Goal: Task Accomplishment & Management: Manage account settings

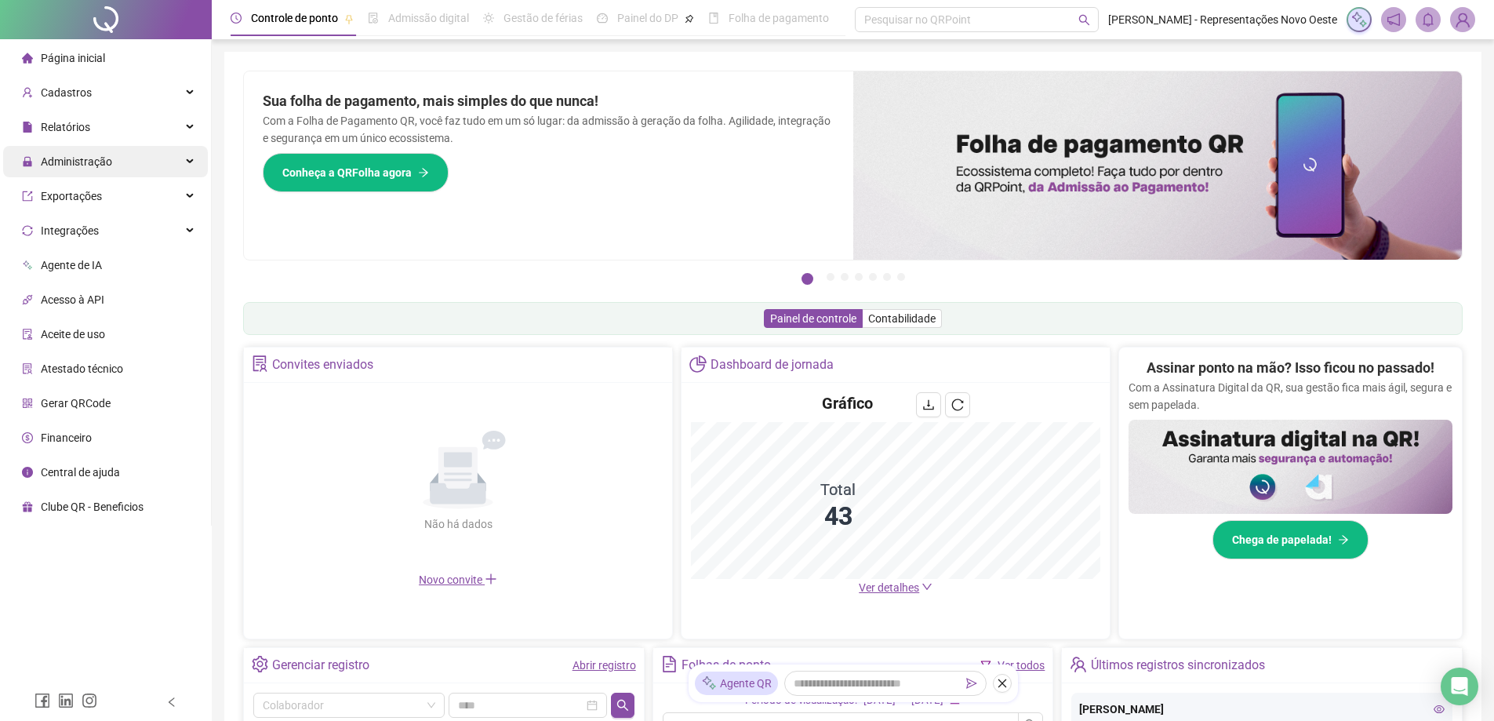
click at [152, 168] on div "Administração" at bounding box center [105, 161] width 205 height 31
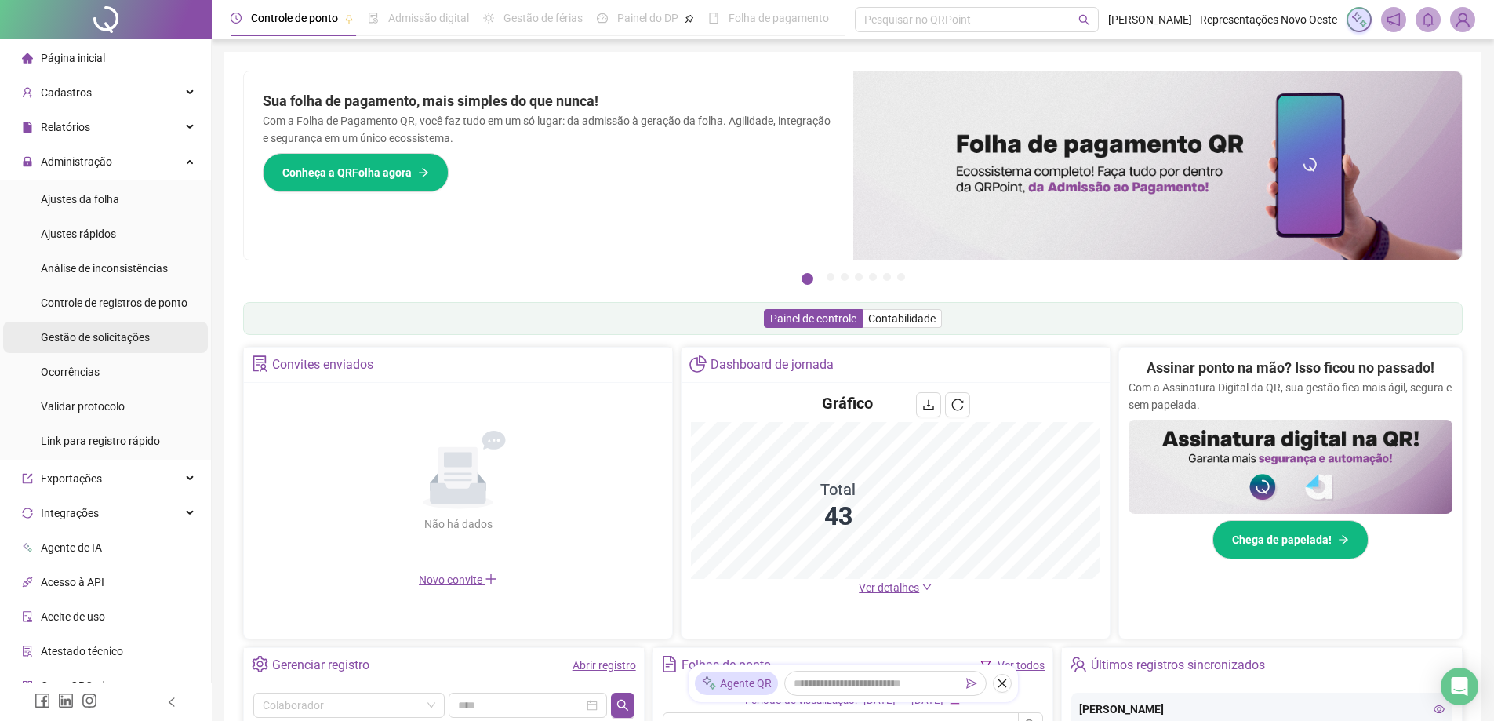
click at [135, 341] on span "Gestão de solicitações" at bounding box center [95, 337] width 109 height 13
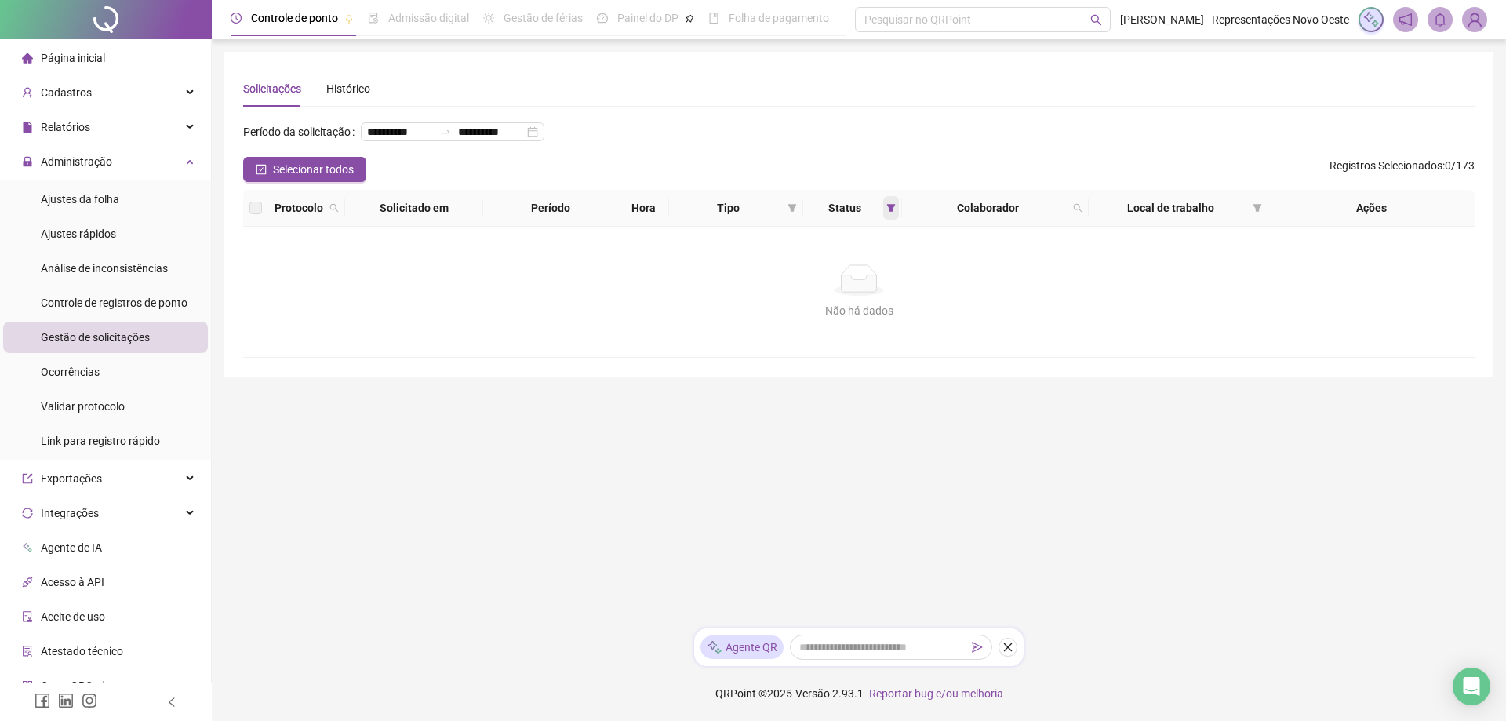
click at [888, 220] on span at bounding box center [891, 208] width 16 height 24
click at [856, 308] on span "Aceita" at bounding box center [844, 315] width 39 height 17
click at [857, 275] on li "Recusada" at bounding box center [846, 264] width 98 height 26
click at [846, 285] on span "Pendente" at bounding box center [851, 290] width 53 height 17
click at [851, 265] on span "Recusada" at bounding box center [852, 264] width 54 height 17
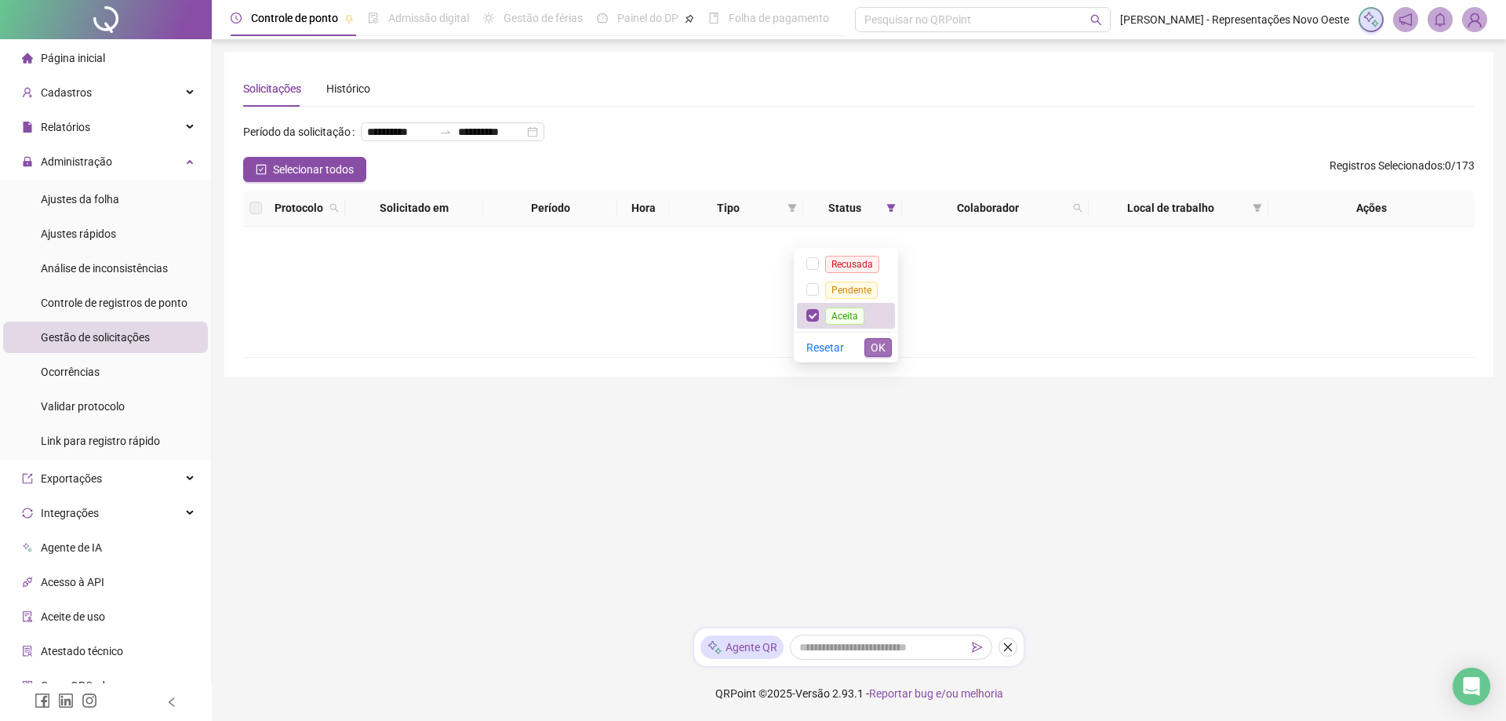
click at [881, 339] on span "OK" at bounding box center [878, 347] width 15 height 17
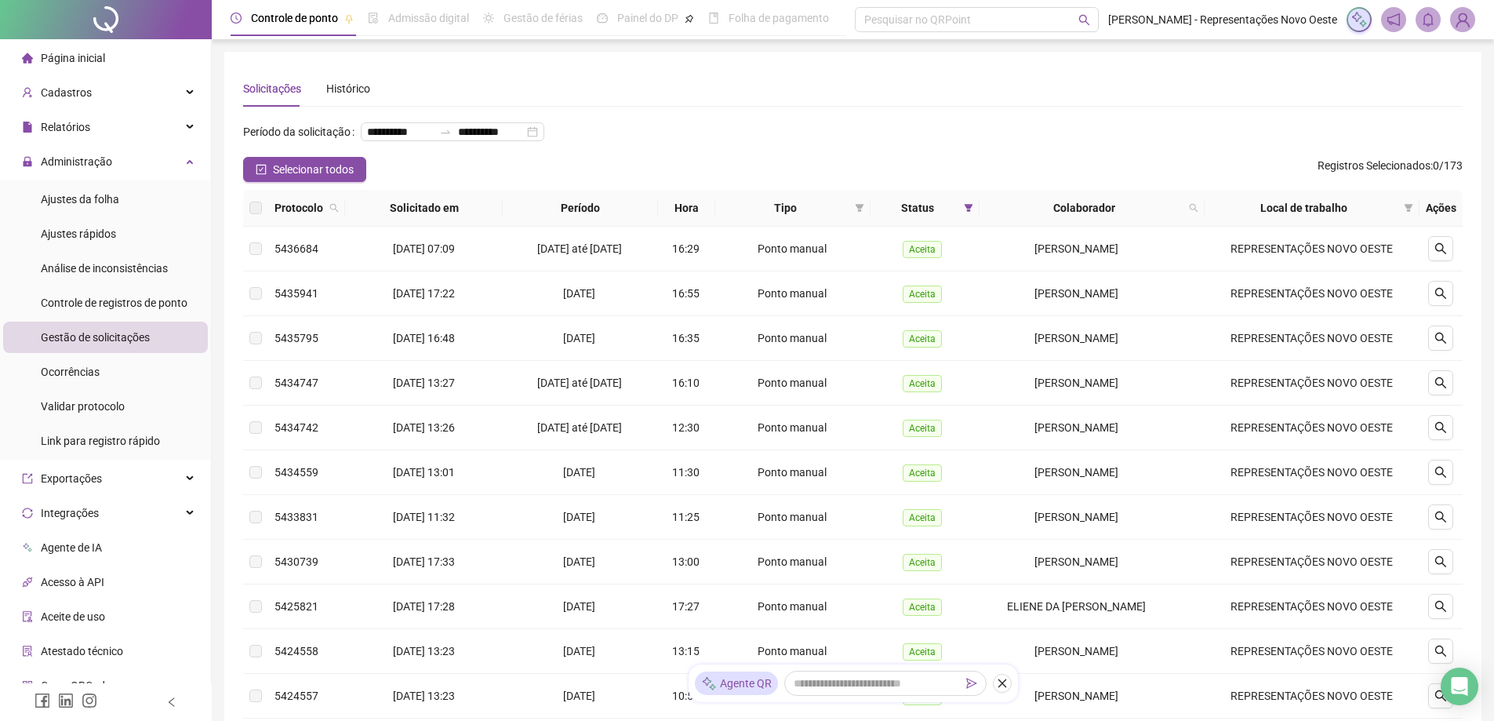
click at [1210, 227] on th "Local de trabalho" at bounding box center [1312, 208] width 215 height 37
click at [1195, 213] on icon "search" at bounding box center [1193, 207] width 9 height 9
type input "*****"
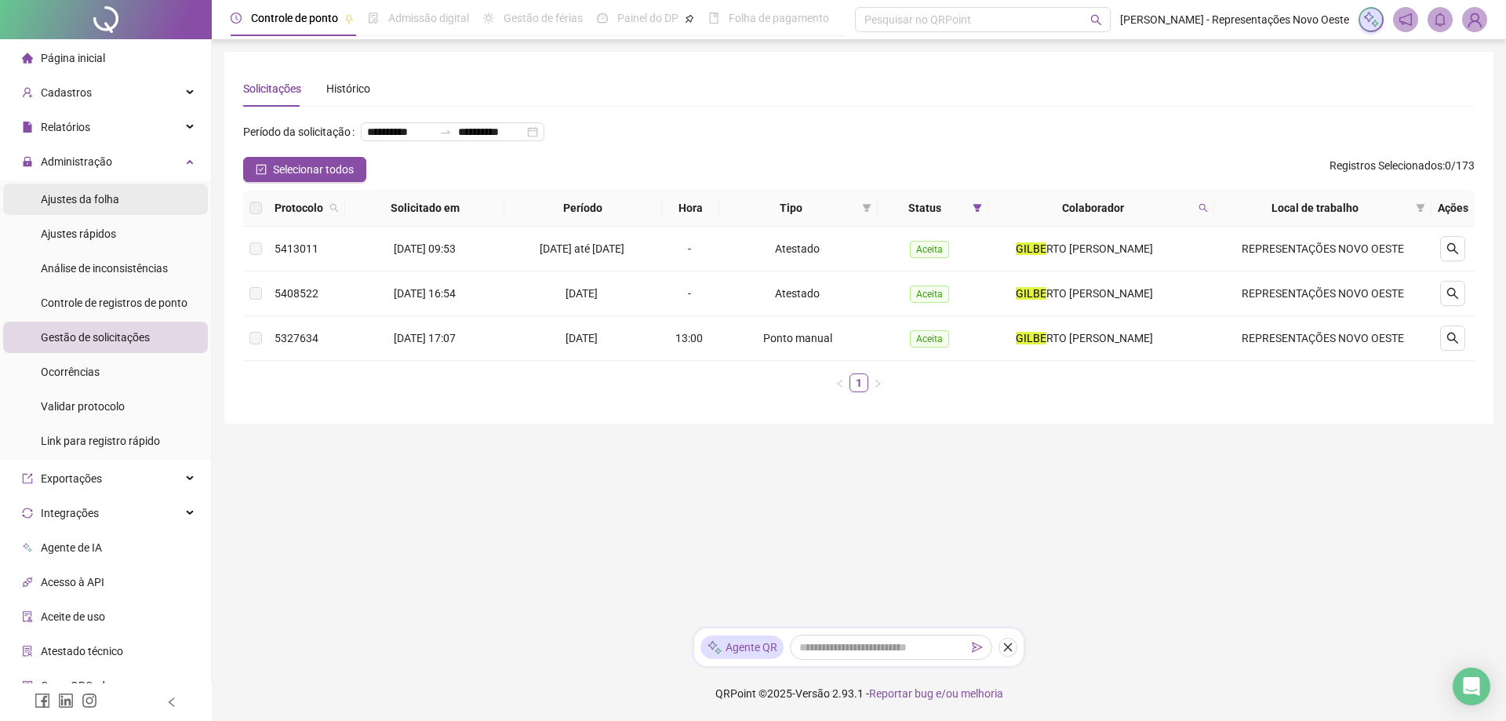
click at [79, 206] on div "Ajustes da folha" at bounding box center [80, 199] width 78 height 31
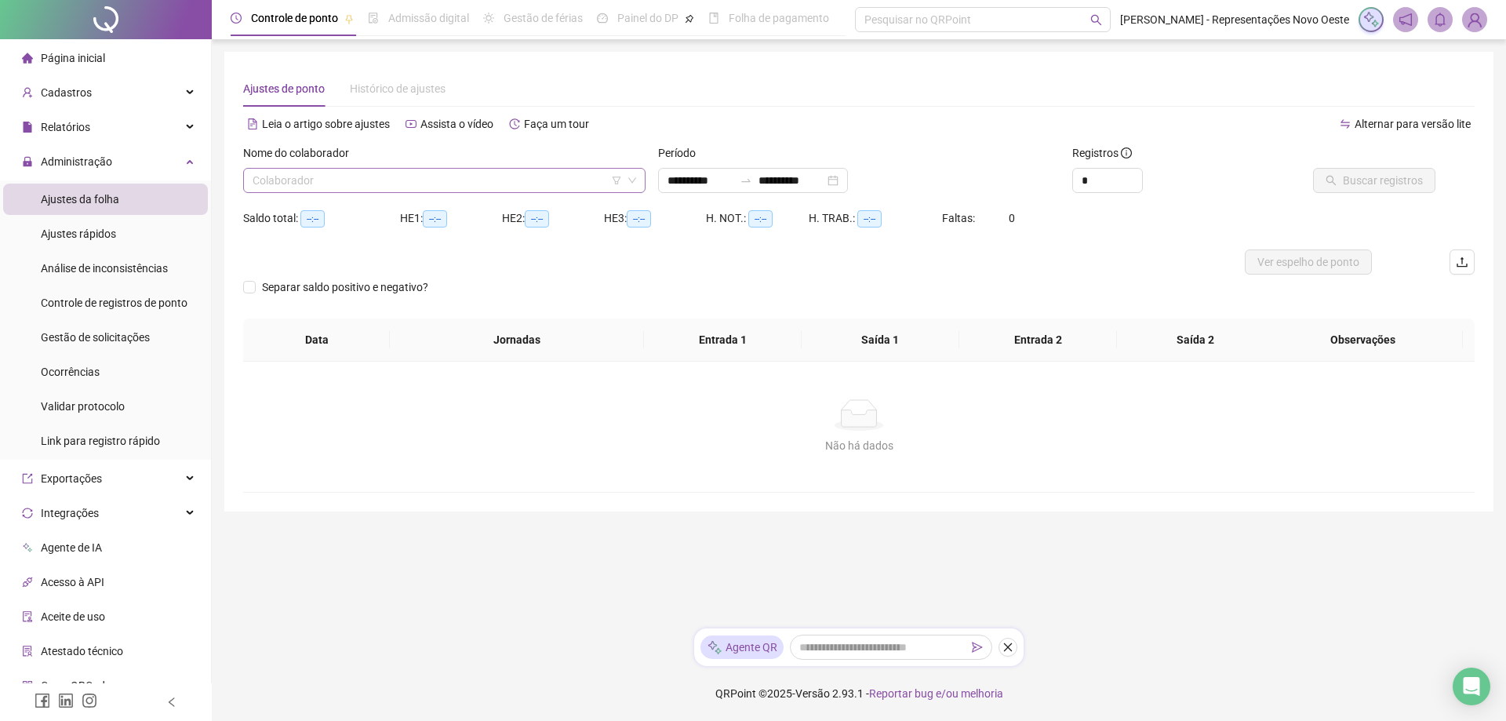
type input "**********"
click at [848, 170] on div "**********" at bounding box center [753, 180] width 190 height 25
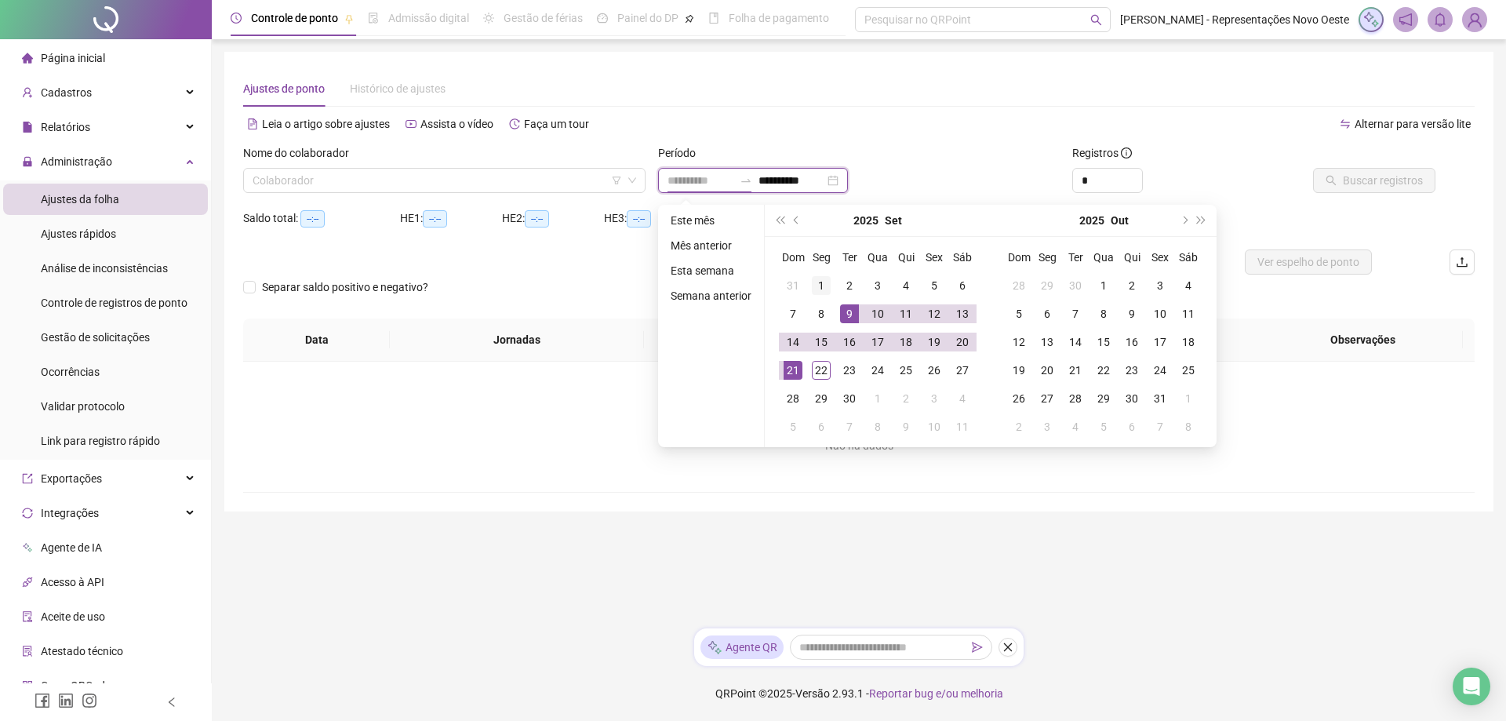
type input "**********"
click at [818, 278] on div "1" at bounding box center [821, 285] width 19 height 19
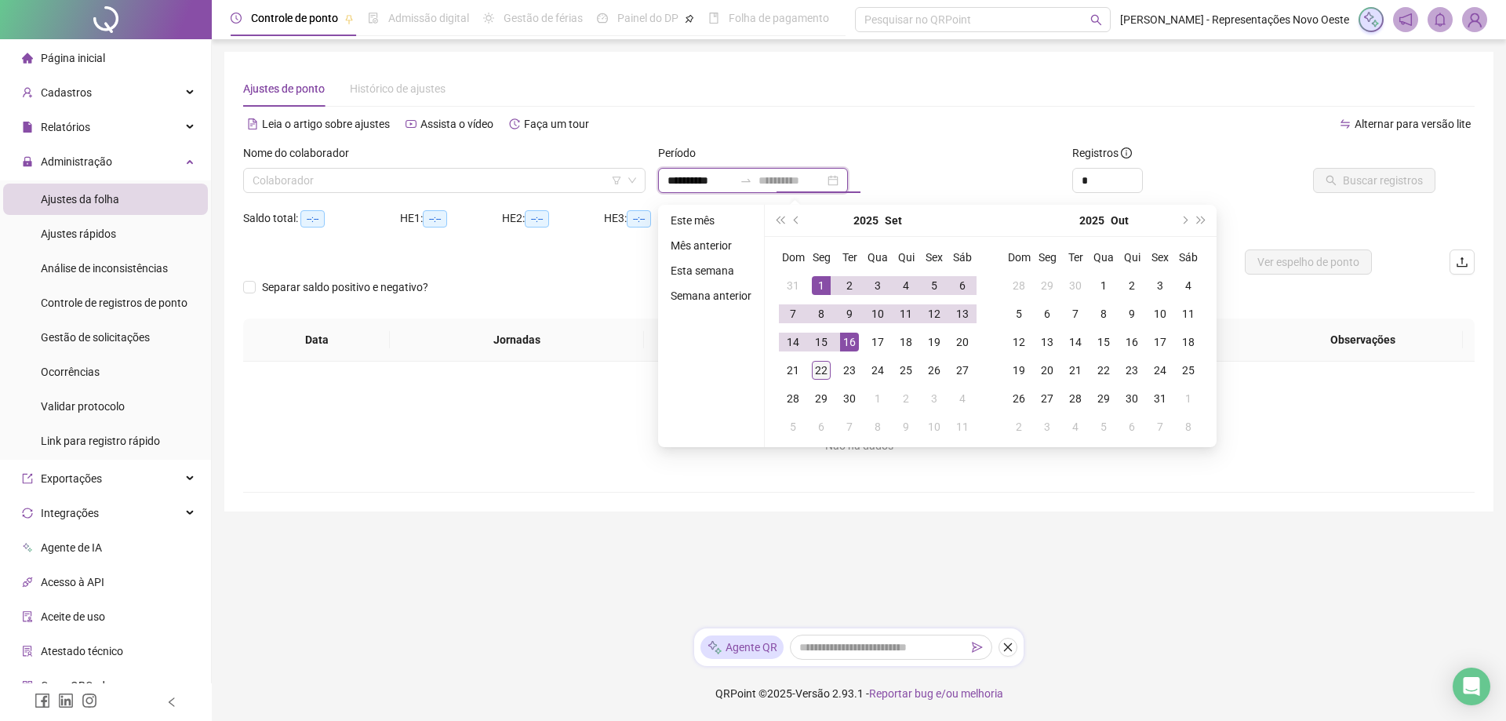
type input "**********"
click at [812, 363] on div "22" at bounding box center [821, 370] width 19 height 19
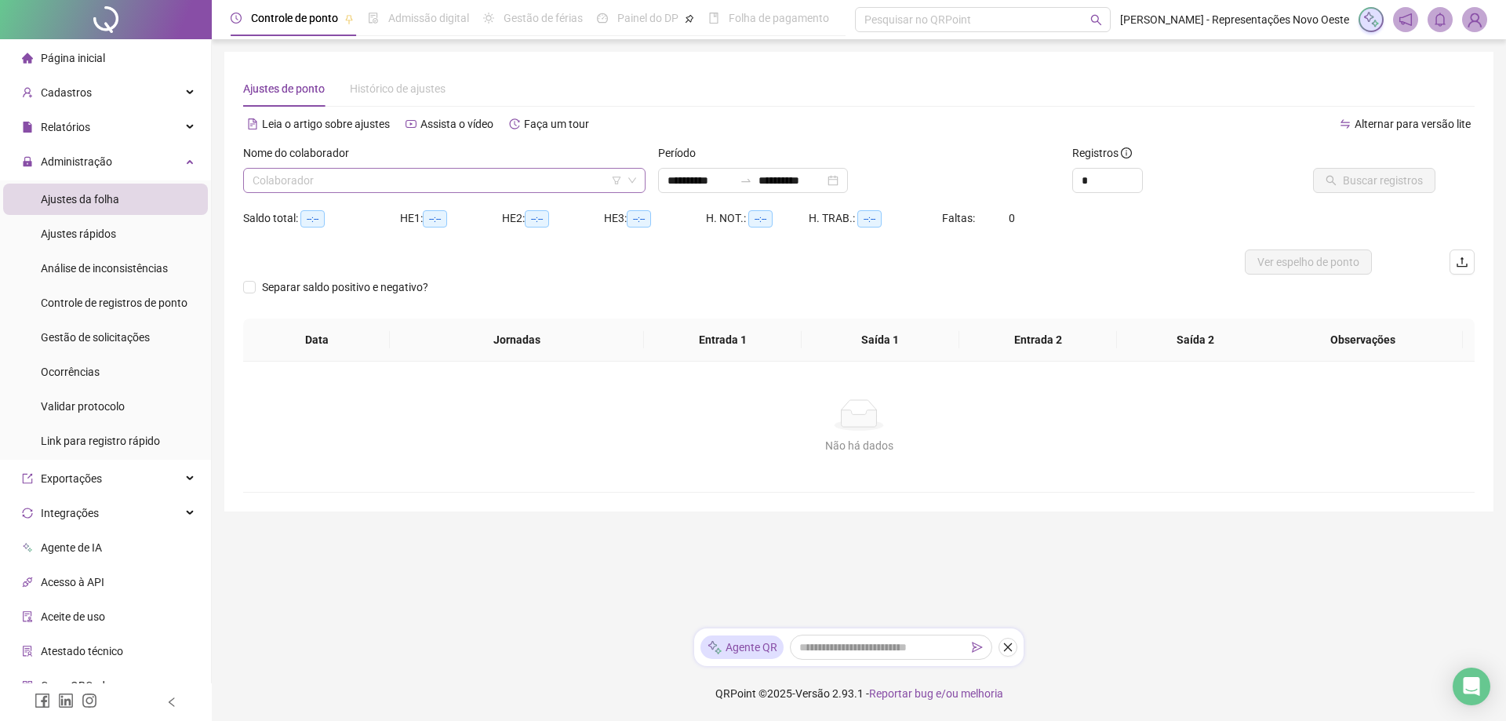
click at [506, 180] on input "search" at bounding box center [437, 181] width 369 height 24
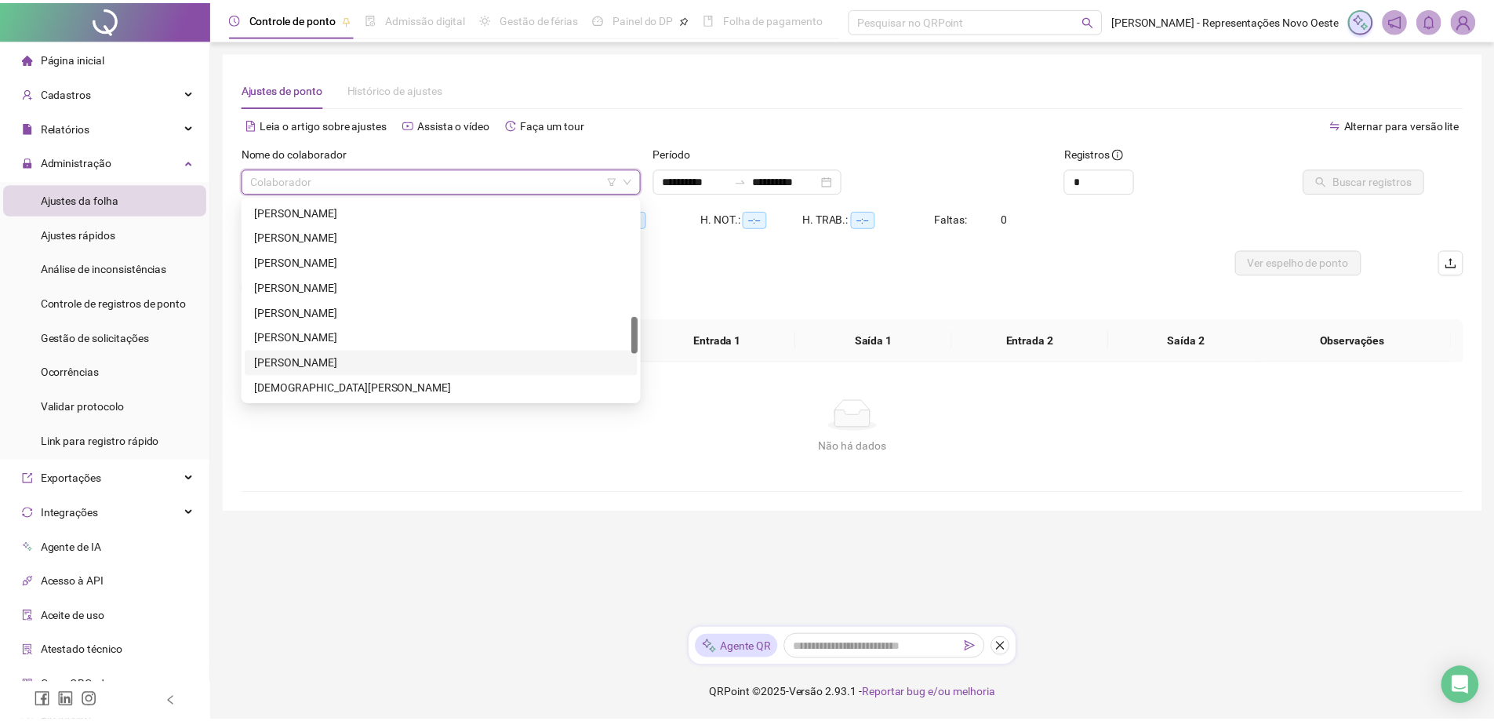
scroll to position [706, 0]
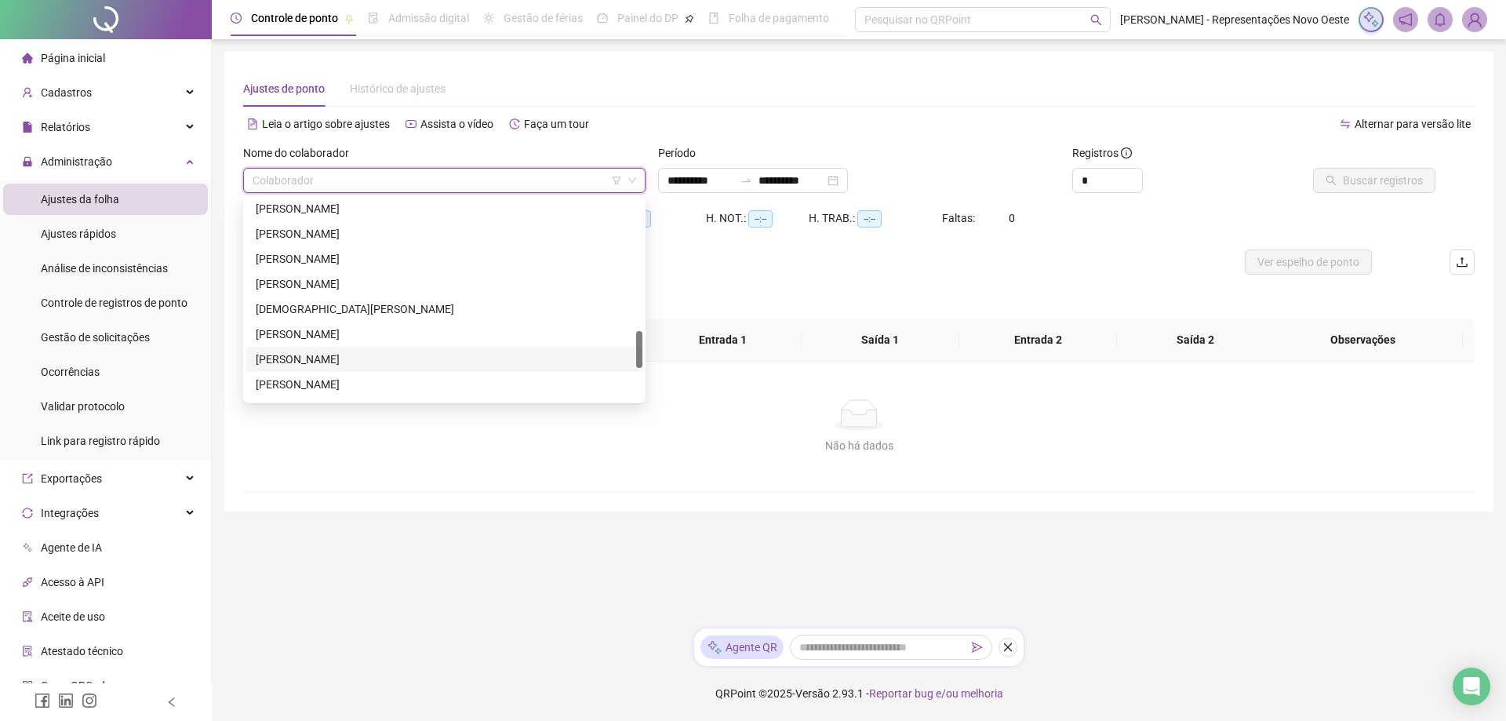
click at [404, 351] on div "[PERSON_NAME]" at bounding box center [444, 359] width 377 height 17
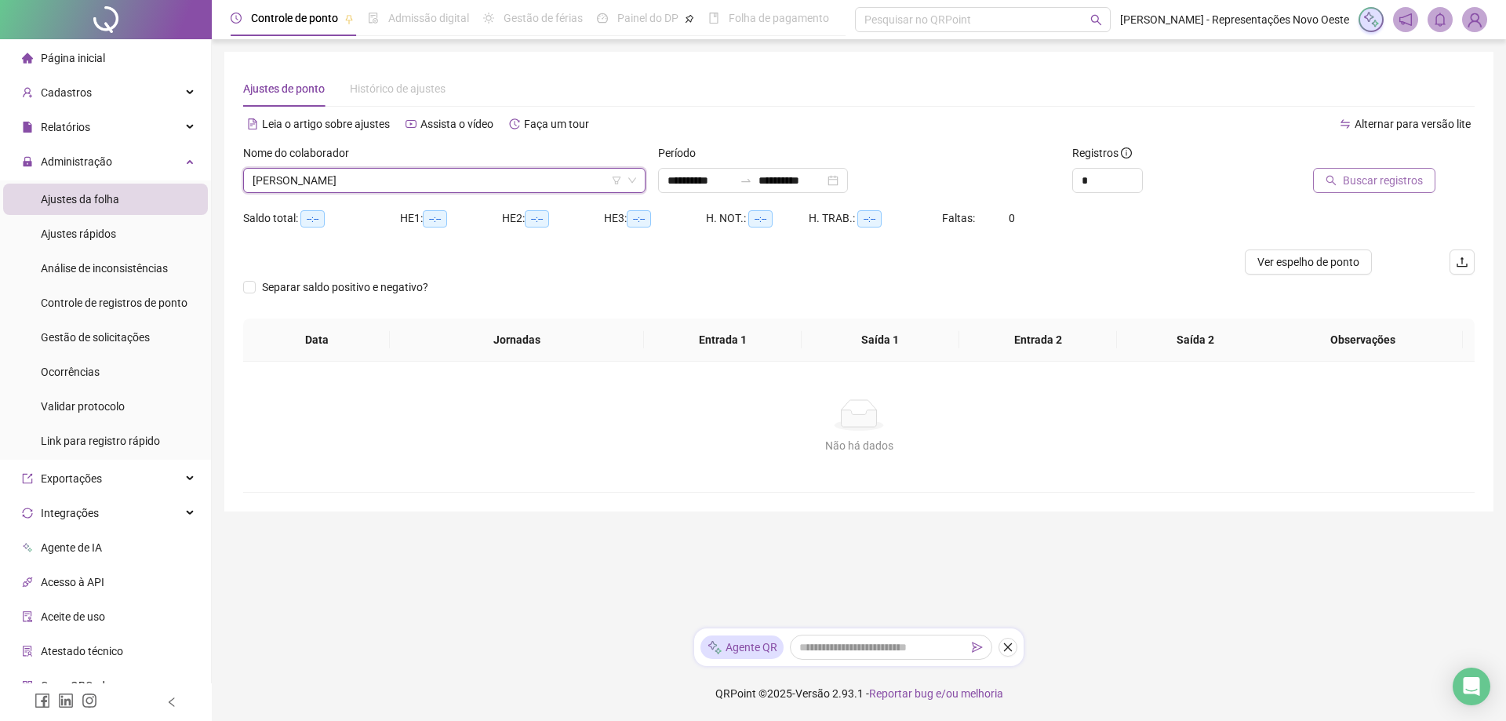
click at [1376, 175] on span "Buscar registros" at bounding box center [1383, 180] width 80 height 17
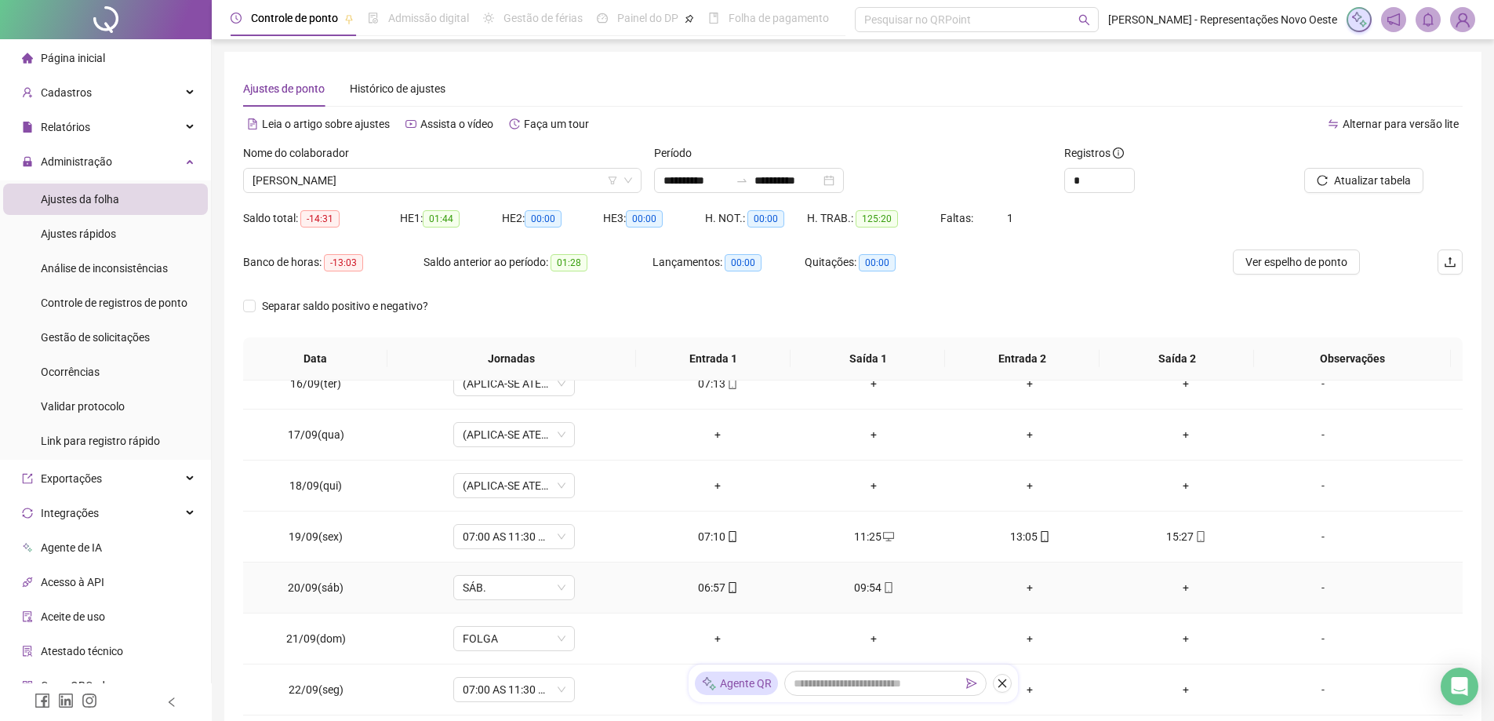
scroll to position [118, 0]
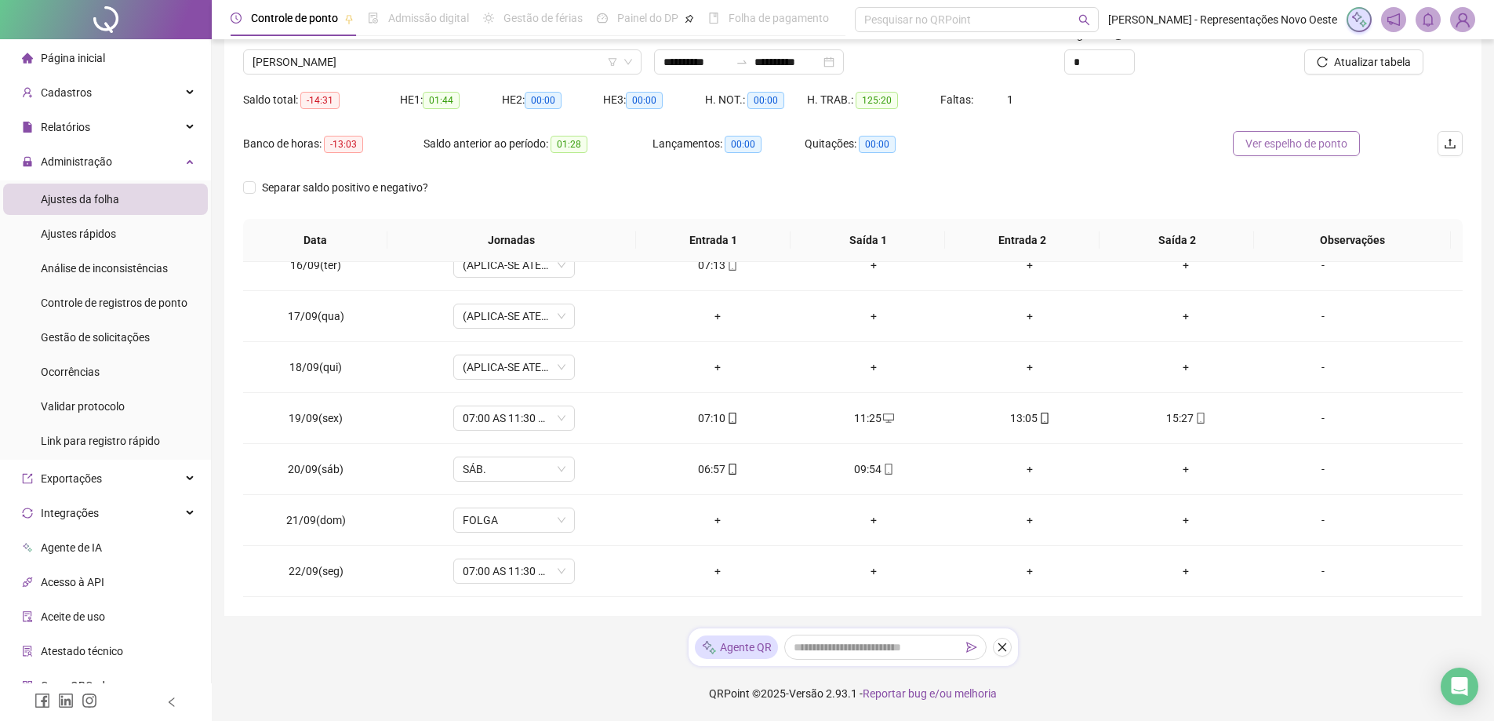
click at [1279, 143] on span "Ver espelho de ponto" at bounding box center [1297, 143] width 102 height 17
click at [93, 62] on span "Página inicial" at bounding box center [73, 58] width 64 height 13
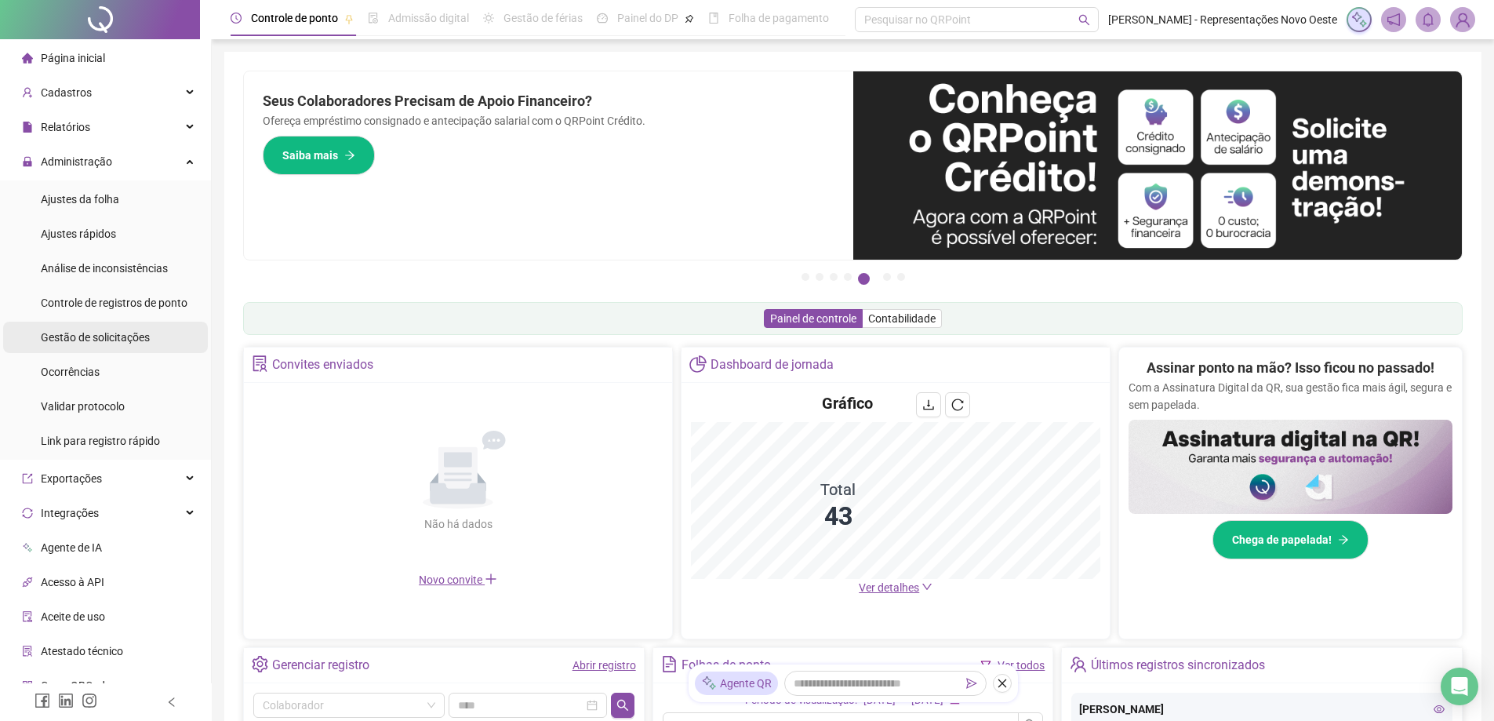
click at [111, 331] on span "Gestão de solicitações" at bounding box center [95, 337] width 109 height 13
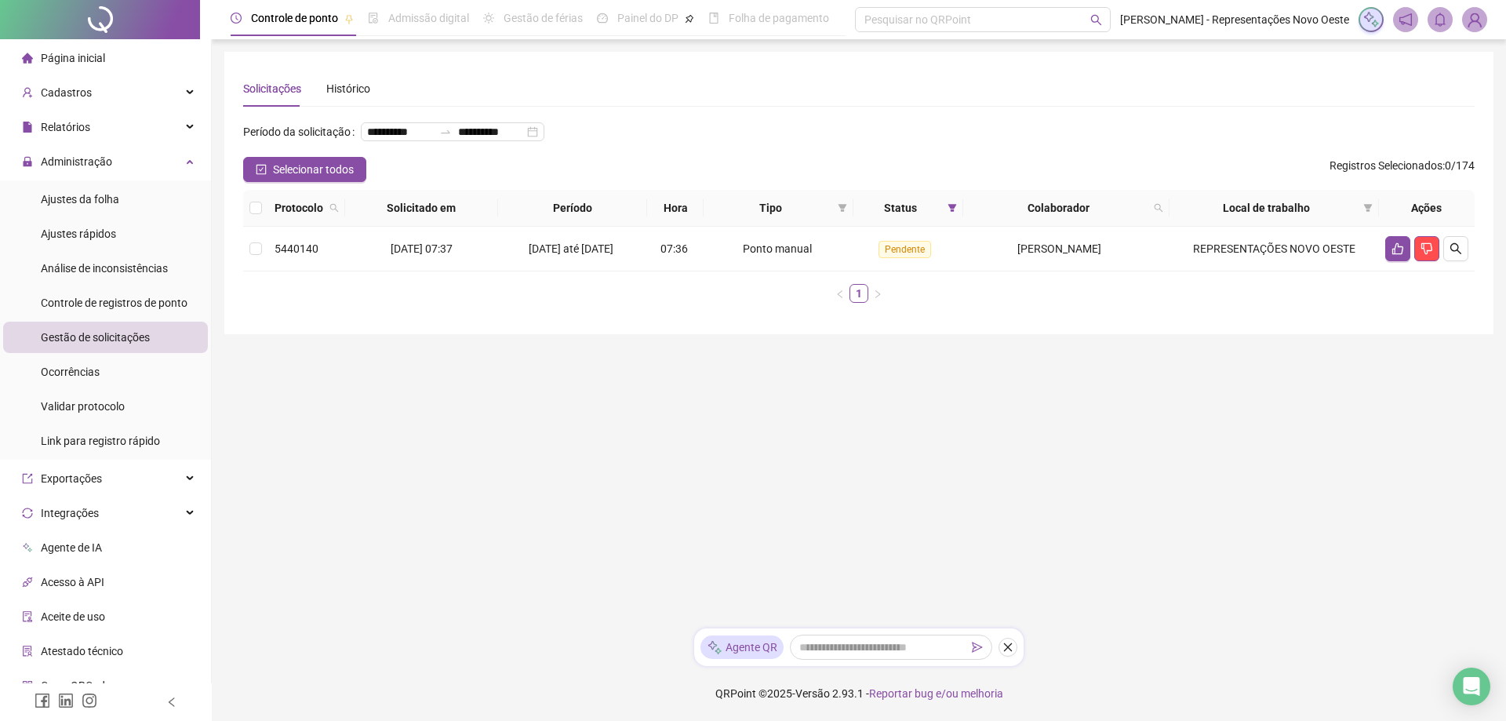
click at [230, 276] on div "**********" at bounding box center [858, 193] width 1269 height 282
click at [349, 271] on td "[DATE] 07:37" at bounding box center [421, 249] width 153 height 45
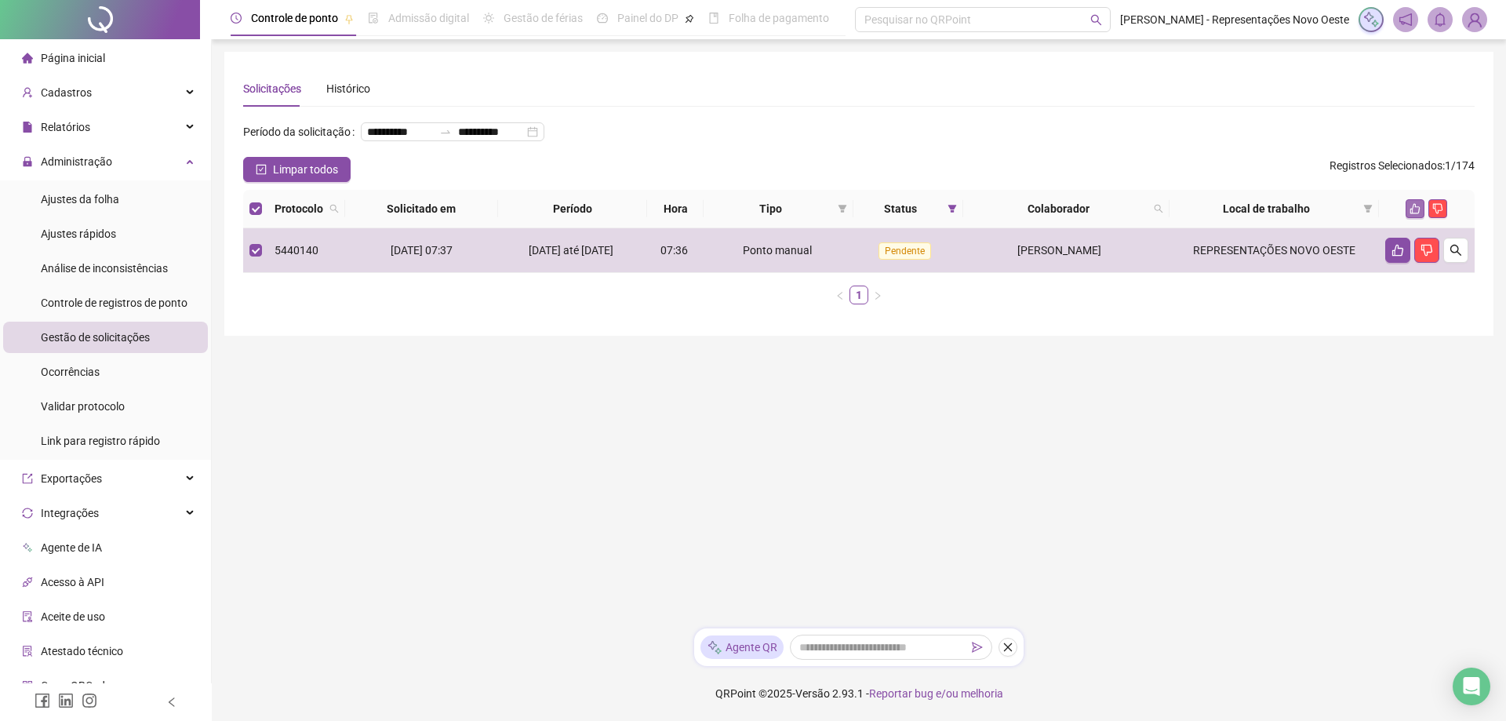
click at [1416, 214] on icon "like" at bounding box center [1415, 209] width 10 height 10
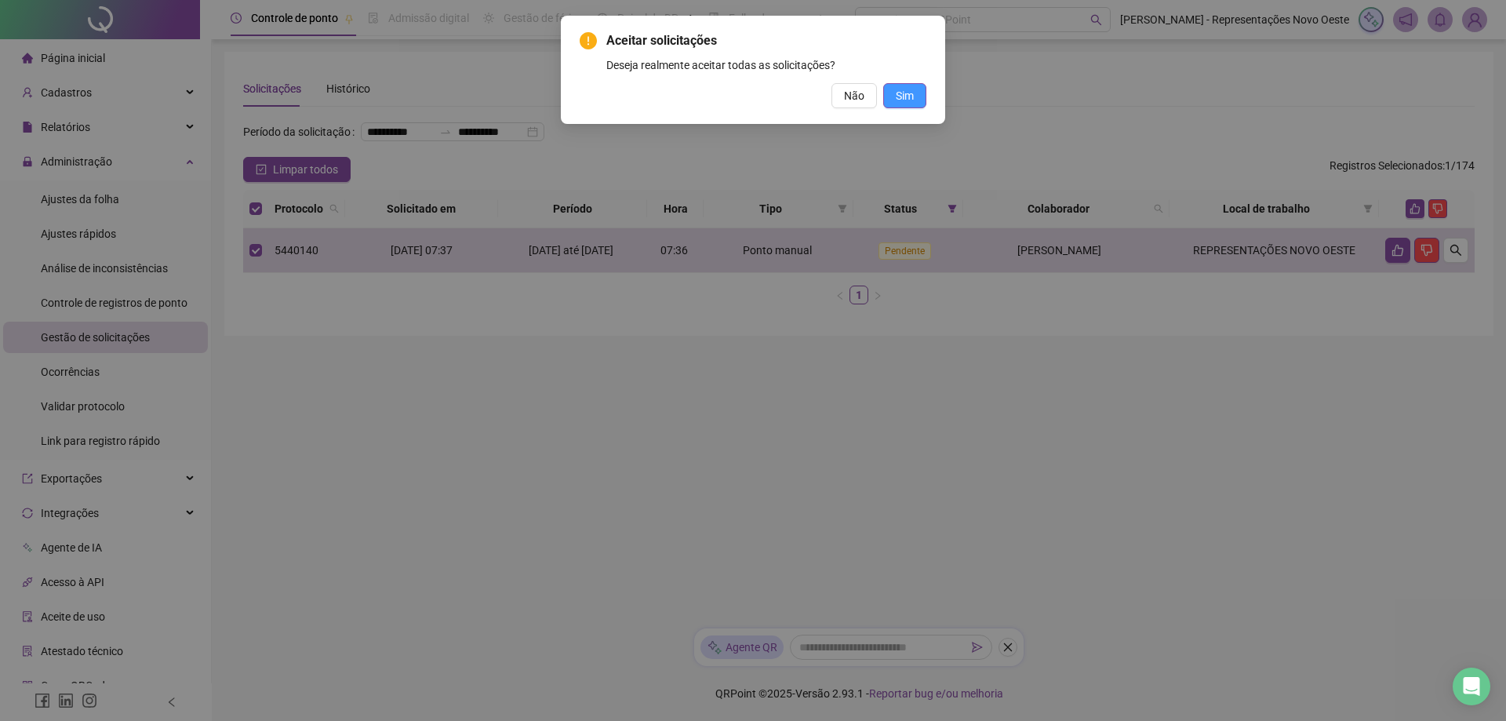
click at [896, 103] on span "Sim" at bounding box center [905, 95] width 18 height 17
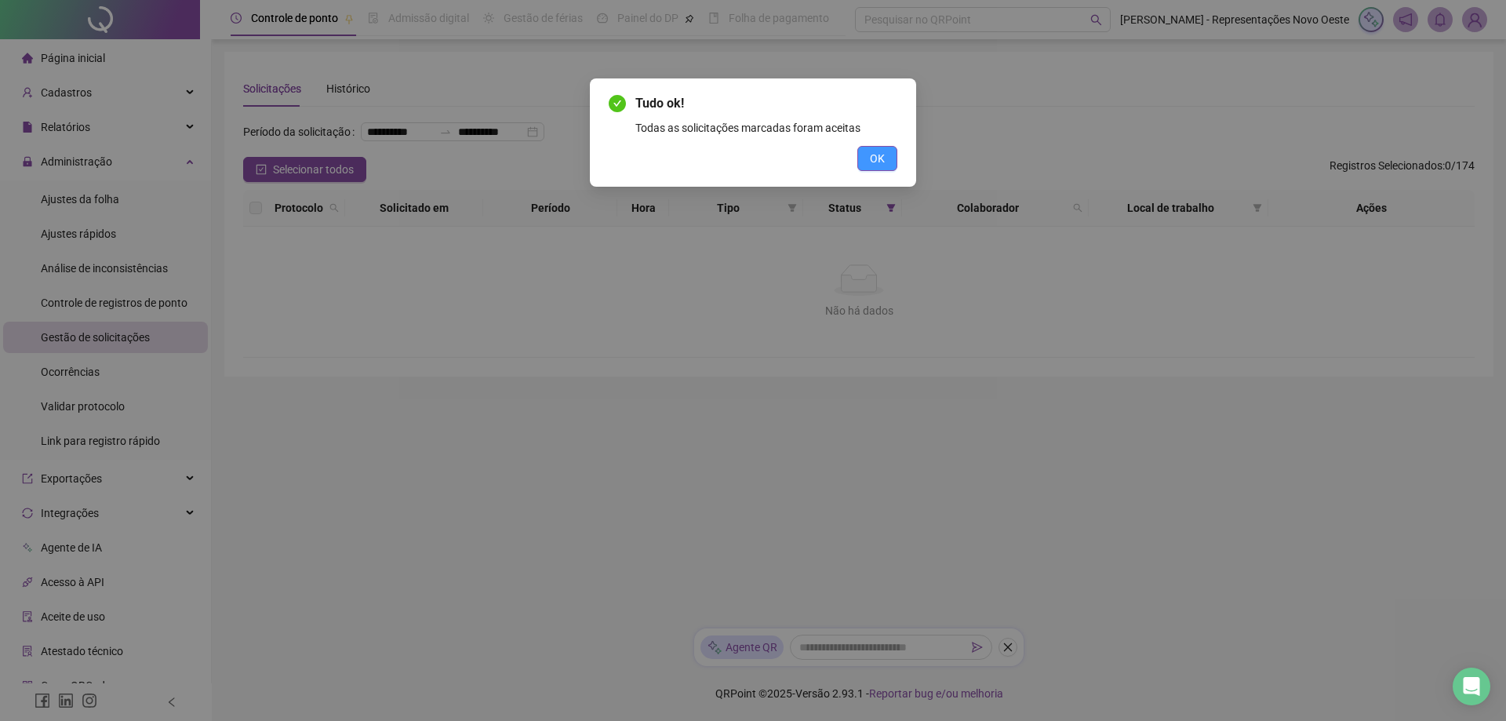
click at [870, 157] on span "OK" at bounding box center [877, 158] width 15 height 17
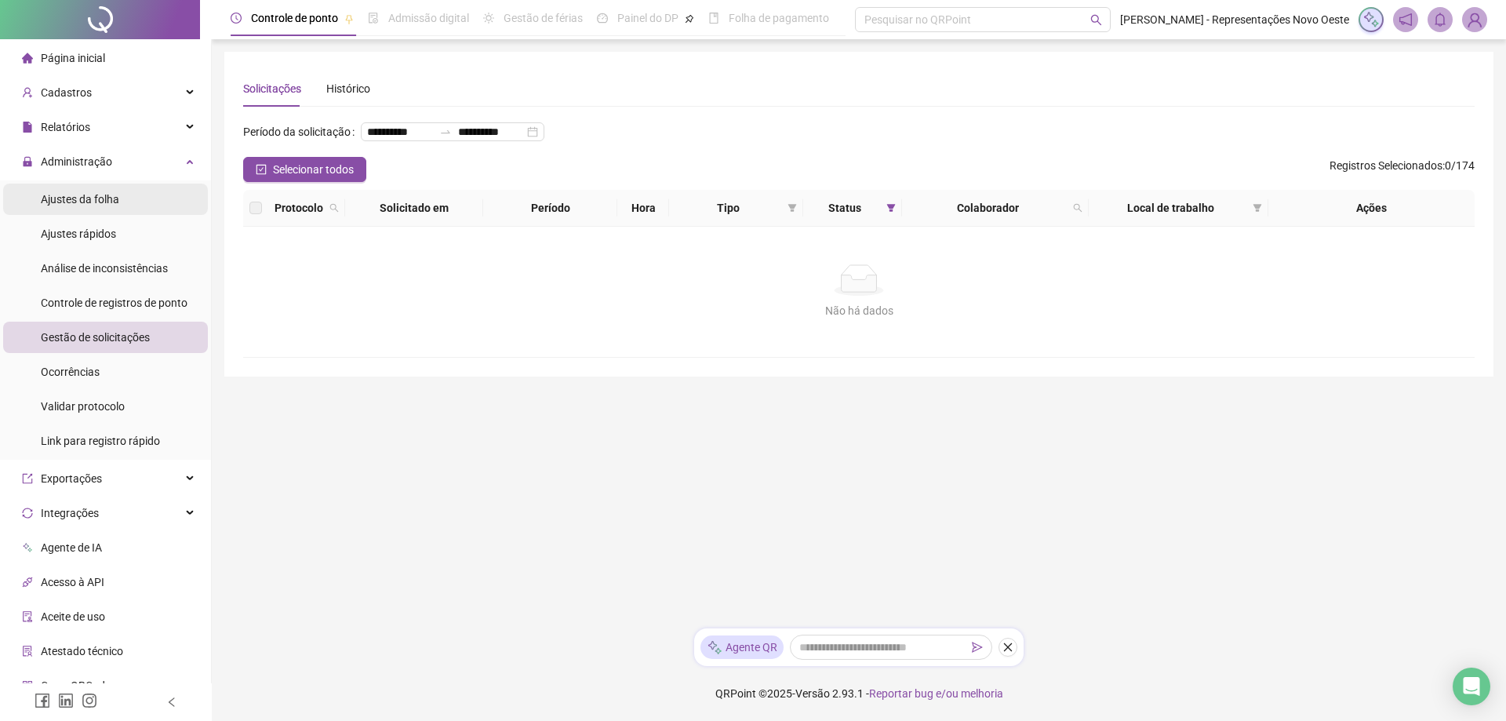
click at [98, 209] on div "Ajustes da folha" at bounding box center [80, 199] width 78 height 31
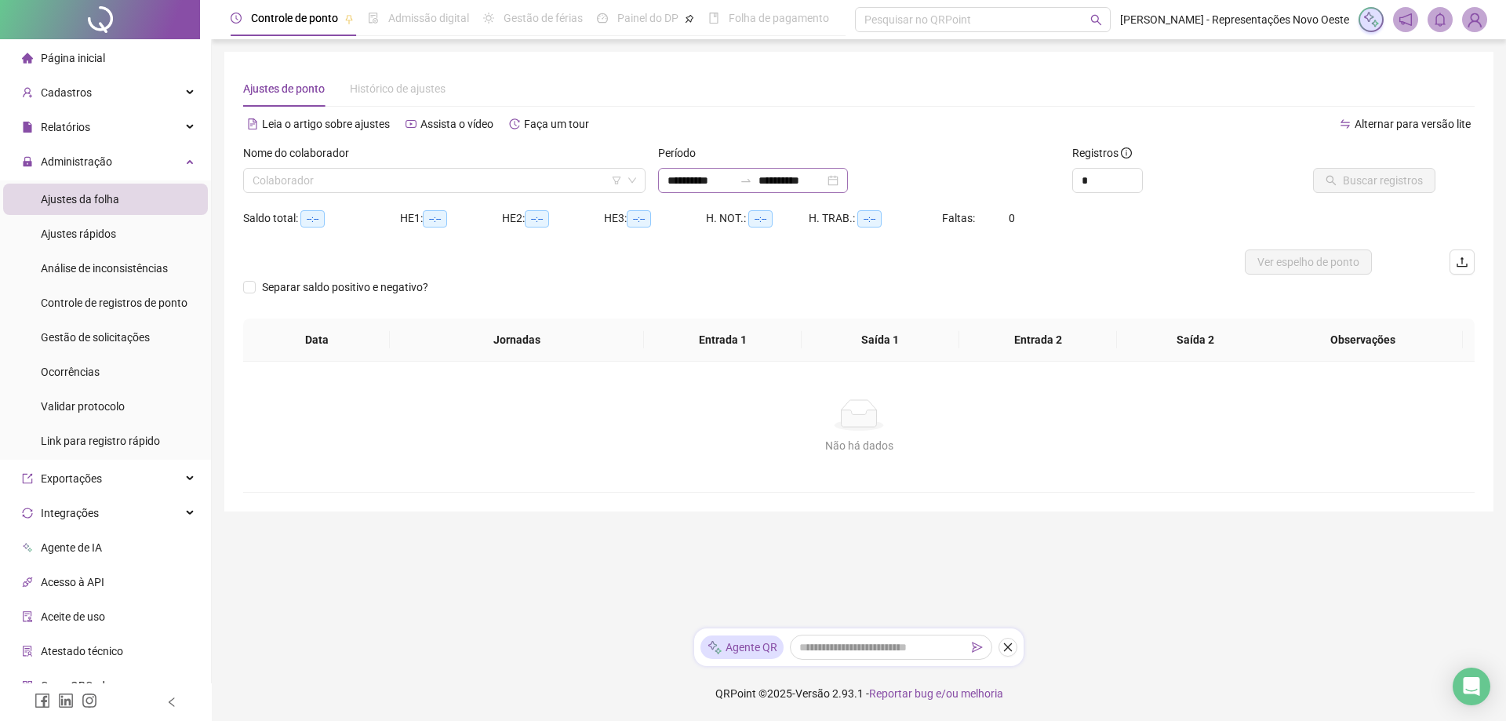
type input "**********"
click at [506, 155] on div "Nome do colaborador" at bounding box center [444, 156] width 402 height 24
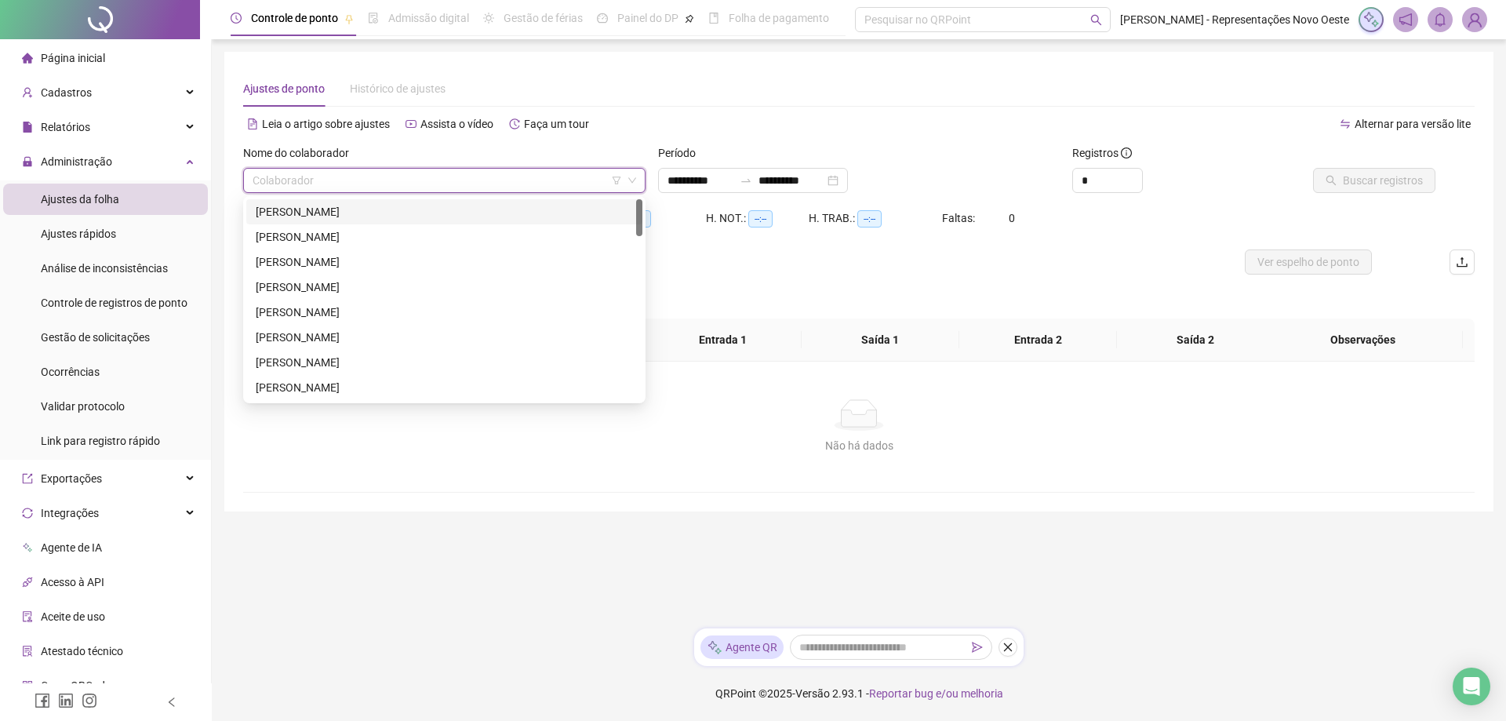
click at [508, 173] on input "search" at bounding box center [437, 181] width 369 height 24
click at [332, 315] on div "[PERSON_NAME]" at bounding box center [444, 312] width 377 height 17
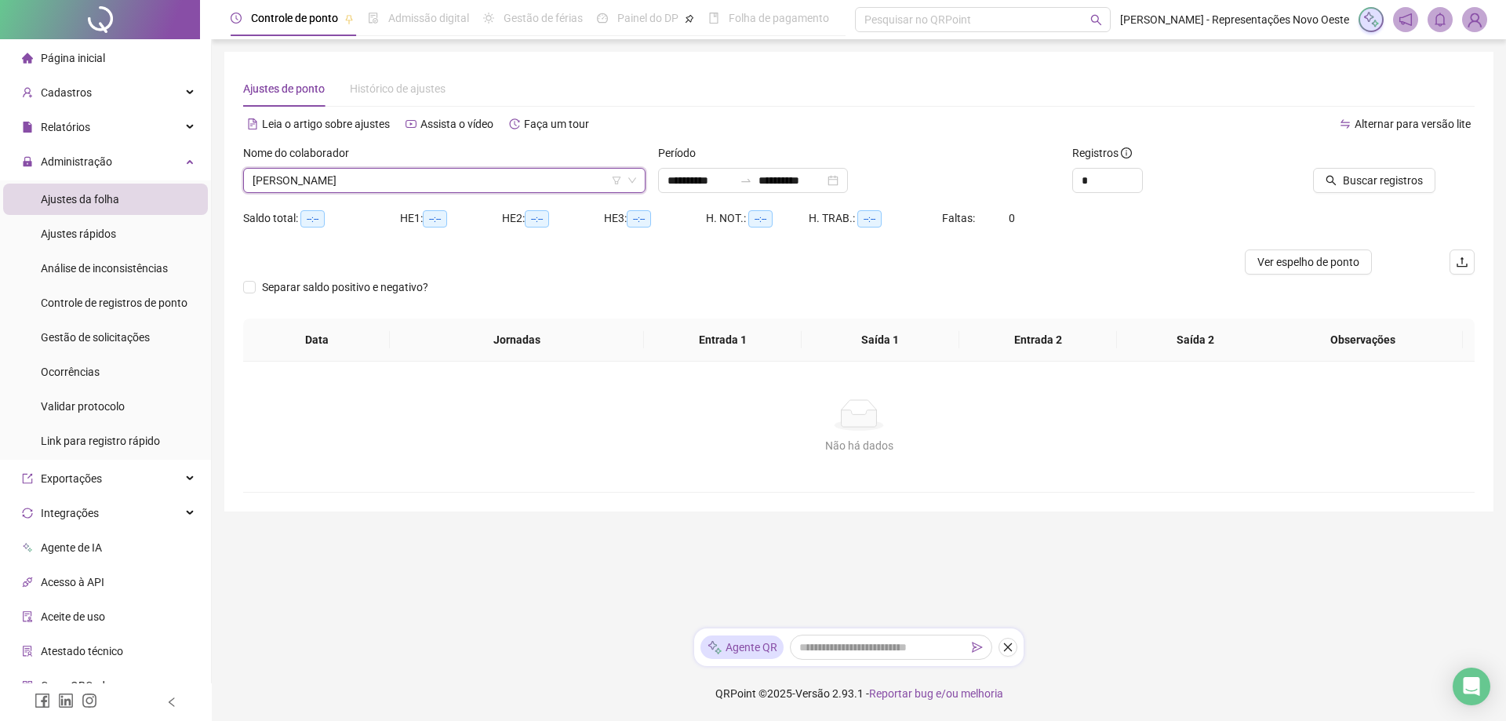
click at [543, 182] on span "[PERSON_NAME]" at bounding box center [445, 181] width 384 height 24
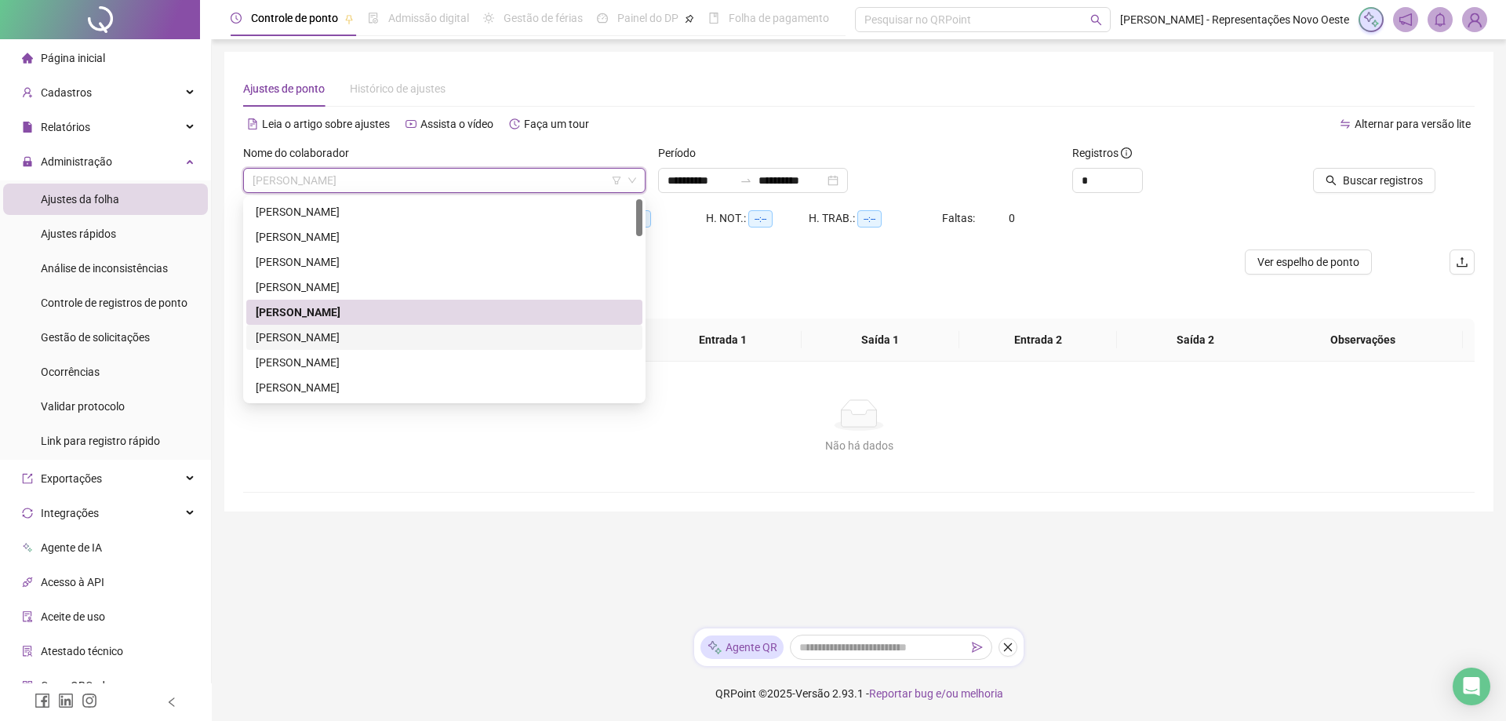
click at [324, 334] on div "[PERSON_NAME]" at bounding box center [444, 337] width 377 height 17
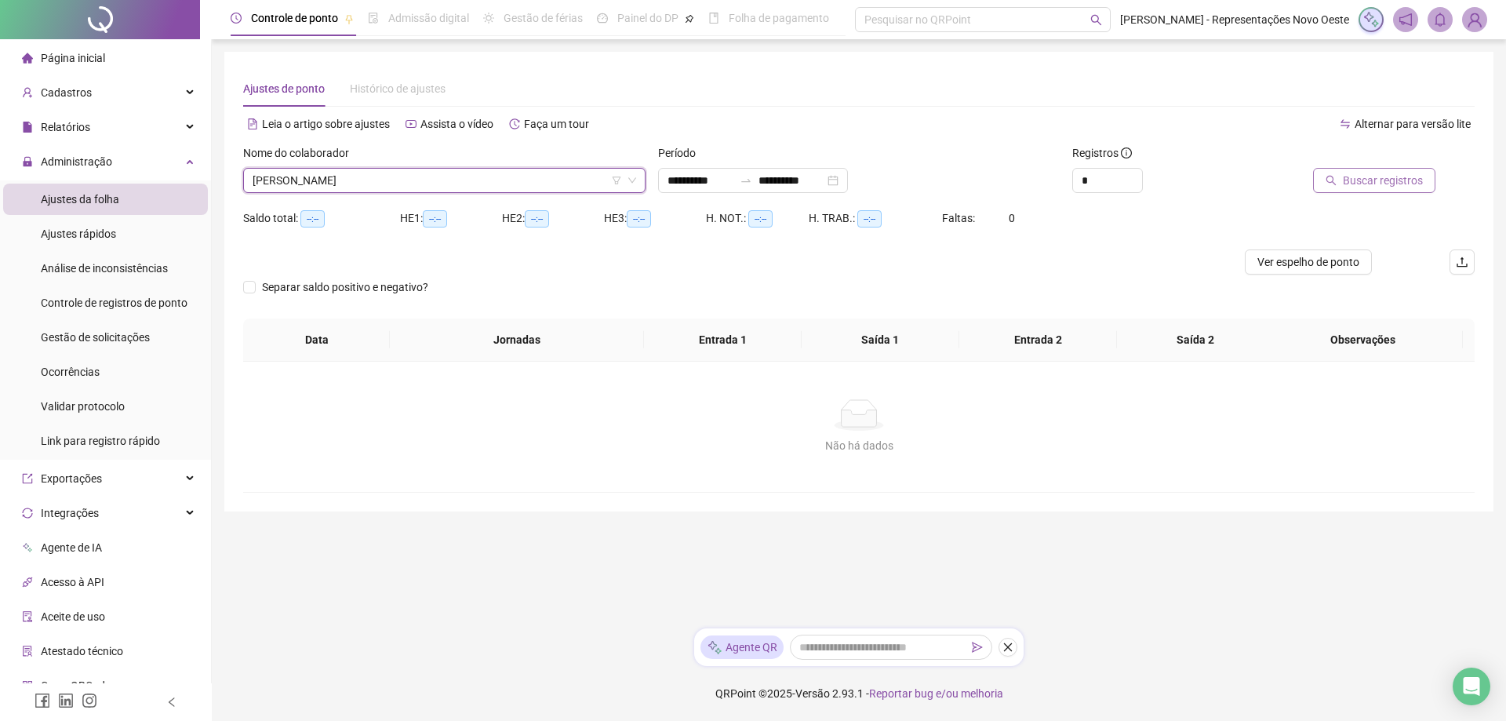
click at [1429, 187] on button "Buscar registros" at bounding box center [1374, 180] width 122 height 25
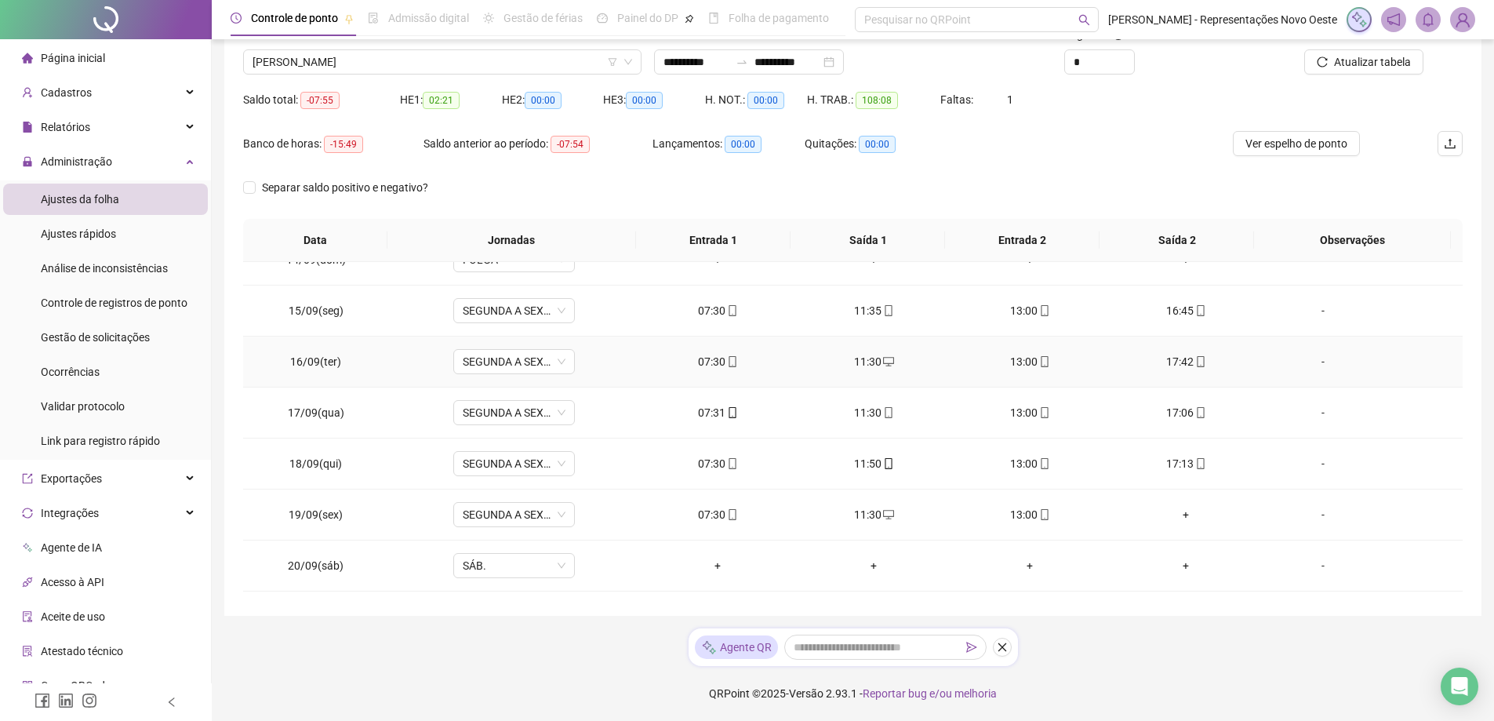
scroll to position [736, 0]
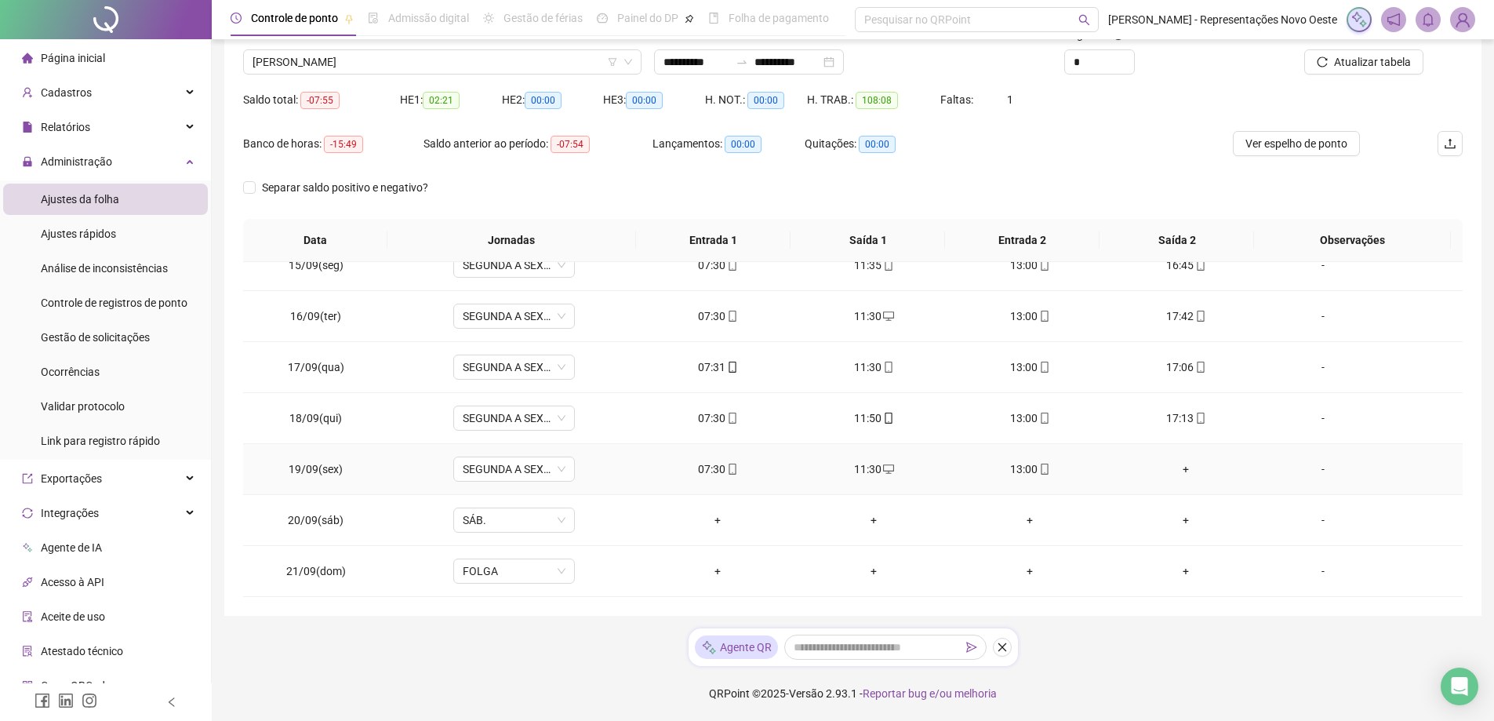
click at [1162, 464] on div "+" at bounding box center [1186, 468] width 131 height 17
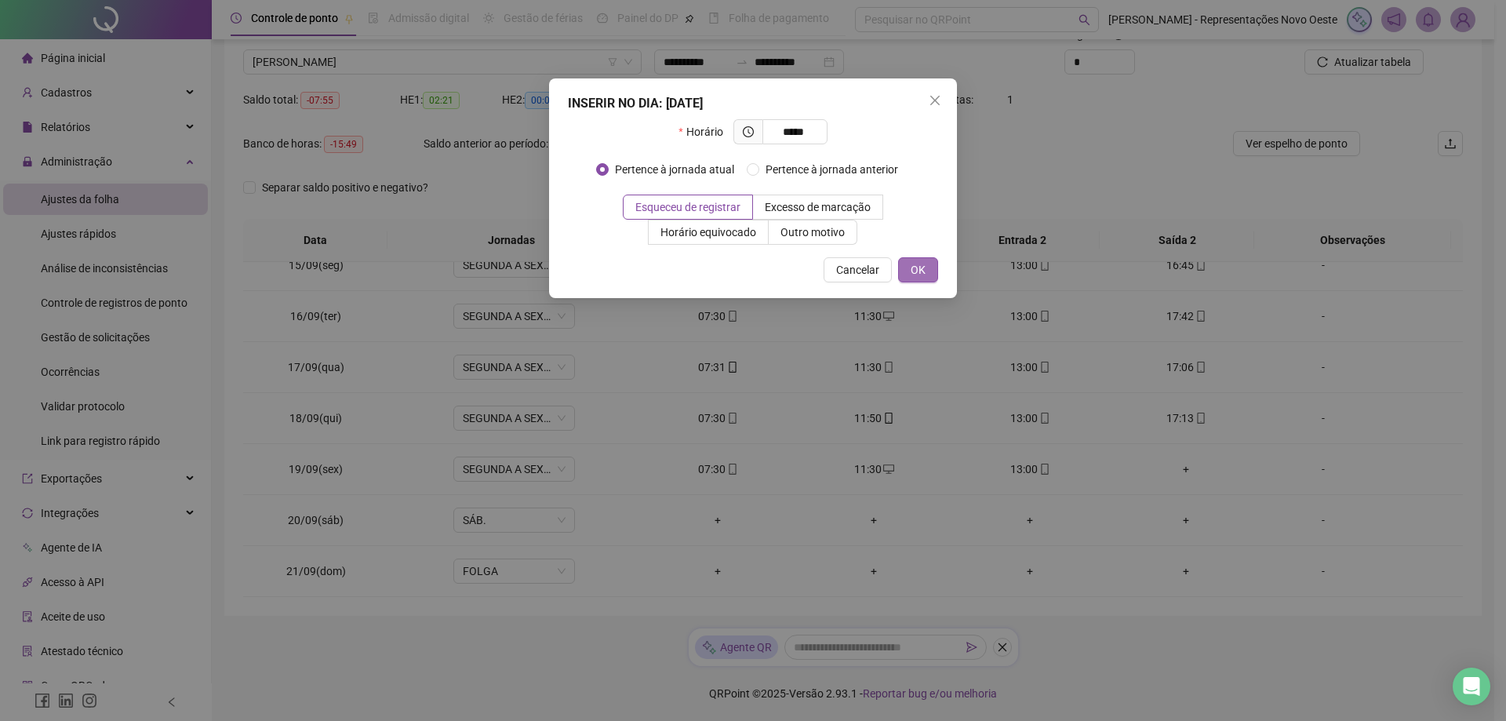
type input "*****"
click at [926, 265] on button "OK" at bounding box center [918, 269] width 40 height 25
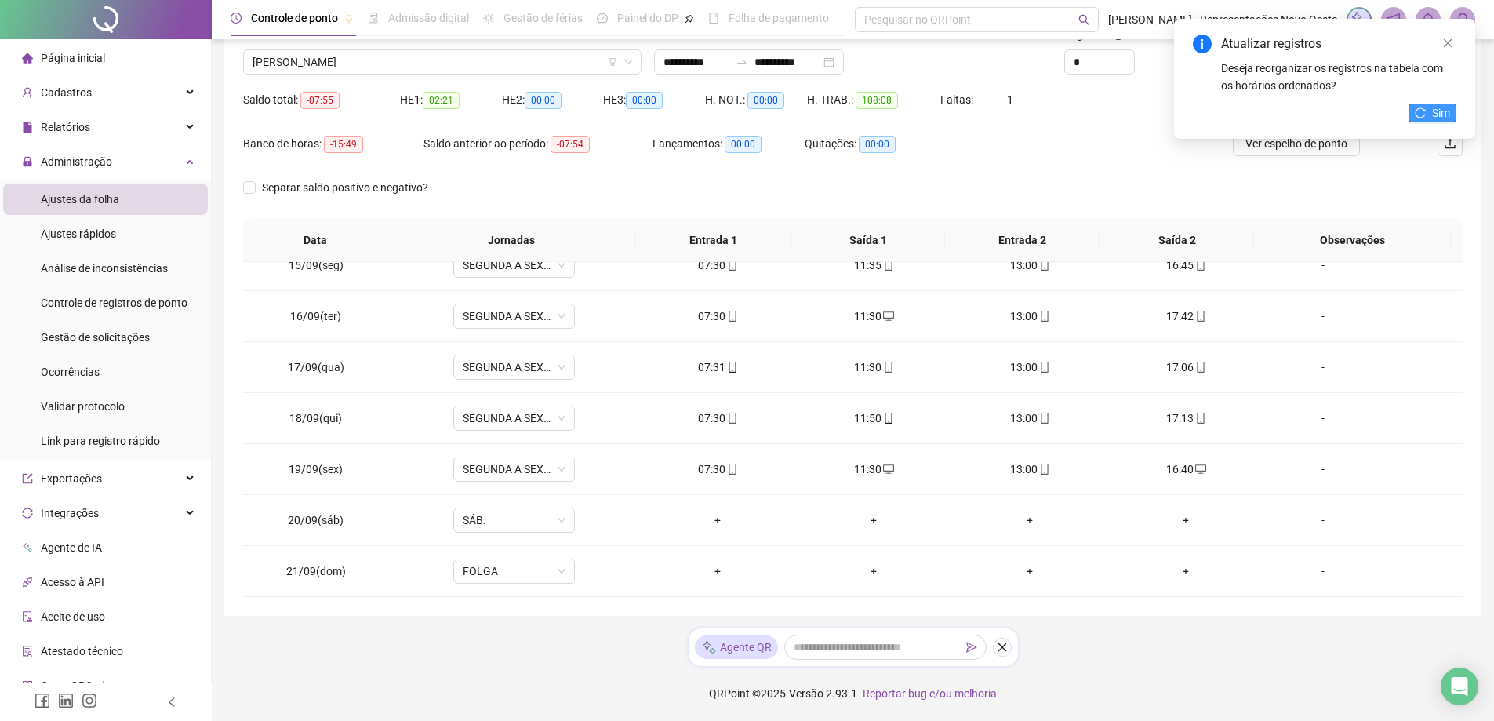
click at [1432, 107] on span "Sim" at bounding box center [1441, 112] width 18 height 17
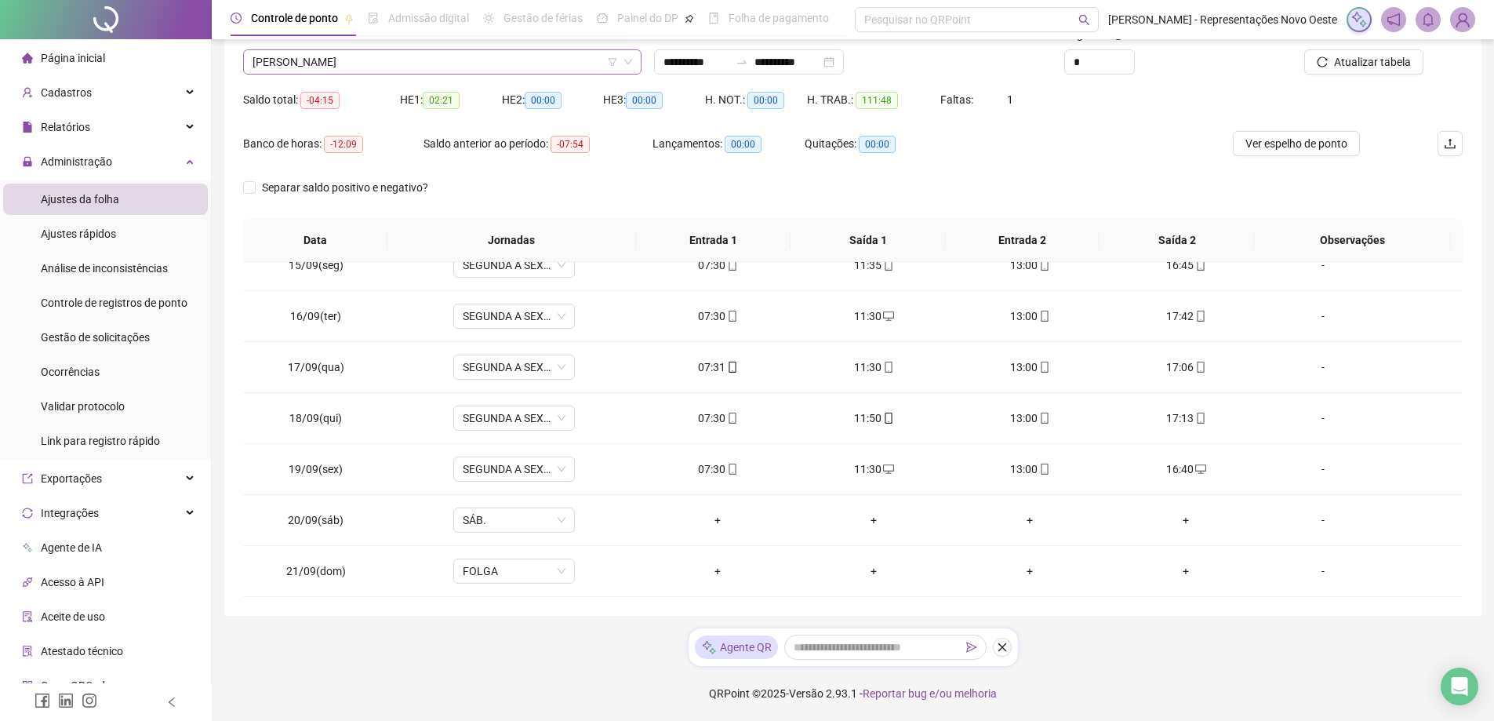
click at [519, 63] on span "[PERSON_NAME]" at bounding box center [443, 62] width 380 height 24
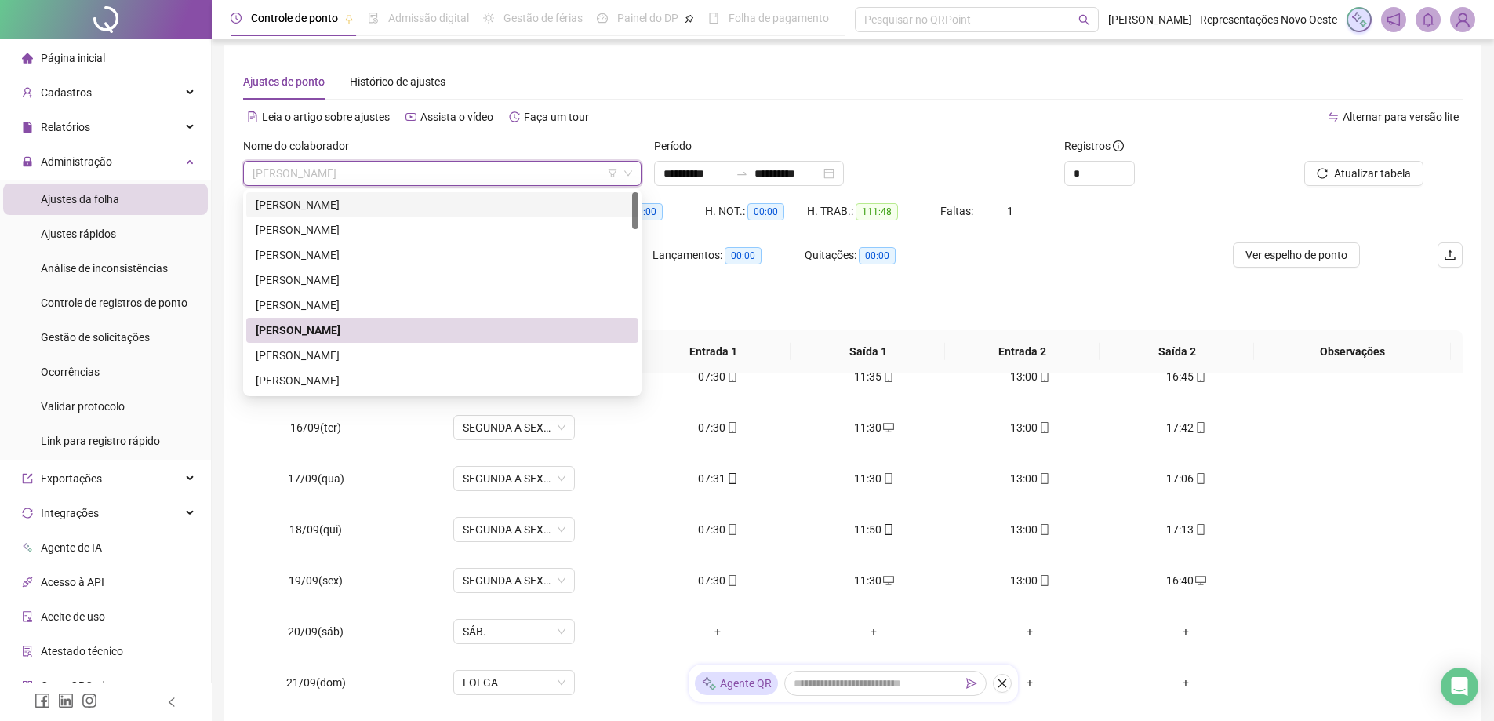
scroll to position [0, 0]
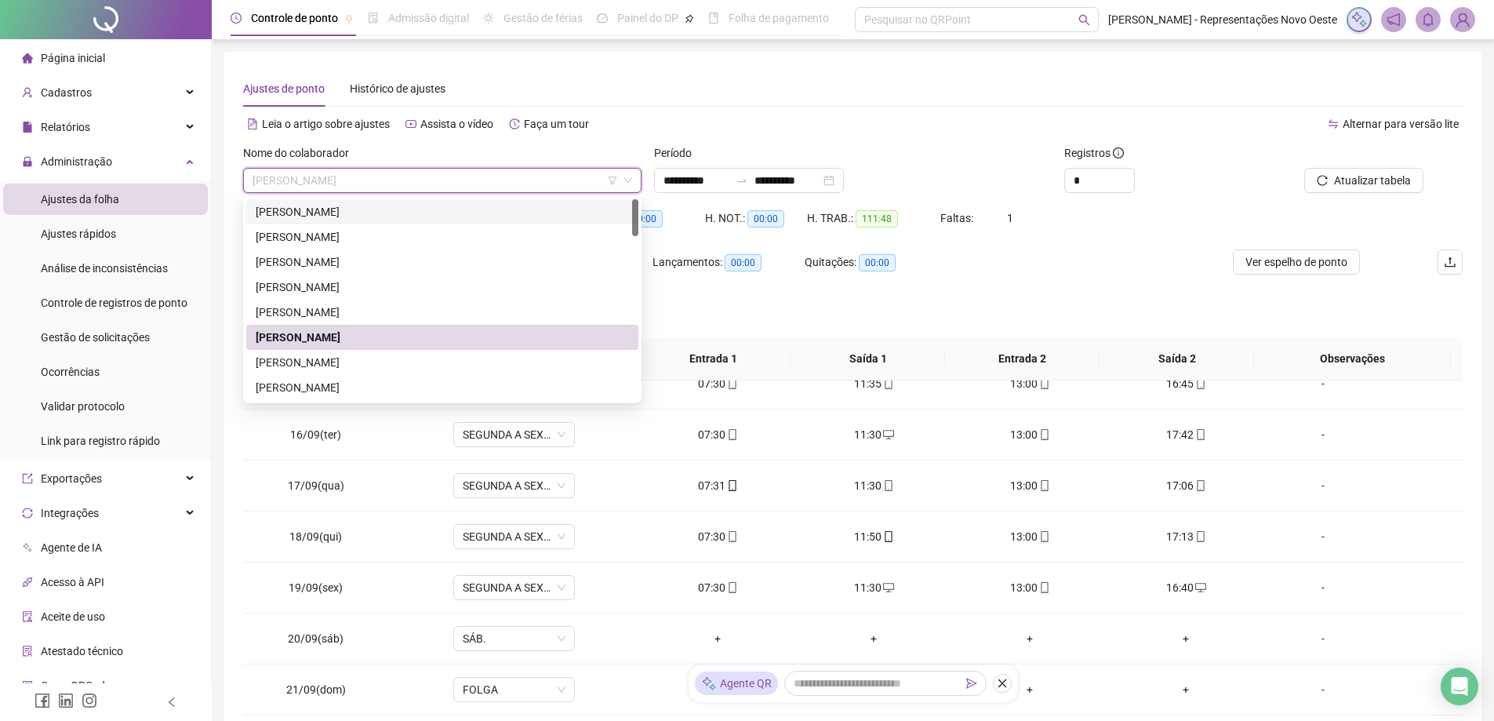
click at [107, 62] on li "Página inicial" at bounding box center [105, 57] width 205 height 31
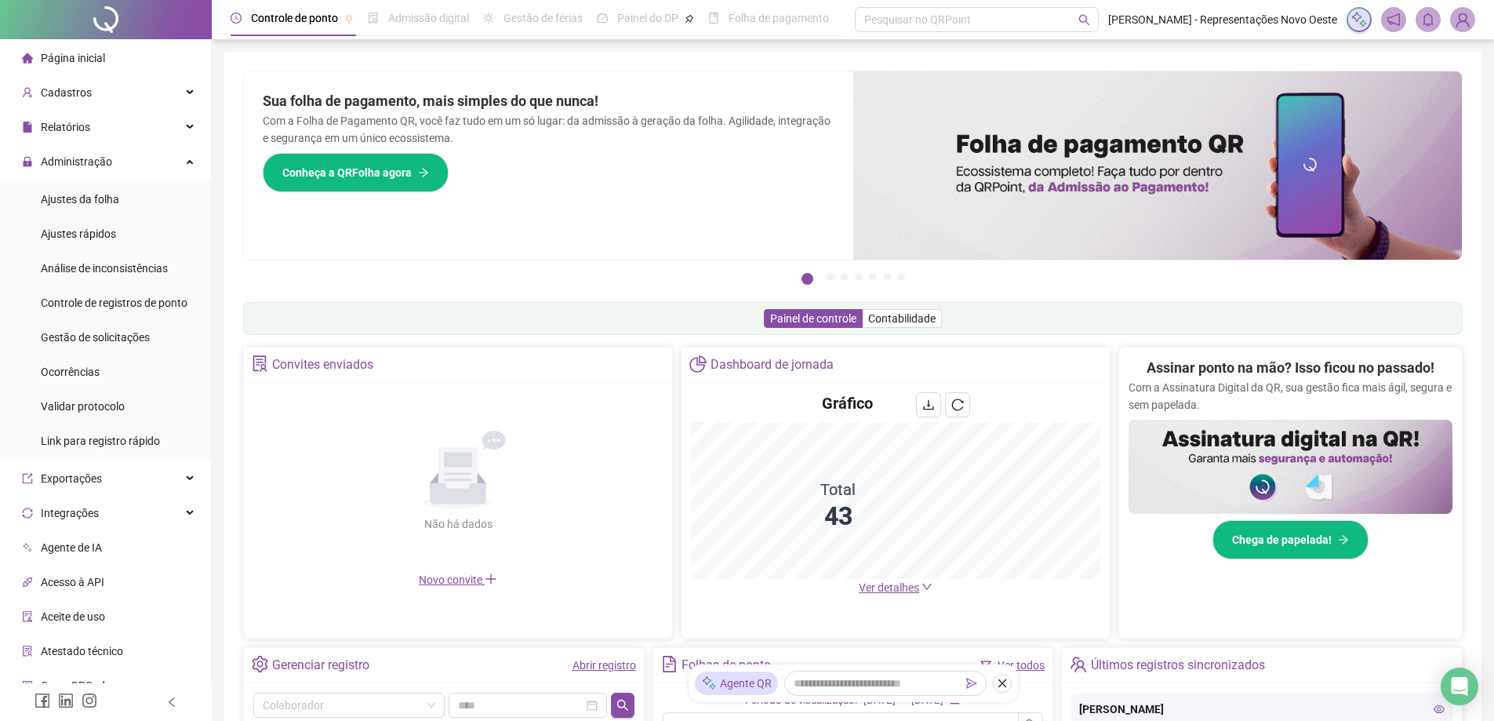
click at [894, 583] on span "Ver detalhes" at bounding box center [889, 587] width 60 height 13
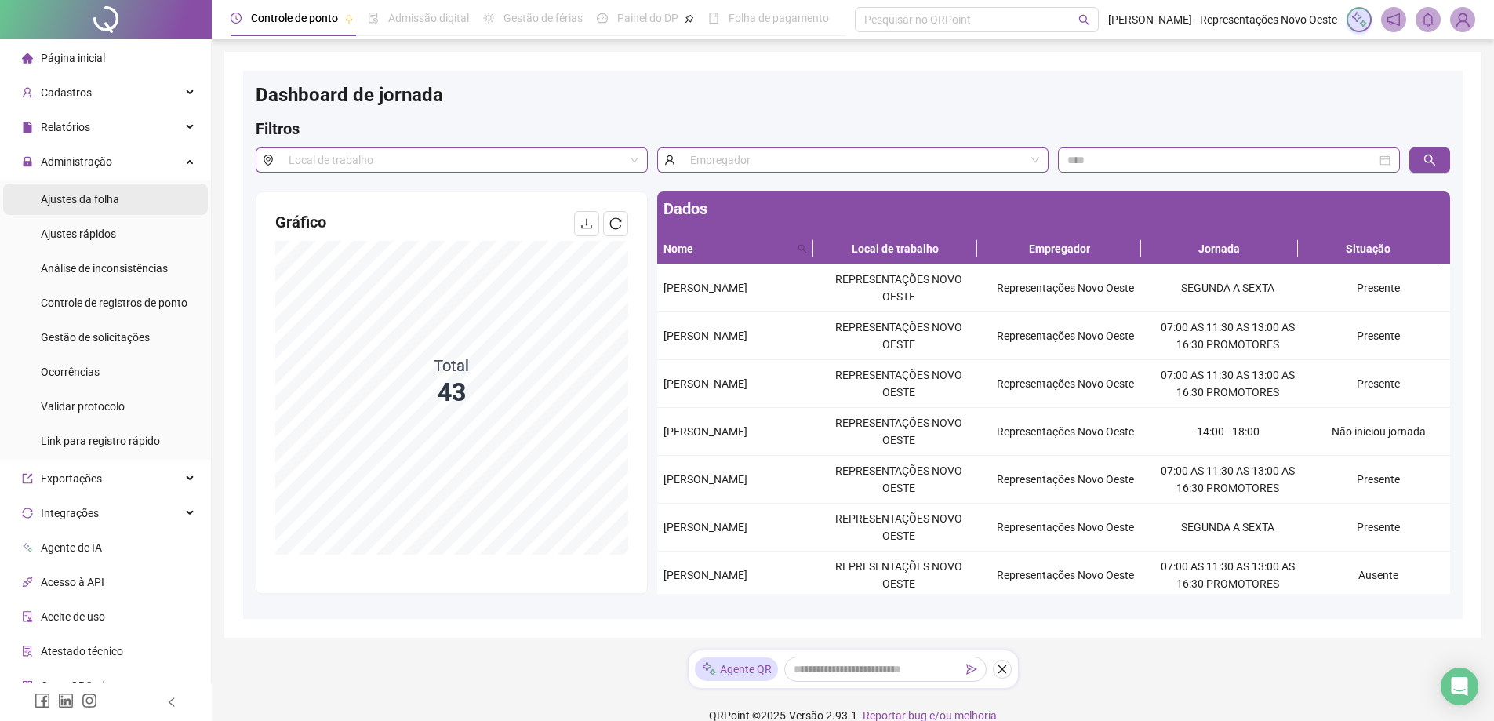
click at [104, 198] on span "Ajustes da folha" at bounding box center [80, 199] width 78 height 13
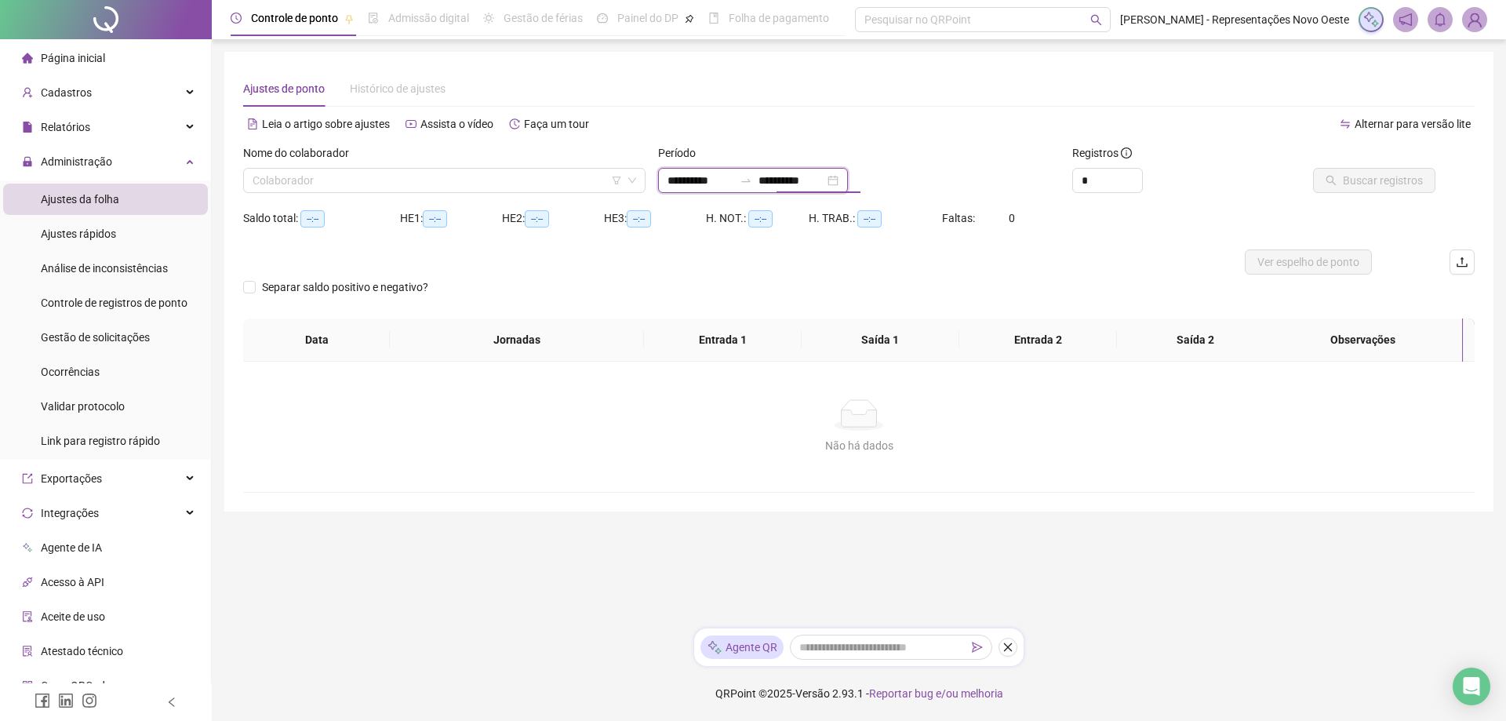
click at [802, 182] on input "**********" at bounding box center [792, 180] width 66 height 17
click at [489, 137] on div "Leia o artigo sobre ajustes Assista o vídeo Faça um tour" at bounding box center [551, 131] width 616 height 25
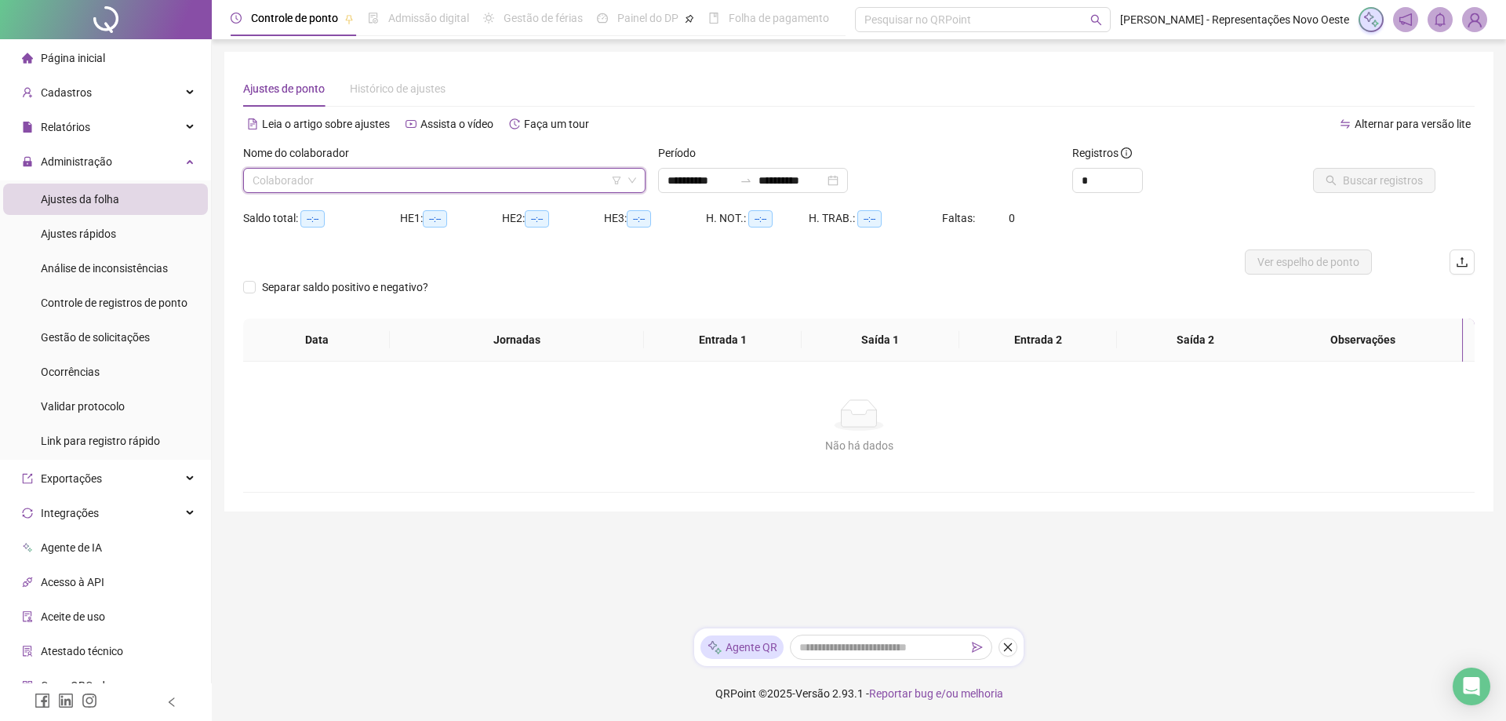
click at [456, 169] on input "search" at bounding box center [437, 181] width 369 height 24
click at [409, 167] on div "Nome do colaborador" at bounding box center [444, 156] width 402 height 24
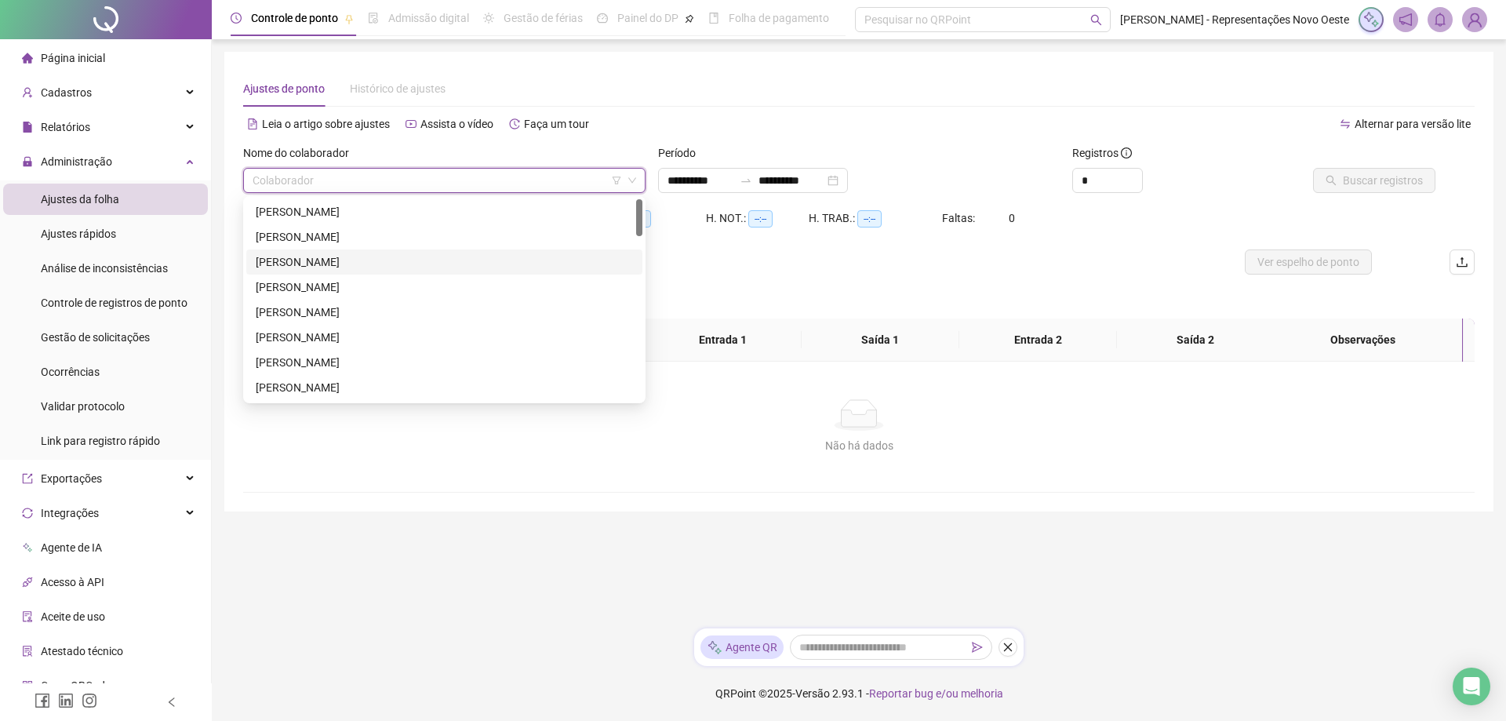
click at [341, 176] on input "search" at bounding box center [437, 181] width 369 height 24
click at [283, 232] on div "[PERSON_NAME]" at bounding box center [444, 236] width 377 height 17
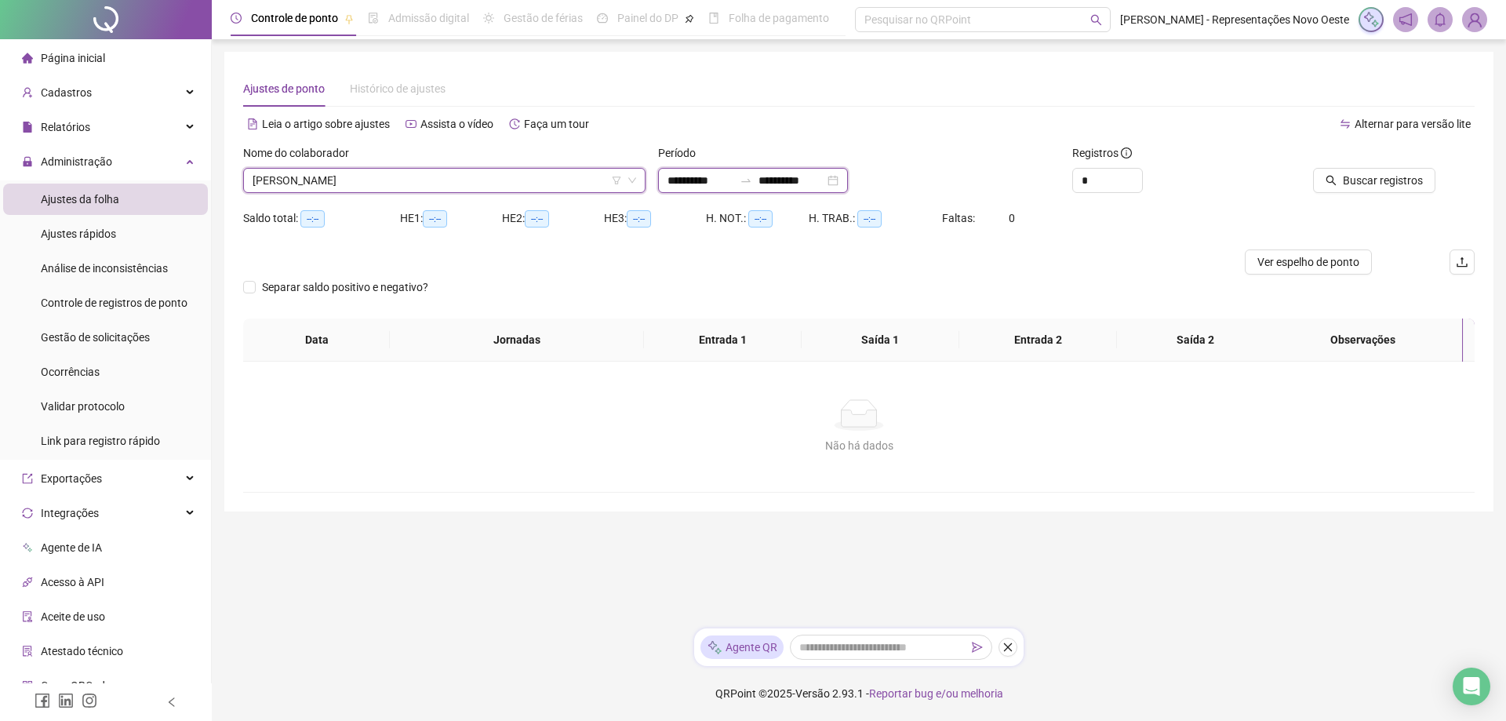
click at [824, 174] on input "**********" at bounding box center [792, 180] width 66 height 17
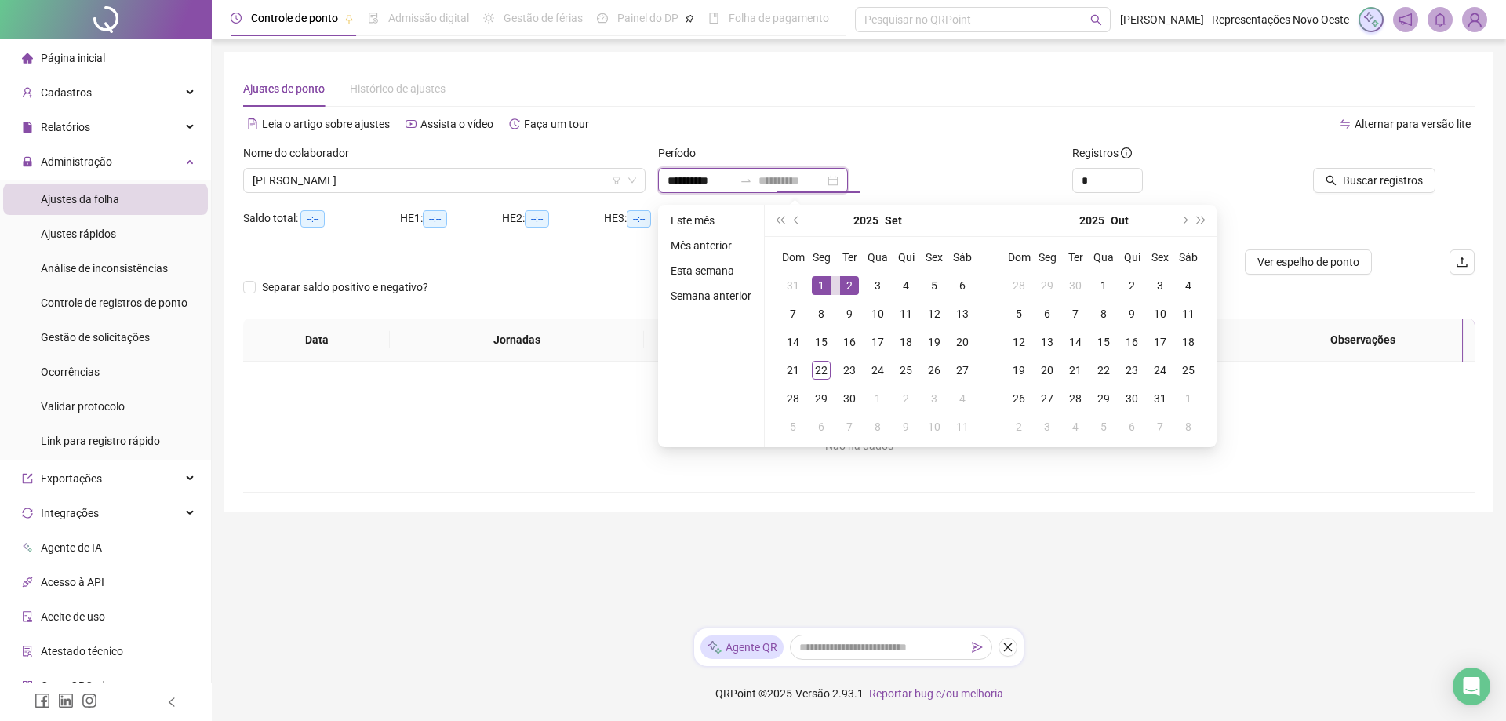
type input "**********"
click at [814, 288] on div "1" at bounding box center [821, 285] width 19 height 19
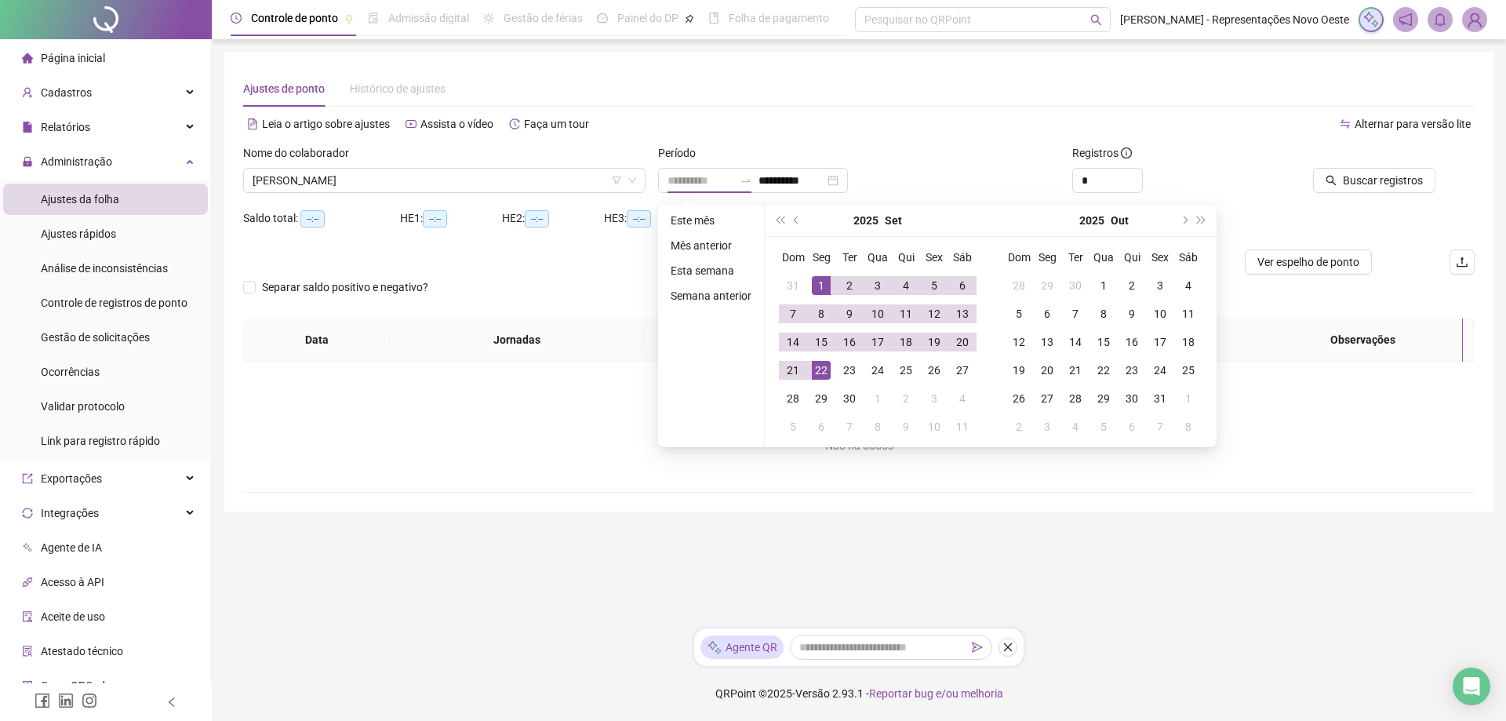
click at [823, 369] on div "22" at bounding box center [821, 370] width 19 height 19
type input "**********"
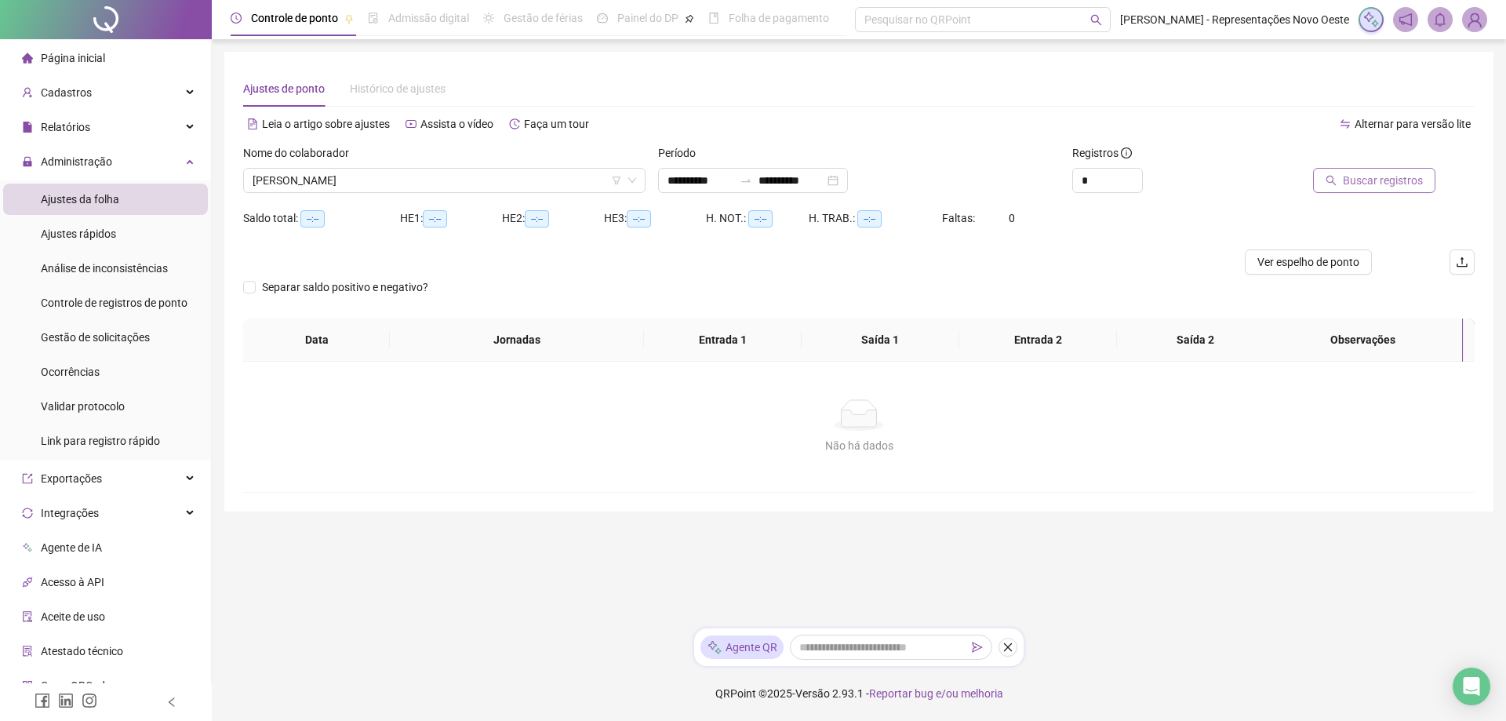
click at [1424, 183] on button "Buscar registros" at bounding box center [1374, 180] width 122 height 25
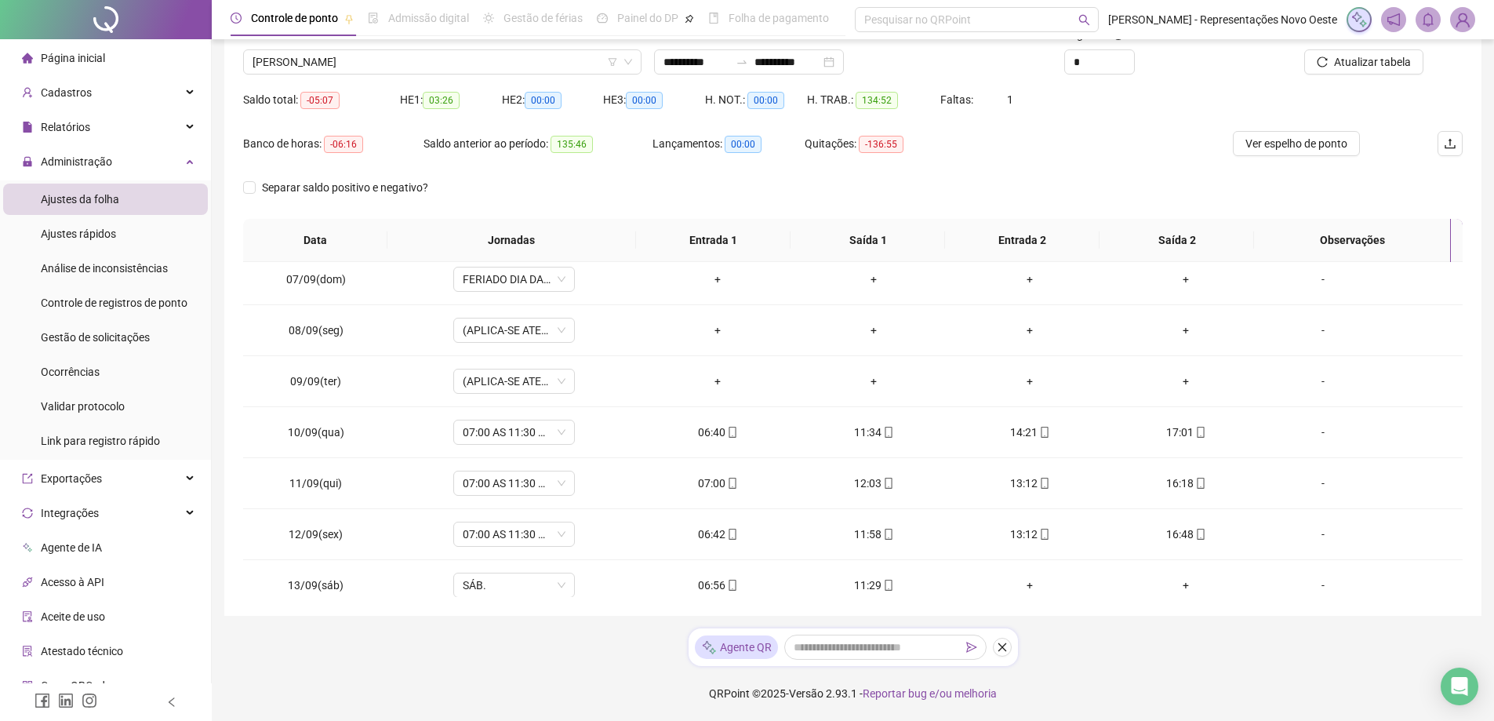
scroll to position [787, 0]
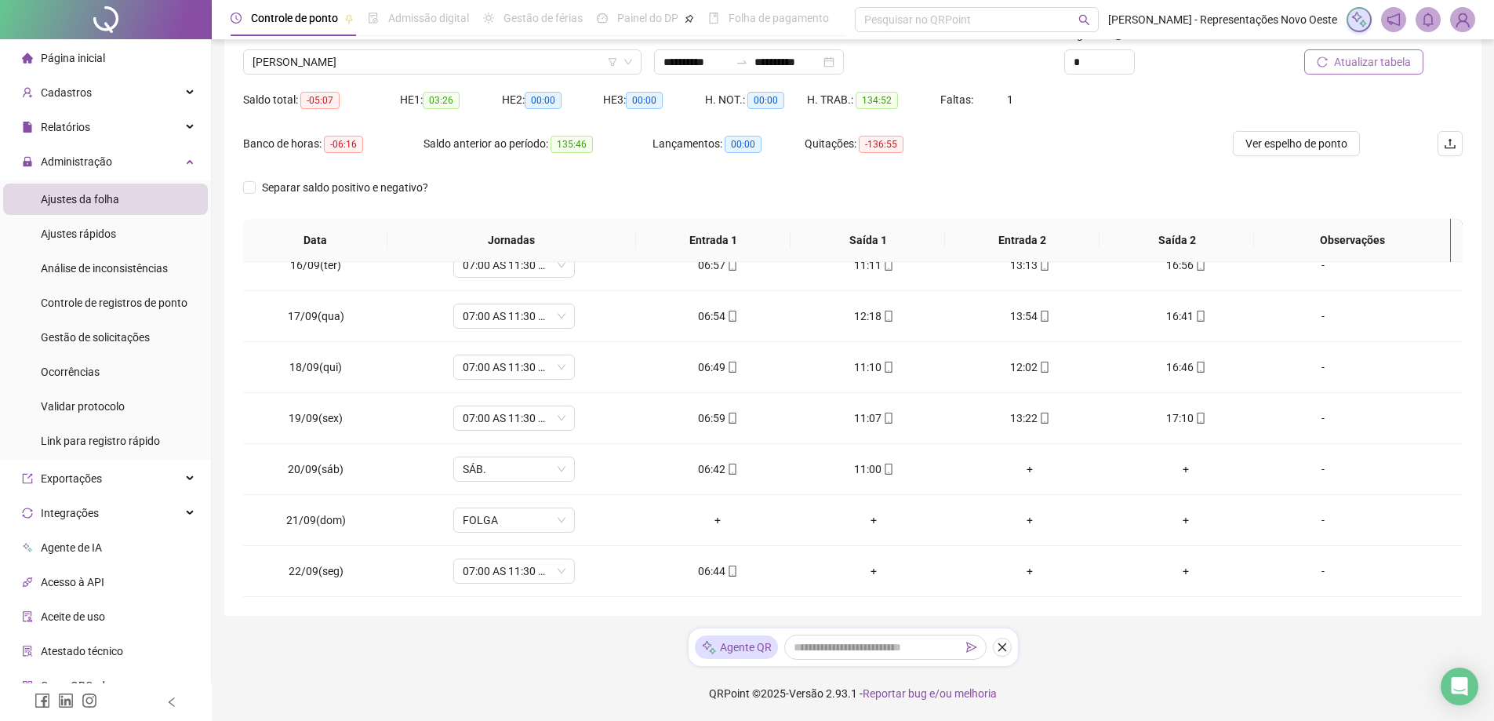
click at [1364, 60] on span "Atualizar tabela" at bounding box center [1372, 61] width 77 height 17
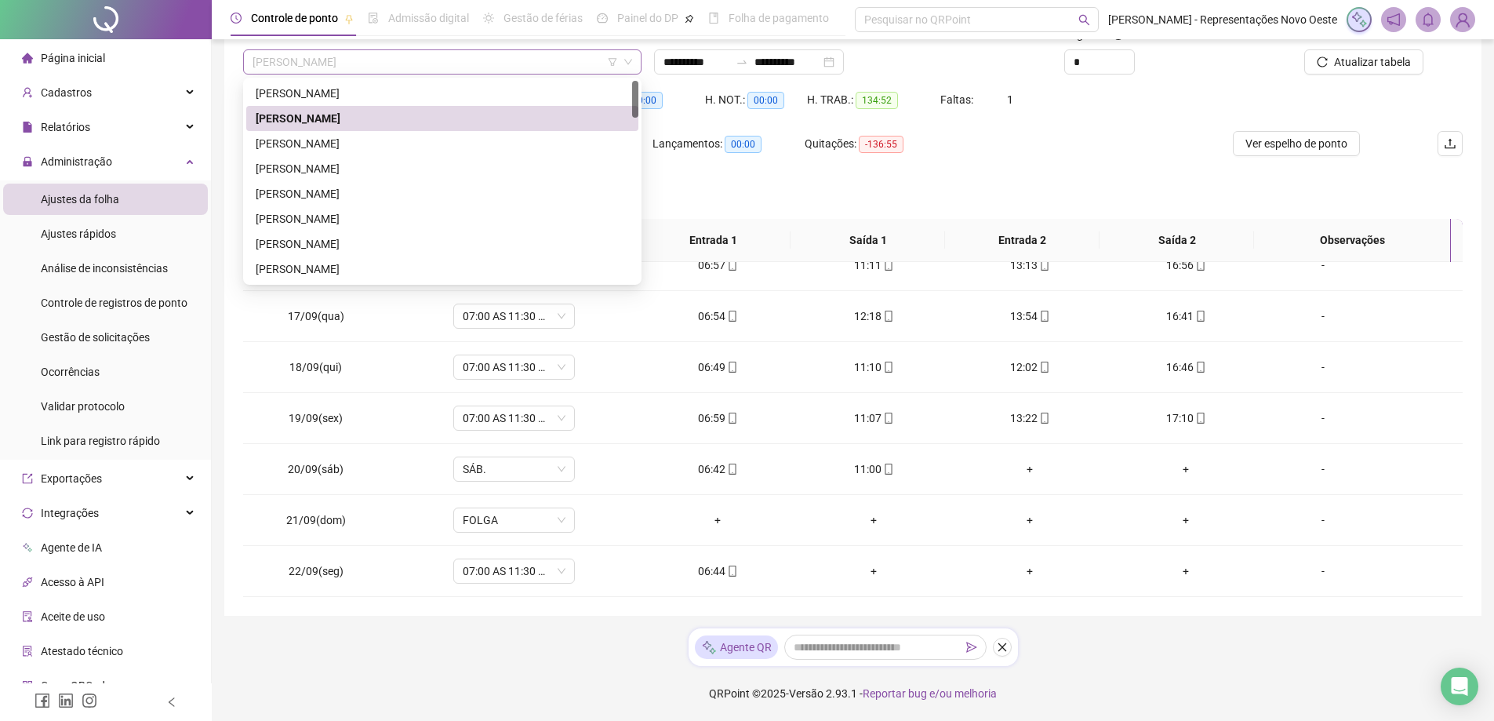
click at [493, 60] on span "[PERSON_NAME]" at bounding box center [443, 62] width 380 height 24
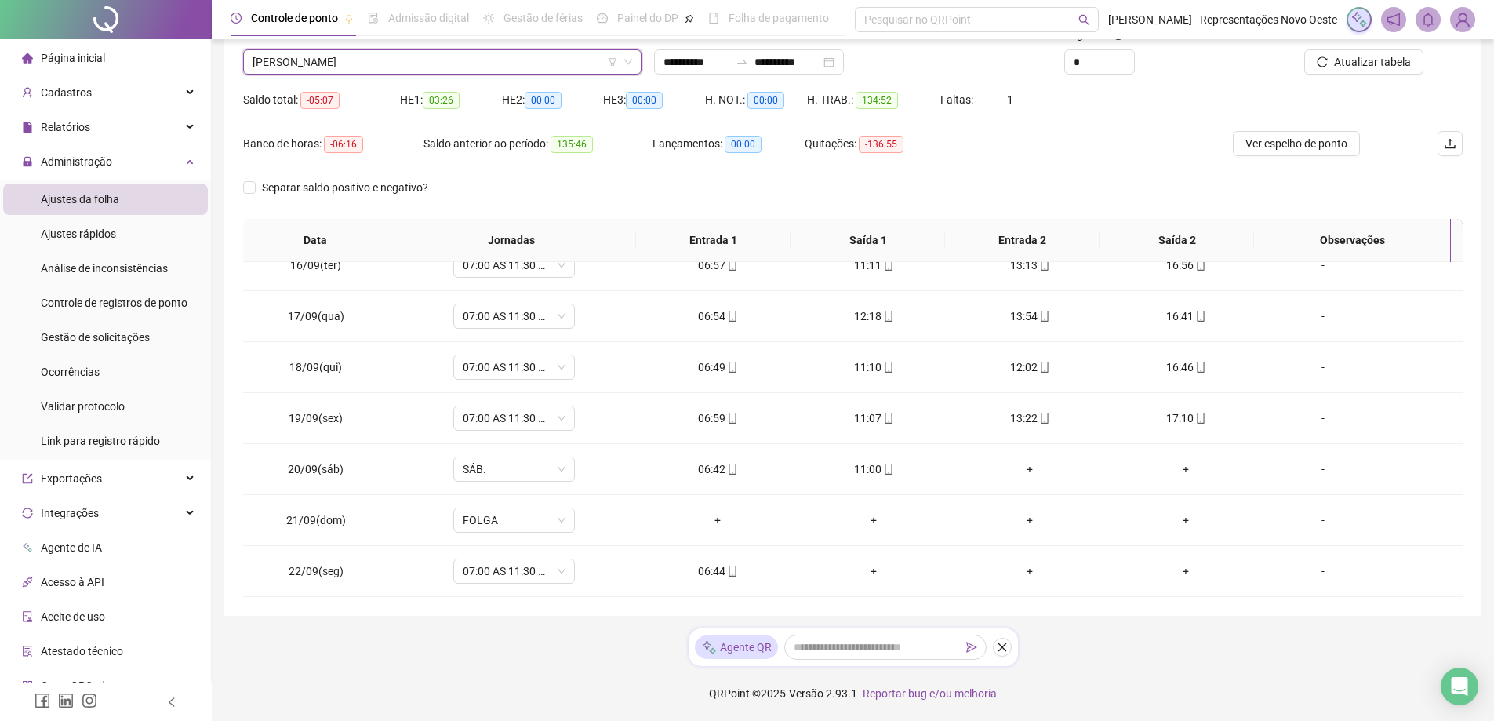
click at [364, 62] on span "[PERSON_NAME]" at bounding box center [443, 62] width 380 height 24
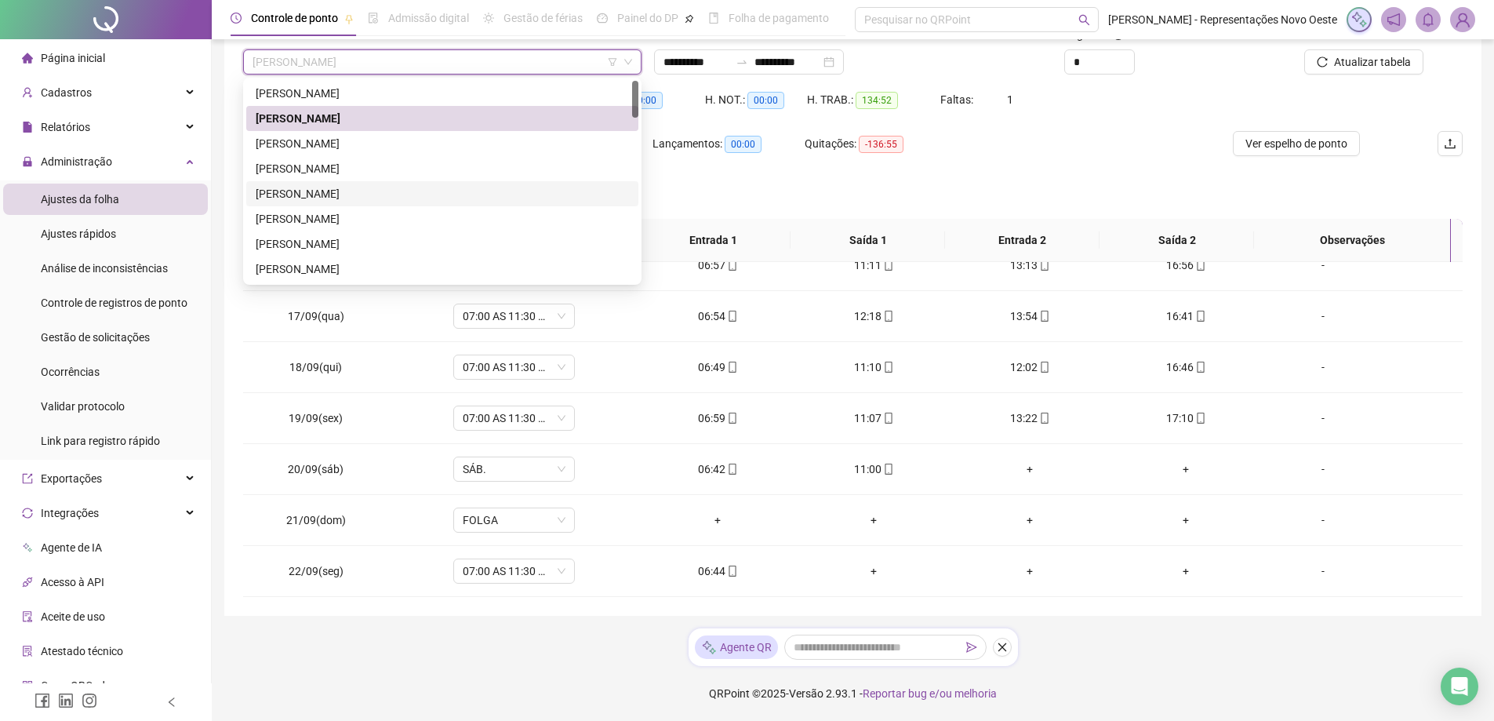
drag, startPoint x: 340, startPoint y: 195, endPoint x: 428, endPoint y: 163, distance: 93.6
click at [340, 195] on div "[PERSON_NAME]" at bounding box center [442, 193] width 373 height 17
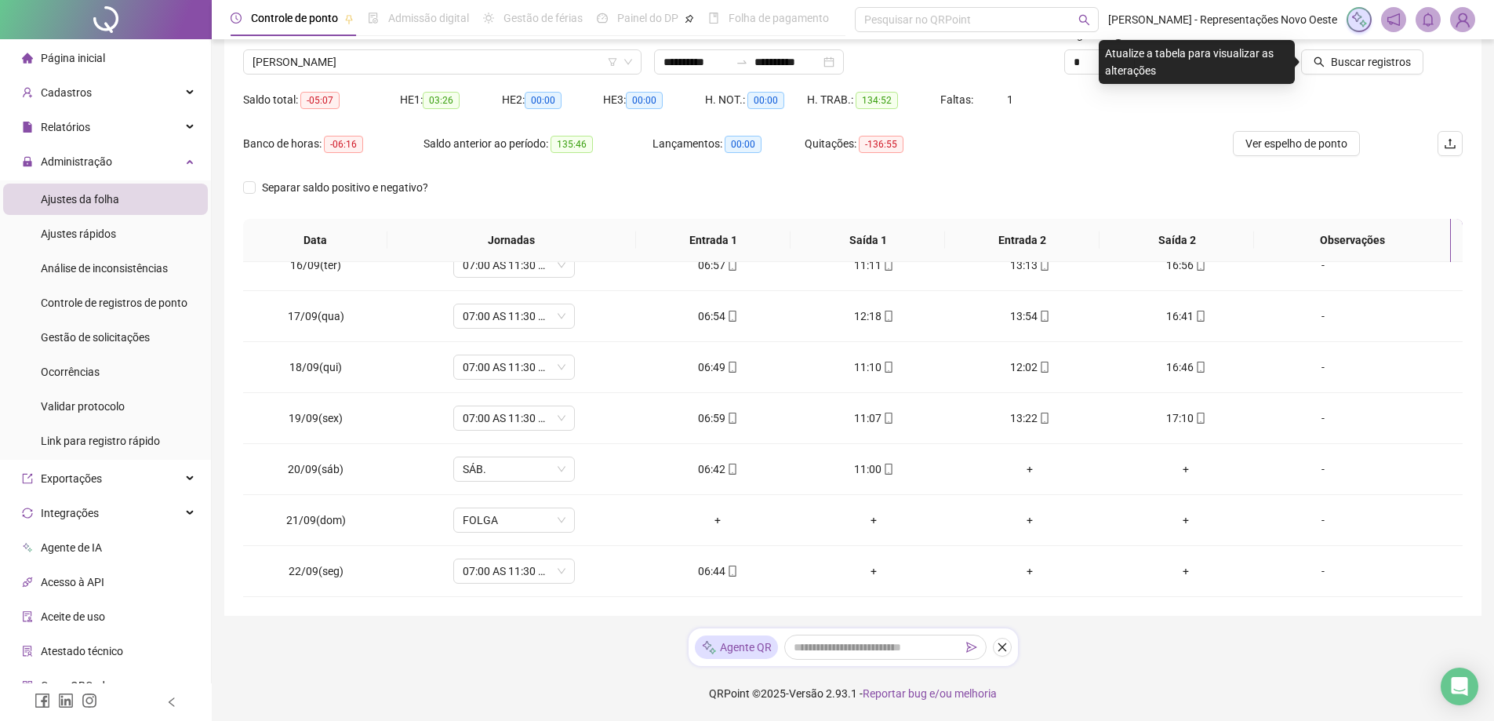
click at [1373, 45] on div at bounding box center [1347, 38] width 154 height 24
click at [1368, 62] on span "Buscar registros" at bounding box center [1371, 61] width 80 height 17
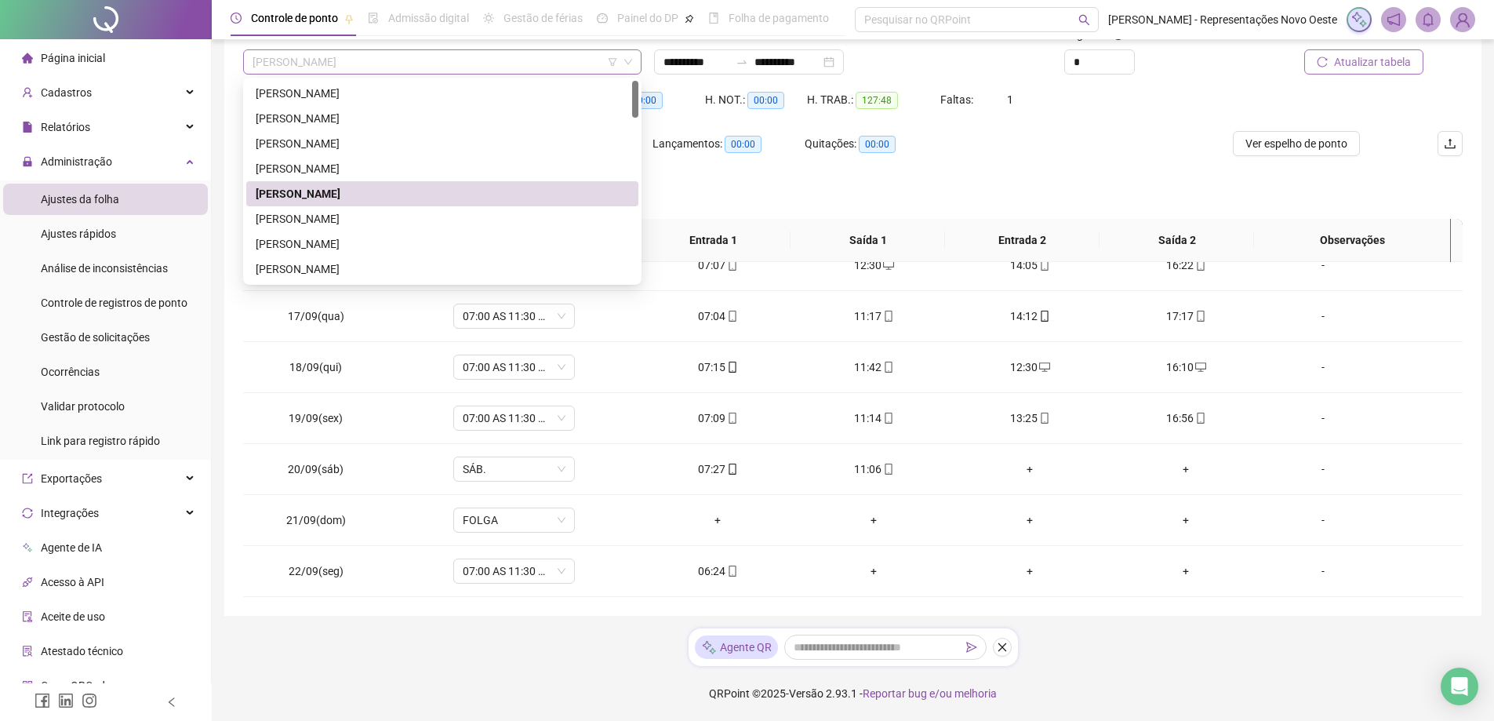
click at [396, 53] on span "[PERSON_NAME]" at bounding box center [443, 62] width 380 height 24
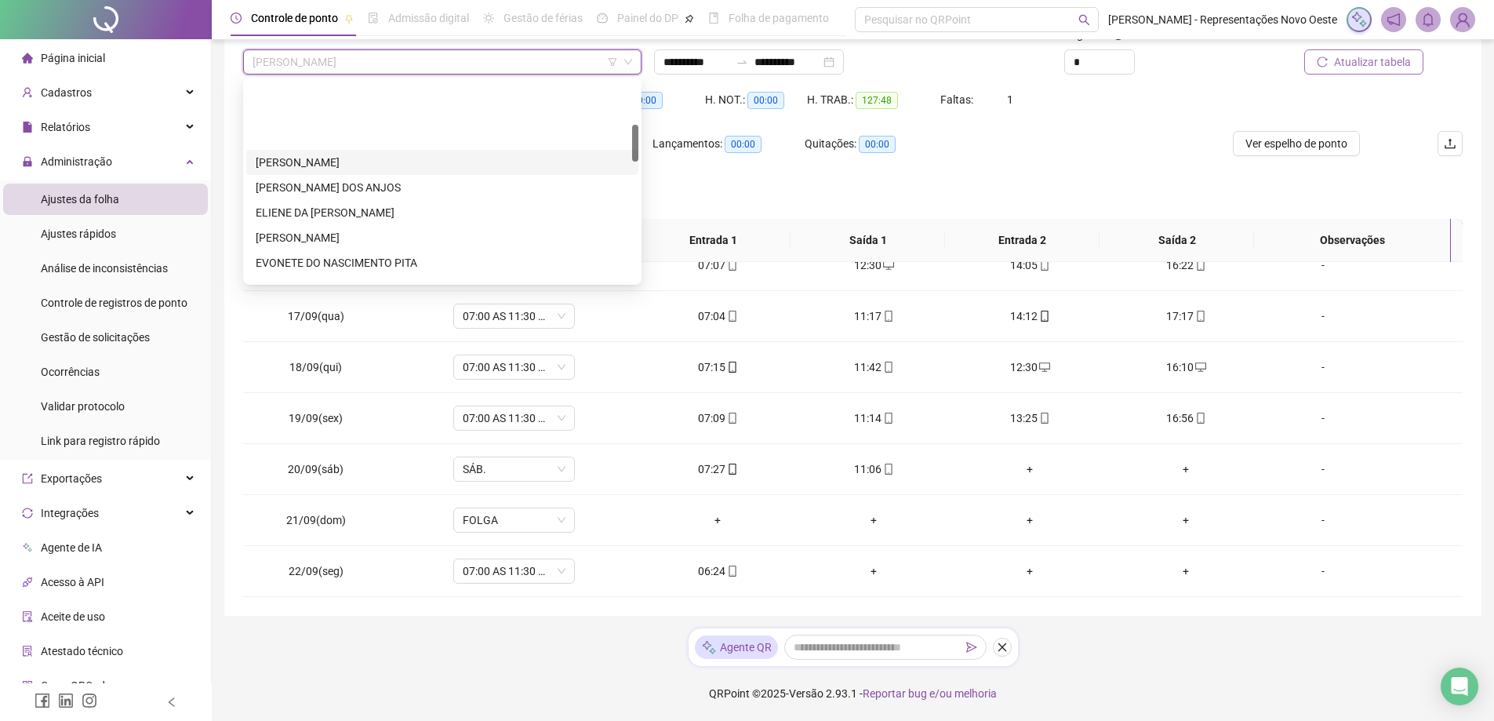
scroll to position [235, 0]
click at [328, 191] on div "EVONETE DO NASCIMENTO PITA" at bounding box center [442, 184] width 373 height 17
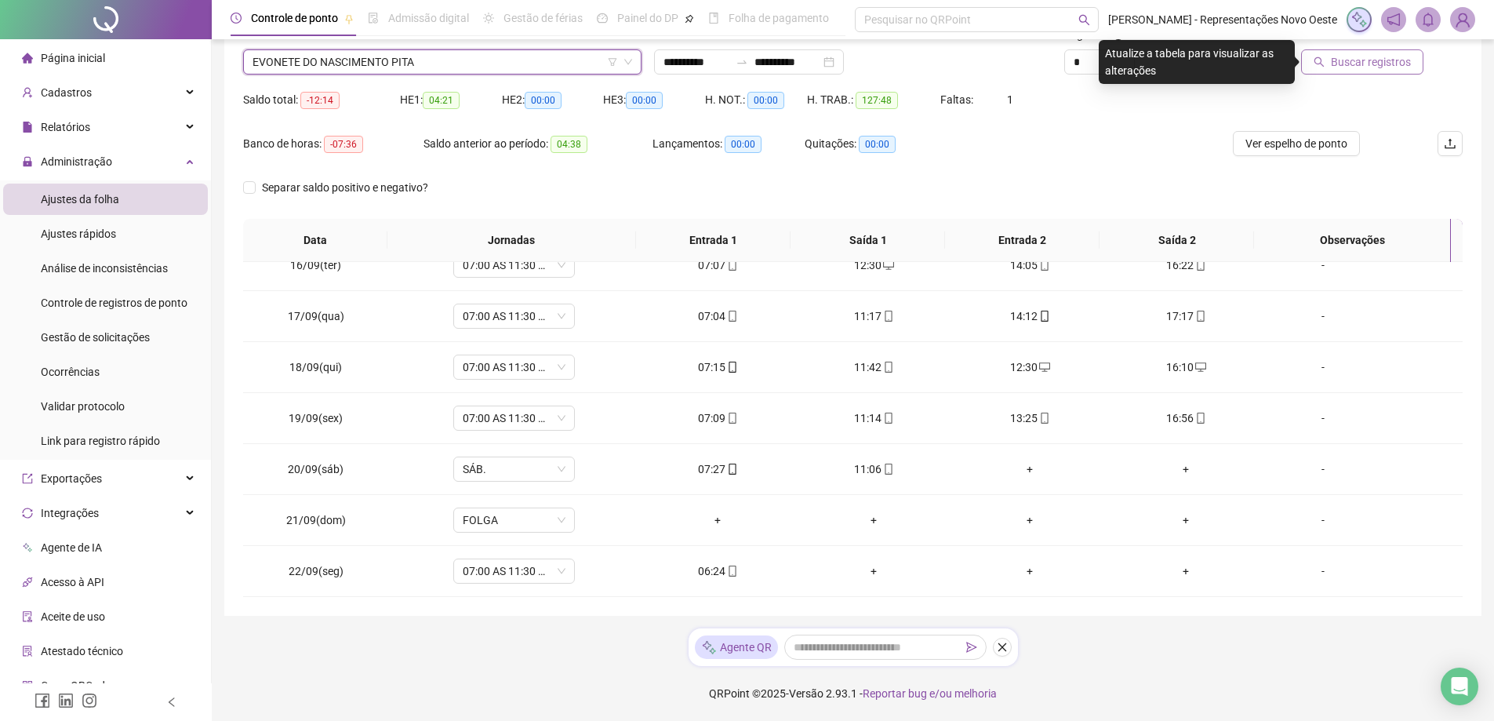
click at [1410, 64] on span "Buscar registros" at bounding box center [1371, 61] width 80 height 17
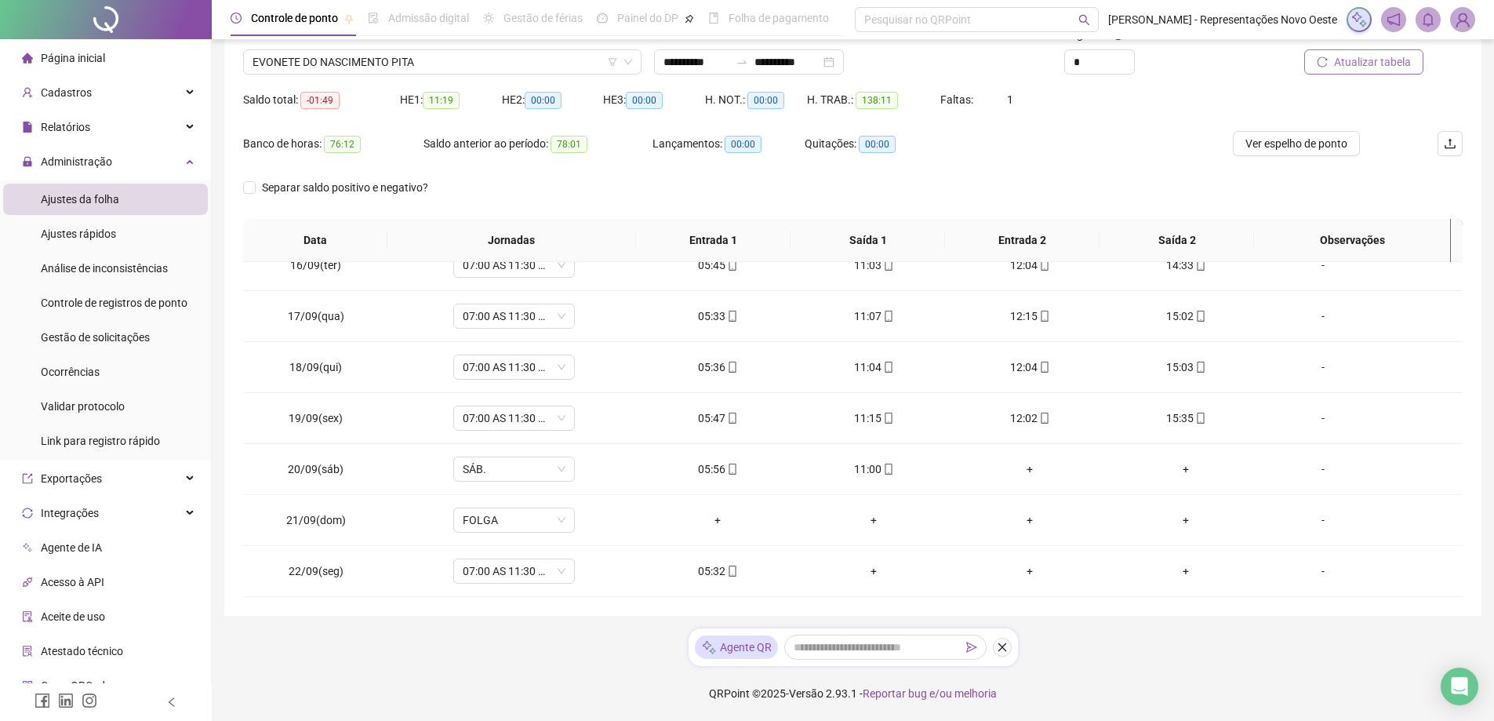
click at [295, 75] on div "Nome do colaborador EVONETE DO NASCIMENTO PITA" at bounding box center [442, 56] width 411 height 61
click at [333, 55] on span "EVONETE DO NASCIMENTO PITA" at bounding box center [443, 62] width 380 height 24
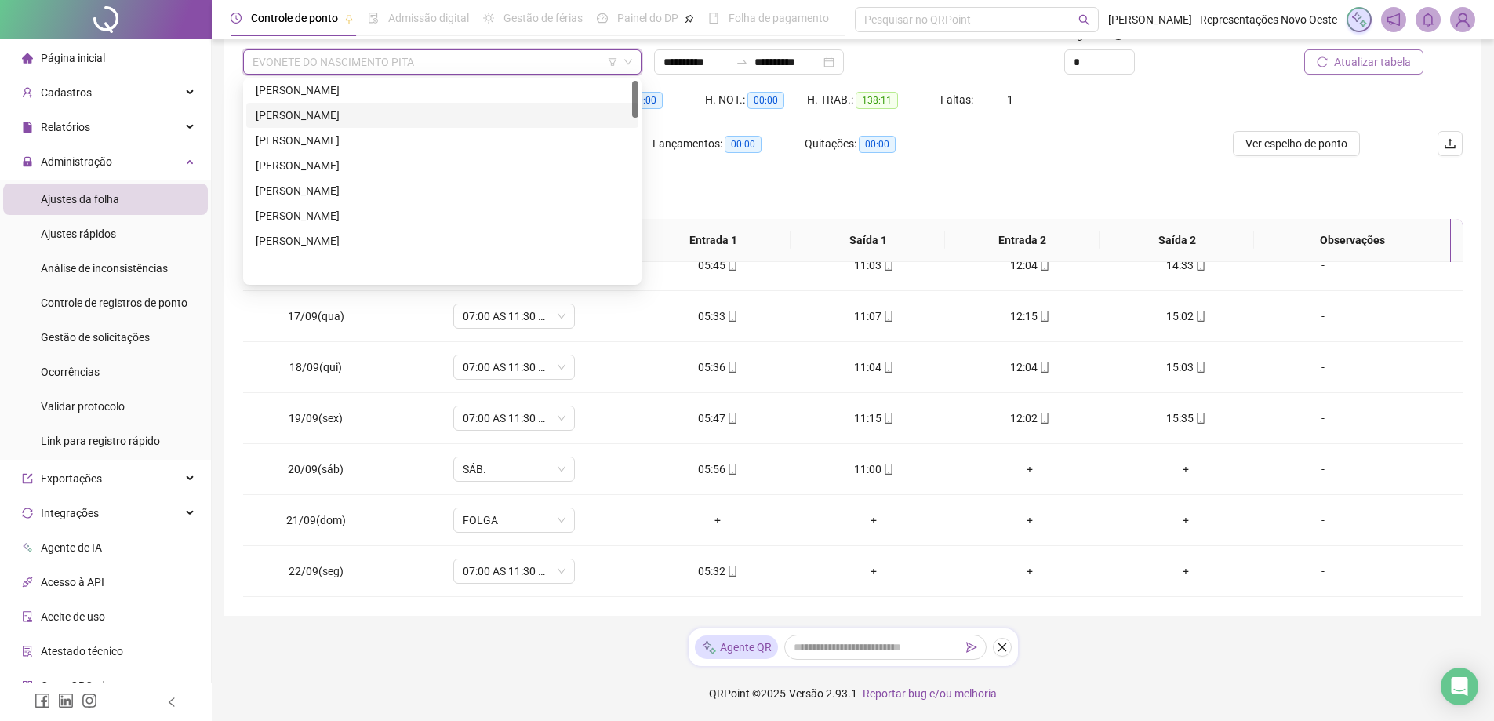
scroll to position [0, 0]
click at [340, 142] on div "[PERSON_NAME]" at bounding box center [442, 143] width 373 height 17
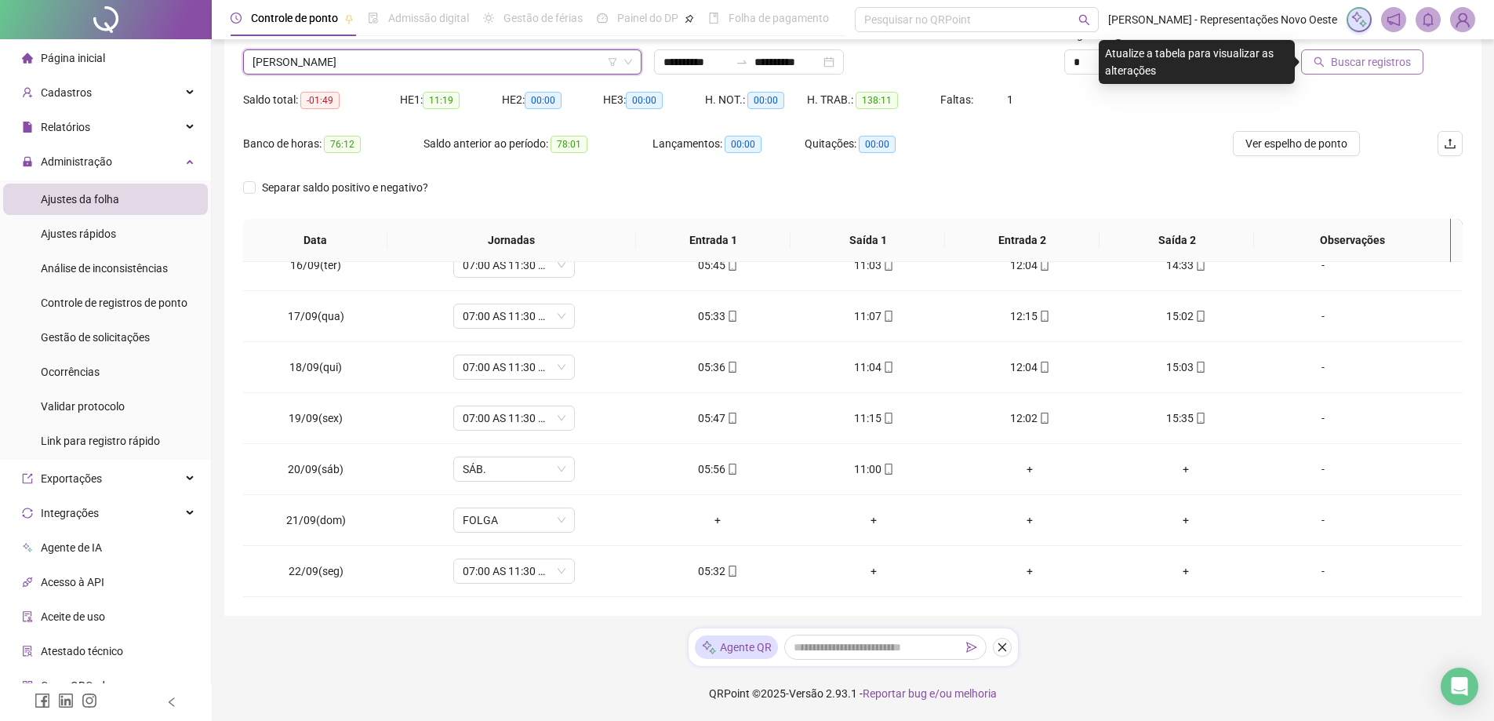
click at [1391, 70] on span "Buscar registros" at bounding box center [1371, 61] width 80 height 17
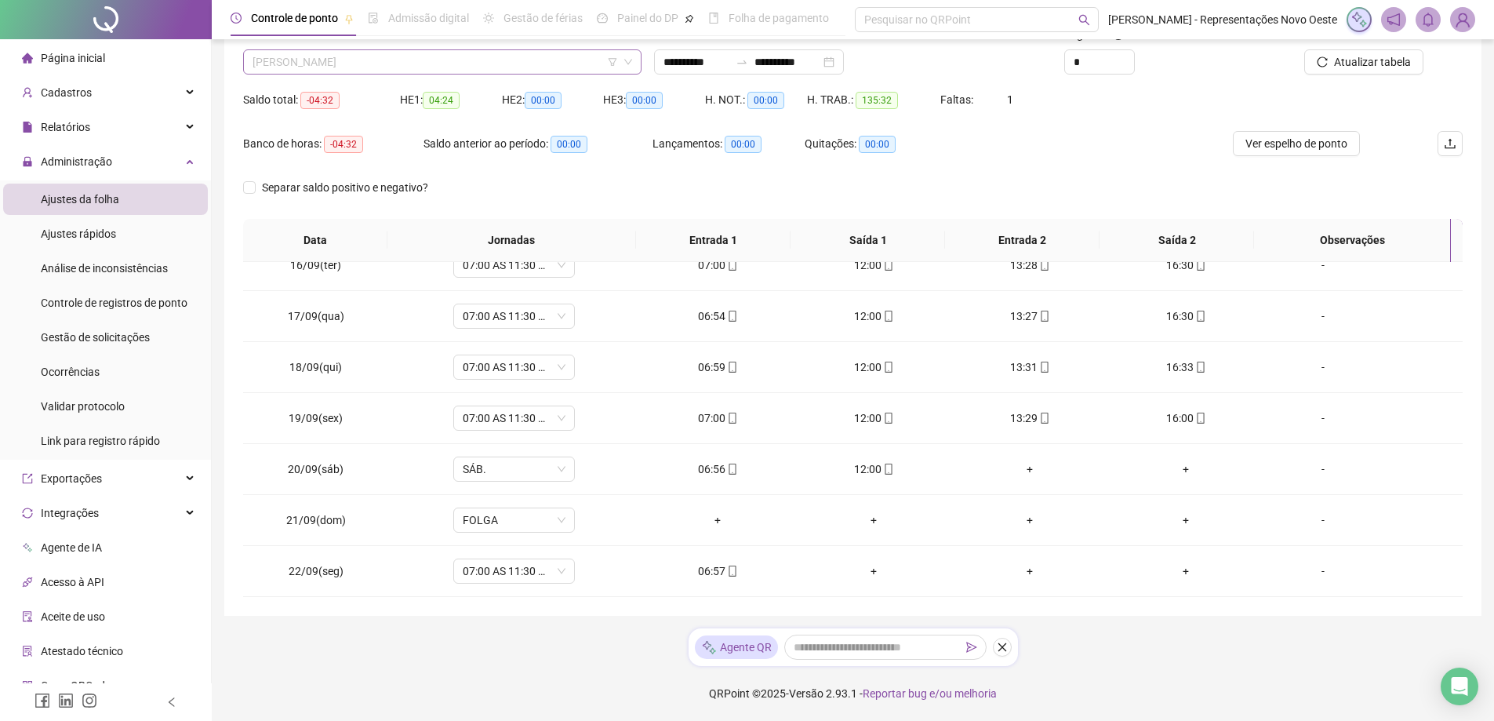
click at [377, 58] on span "[PERSON_NAME]" at bounding box center [443, 62] width 380 height 24
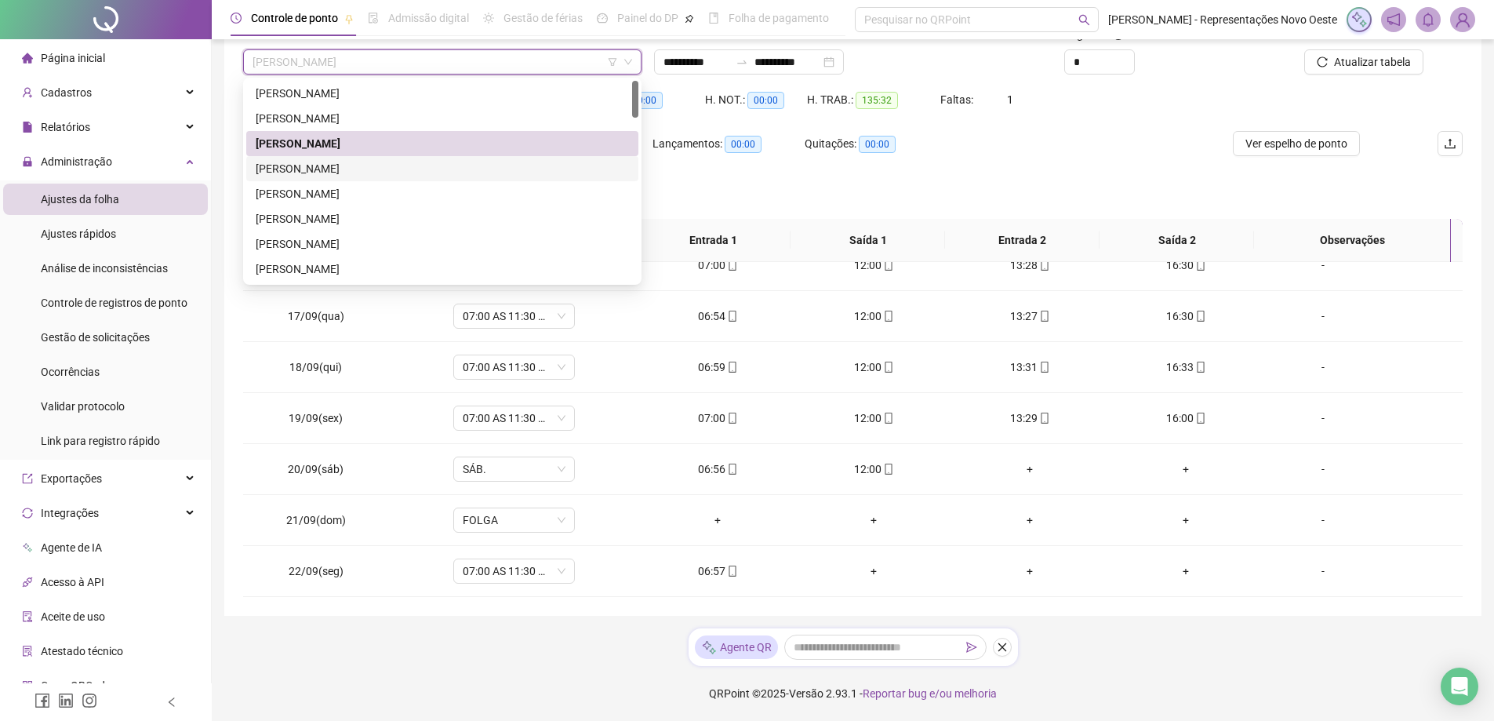
scroll to position [157, 0]
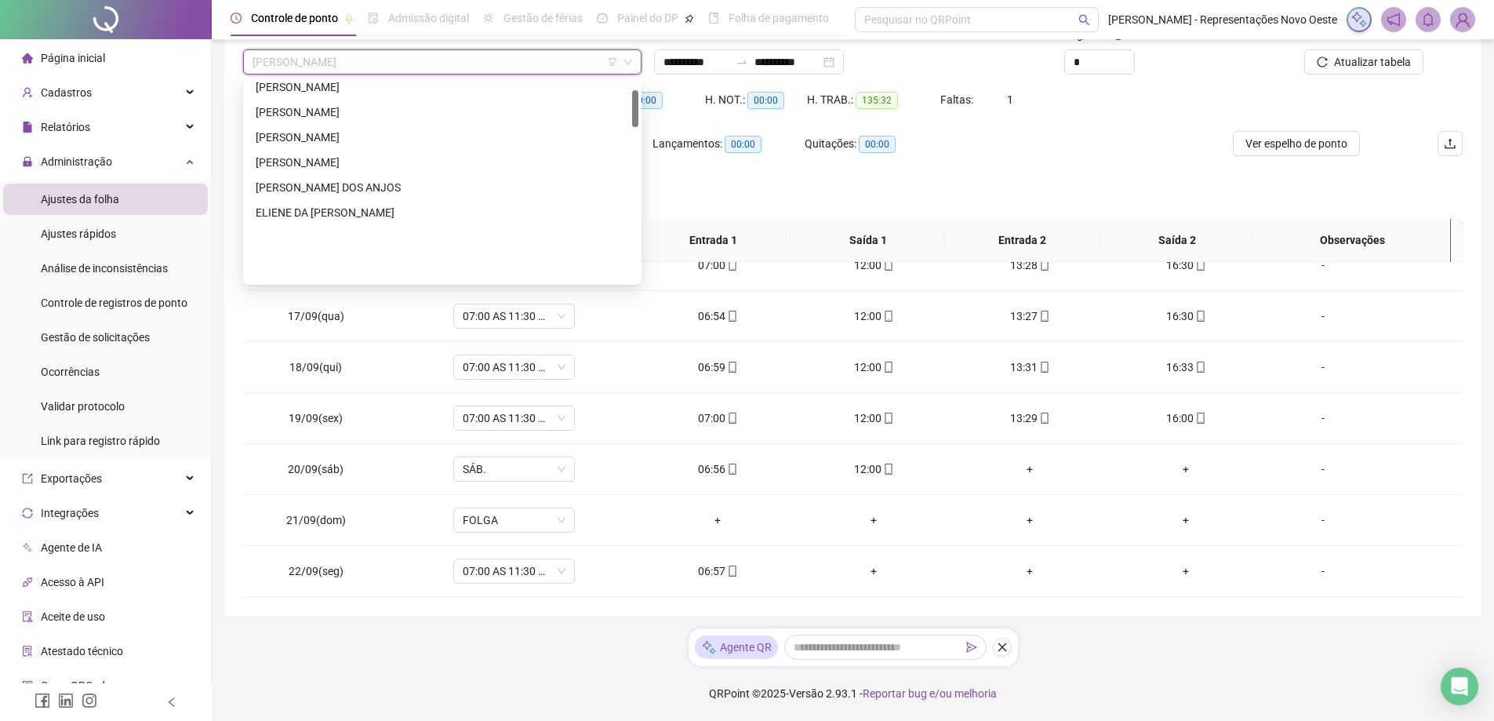
click at [343, 58] on span "[PERSON_NAME]" at bounding box center [443, 62] width 380 height 24
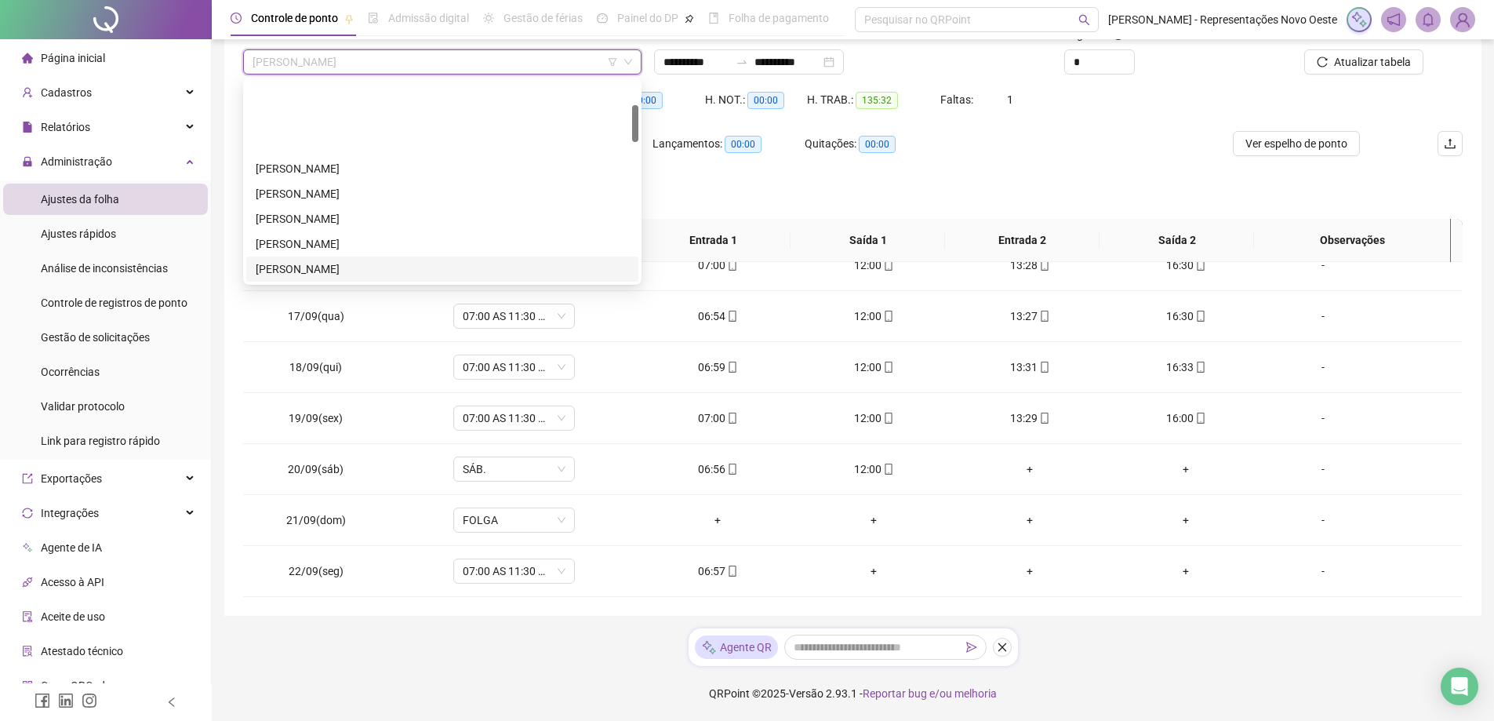
scroll to position [129, 0]
click at [402, 238] on div "ELIENE DA [PERSON_NAME]" at bounding box center [442, 240] width 373 height 17
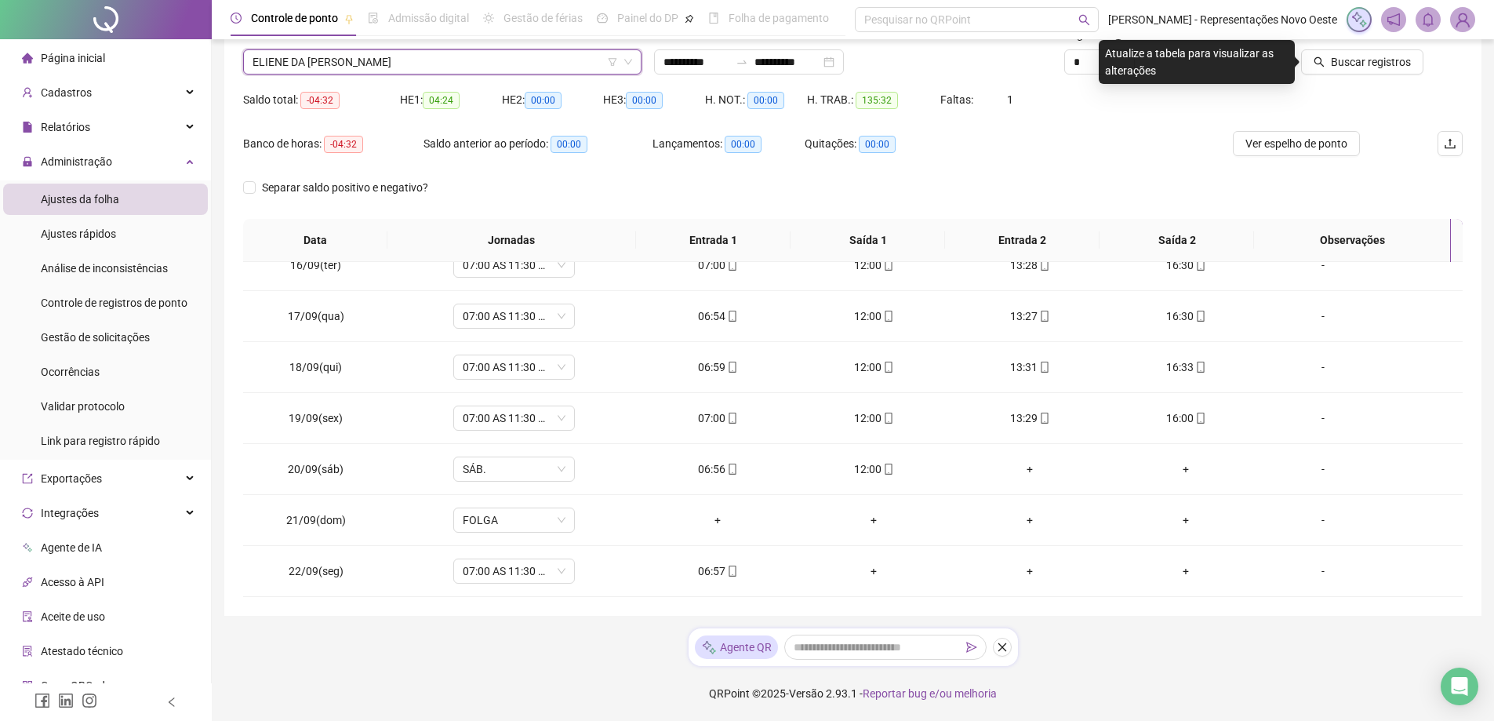
click at [1350, 45] on div at bounding box center [1347, 38] width 154 height 24
click at [1350, 61] on span "Buscar registros" at bounding box center [1371, 61] width 80 height 17
click at [344, 62] on span "ELIENE DA [PERSON_NAME]" at bounding box center [443, 62] width 380 height 24
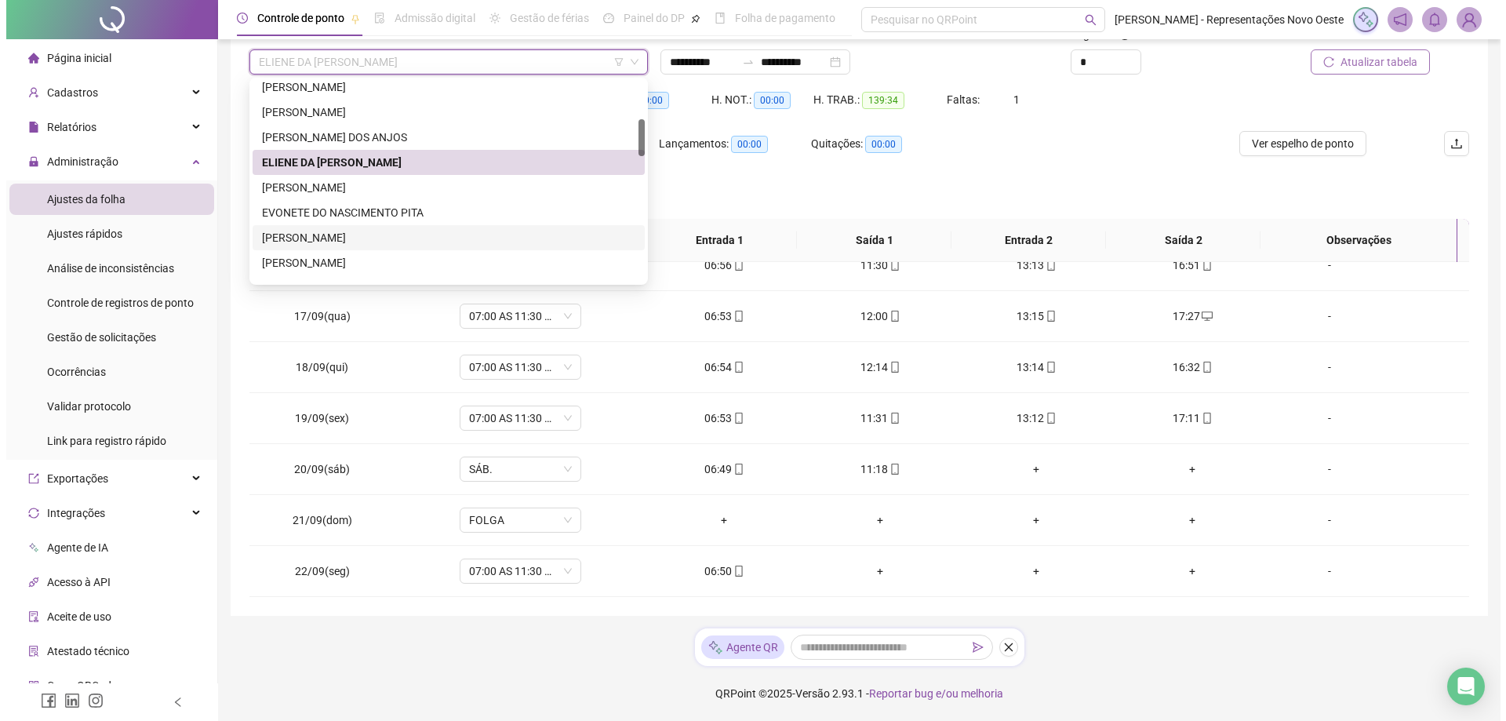
scroll to position [286, 0]
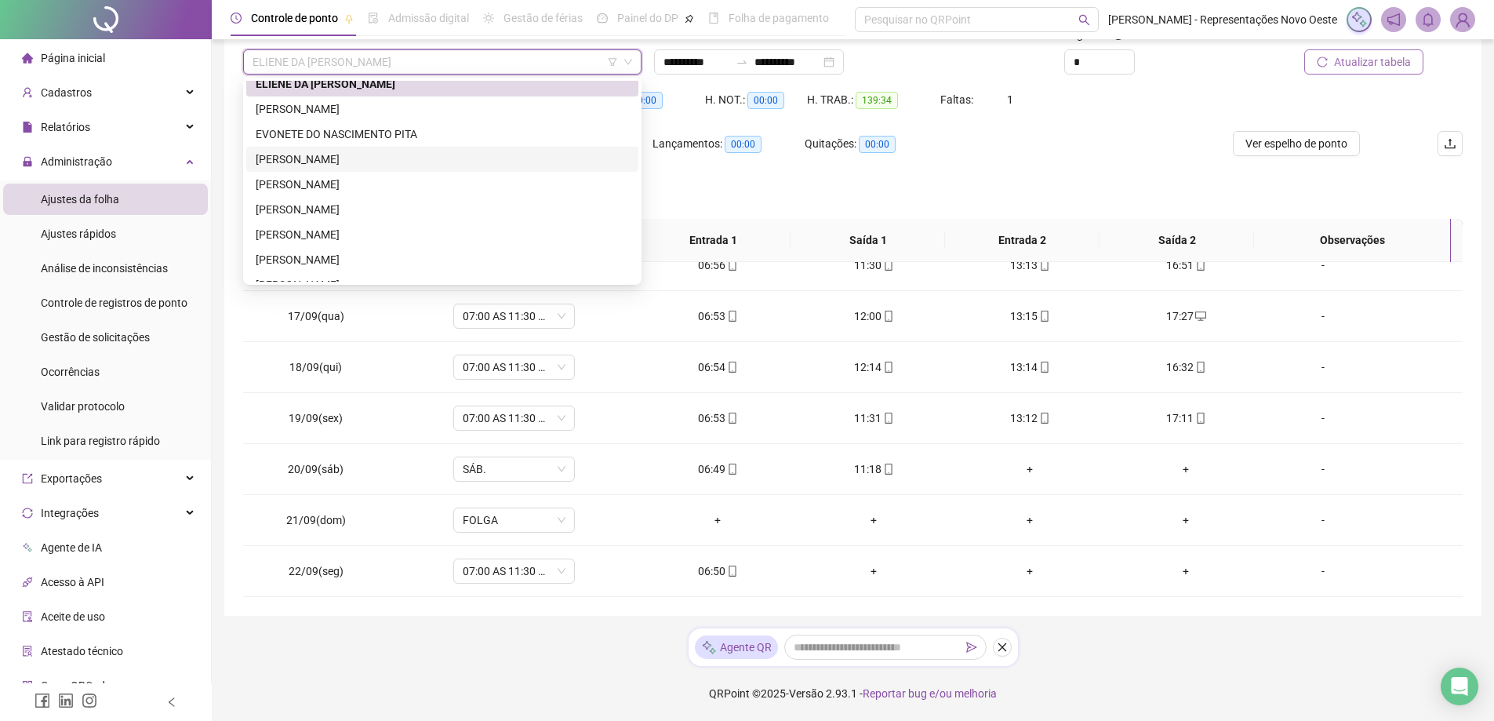
click at [374, 159] on div "[PERSON_NAME]" at bounding box center [442, 159] width 373 height 17
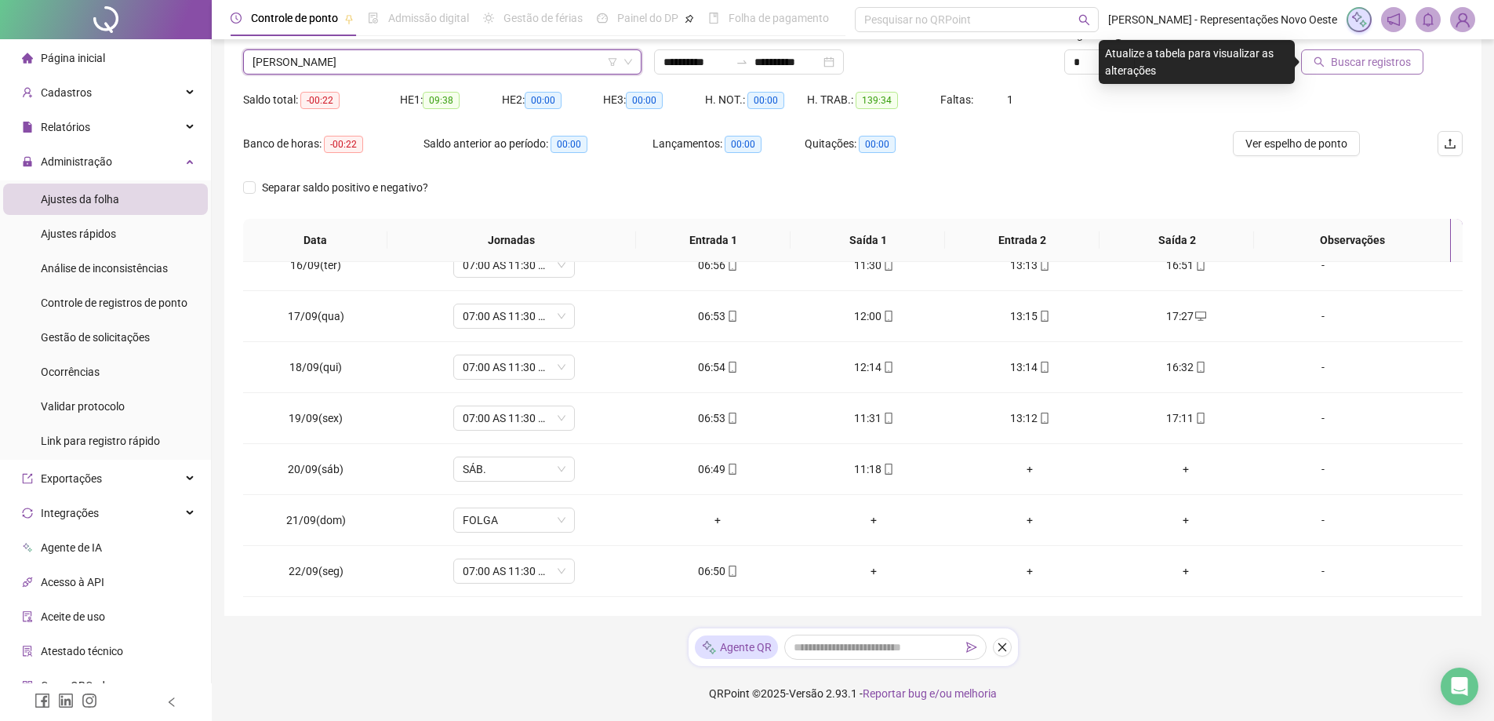
click at [1337, 56] on span "Buscar registros" at bounding box center [1371, 61] width 80 height 17
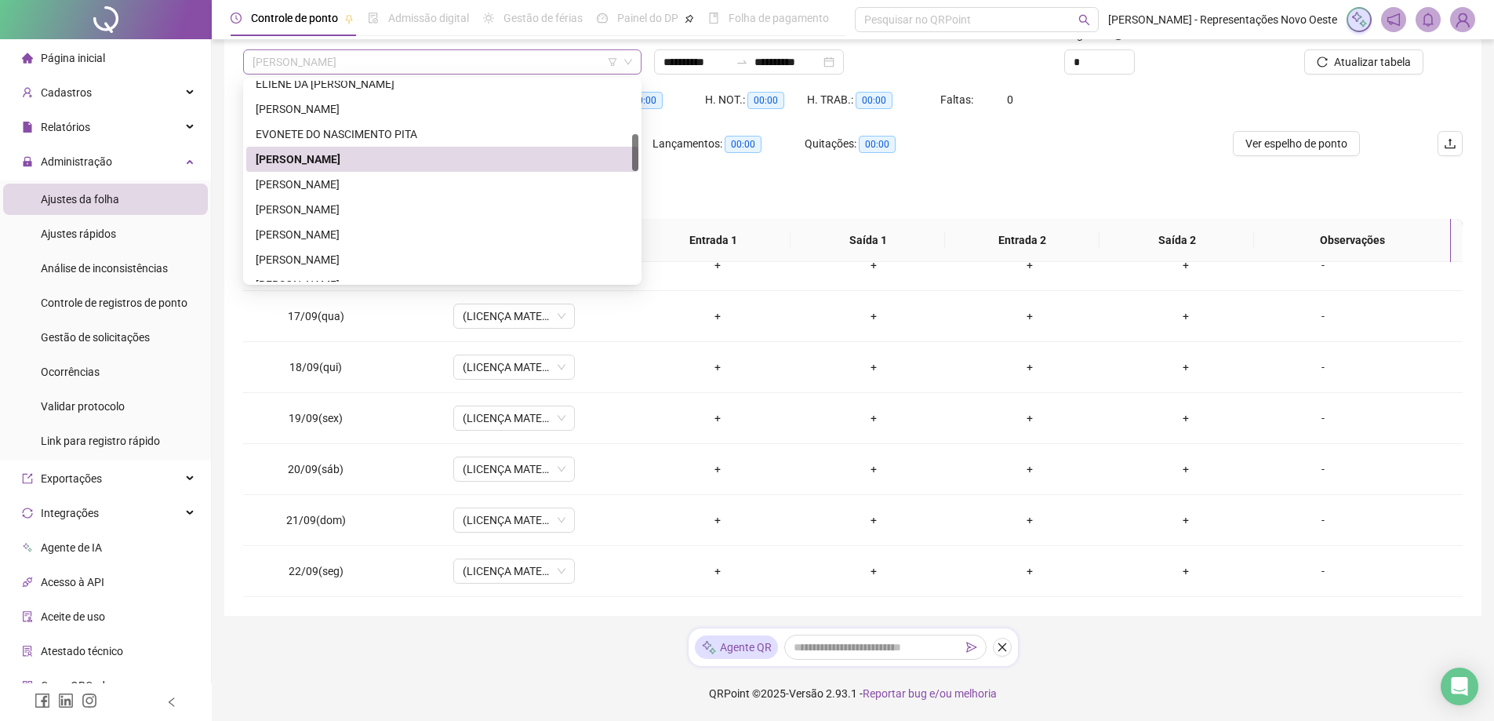
click at [515, 63] on span "[PERSON_NAME]" at bounding box center [443, 62] width 380 height 24
click at [328, 209] on div "[PERSON_NAME]" at bounding box center [442, 209] width 373 height 17
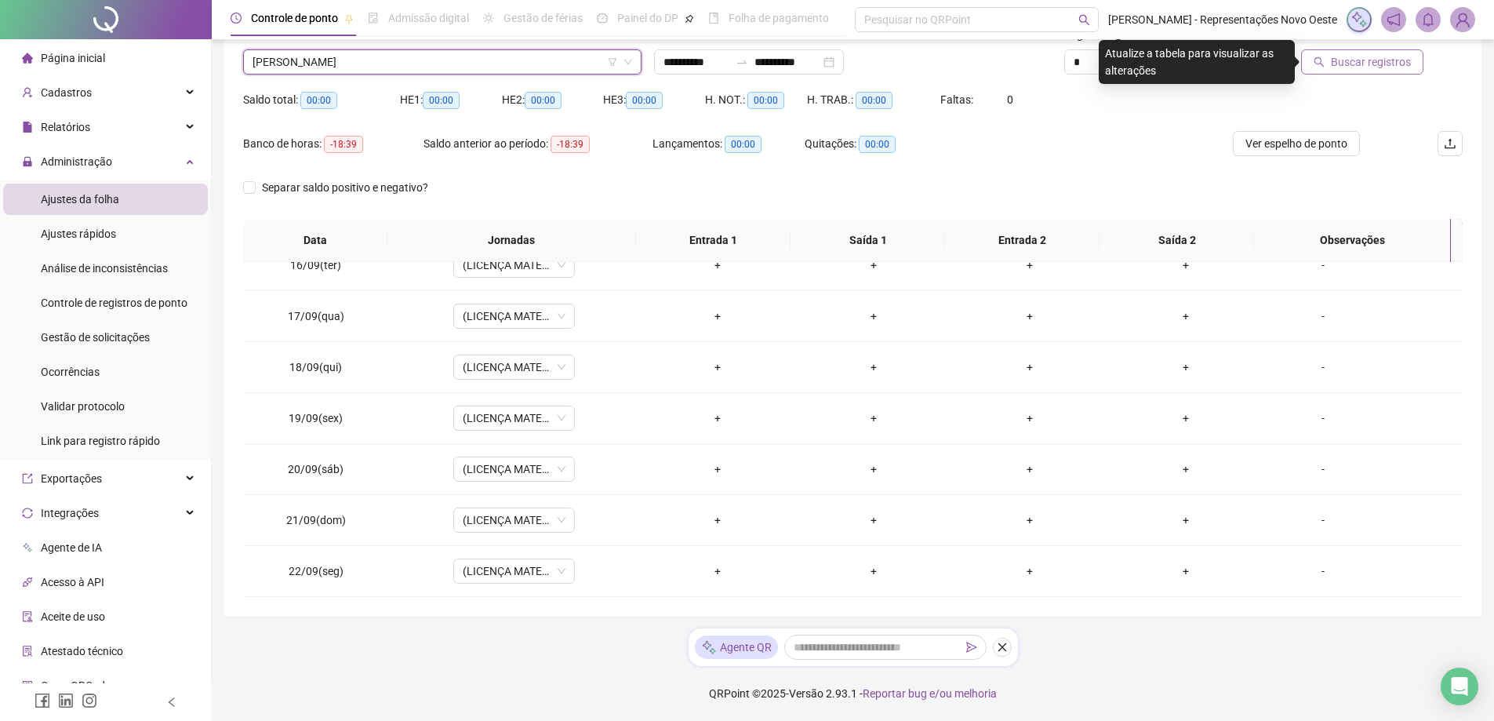
click at [1337, 55] on span "Buscar registros" at bounding box center [1371, 61] width 80 height 17
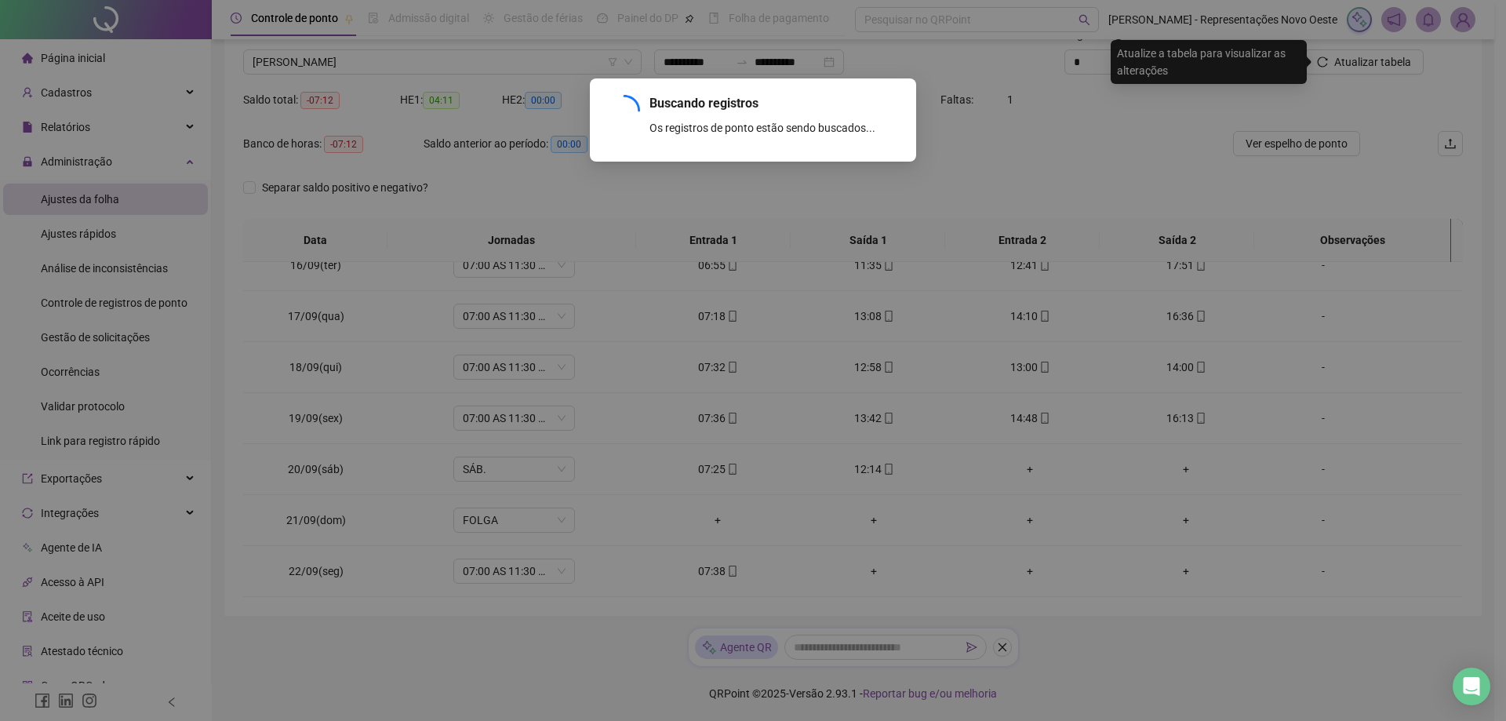
scroll to position [634, 0]
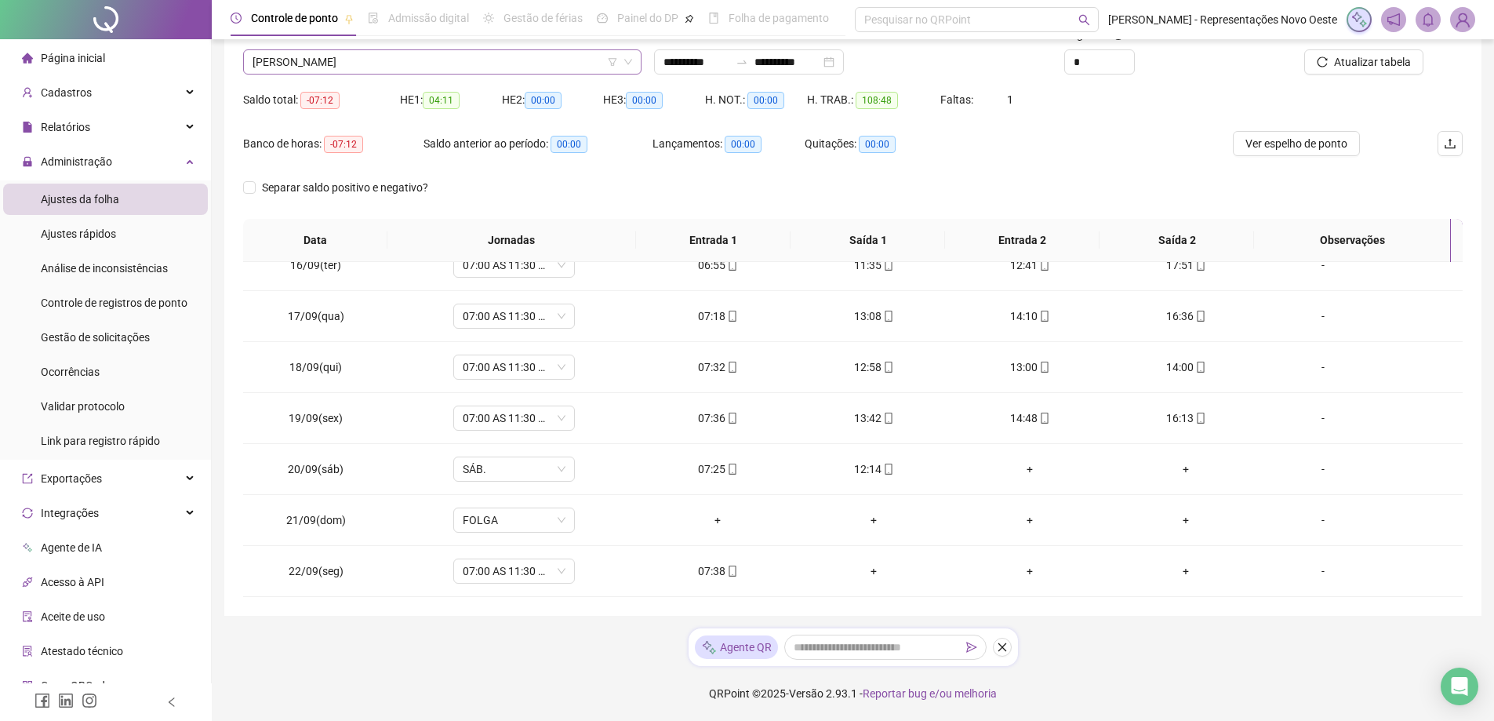
click at [377, 63] on span "[PERSON_NAME]" at bounding box center [443, 62] width 380 height 24
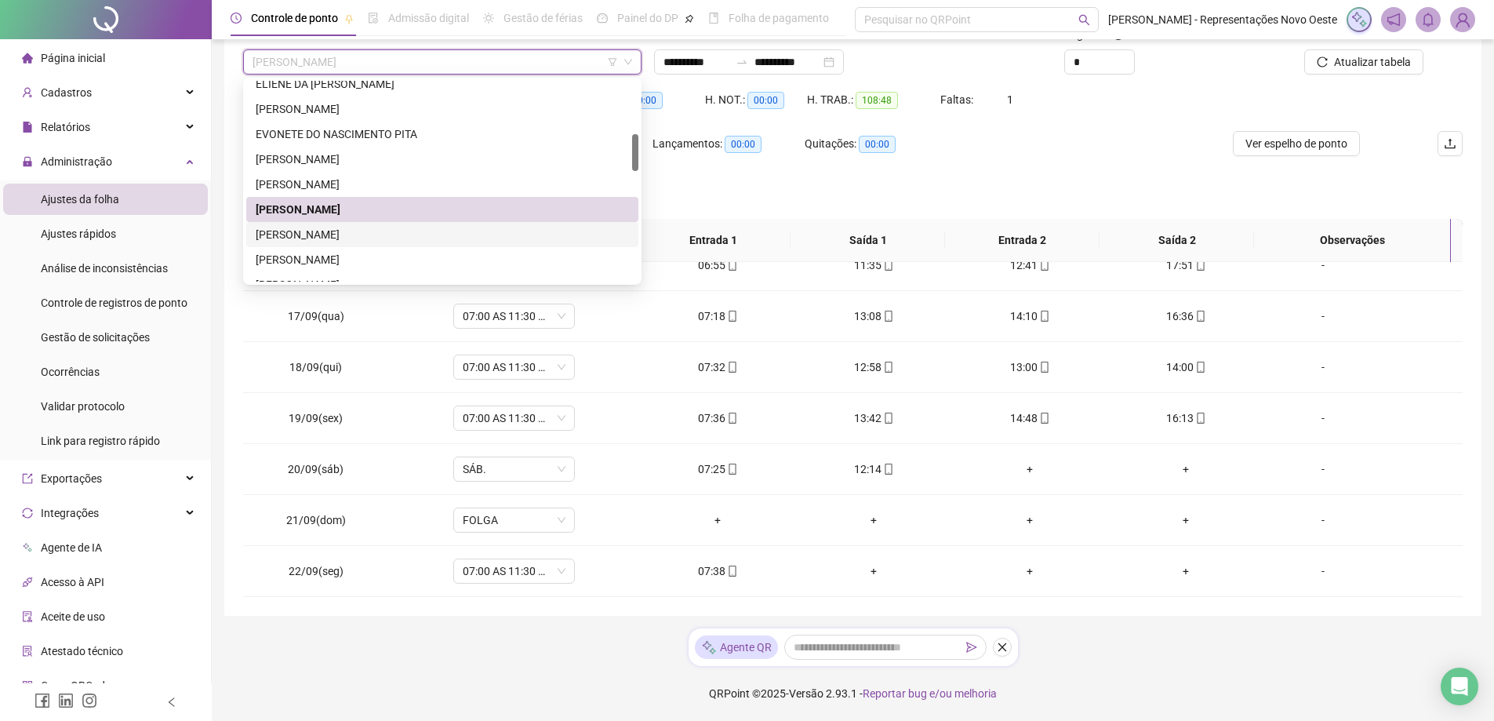
click at [301, 236] on div "[PERSON_NAME]" at bounding box center [442, 234] width 373 height 17
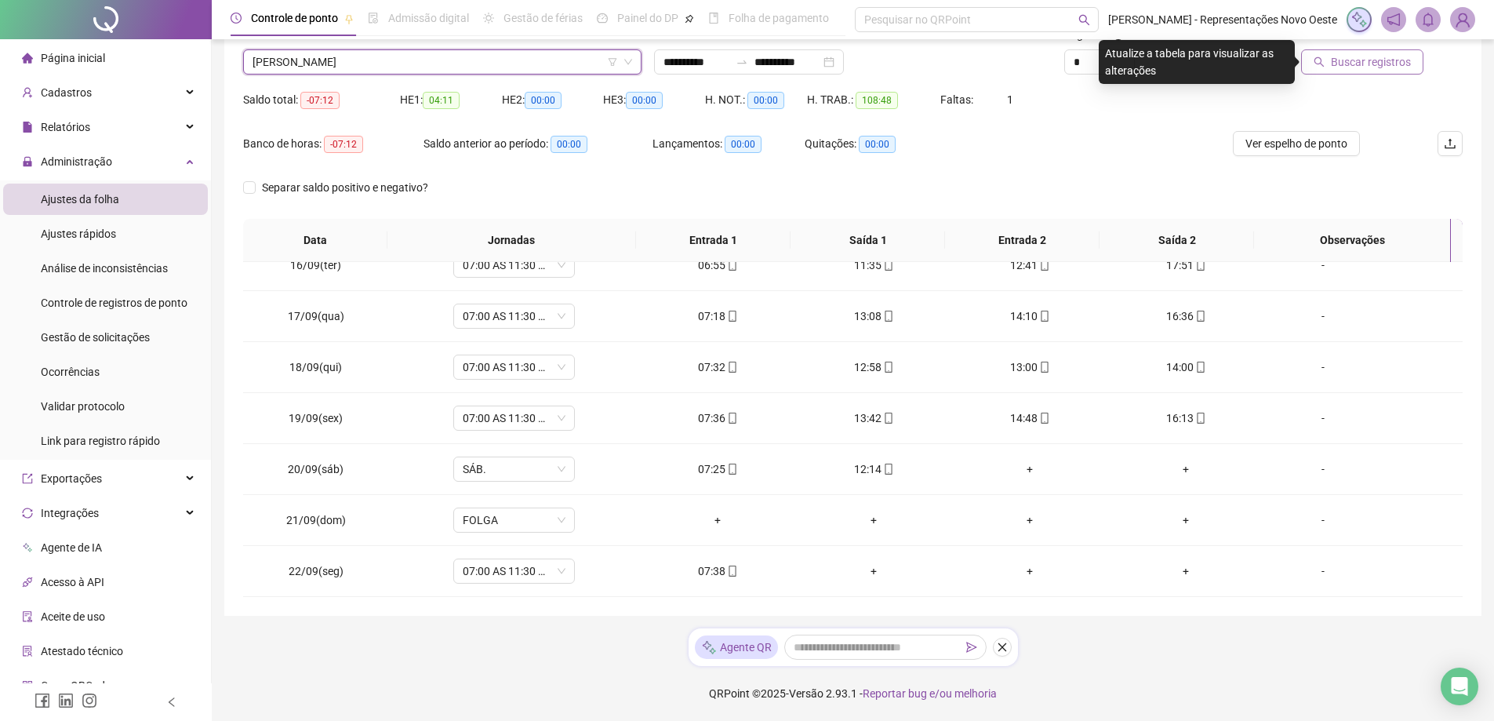
click at [1337, 62] on span "Buscar registros" at bounding box center [1371, 61] width 80 height 17
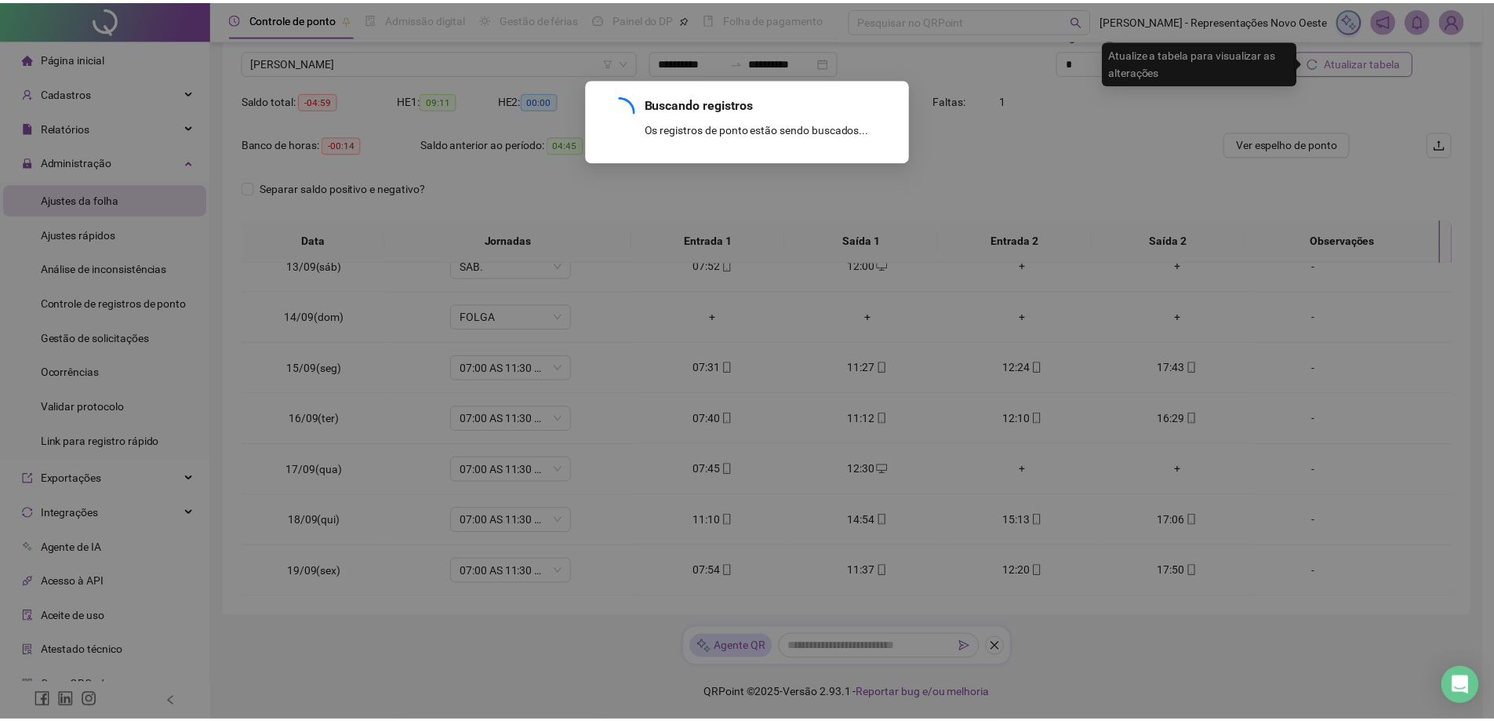
scroll to position [787, 0]
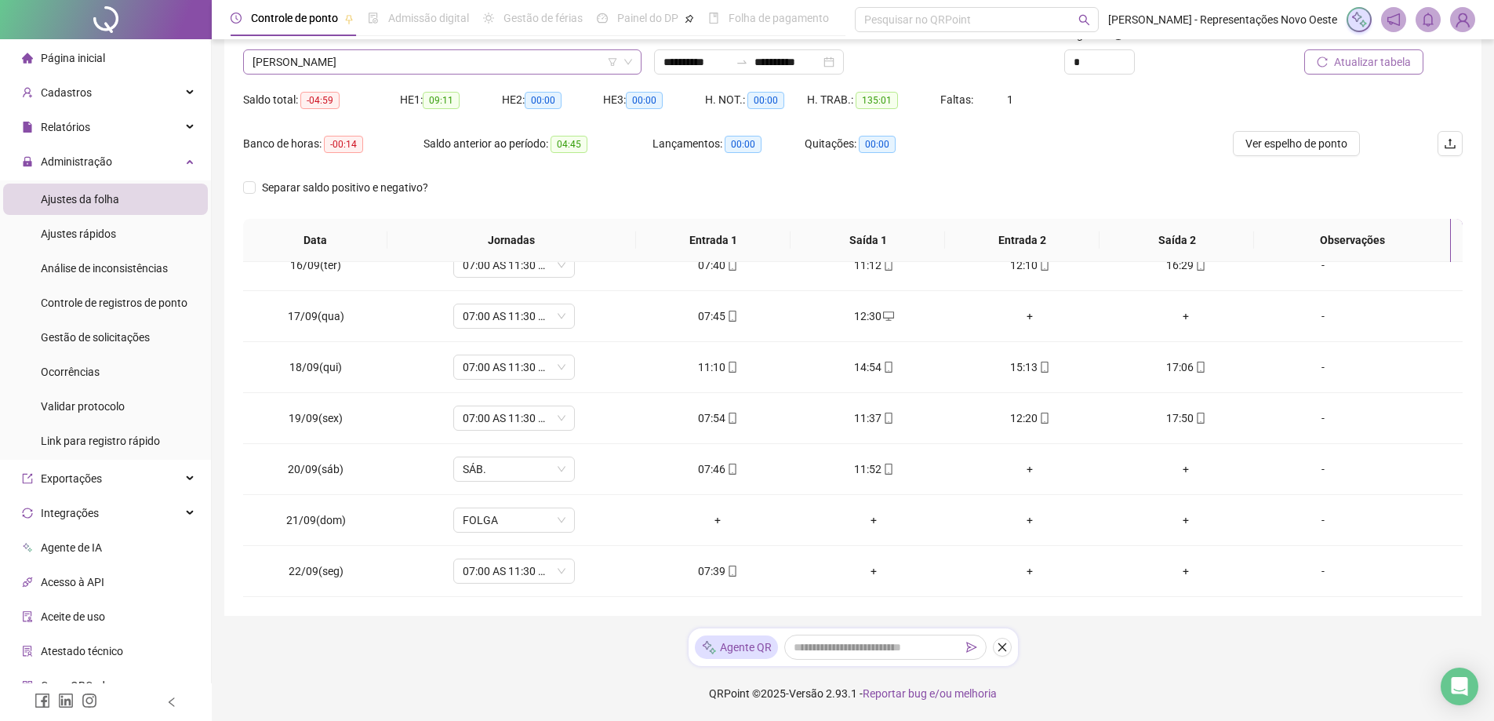
click at [418, 64] on span "[PERSON_NAME]" at bounding box center [443, 62] width 380 height 24
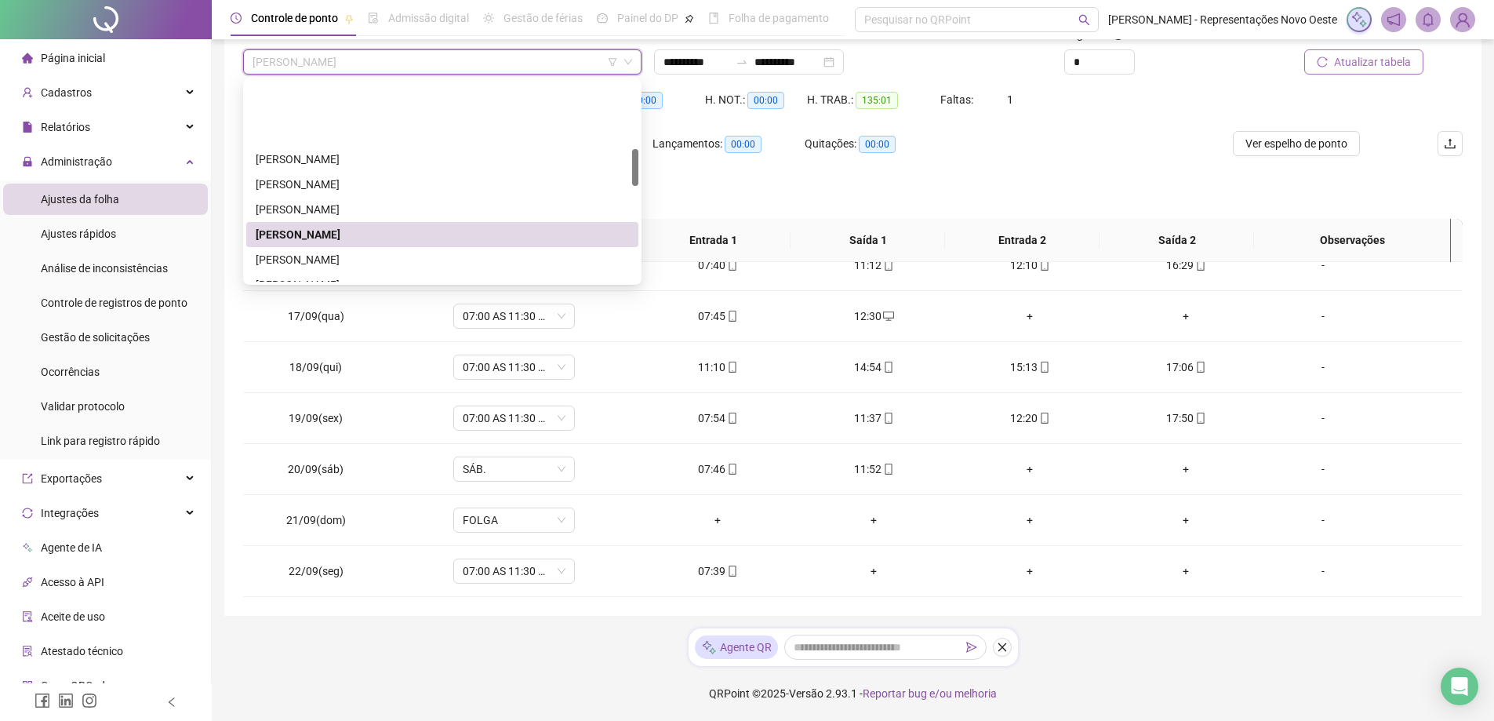
scroll to position [442, 0]
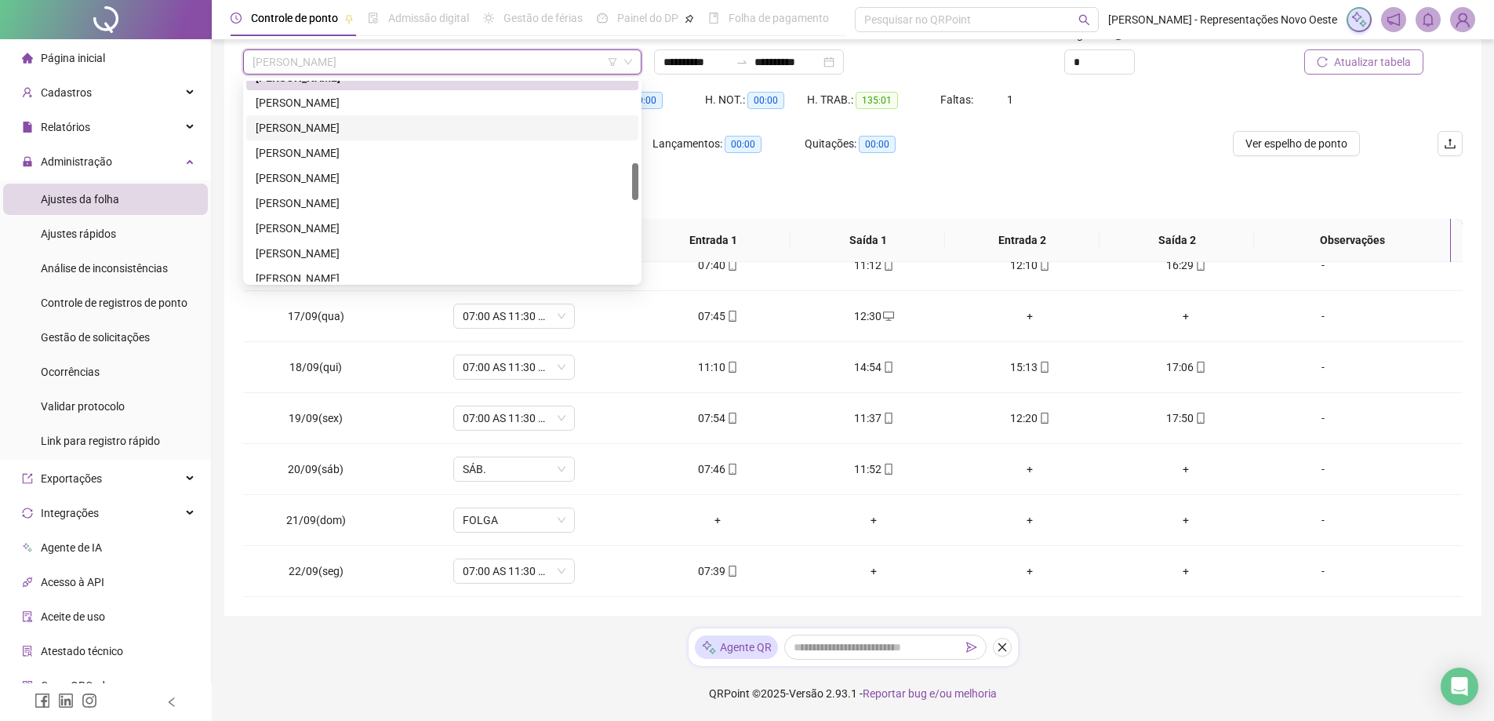
drag, startPoint x: 395, startPoint y: 125, endPoint x: 1427, endPoint y: 53, distance: 1034.8
click at [395, 125] on div "[PERSON_NAME]" at bounding box center [442, 127] width 373 height 17
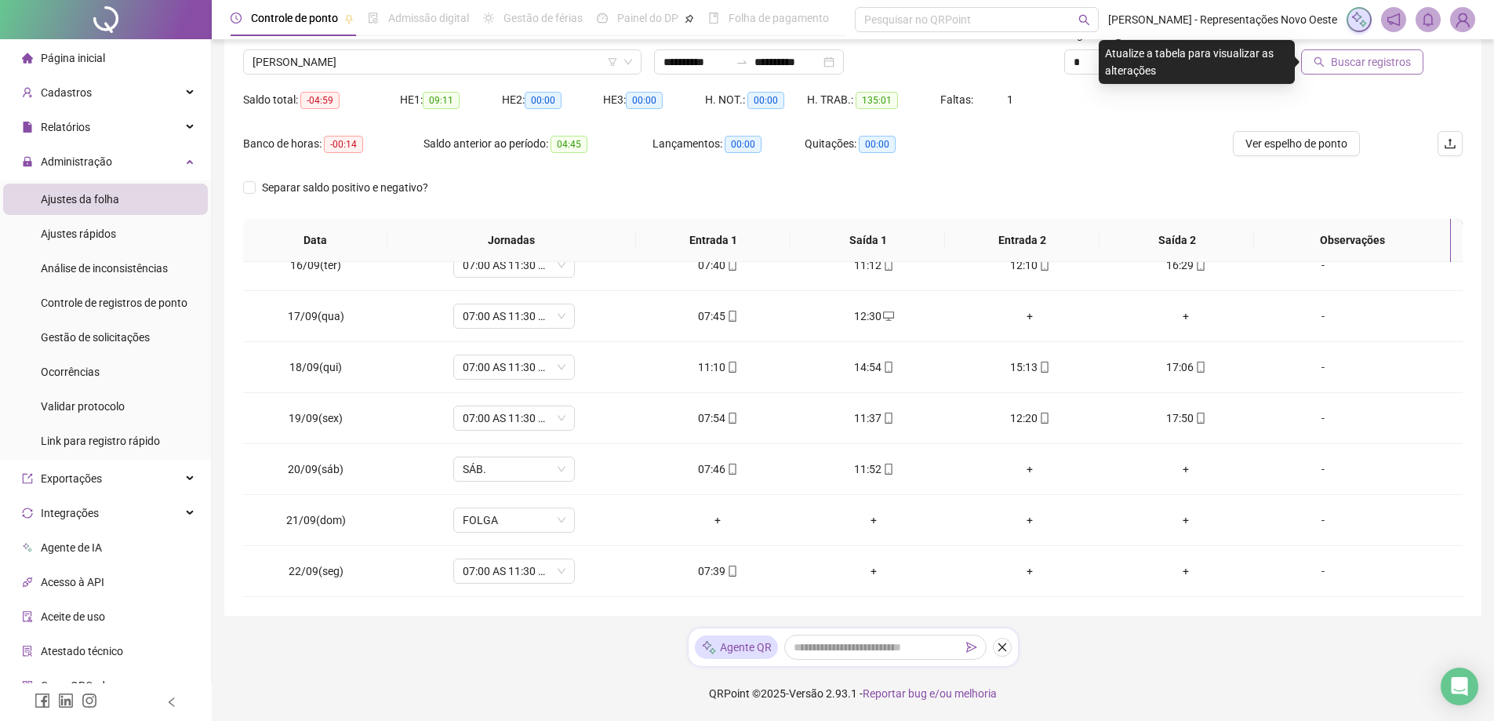
click at [1406, 71] on button "Buscar registros" at bounding box center [1362, 61] width 122 height 25
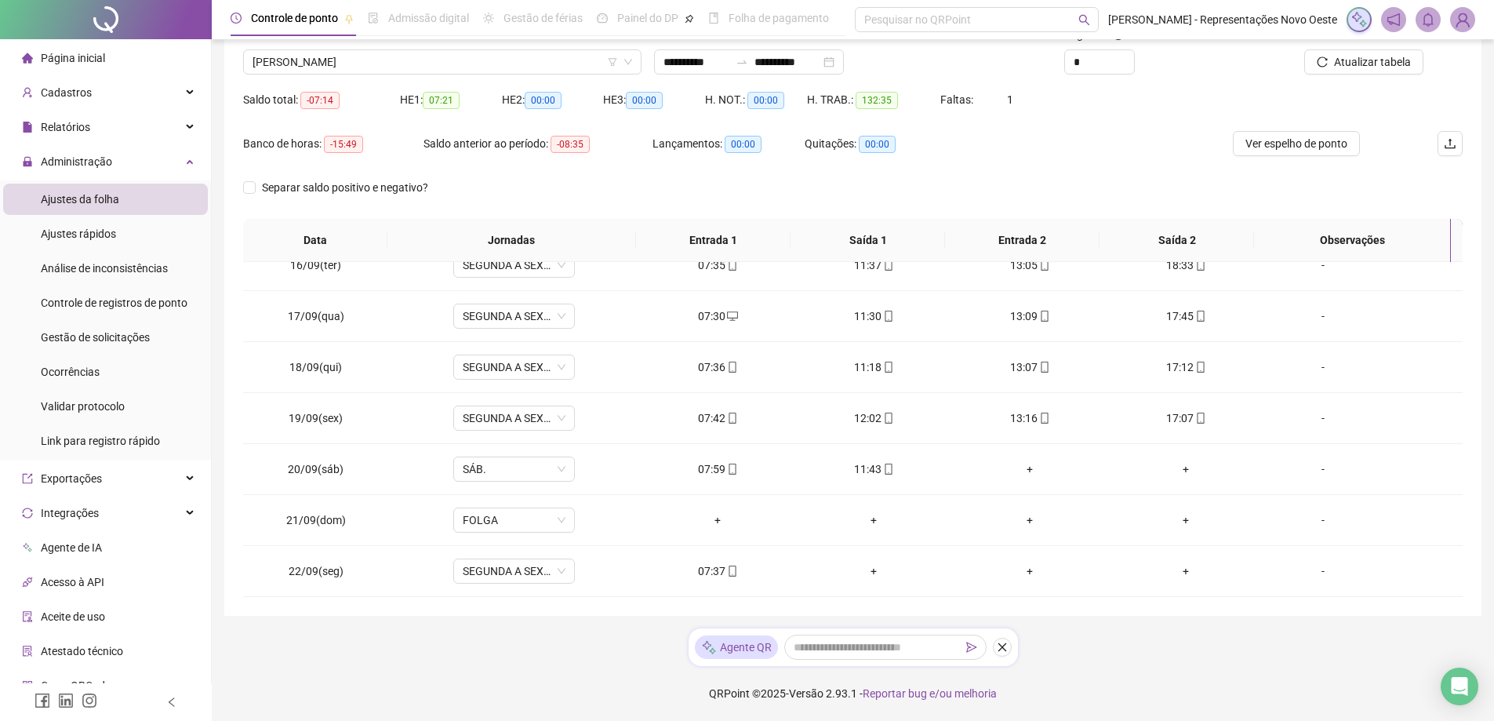
click at [347, 76] on div "Nome do colaborador [PERSON_NAME]" at bounding box center [442, 56] width 411 height 61
click at [388, 51] on span "[PERSON_NAME]" at bounding box center [443, 62] width 380 height 24
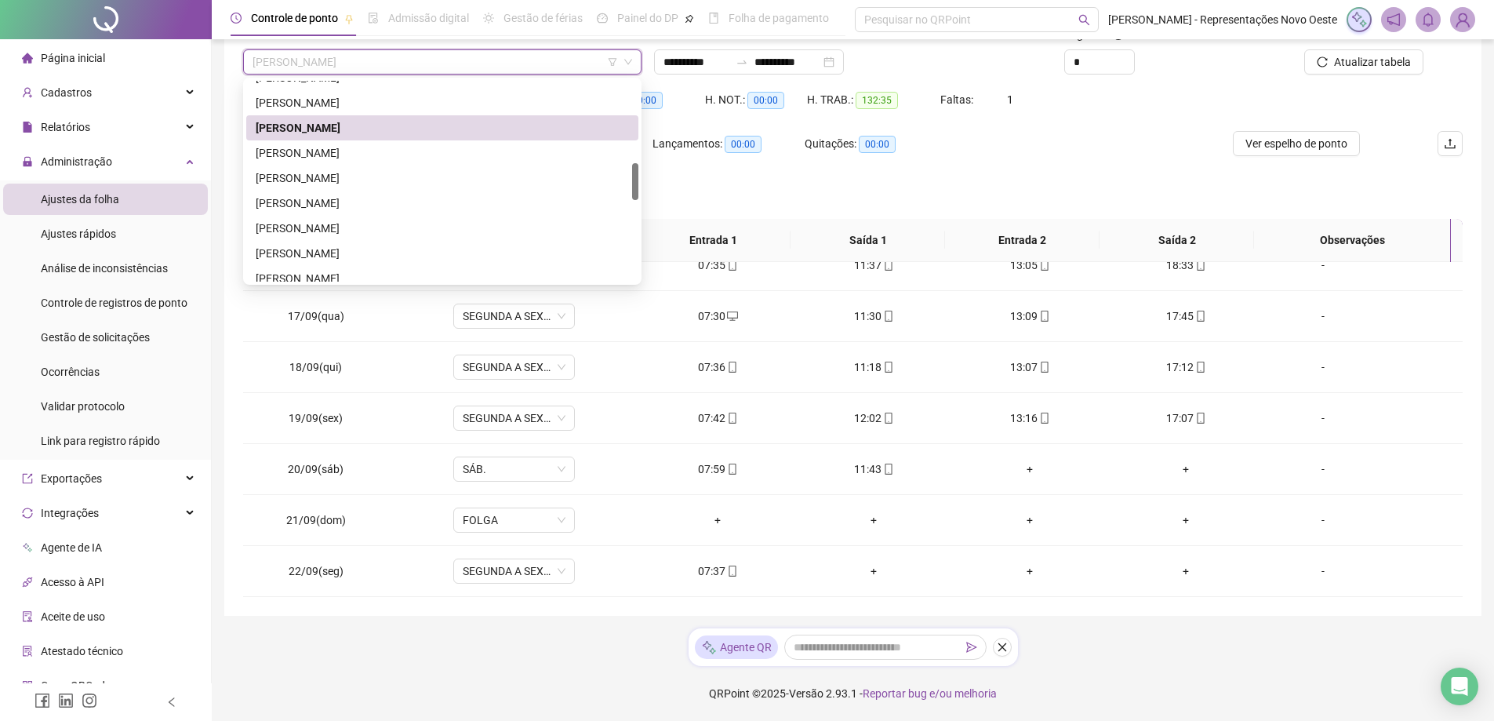
scroll to position [364, 0]
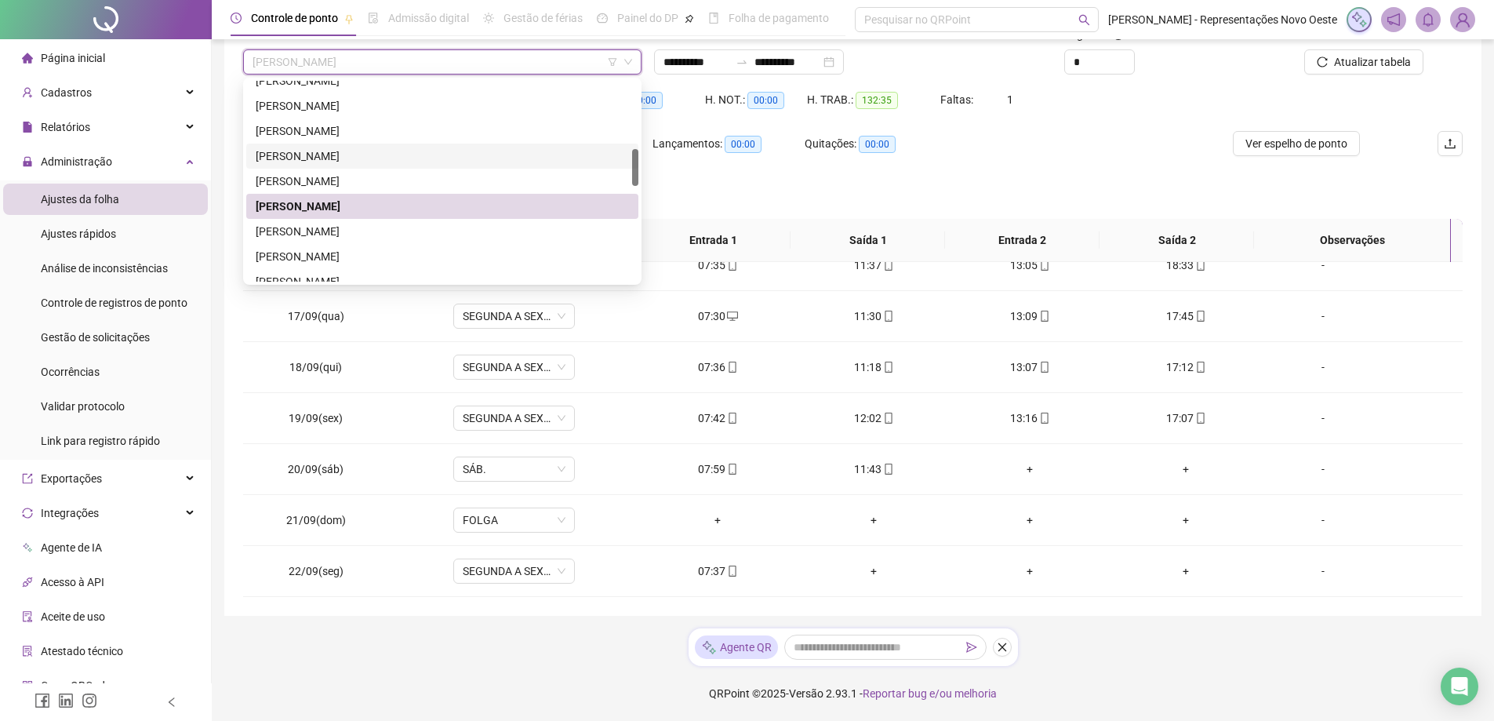
click at [351, 162] on div "[PERSON_NAME]" at bounding box center [442, 155] width 373 height 17
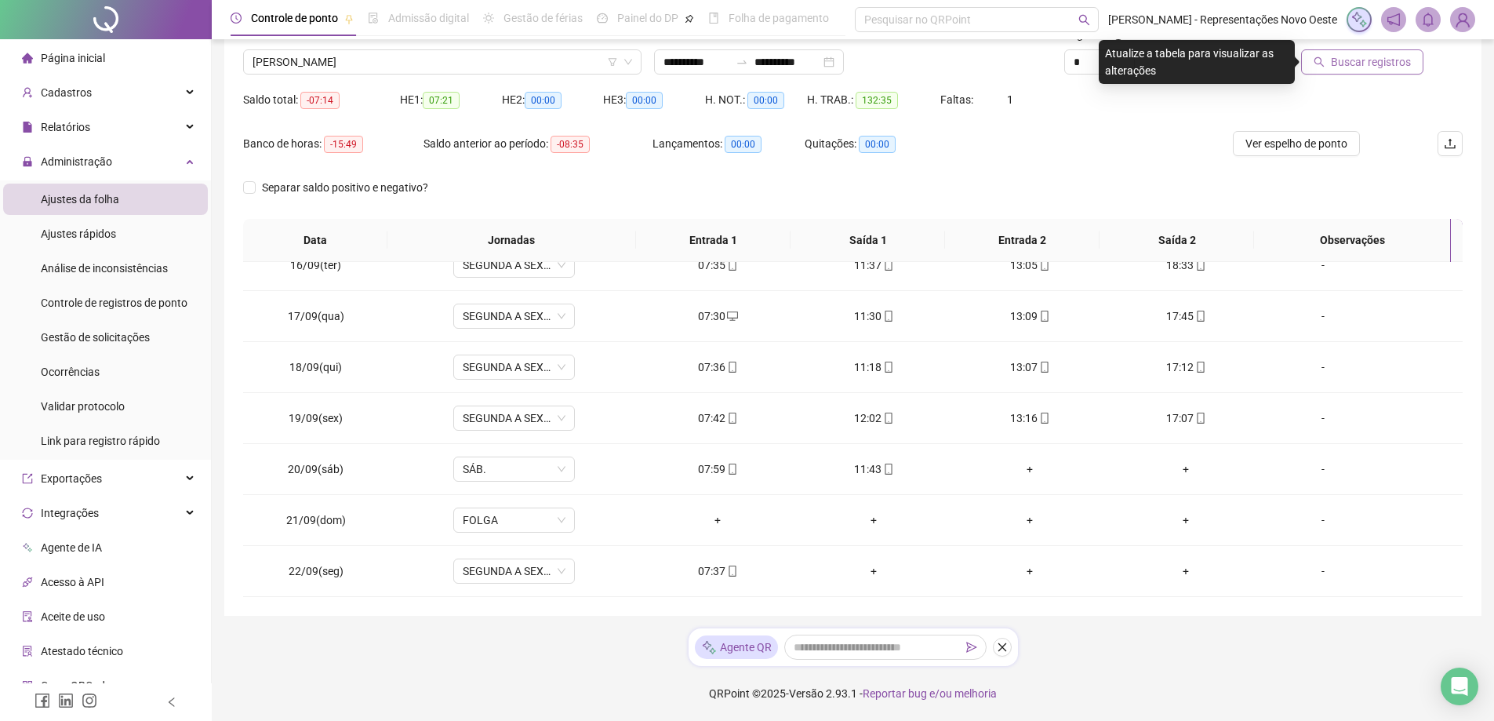
click at [1348, 56] on span "Buscar registros" at bounding box center [1371, 61] width 80 height 17
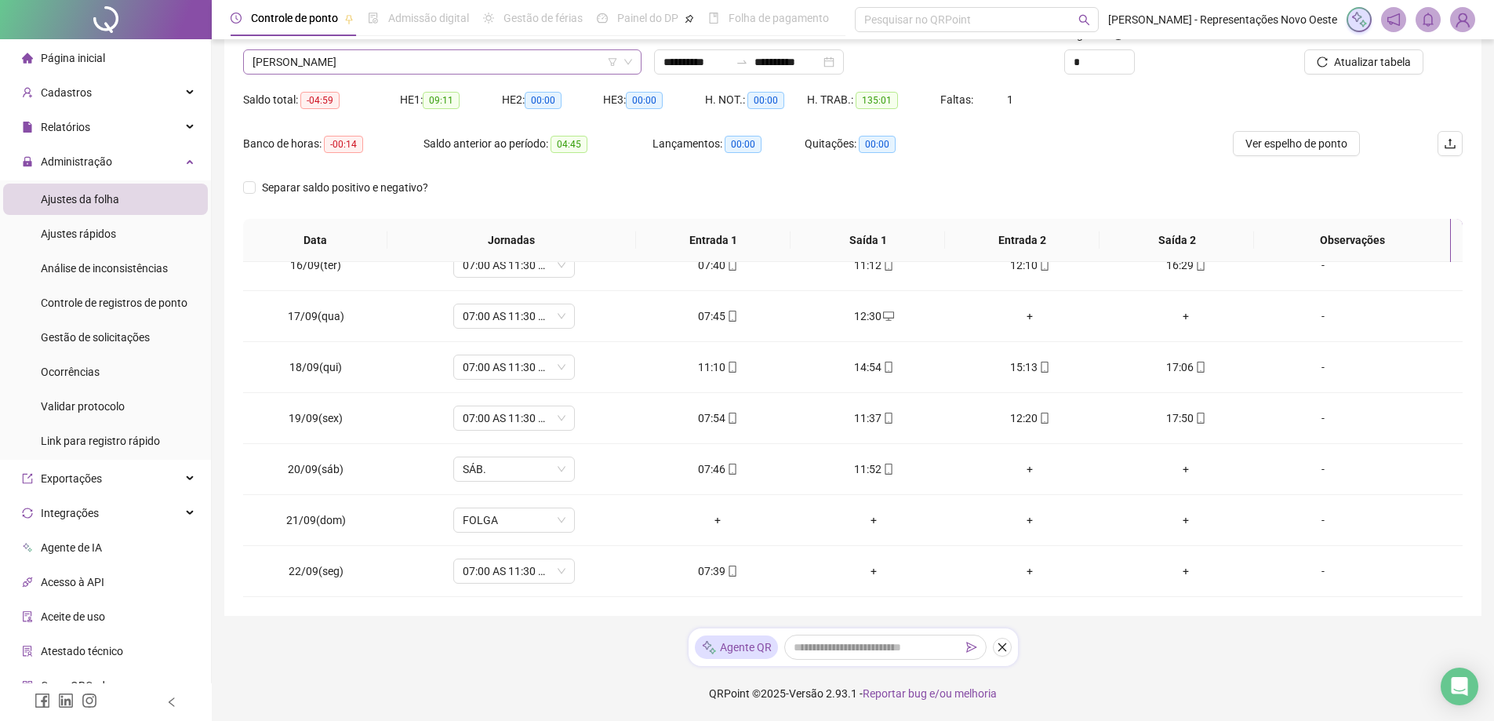
click at [499, 59] on span "[PERSON_NAME]" at bounding box center [443, 62] width 380 height 24
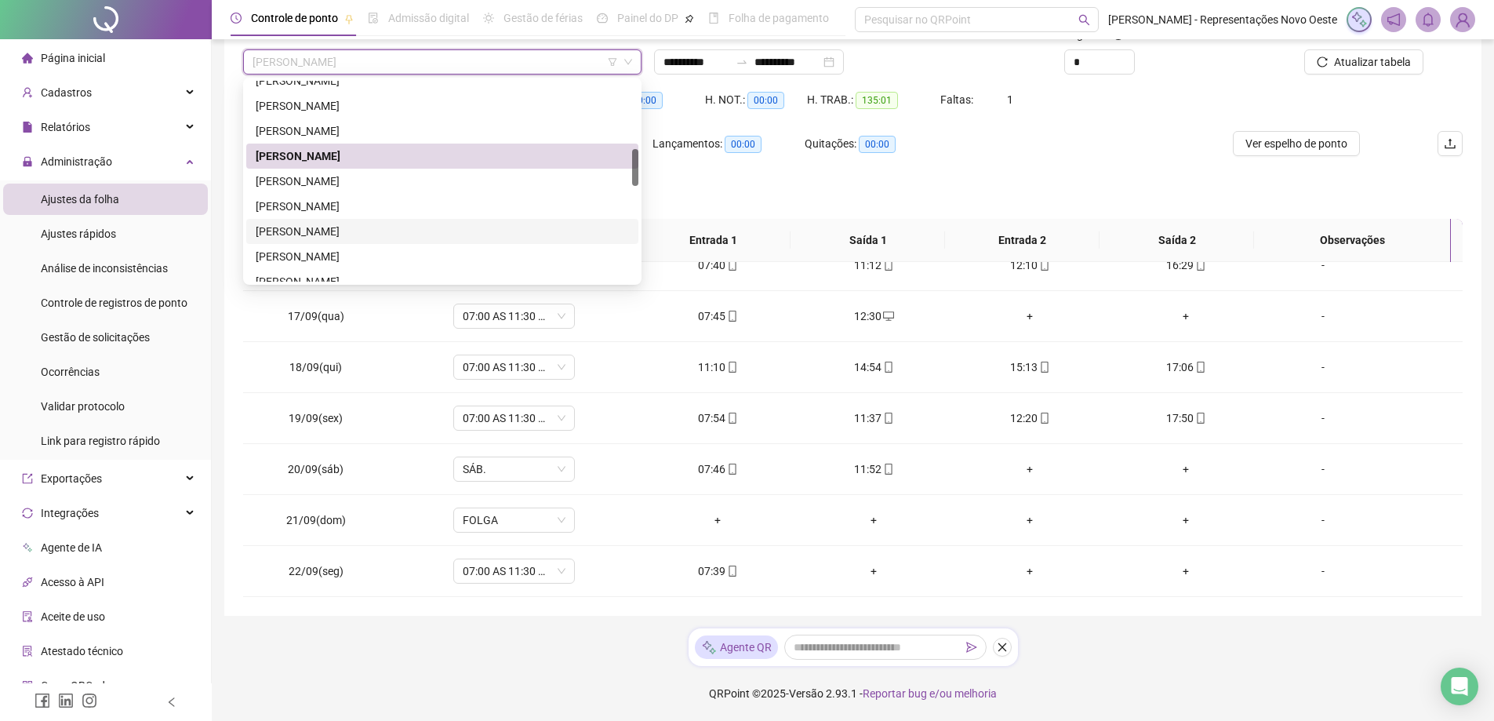
scroll to position [442, 0]
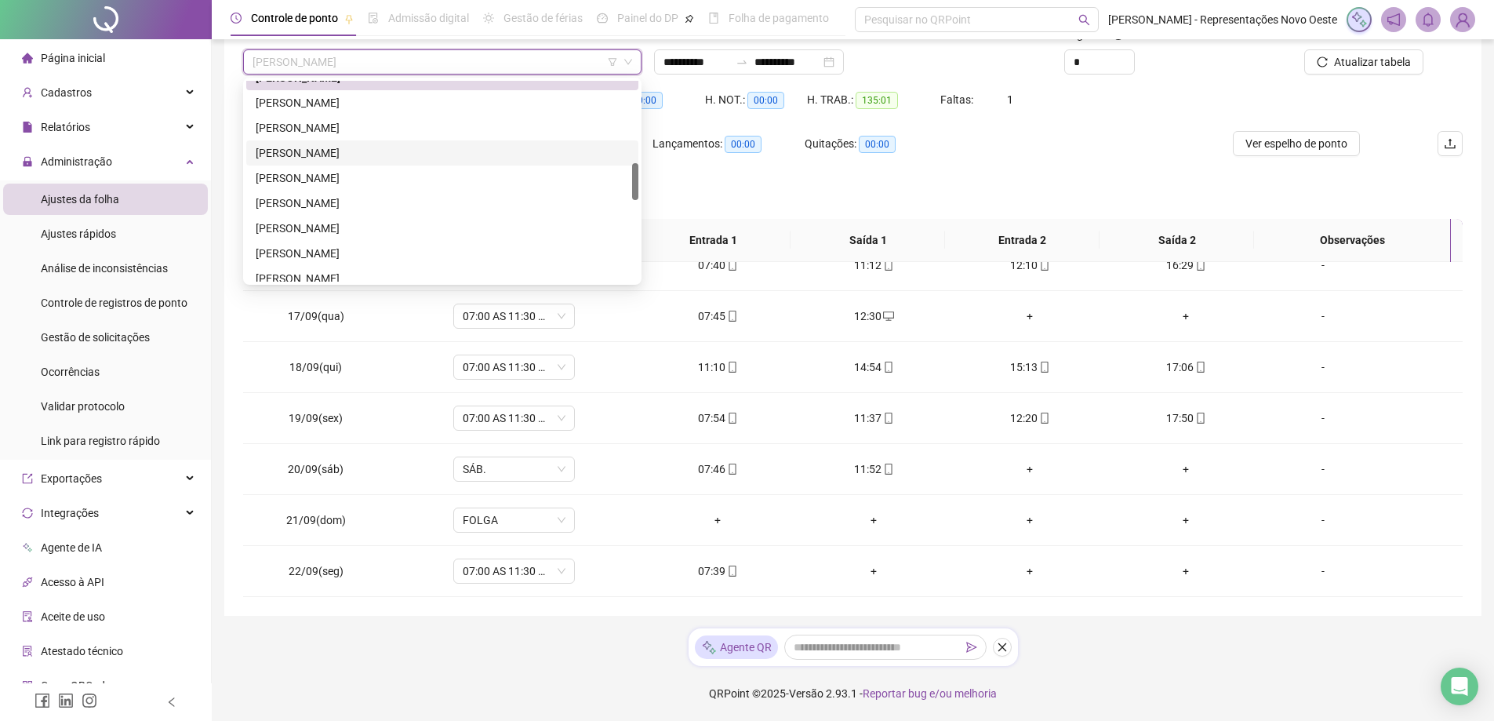
click at [417, 152] on div "[PERSON_NAME]" at bounding box center [442, 152] width 373 height 17
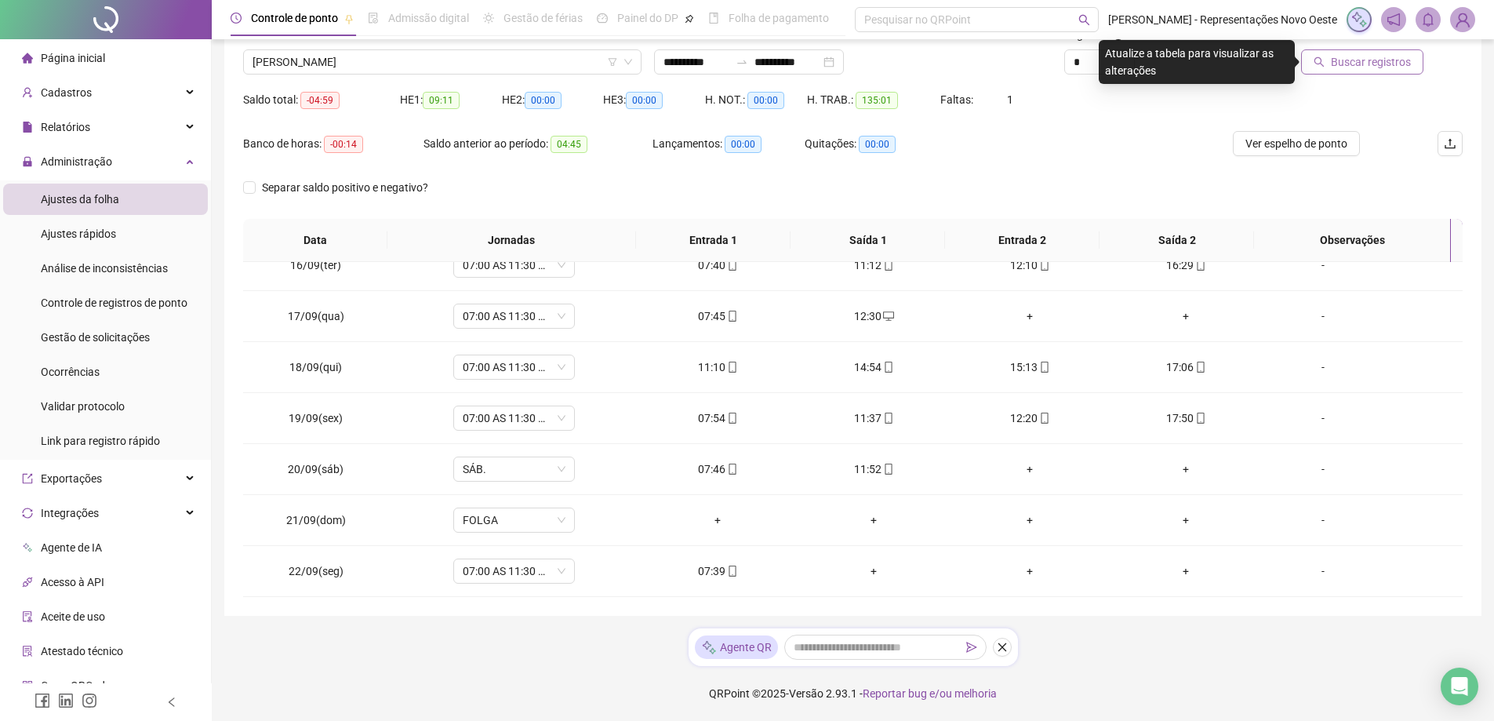
click at [1341, 67] on span "Buscar registros" at bounding box center [1371, 61] width 80 height 17
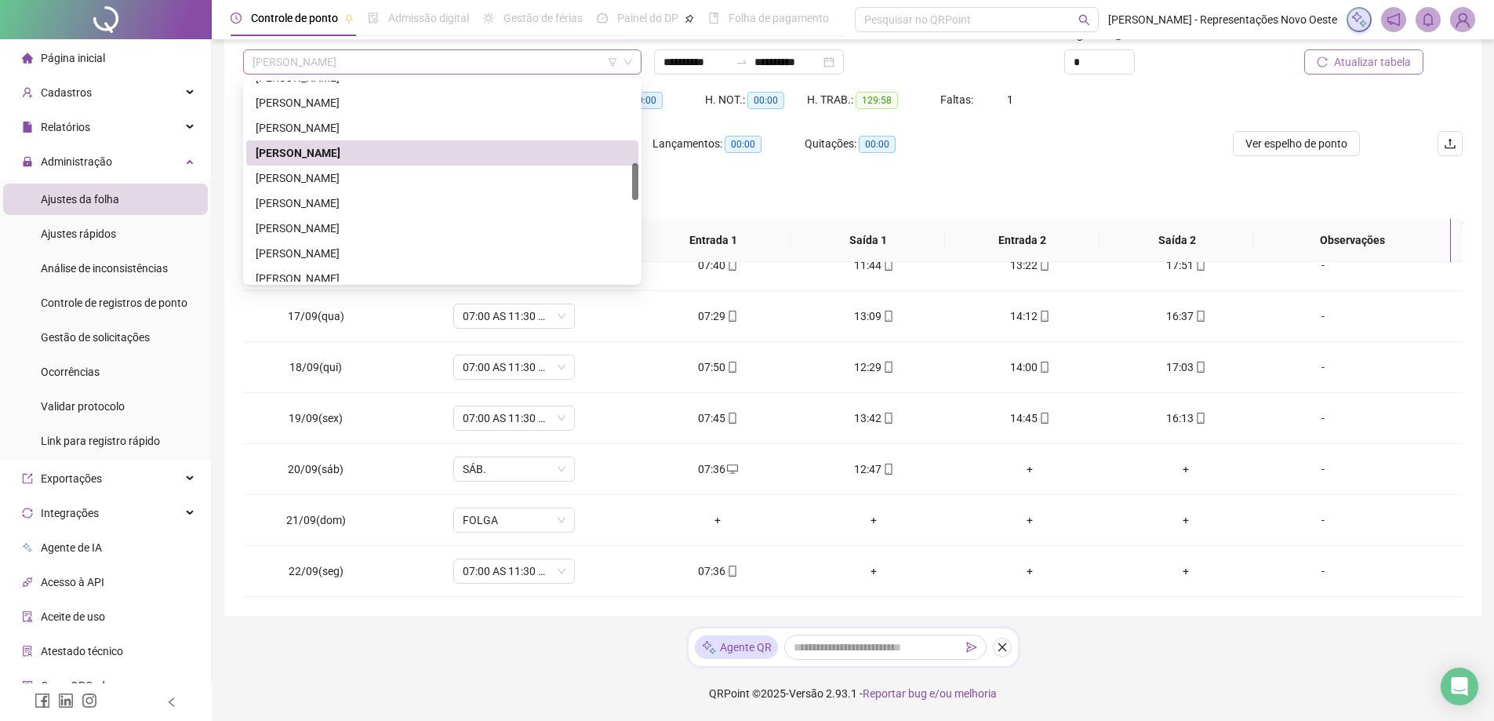
click at [463, 50] on span "[PERSON_NAME]" at bounding box center [443, 62] width 380 height 24
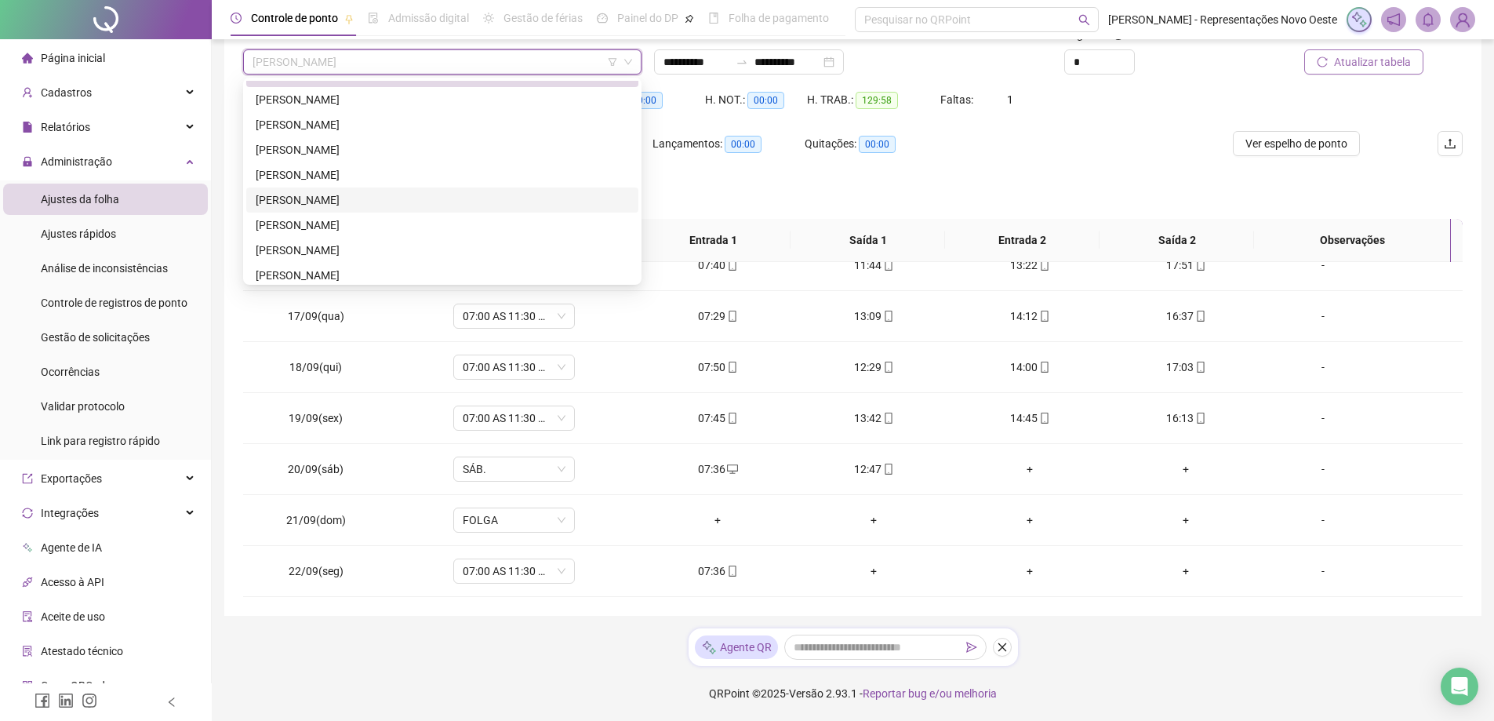
click at [403, 191] on div "[PERSON_NAME]" at bounding box center [442, 199] width 392 height 25
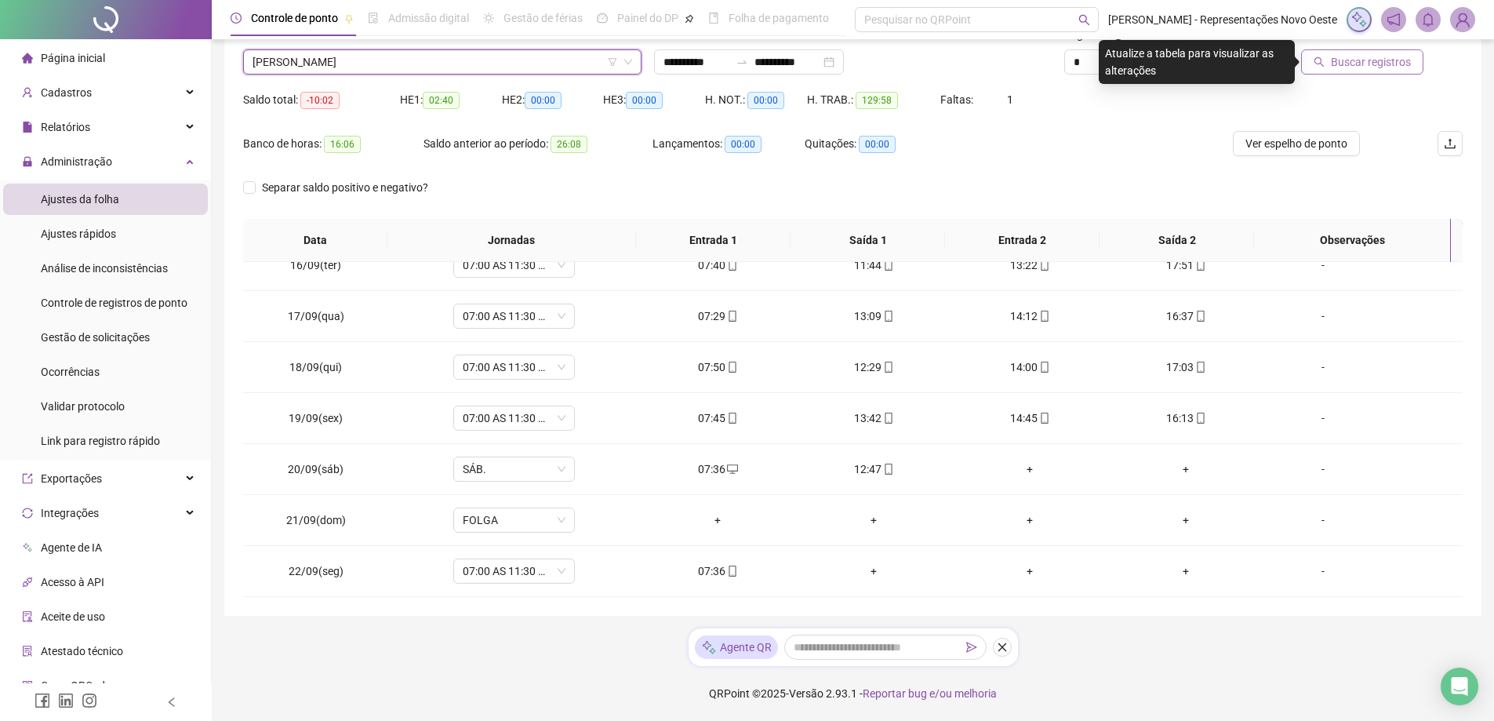
click at [1314, 66] on button "Buscar registros" at bounding box center [1362, 61] width 122 height 25
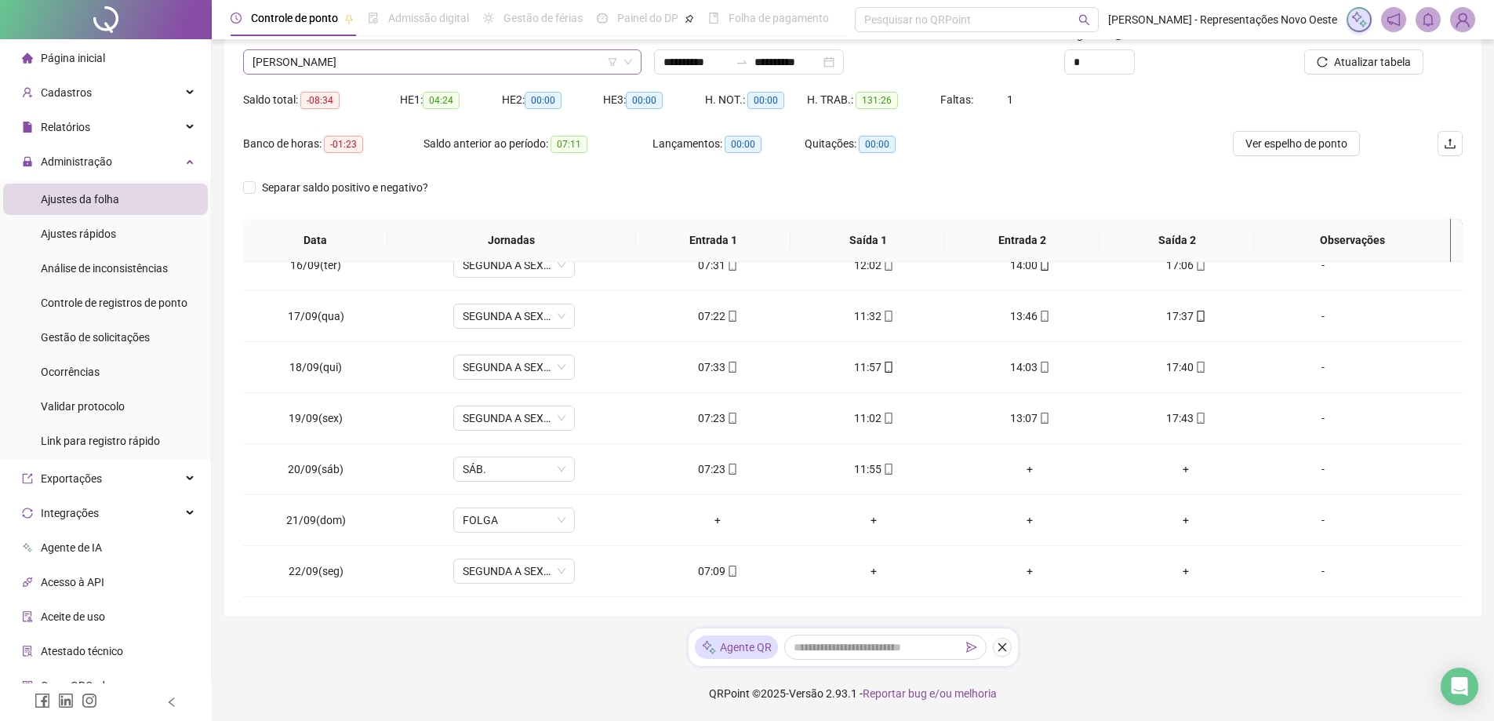
click at [422, 67] on span "[PERSON_NAME]" at bounding box center [443, 62] width 380 height 24
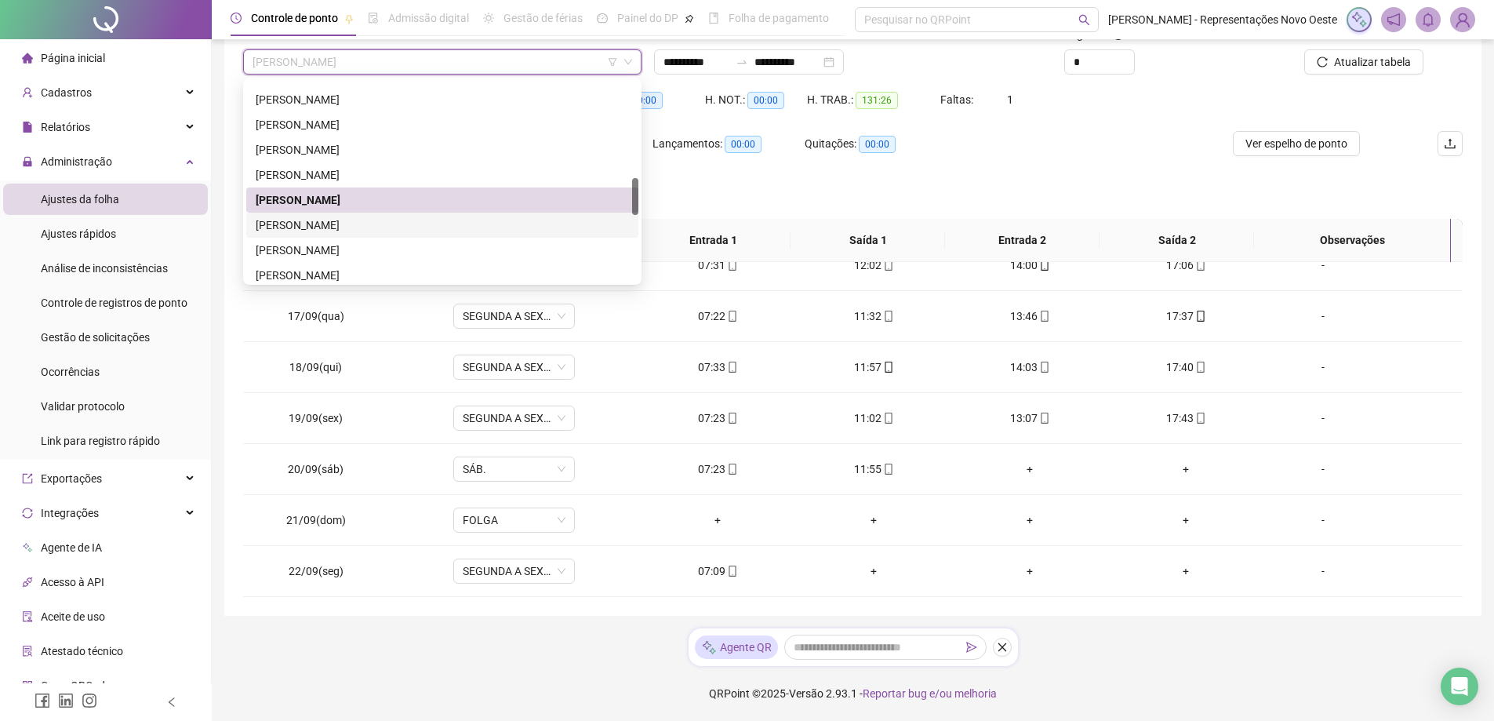
click at [355, 224] on div "[PERSON_NAME]" at bounding box center [442, 225] width 373 height 17
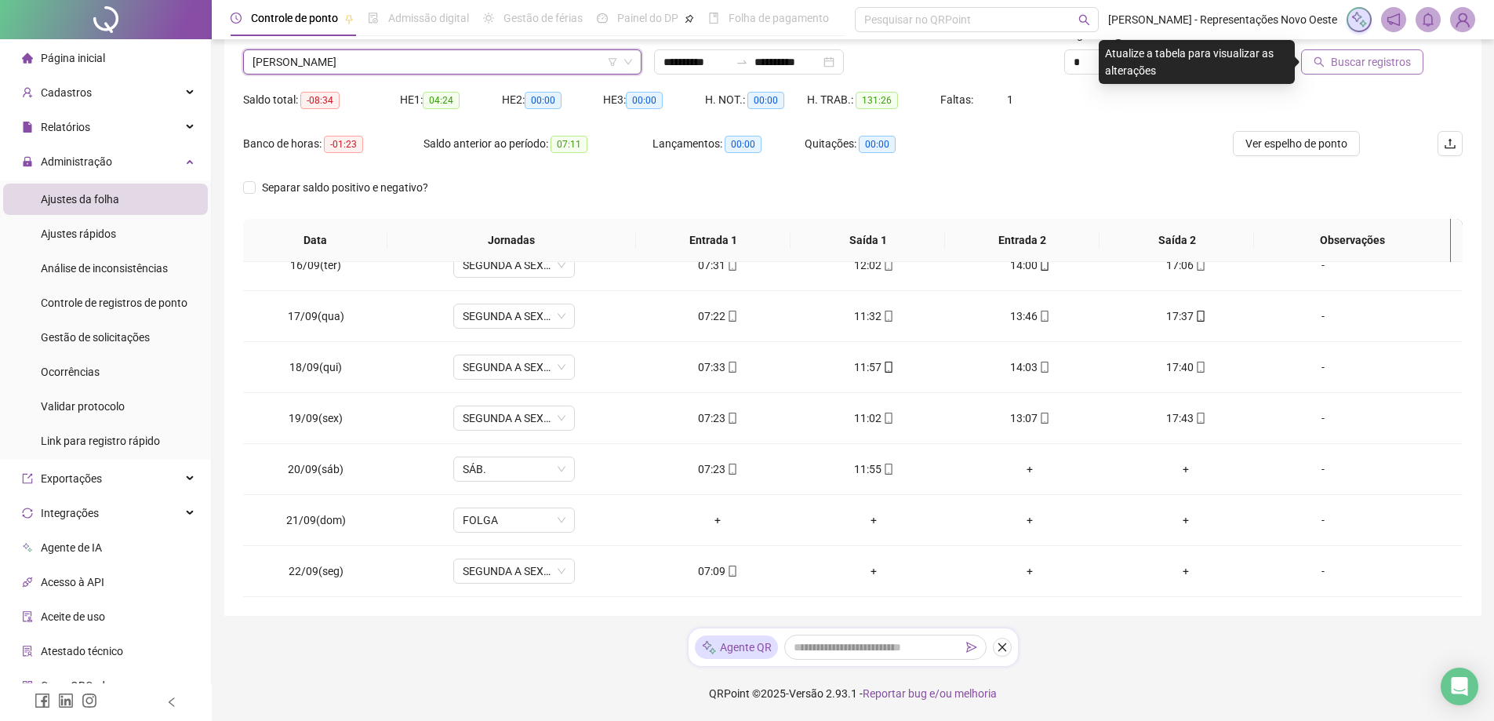
click at [1358, 56] on span "Buscar registros" at bounding box center [1371, 61] width 80 height 17
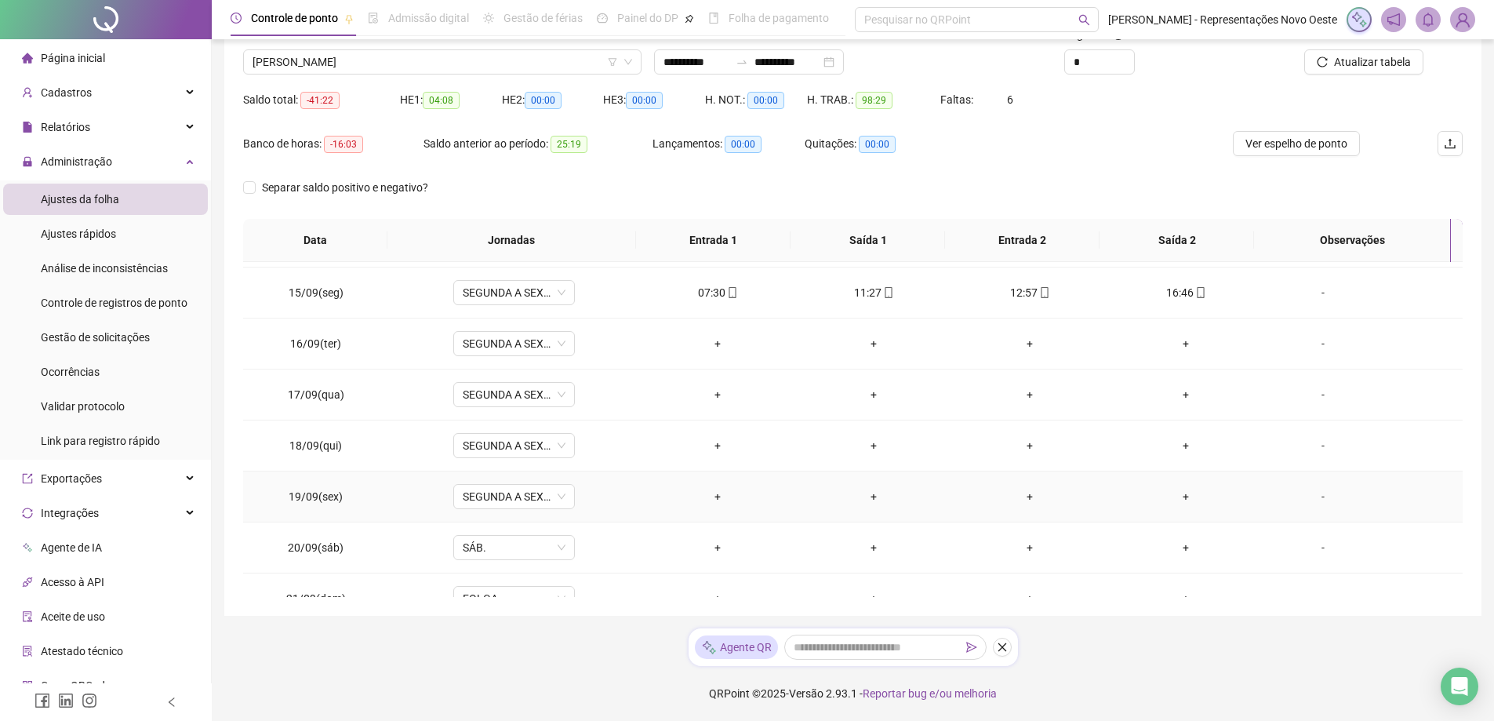
scroll to position [787, 0]
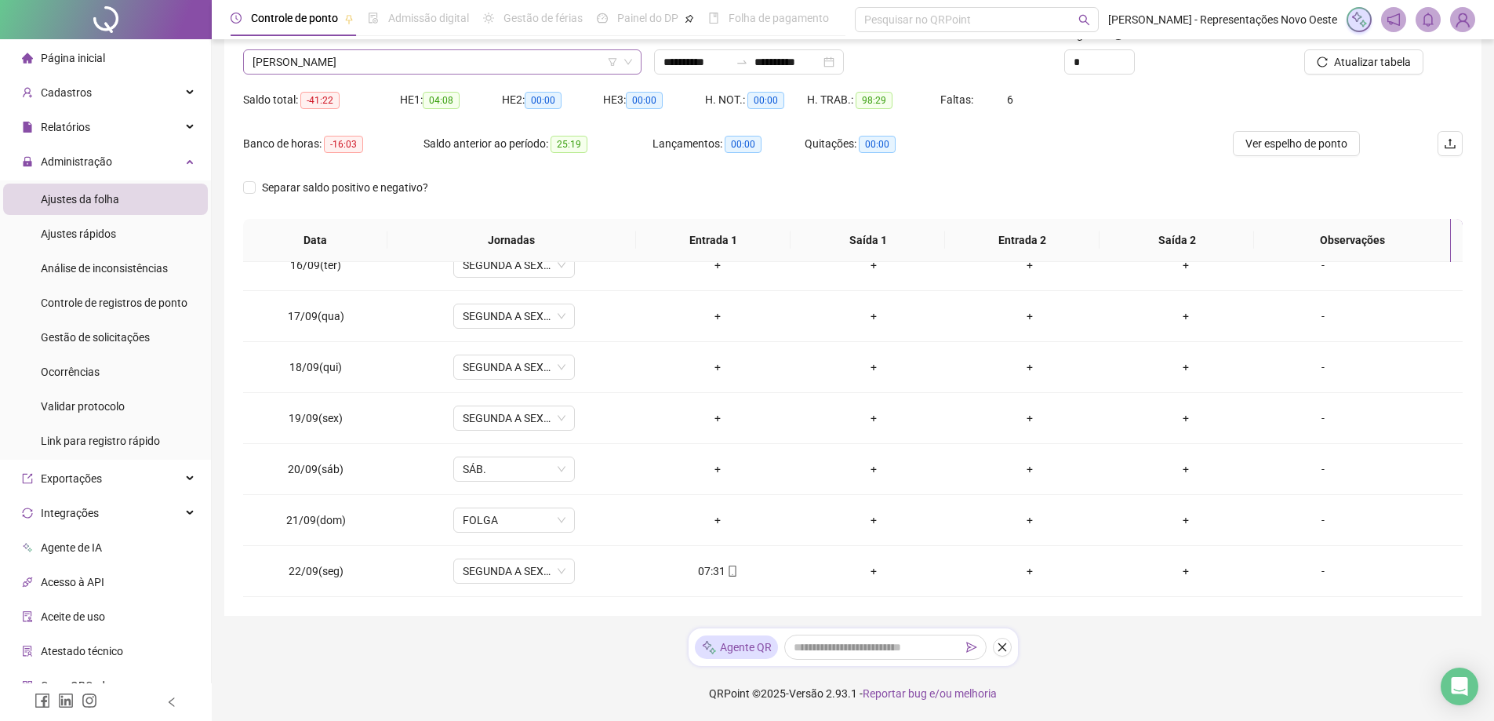
click at [409, 74] on div "[PERSON_NAME]" at bounding box center [442, 61] width 398 height 25
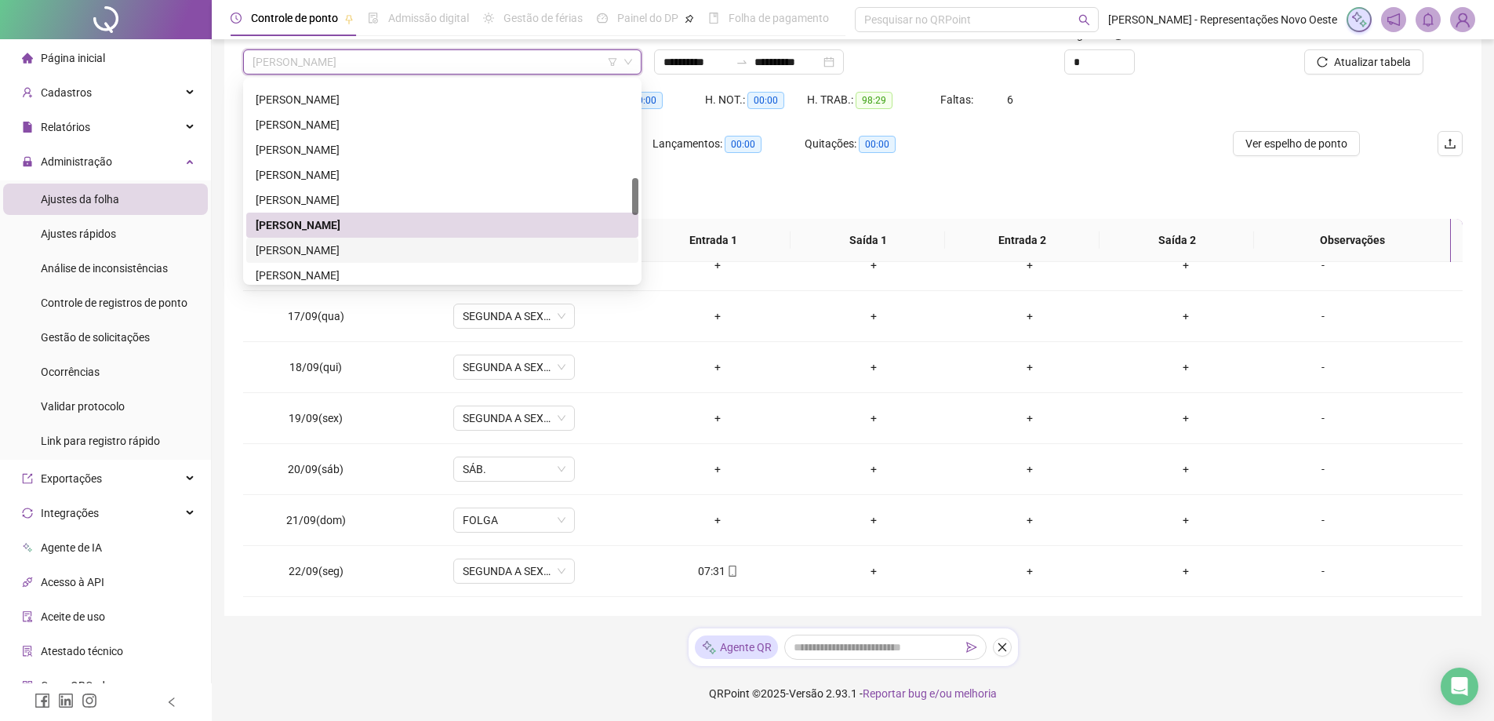
click at [343, 249] on div "[PERSON_NAME]" at bounding box center [442, 250] width 373 height 17
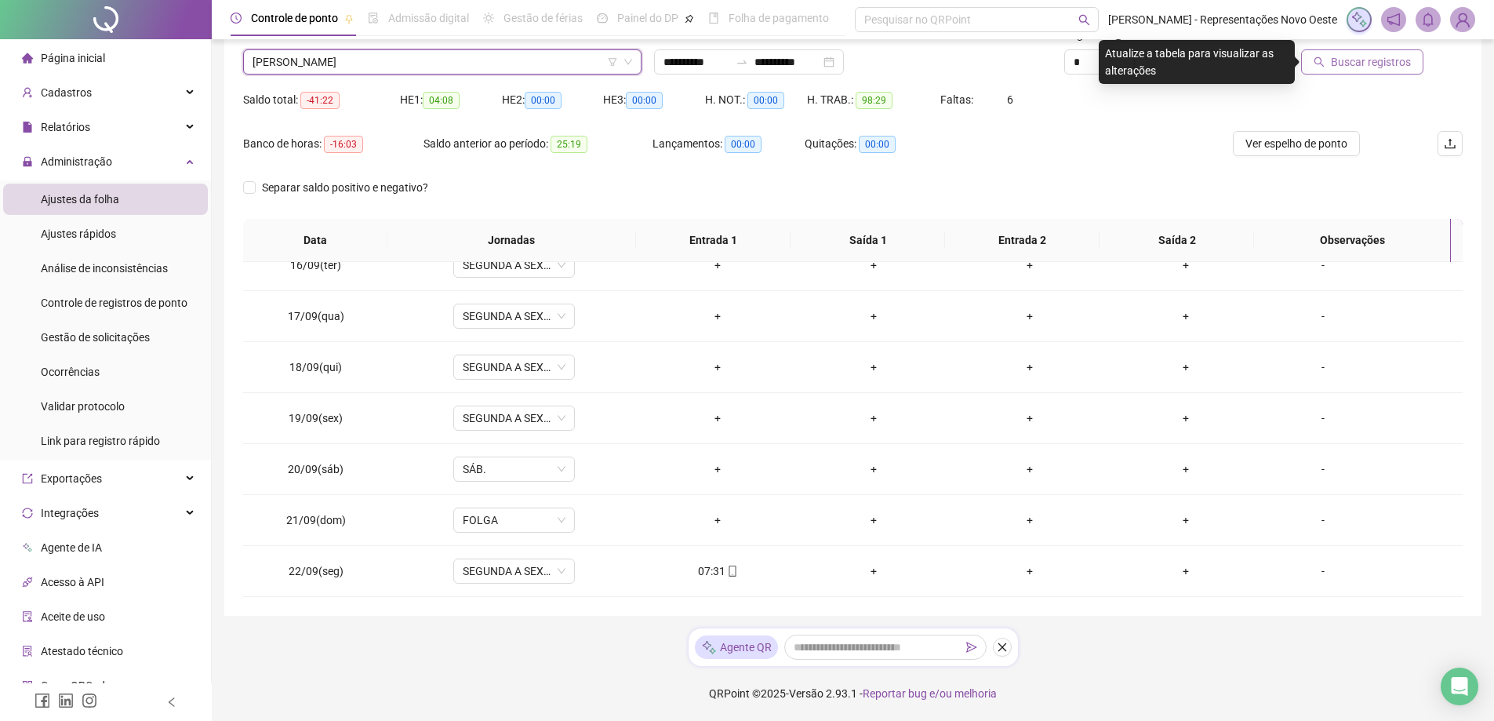
click at [1380, 64] on span "Buscar registros" at bounding box center [1371, 61] width 80 height 17
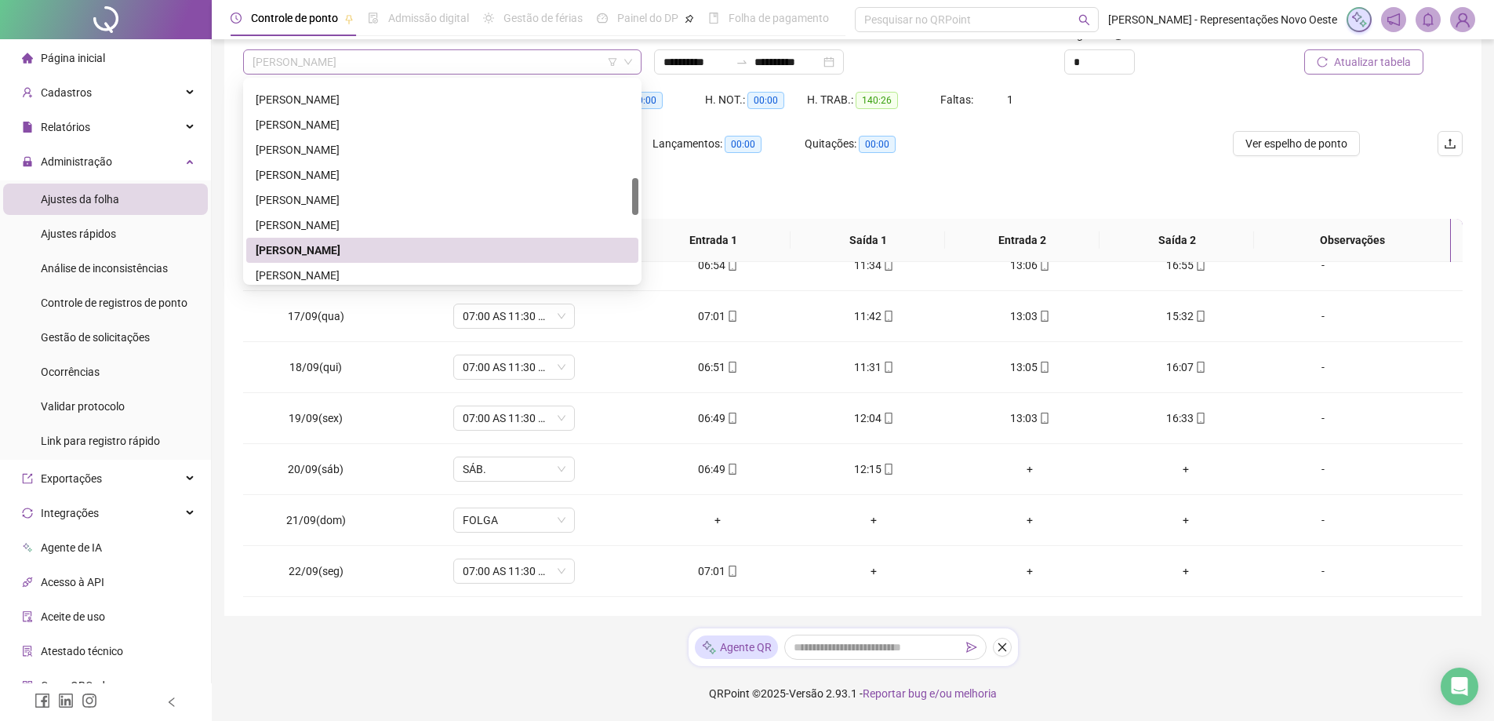
click at [472, 58] on span "[PERSON_NAME]" at bounding box center [443, 62] width 380 height 24
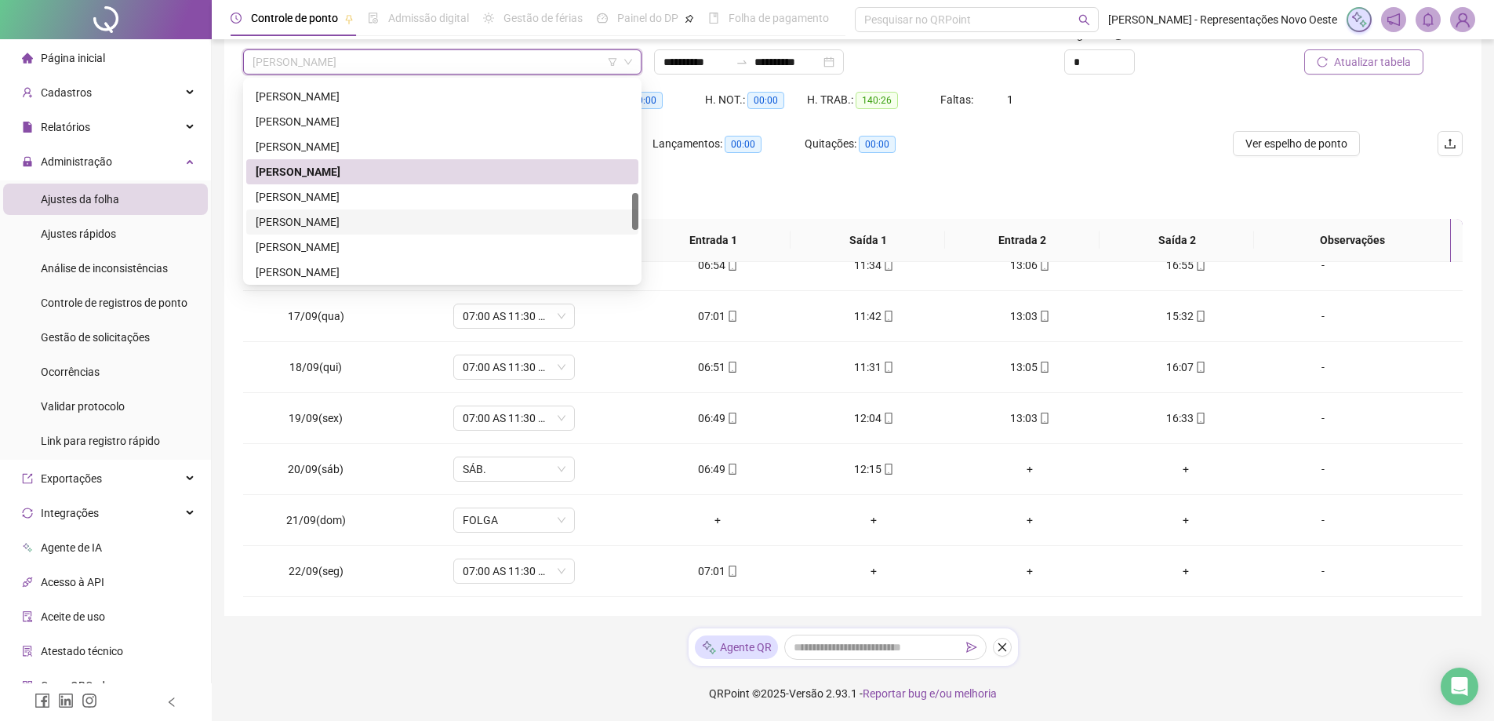
click at [387, 228] on div "[PERSON_NAME]" at bounding box center [442, 221] width 373 height 17
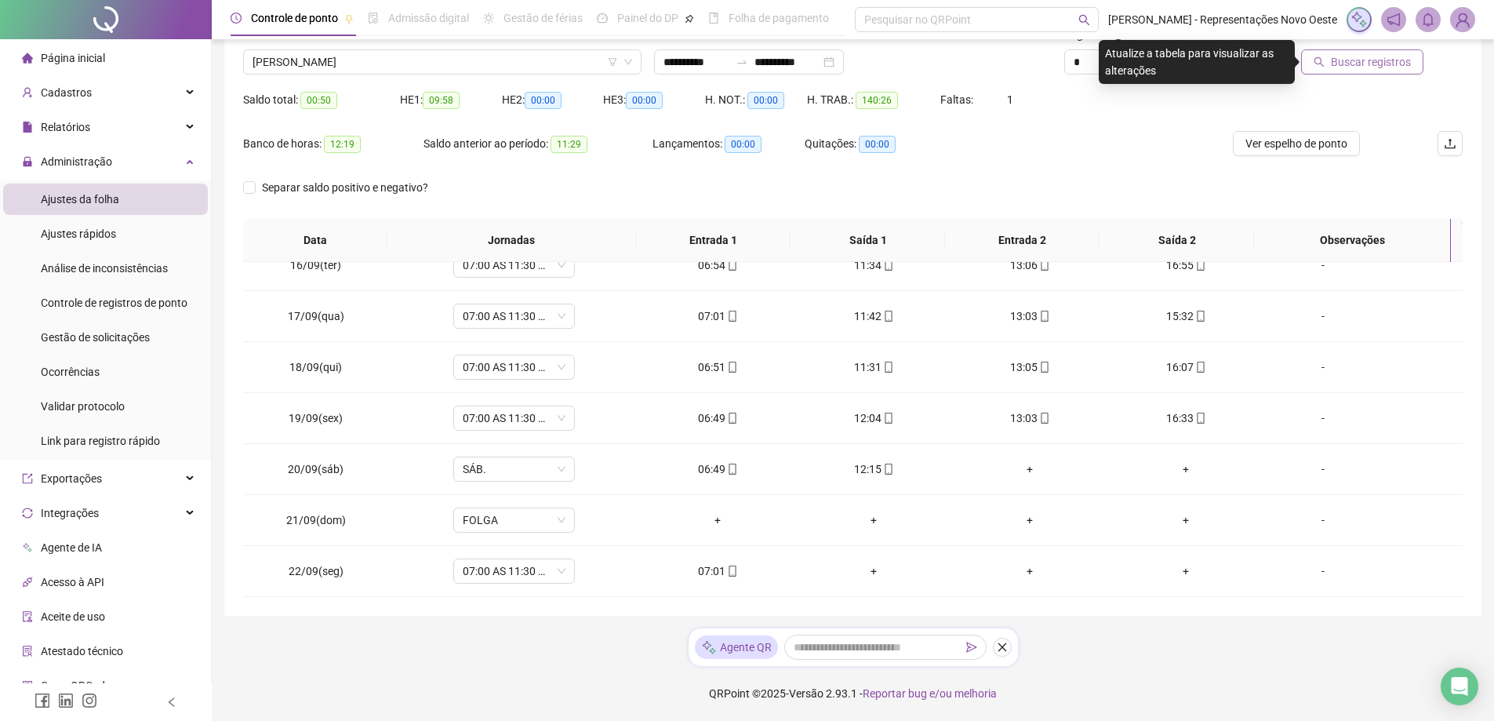
click at [1373, 59] on span "Buscar registros" at bounding box center [1371, 61] width 80 height 17
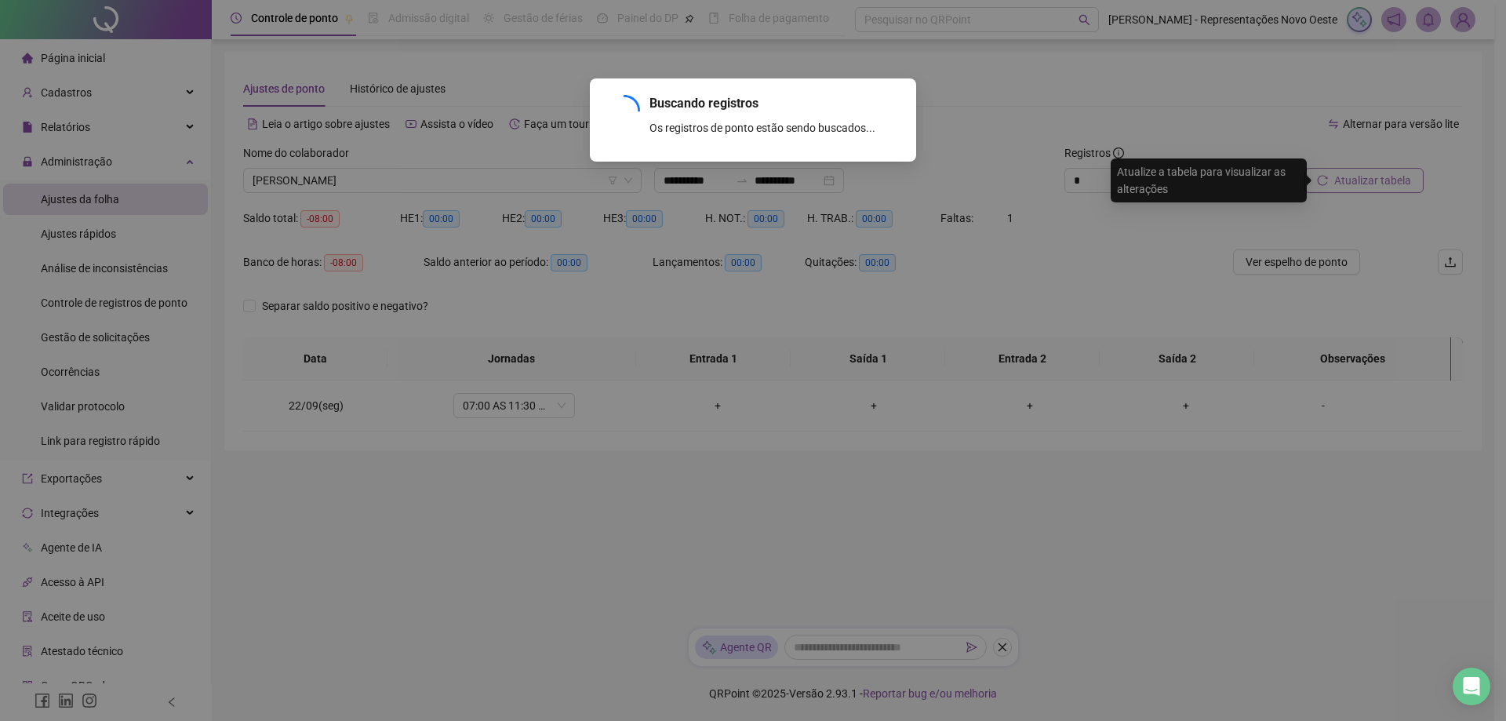
scroll to position [0, 0]
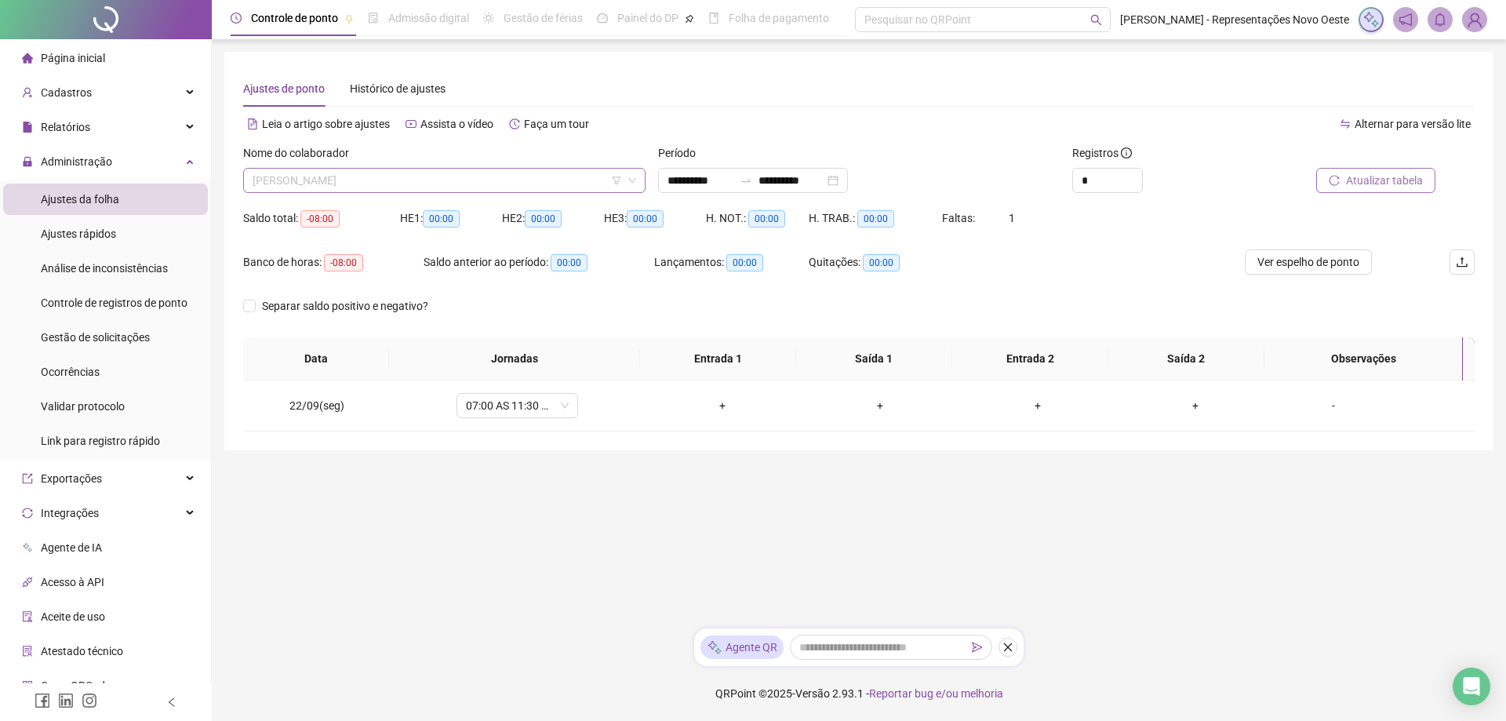
click at [514, 187] on span "[PERSON_NAME]" at bounding box center [445, 181] width 384 height 24
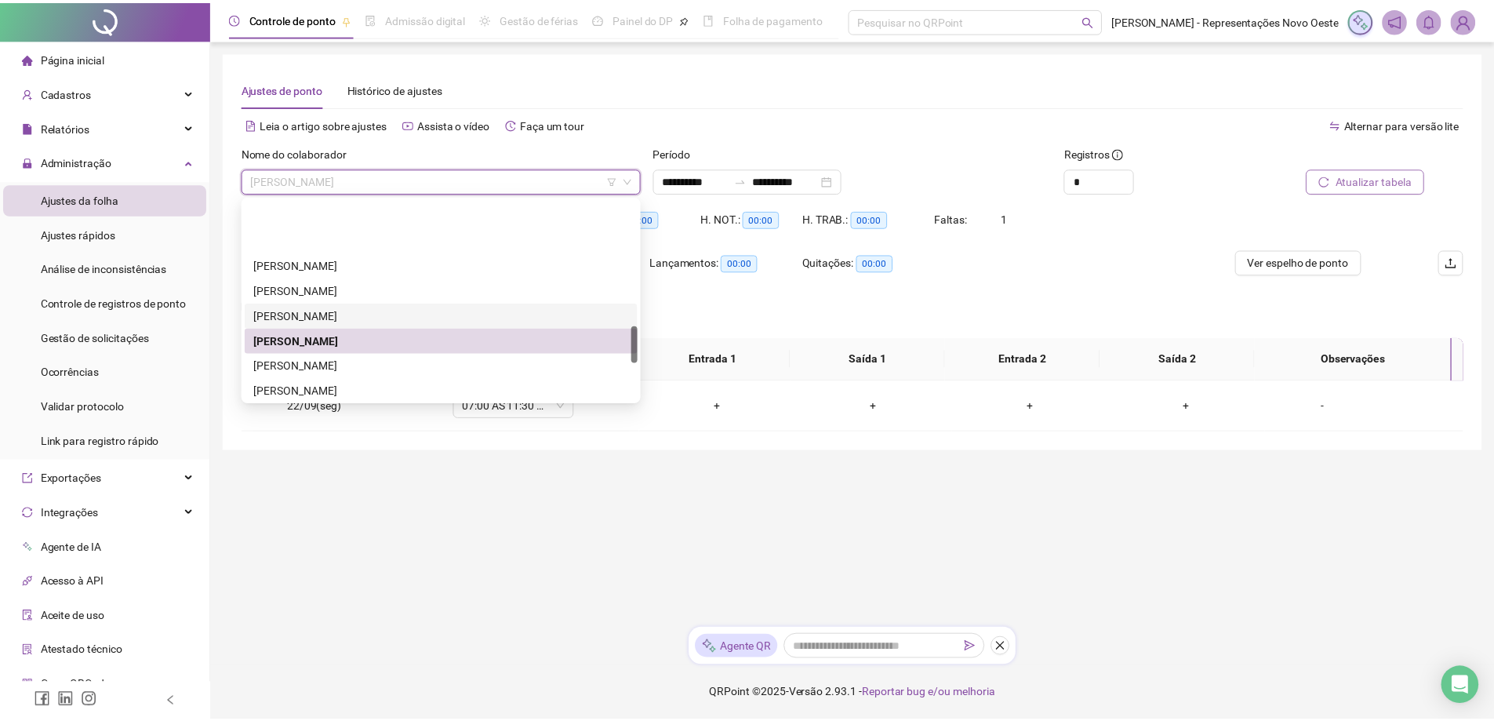
scroll to position [678, 0]
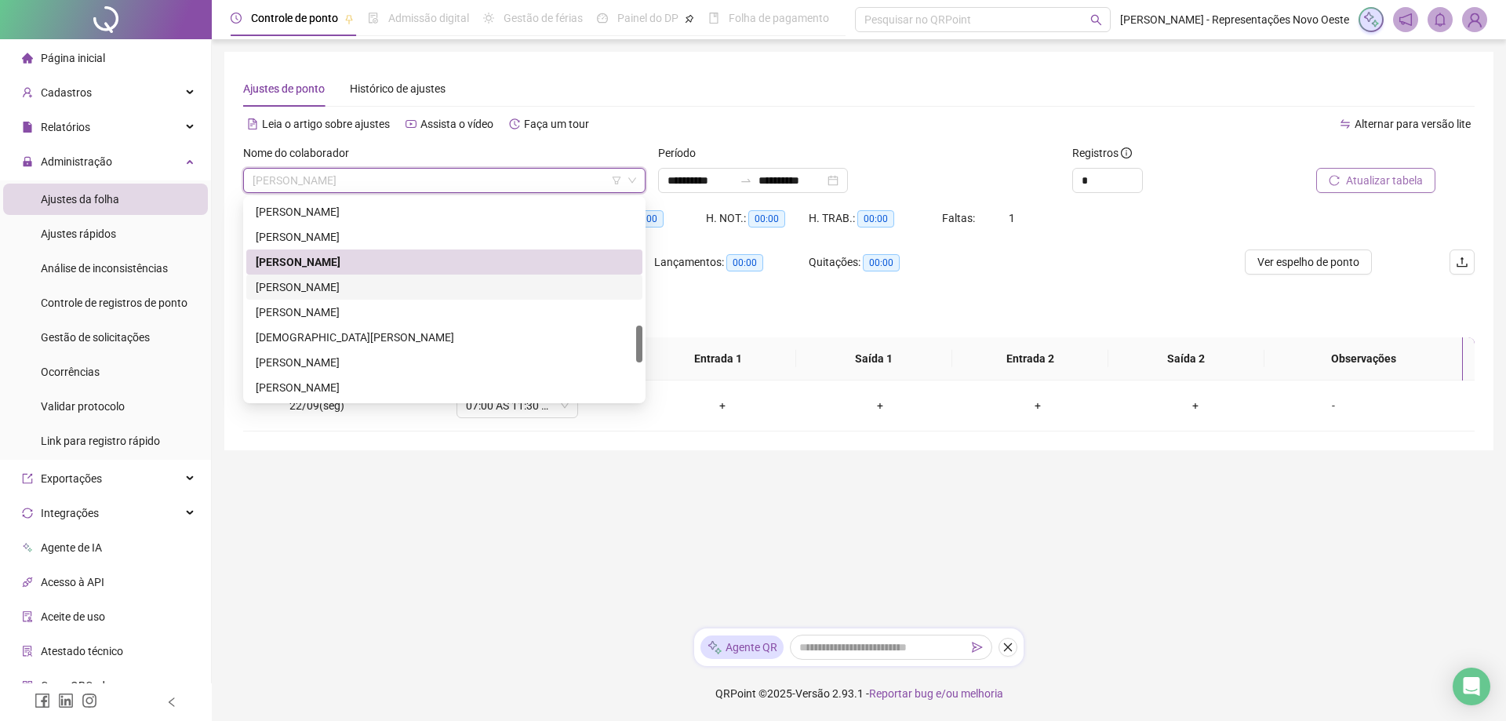
click at [361, 287] on div "[PERSON_NAME]" at bounding box center [444, 286] width 377 height 17
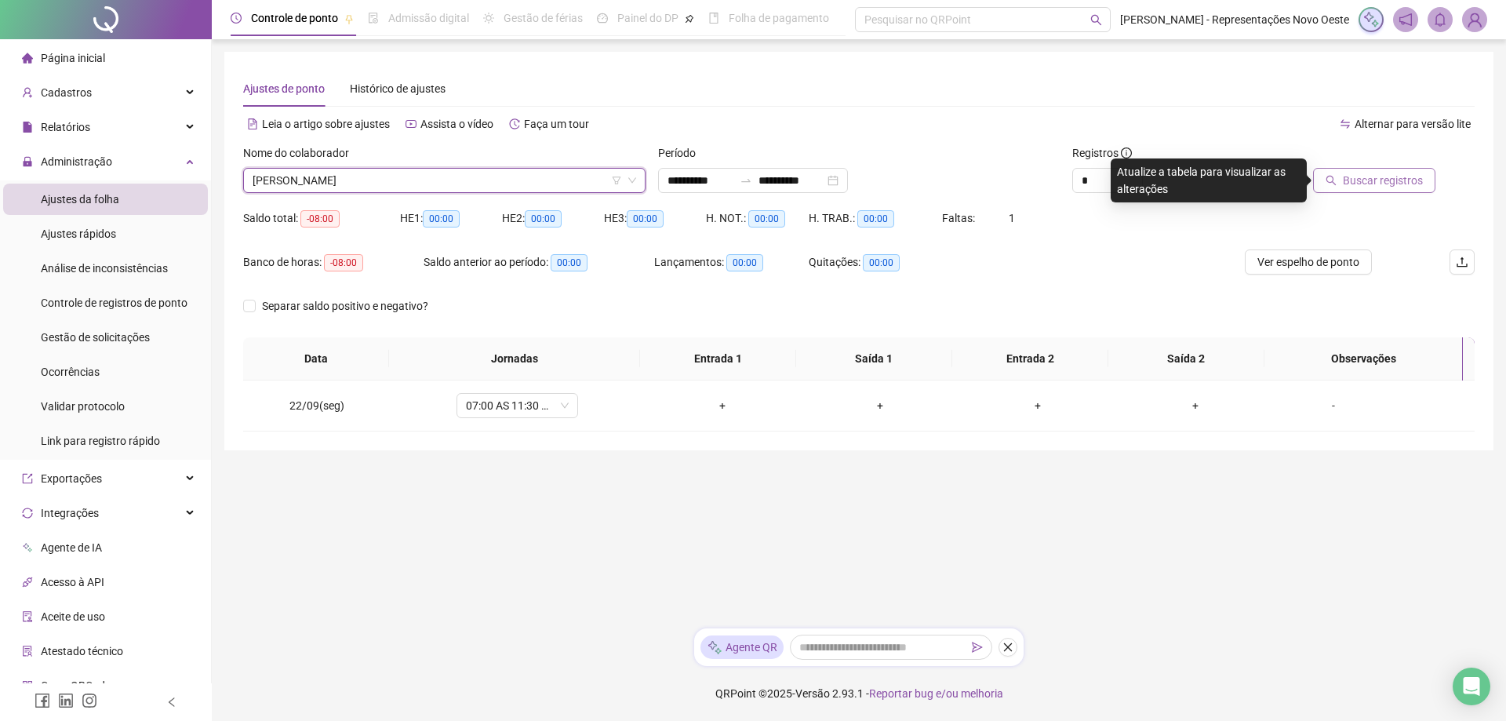
click at [1376, 170] on button "Buscar registros" at bounding box center [1374, 180] width 122 height 25
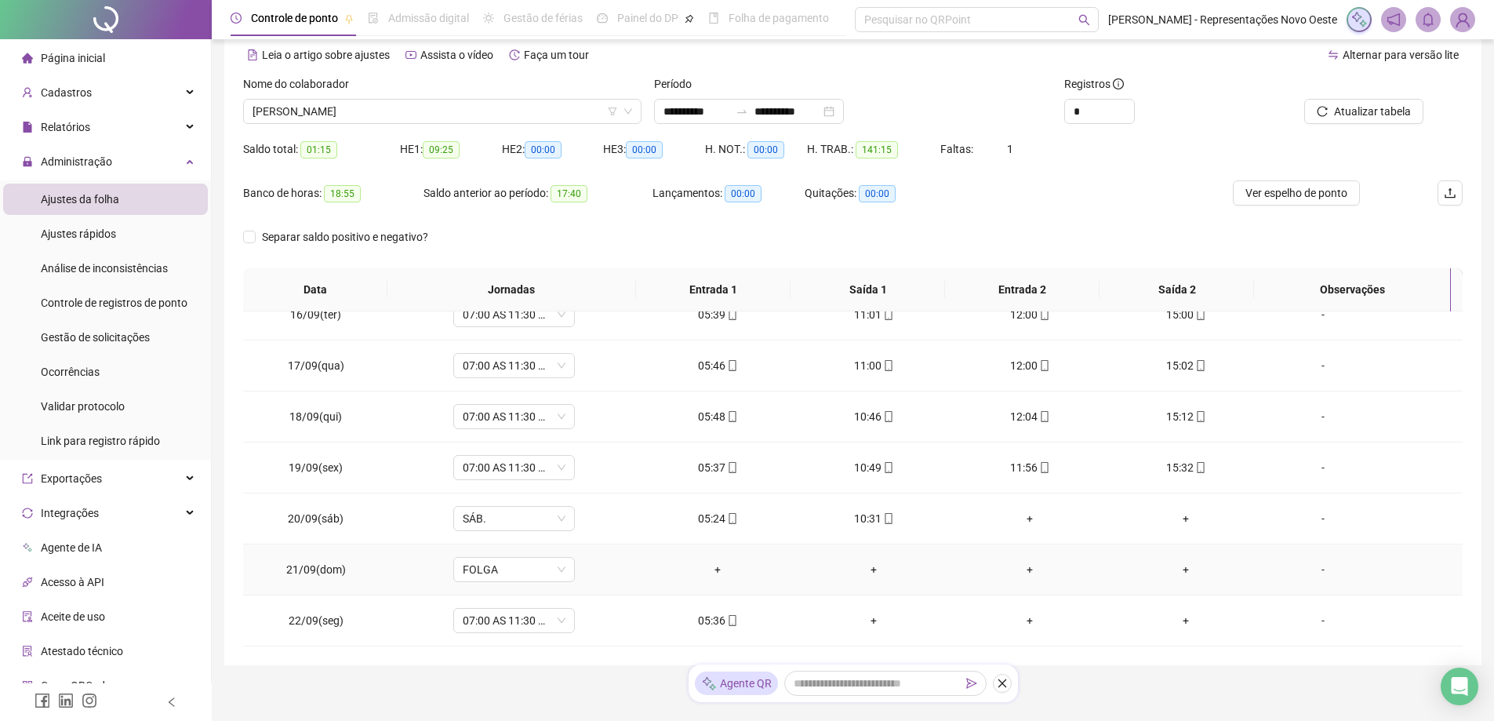
scroll to position [118, 0]
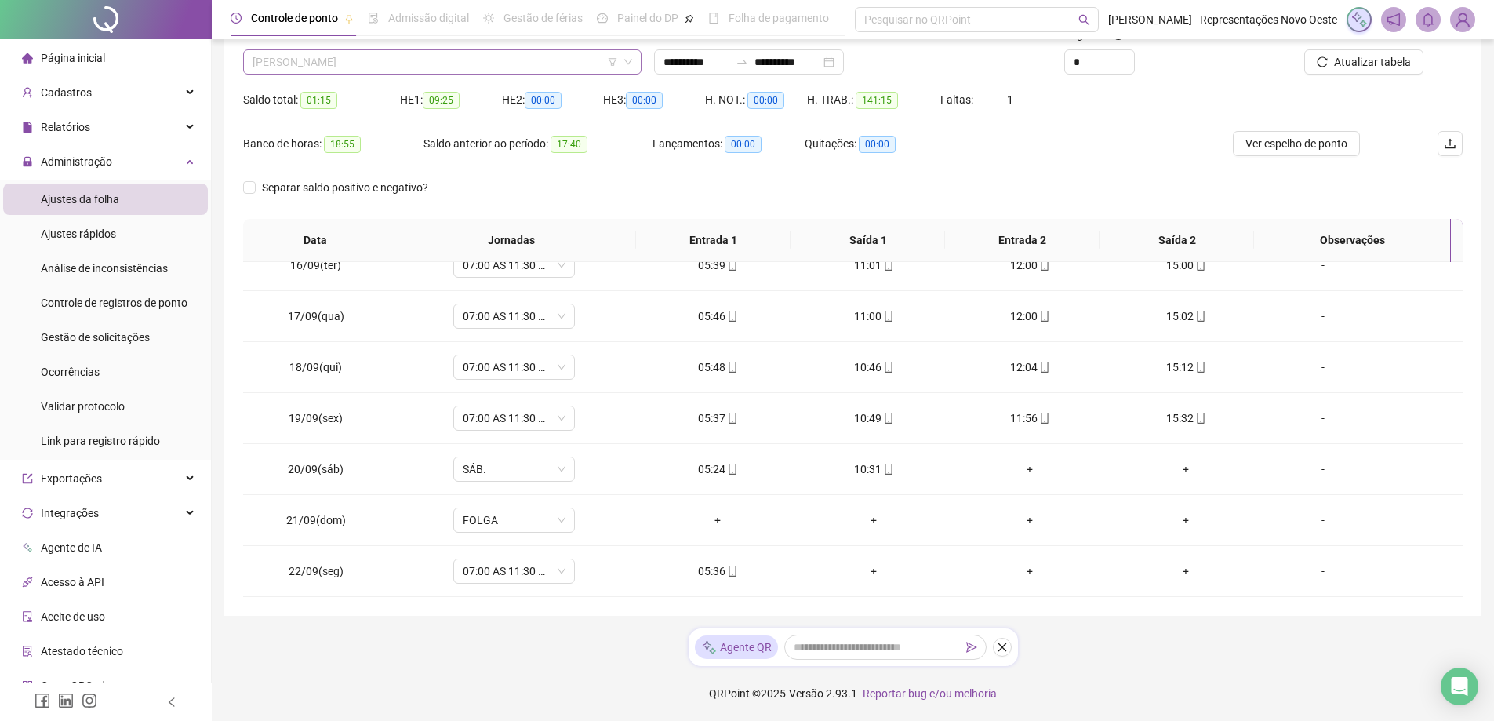
click at [375, 60] on span "[PERSON_NAME]" at bounding box center [443, 62] width 380 height 24
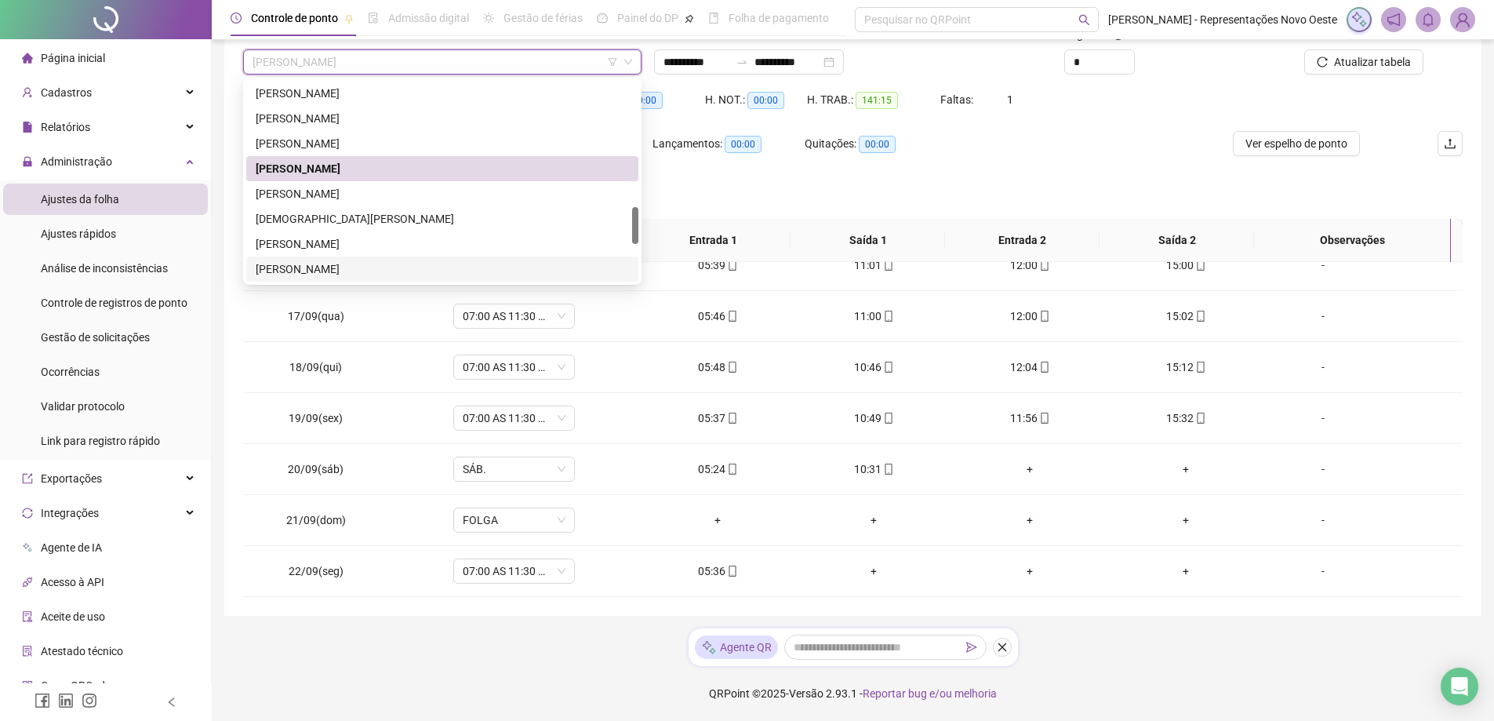
click at [338, 273] on div "[PERSON_NAME]" at bounding box center [442, 268] width 373 height 17
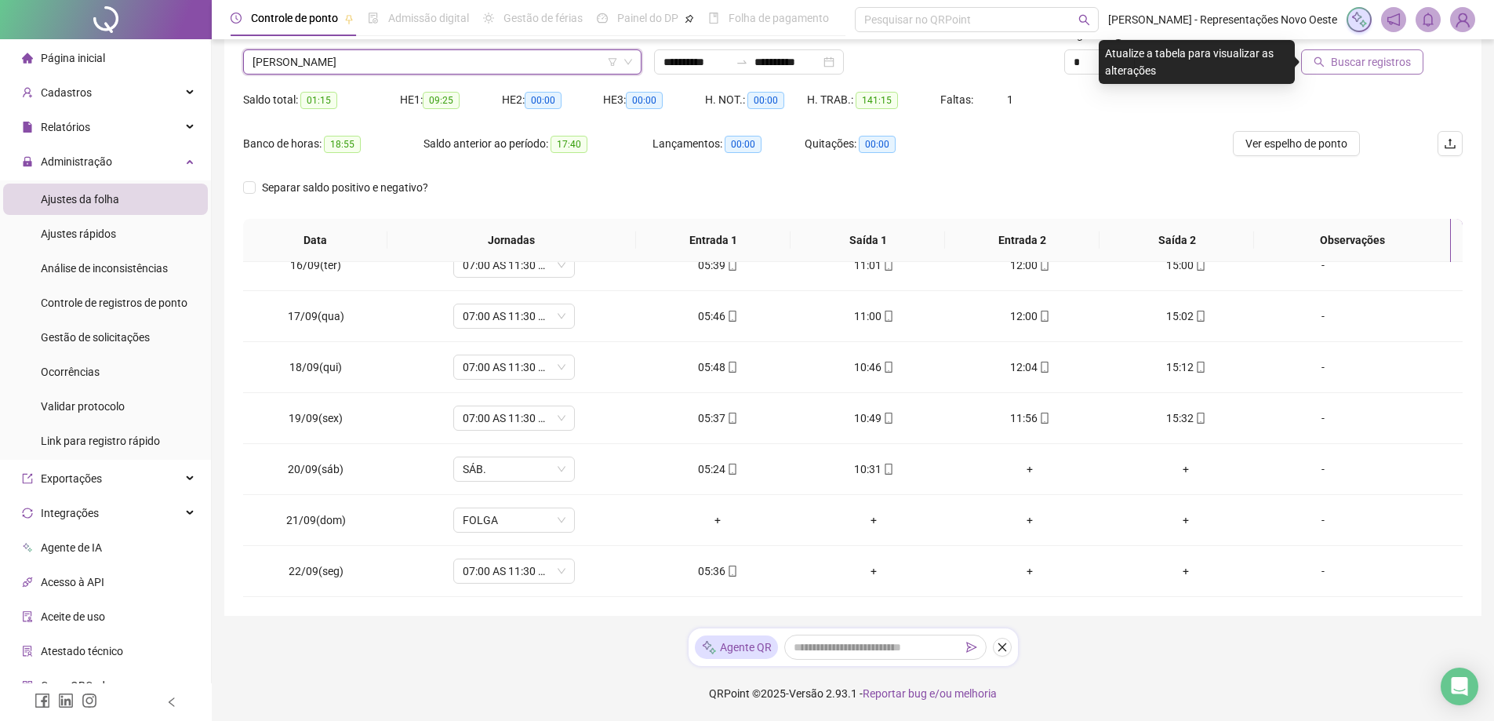
click at [1374, 66] on span "Buscar registros" at bounding box center [1371, 61] width 80 height 17
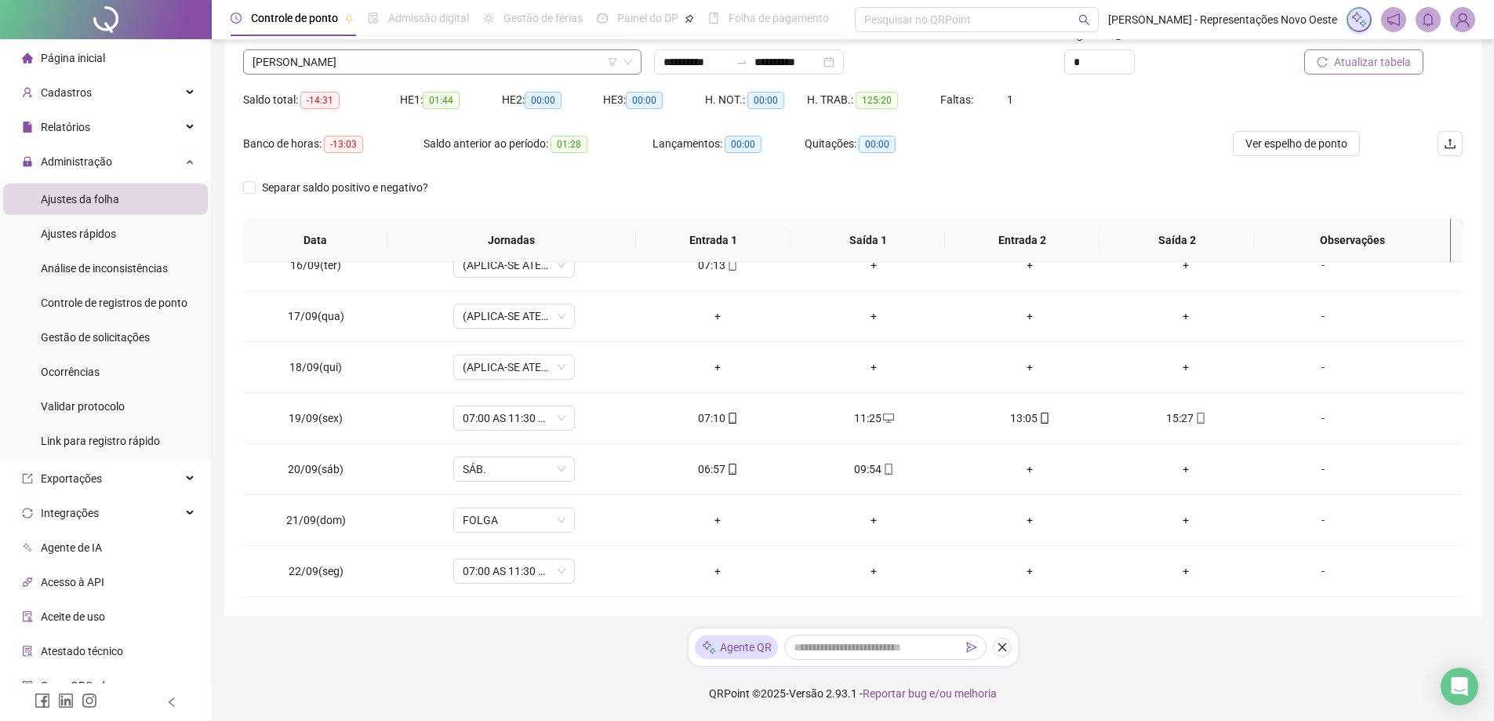
click at [386, 70] on span "[PERSON_NAME]" at bounding box center [443, 62] width 380 height 24
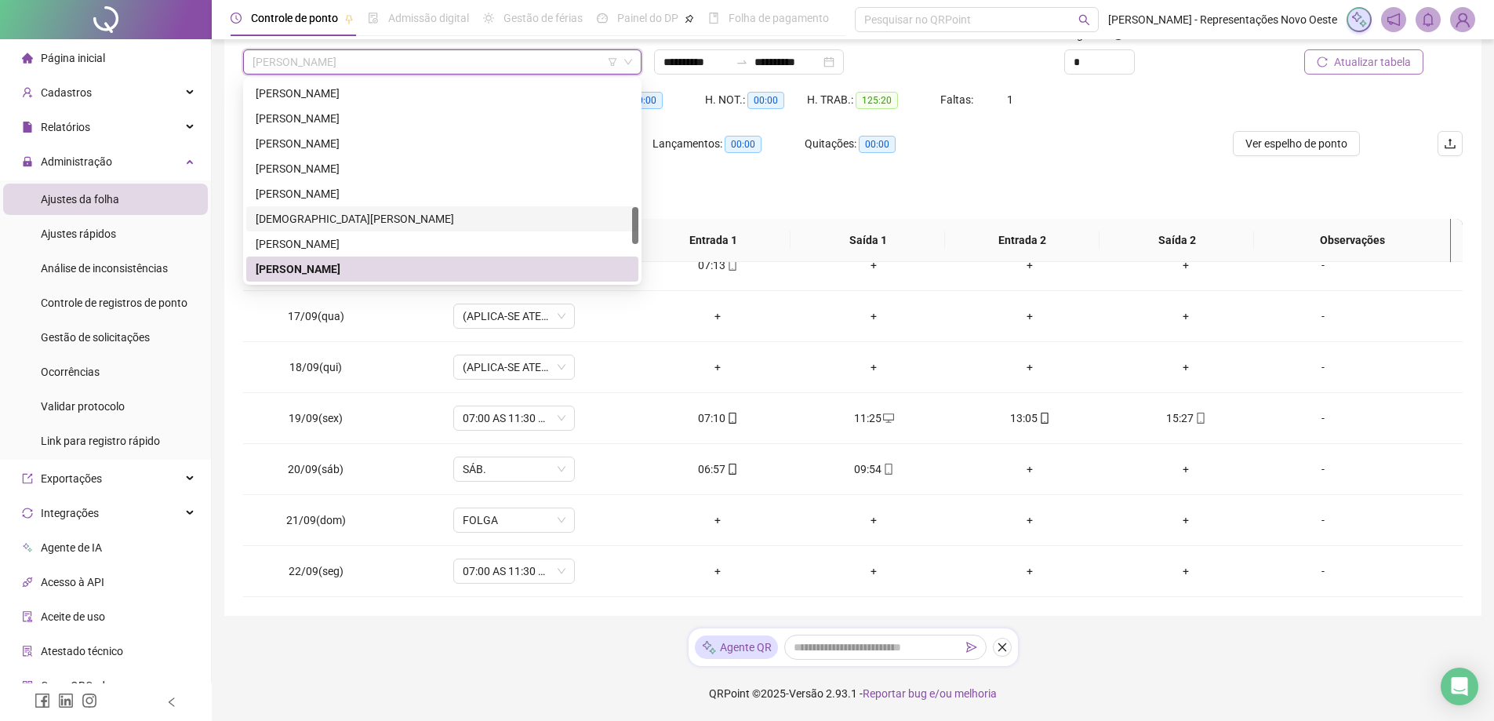
scroll to position [756, 0]
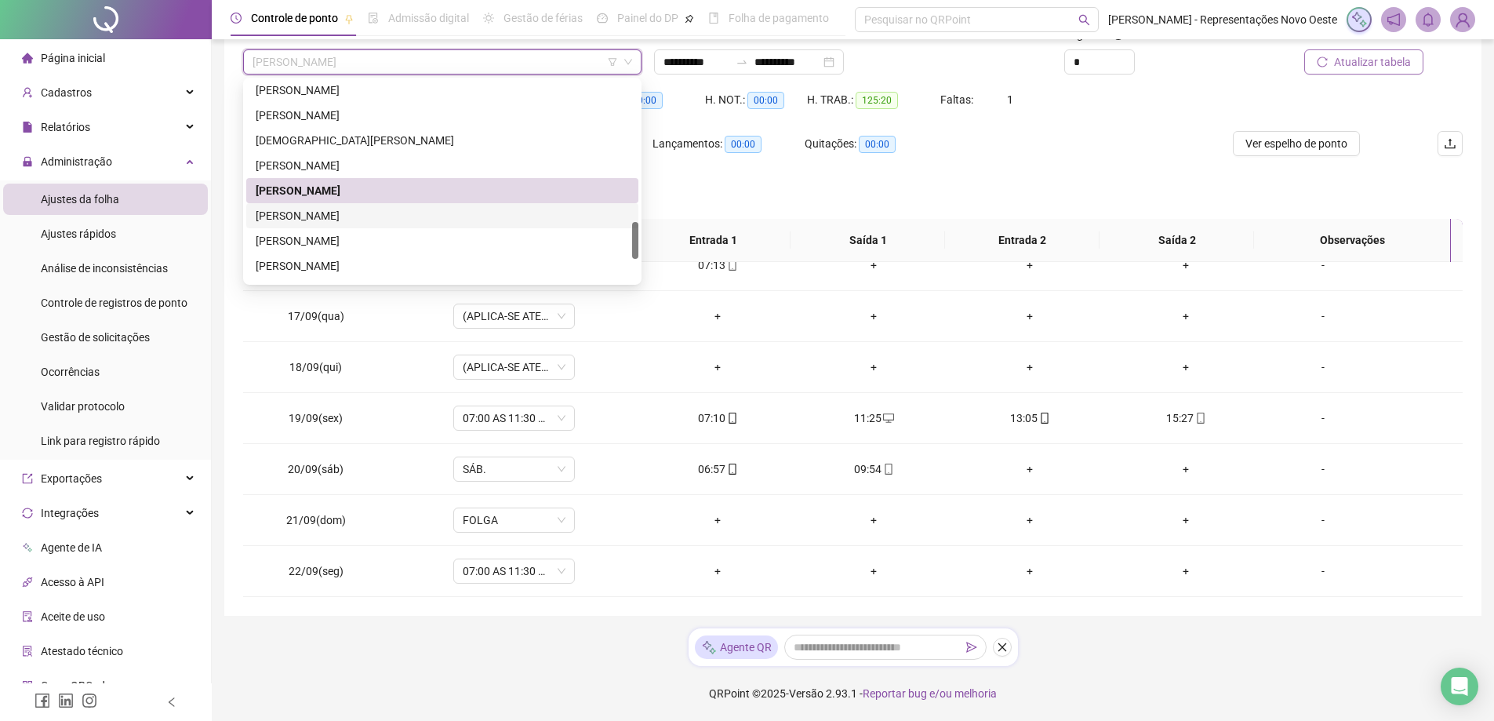
click at [353, 209] on div "[PERSON_NAME]" at bounding box center [442, 215] width 373 height 17
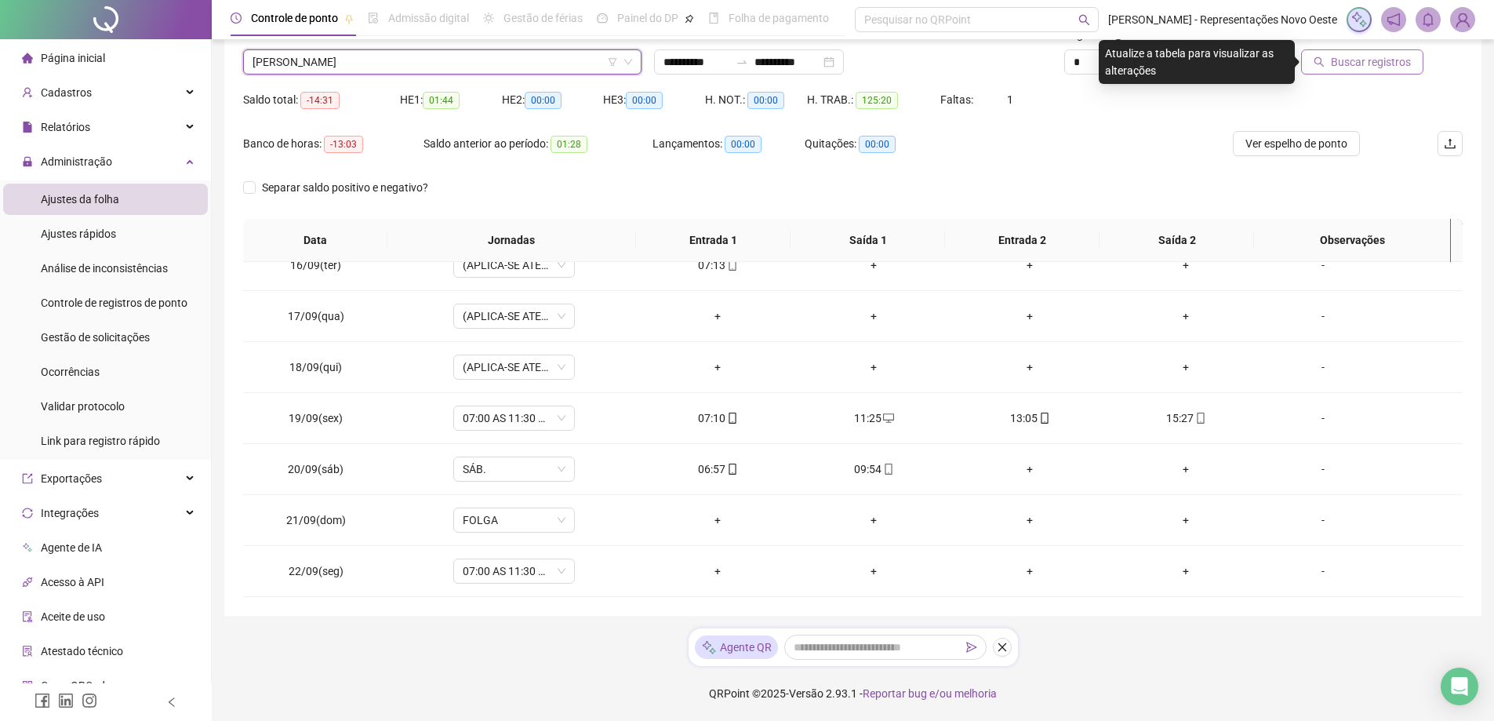
click at [1389, 66] on span "Buscar registros" at bounding box center [1371, 61] width 80 height 17
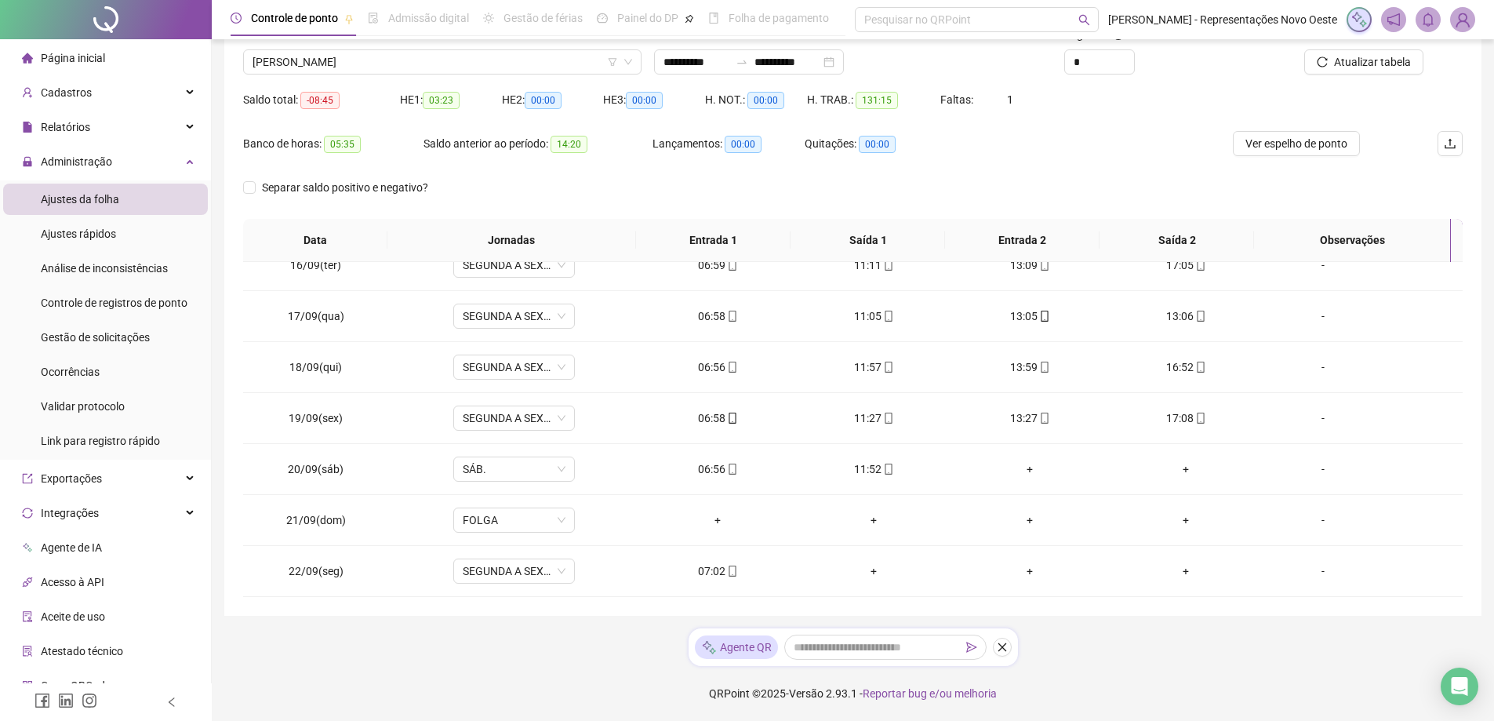
click at [394, 67] on span "[PERSON_NAME]" at bounding box center [443, 62] width 380 height 24
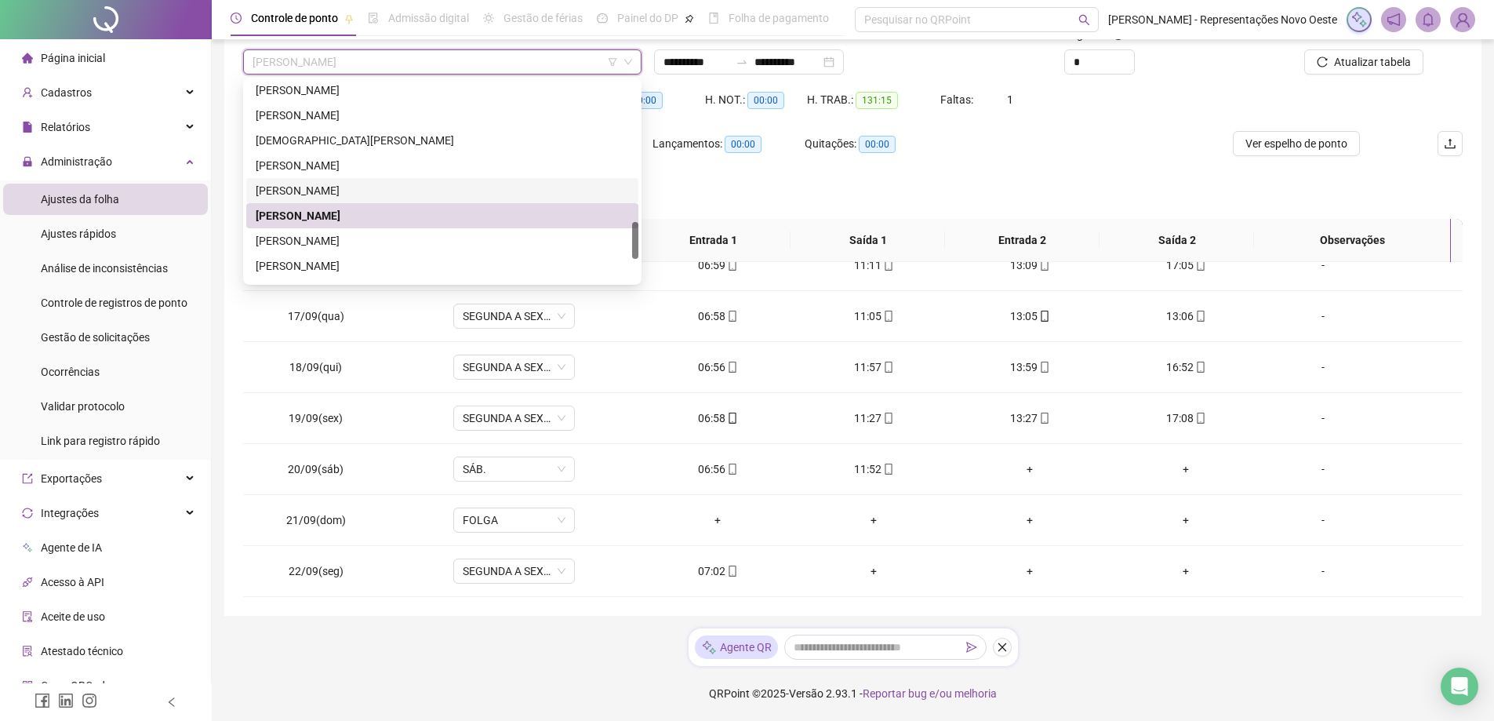
scroll to position [835, 0]
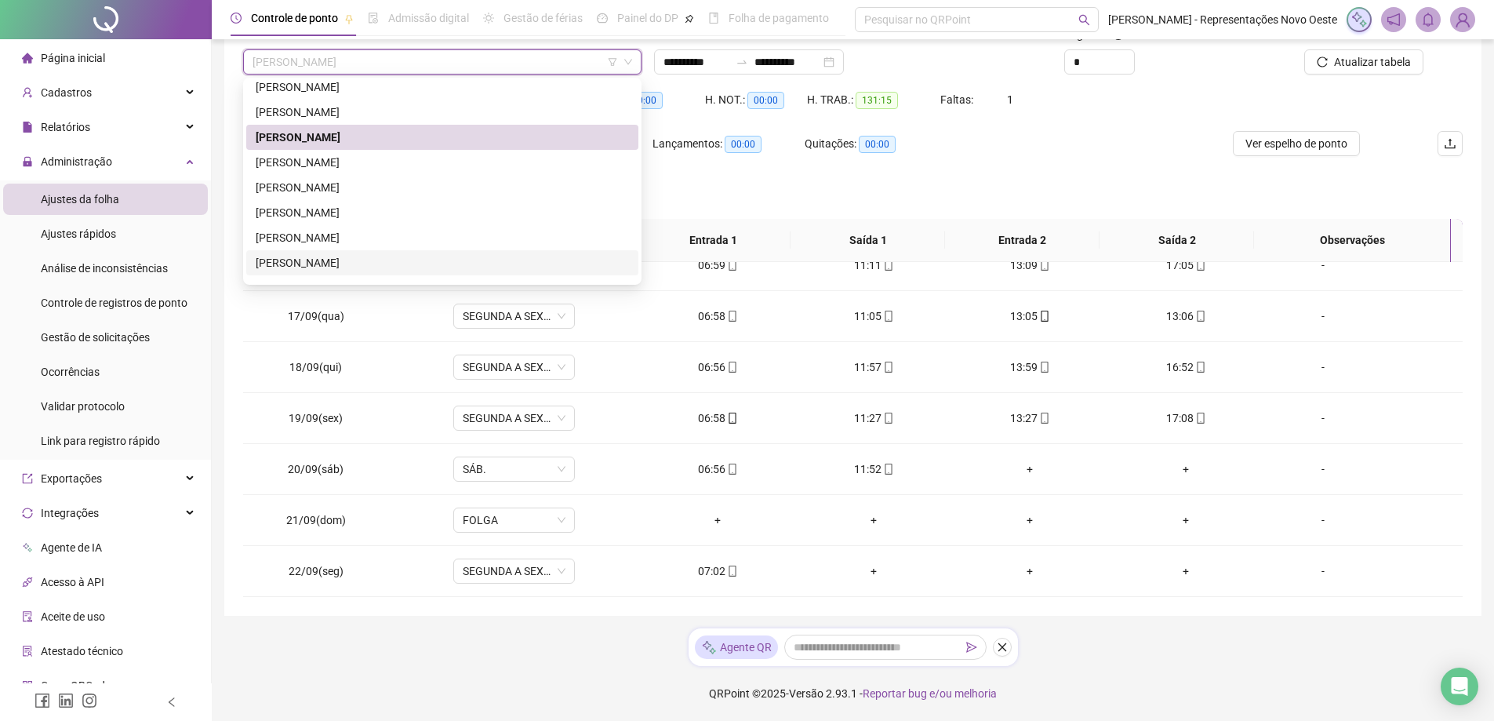
click at [355, 257] on div "[PERSON_NAME]" at bounding box center [442, 262] width 373 height 17
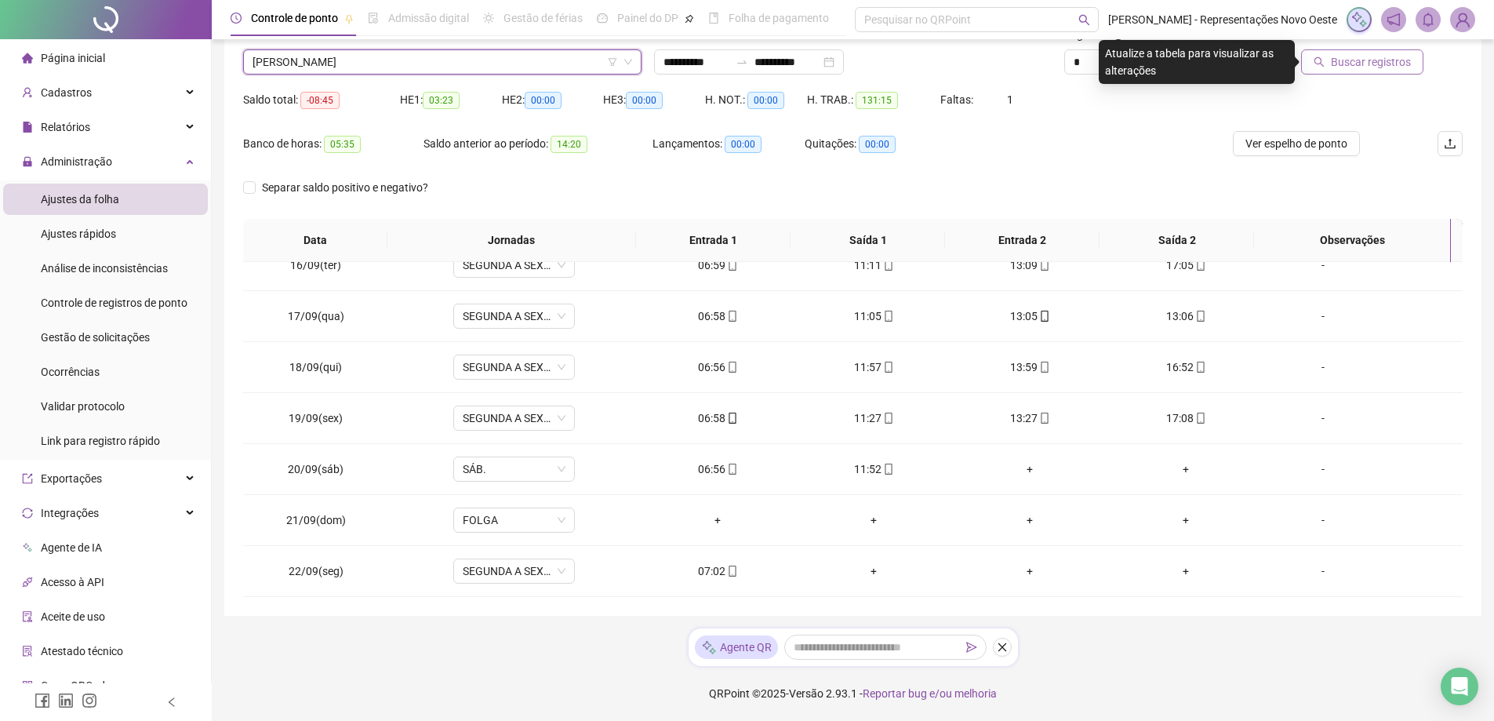
click at [1344, 68] on span "Buscar registros" at bounding box center [1371, 61] width 80 height 17
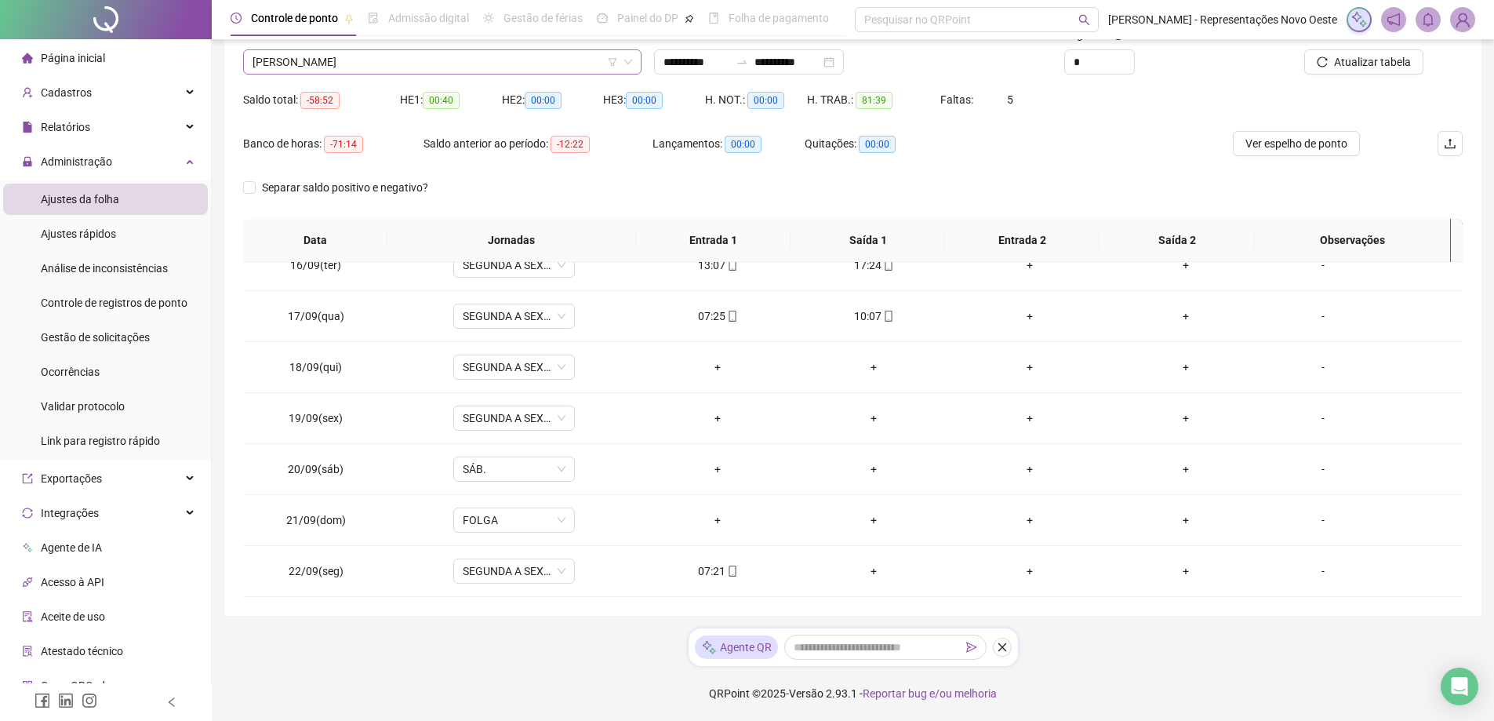
click at [430, 66] on span "[PERSON_NAME]" at bounding box center [443, 62] width 380 height 24
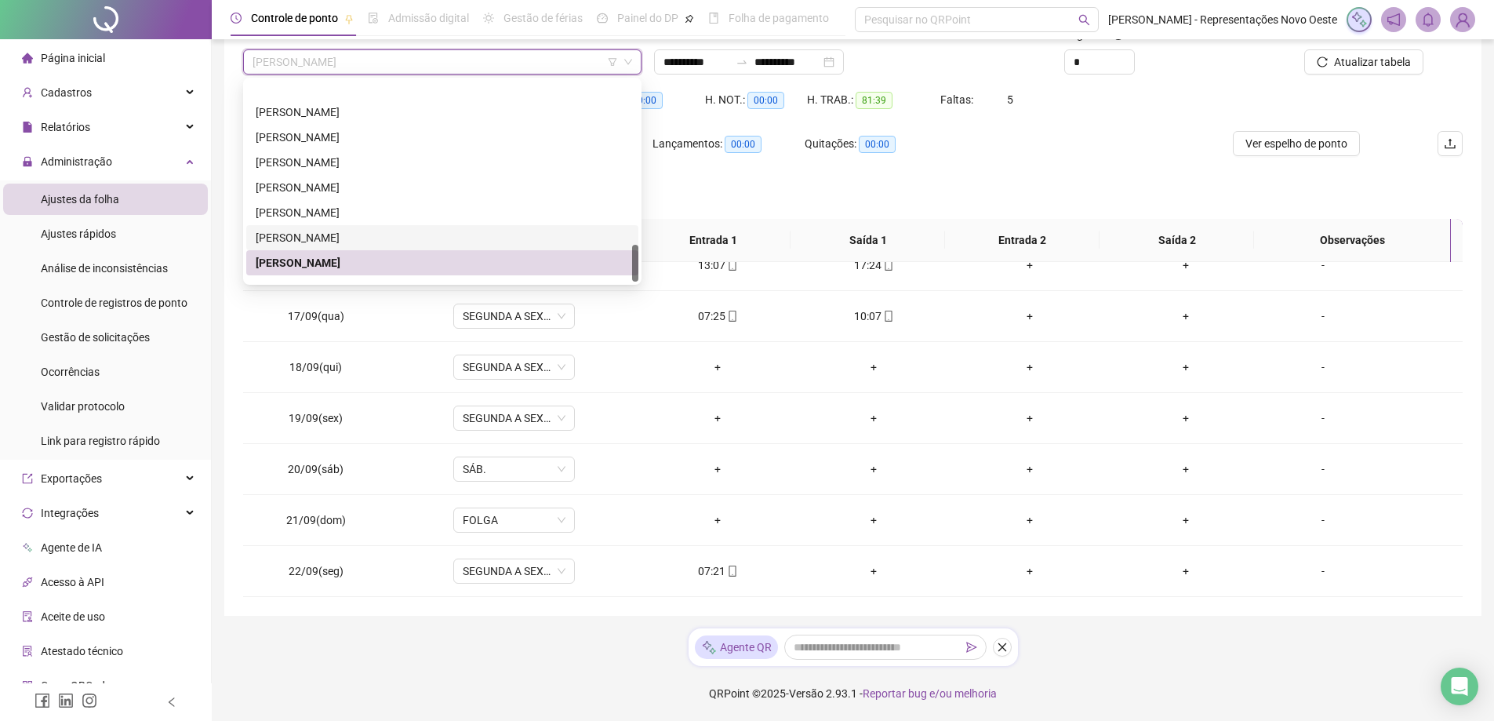
scroll to position [879, 0]
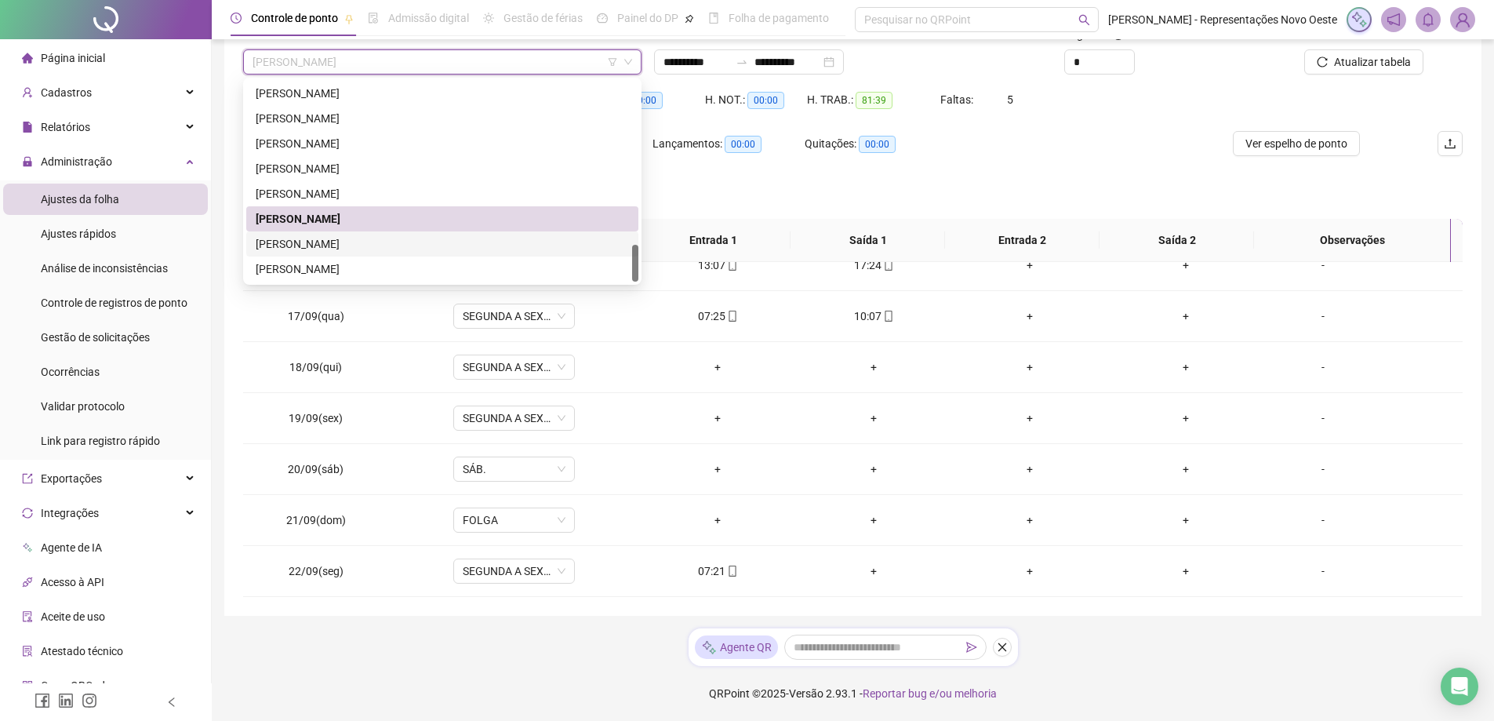
click at [337, 240] on div "[PERSON_NAME]" at bounding box center [442, 243] width 373 height 17
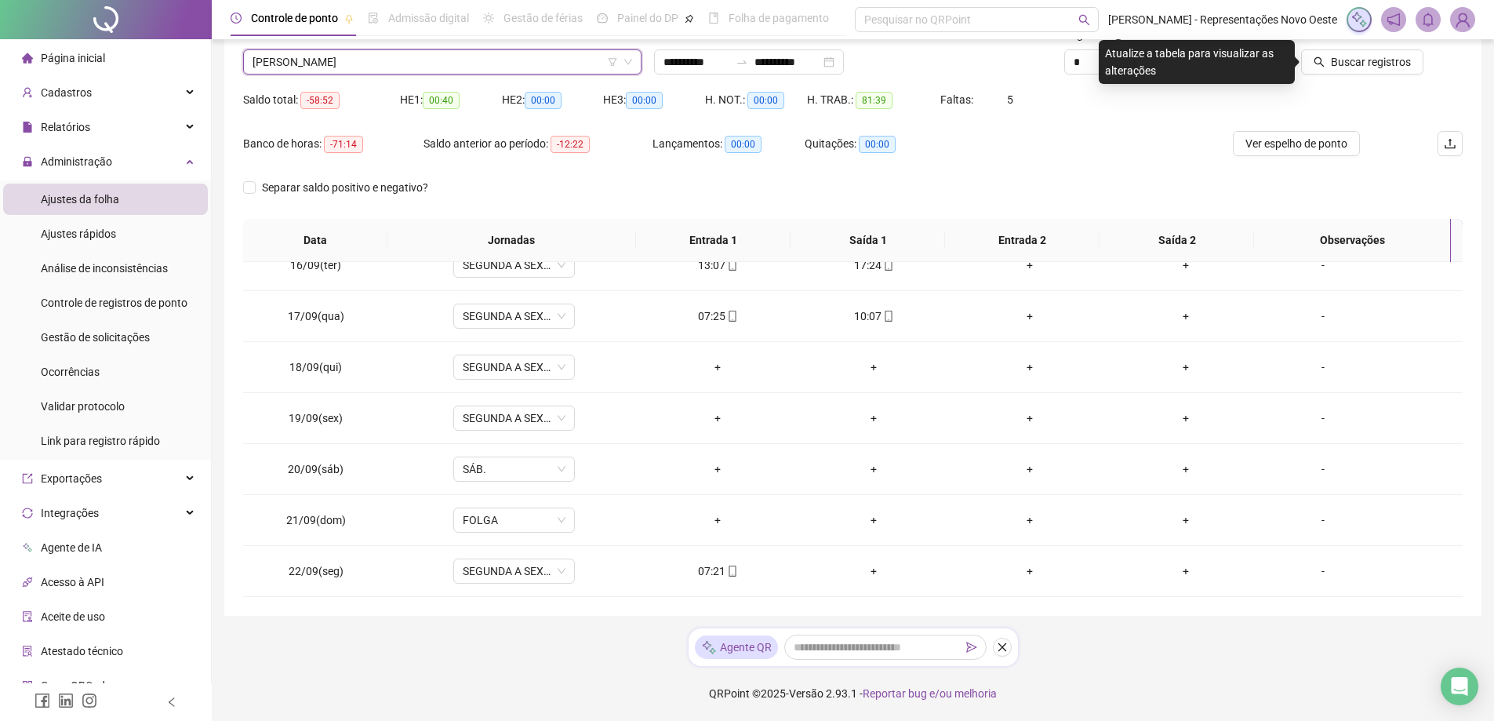
click at [1361, 78] on div "Buscar registros" at bounding box center [1367, 56] width 206 height 61
click at [1363, 59] on span "Buscar registros" at bounding box center [1371, 61] width 80 height 17
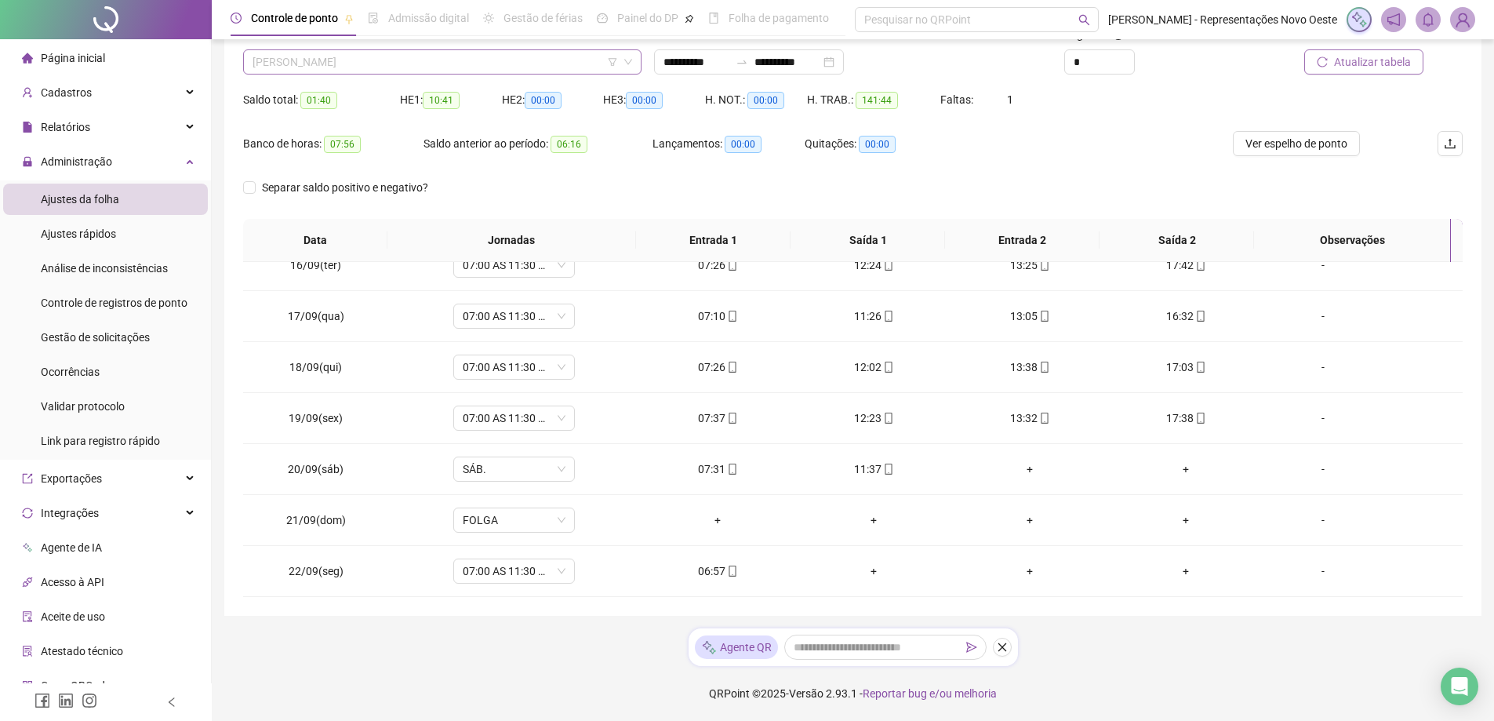
click at [591, 50] on span "[PERSON_NAME]" at bounding box center [443, 62] width 380 height 24
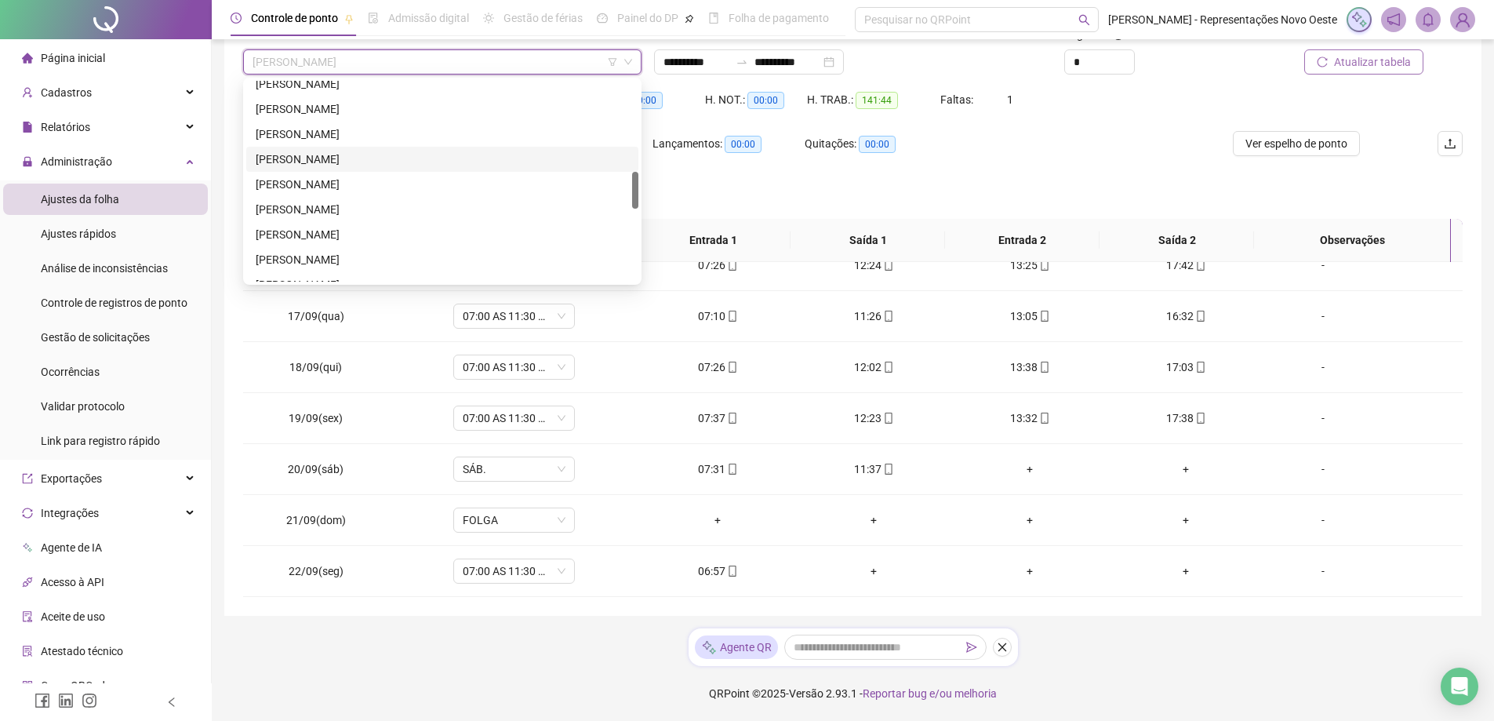
scroll to position [329, 0]
click at [359, 205] on div "[PERSON_NAME]" at bounding box center [442, 215] width 392 height 25
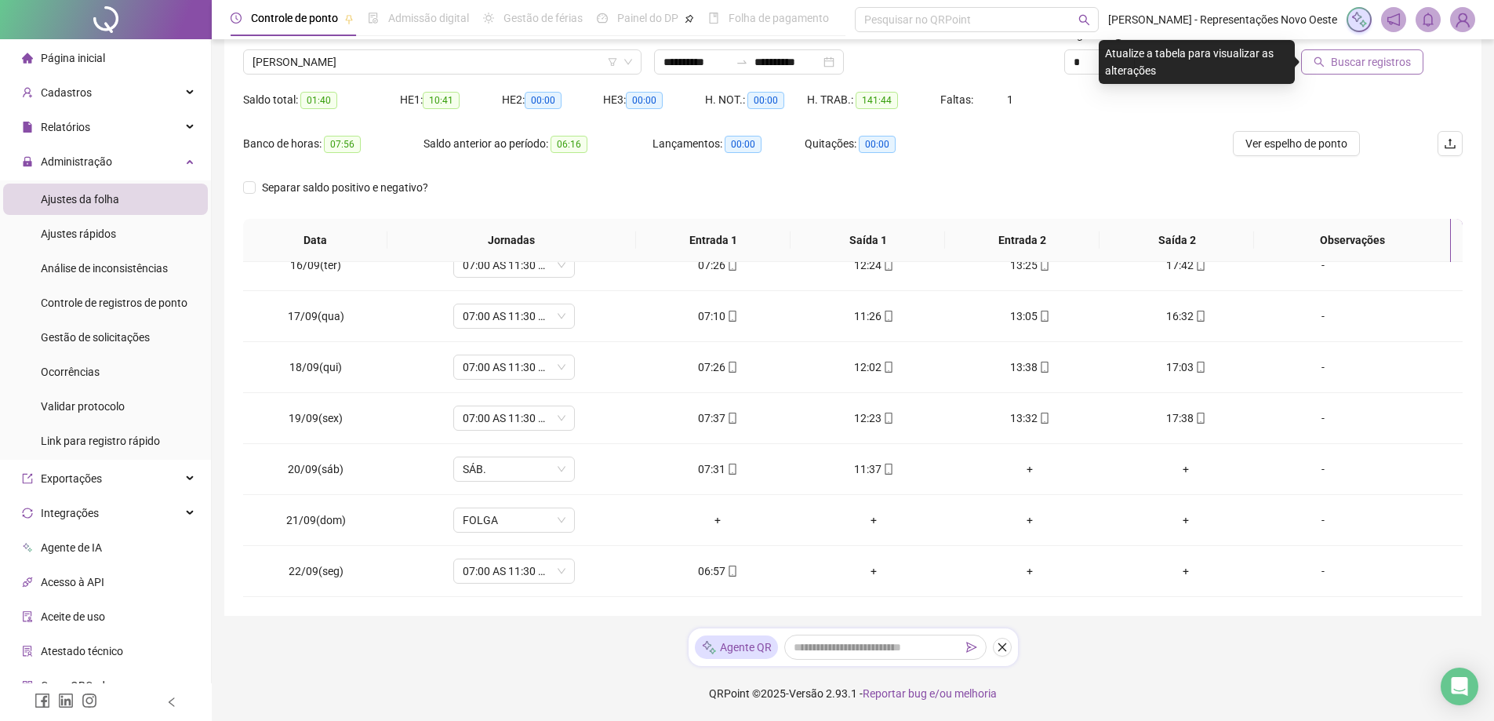
click at [1390, 70] on span "Buscar registros" at bounding box center [1371, 61] width 80 height 17
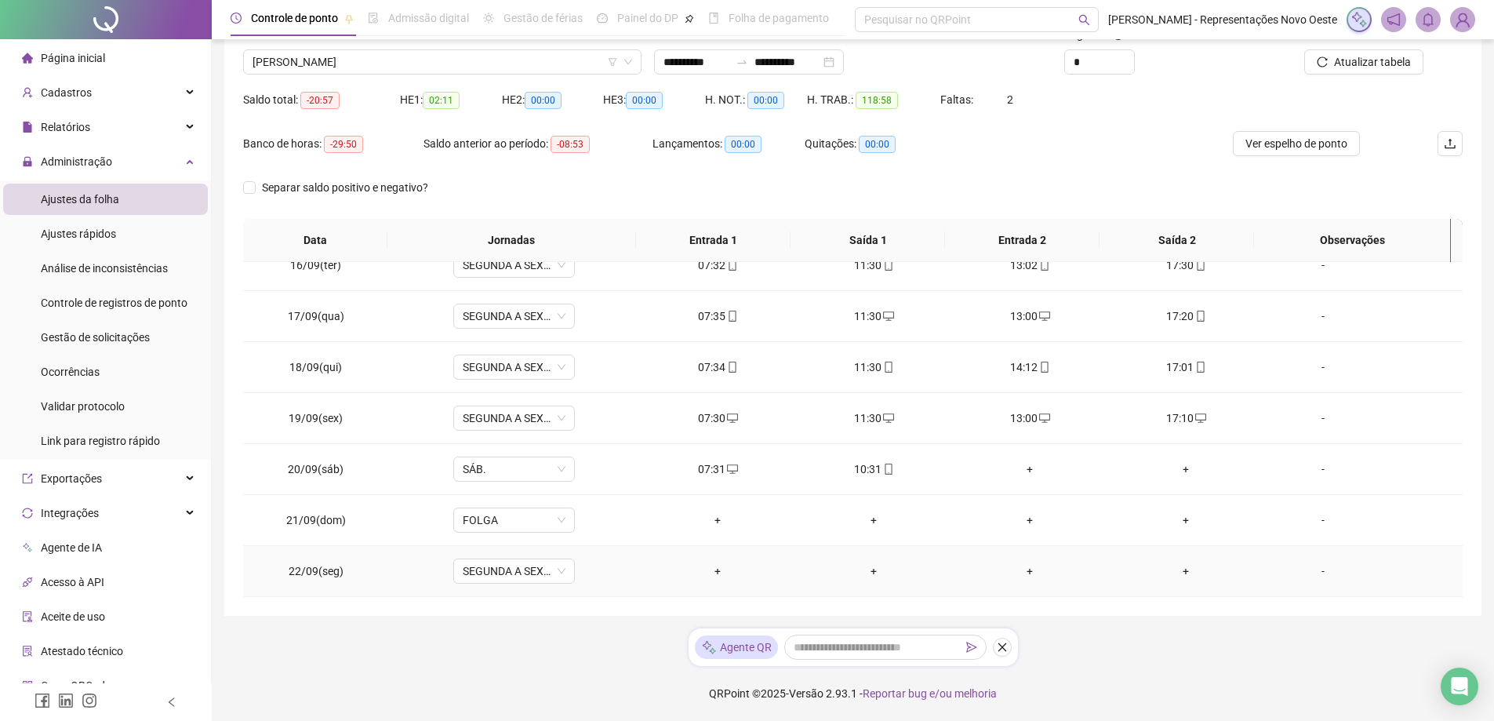
click at [708, 577] on div "+" at bounding box center [718, 570] width 131 height 17
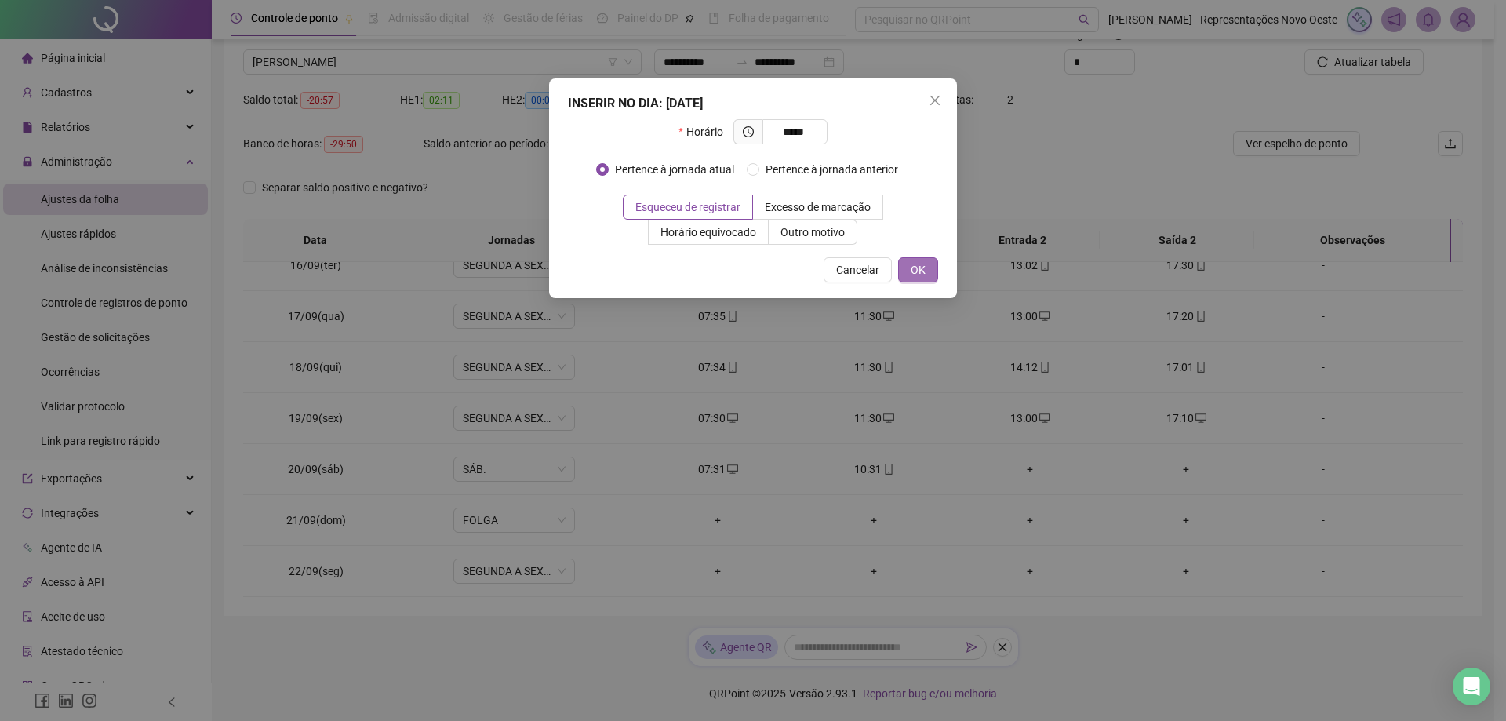
type input "*****"
click at [901, 274] on button "OK" at bounding box center [918, 269] width 40 height 25
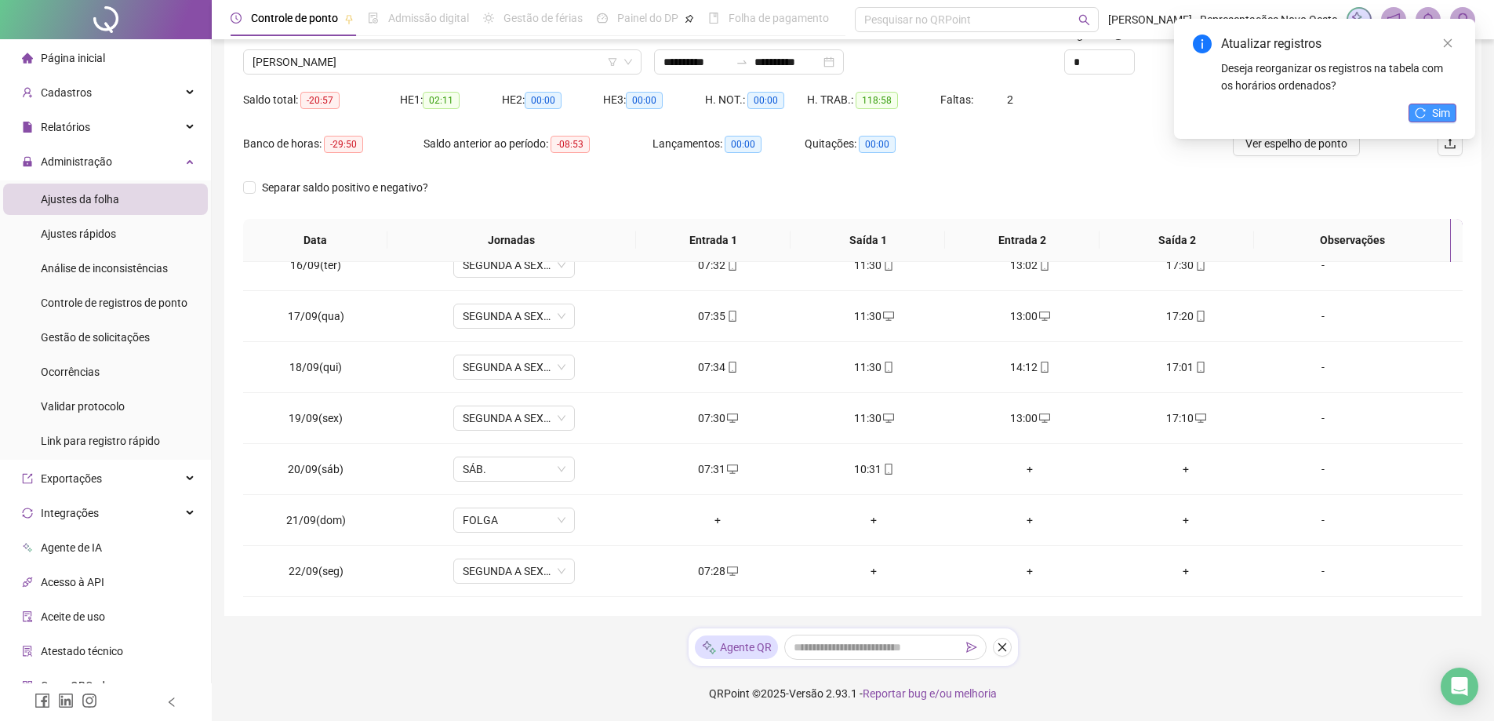
click at [1439, 104] on span "Sim" at bounding box center [1441, 112] width 18 height 17
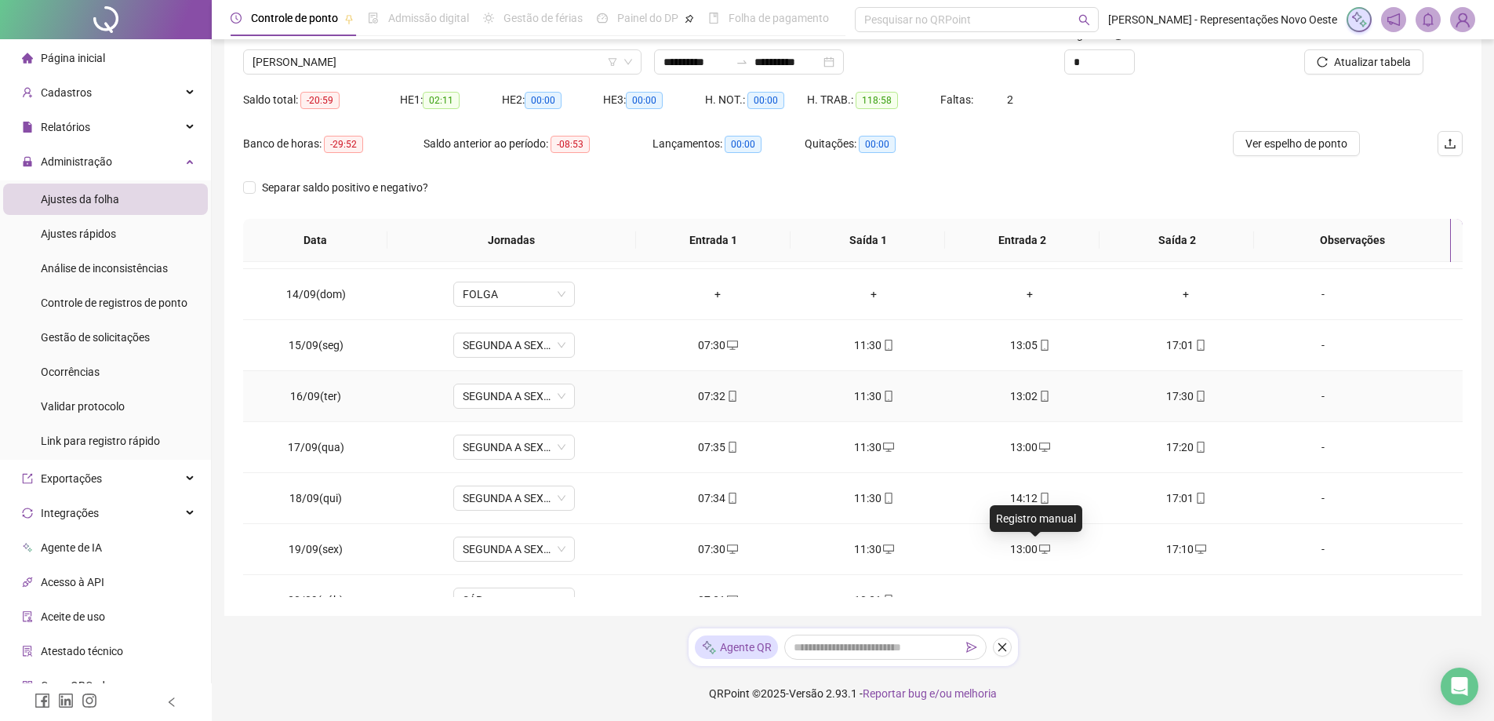
scroll to position [551, 0]
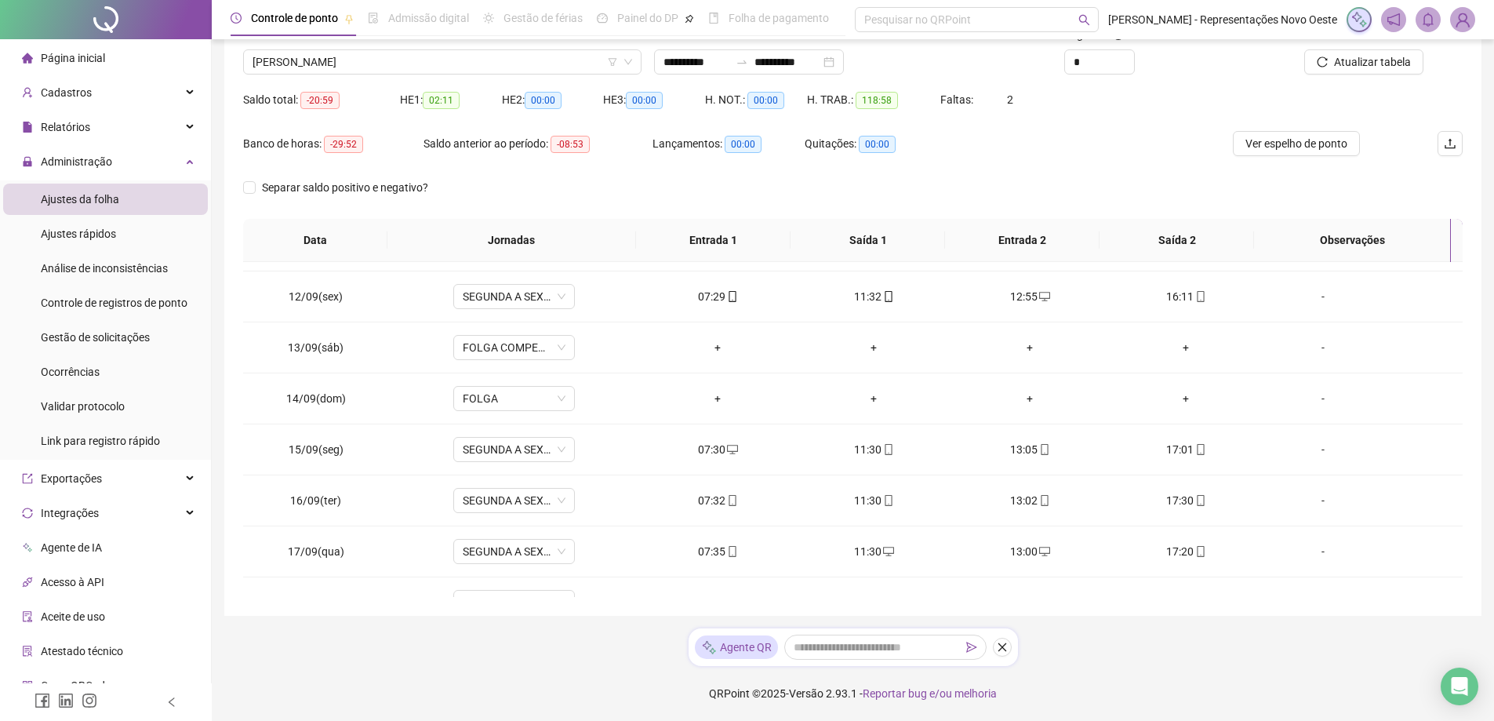
click at [124, 60] on li "Página inicial" at bounding box center [105, 57] width 205 height 31
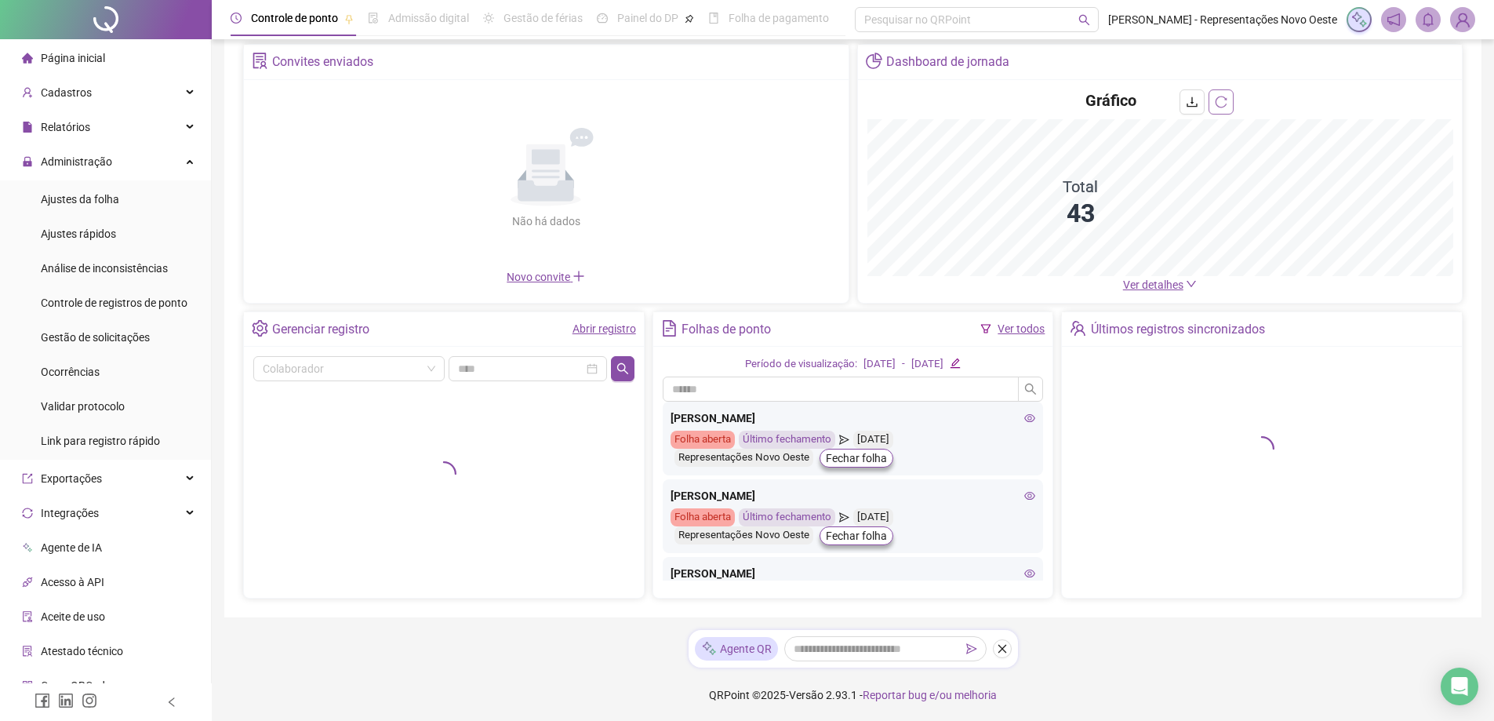
scroll to position [73, 0]
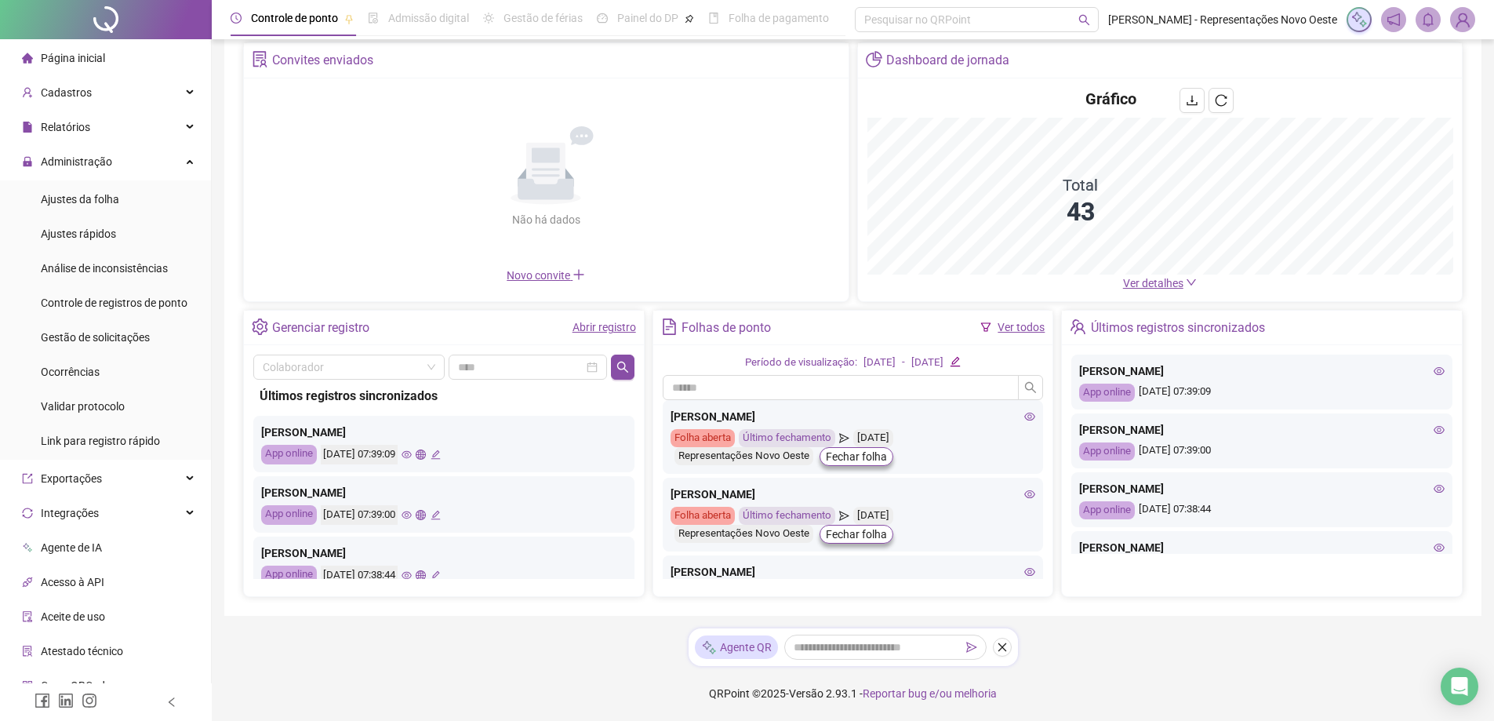
click at [1171, 283] on span "Ver detalhes" at bounding box center [1153, 283] width 60 height 13
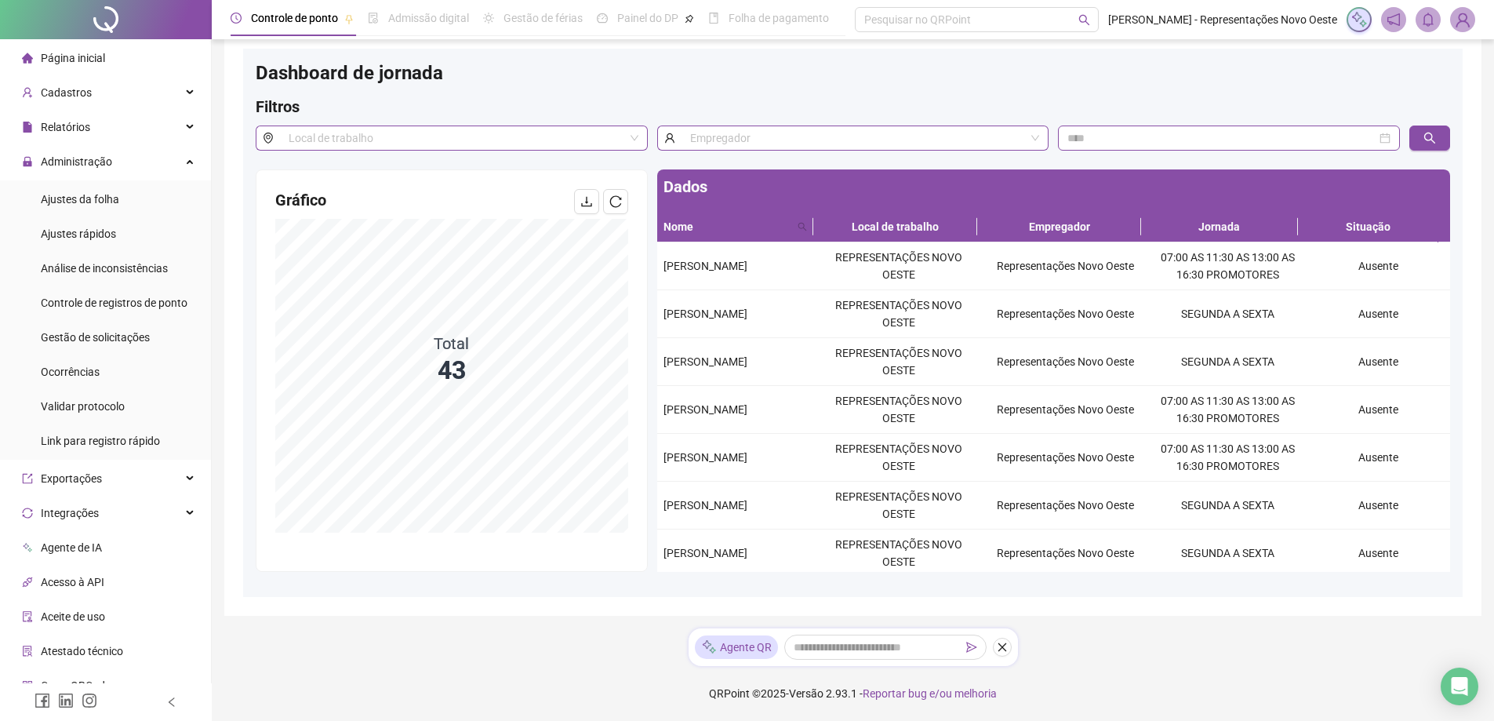
click at [99, 65] on div "Página inicial" at bounding box center [63, 57] width 83 height 31
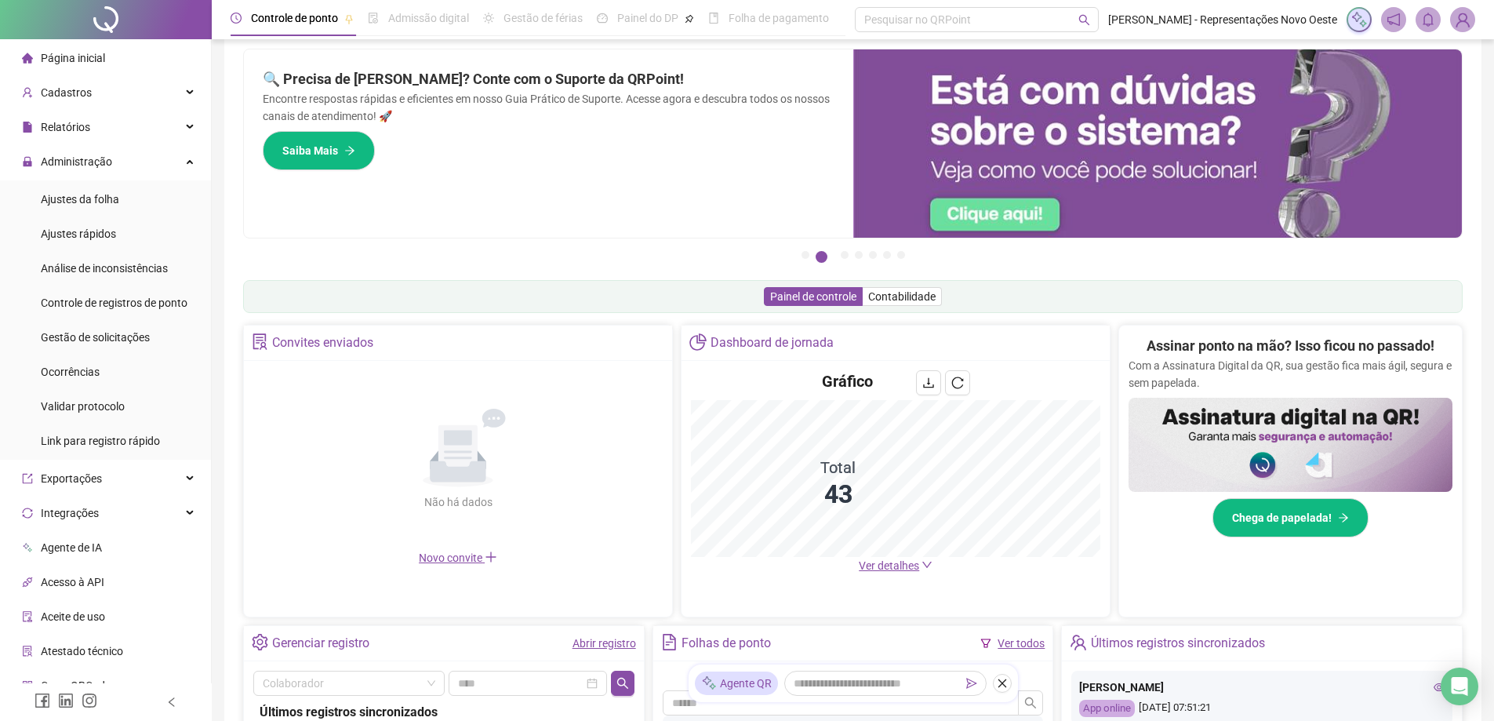
click at [897, 561] on span "Ver detalhes" at bounding box center [889, 565] width 60 height 13
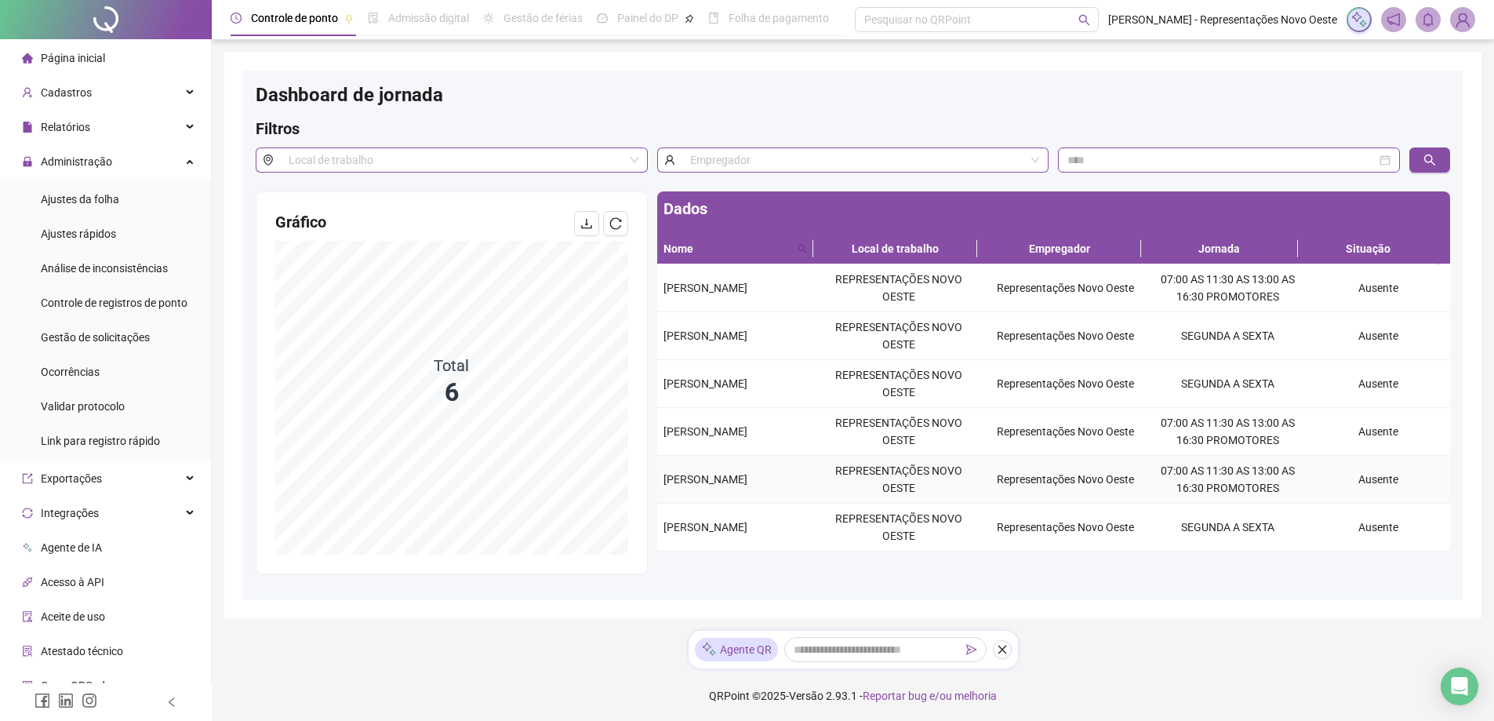
scroll to position [2, 0]
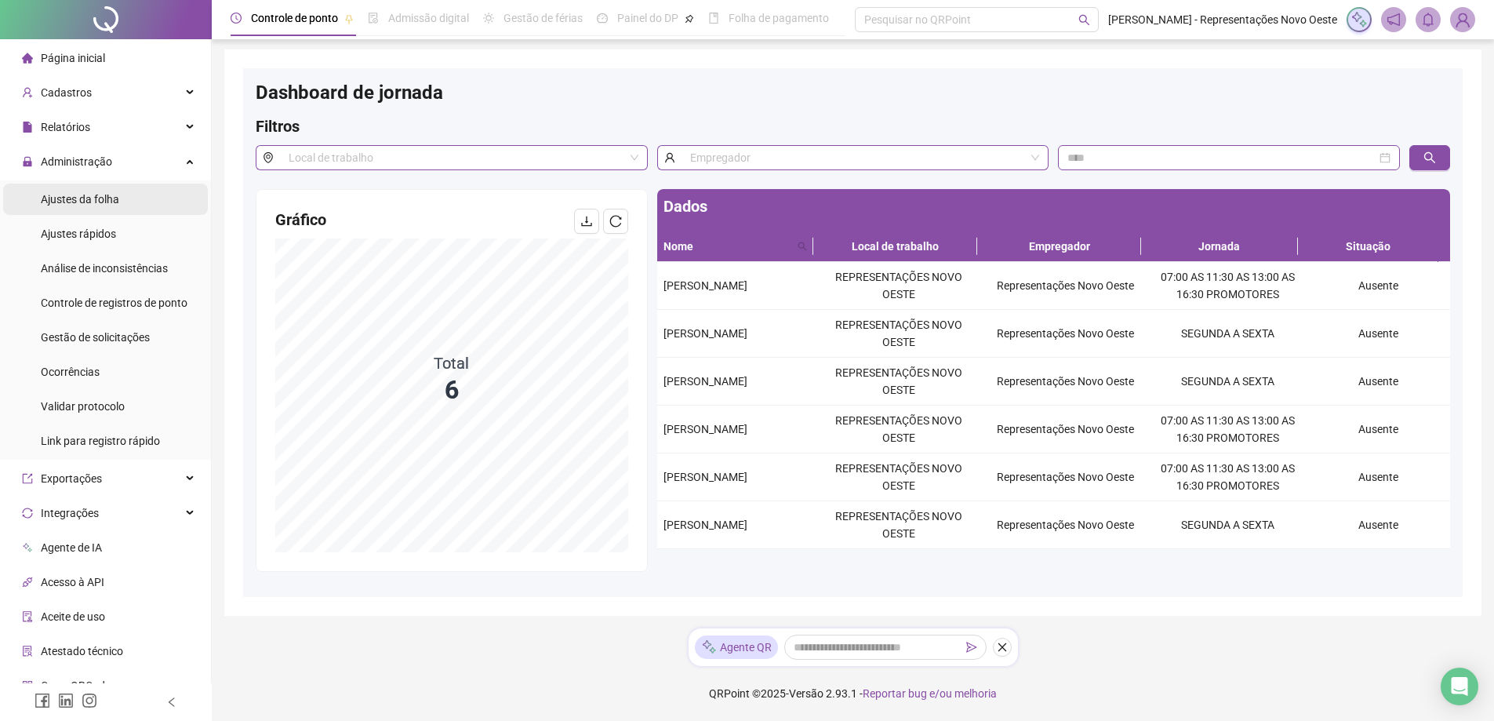
click at [101, 211] on div "Ajustes da folha" at bounding box center [80, 199] width 78 height 31
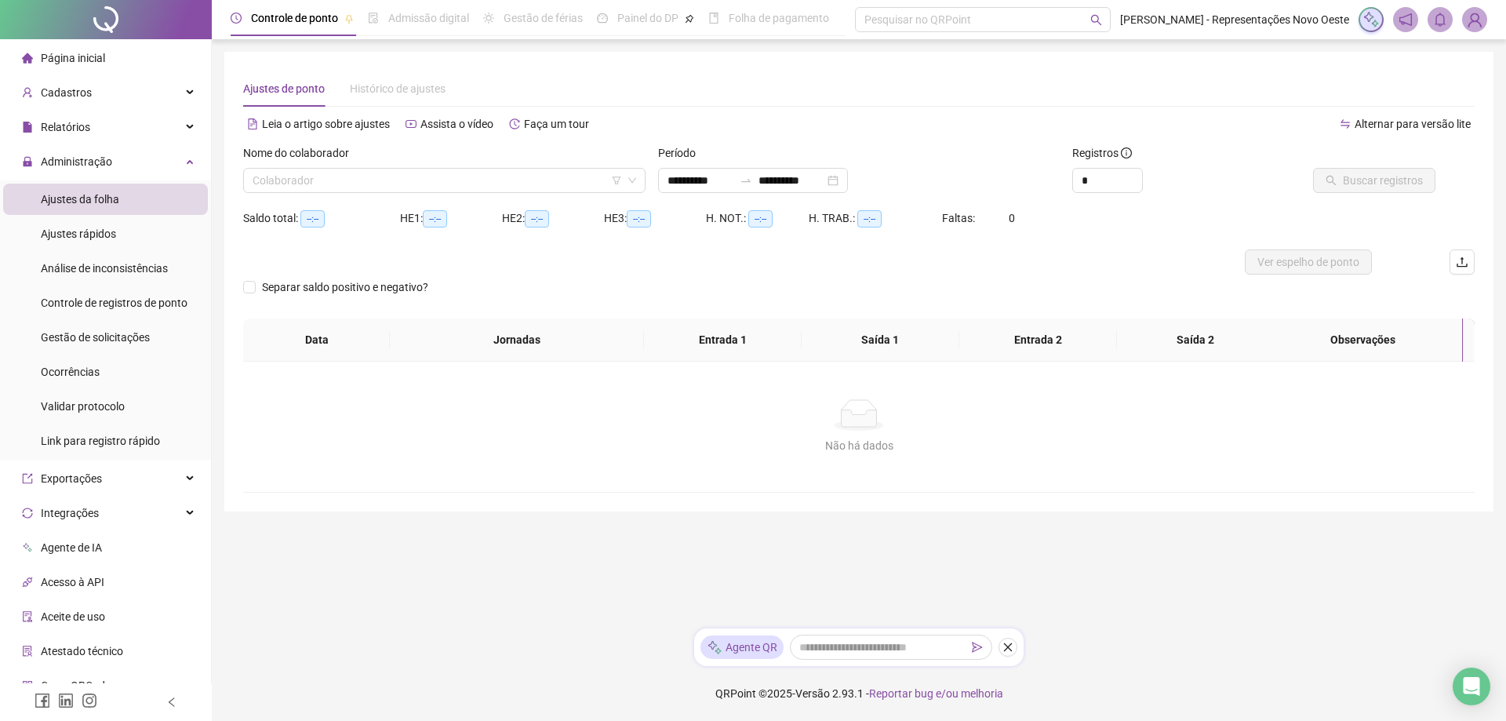
drag, startPoint x: 754, startPoint y: 184, endPoint x: 755, endPoint y: 197, distance: 13.4
click at [755, 197] on div "**********" at bounding box center [859, 174] width 415 height 61
click at [776, 184] on input "**********" at bounding box center [792, 180] width 66 height 17
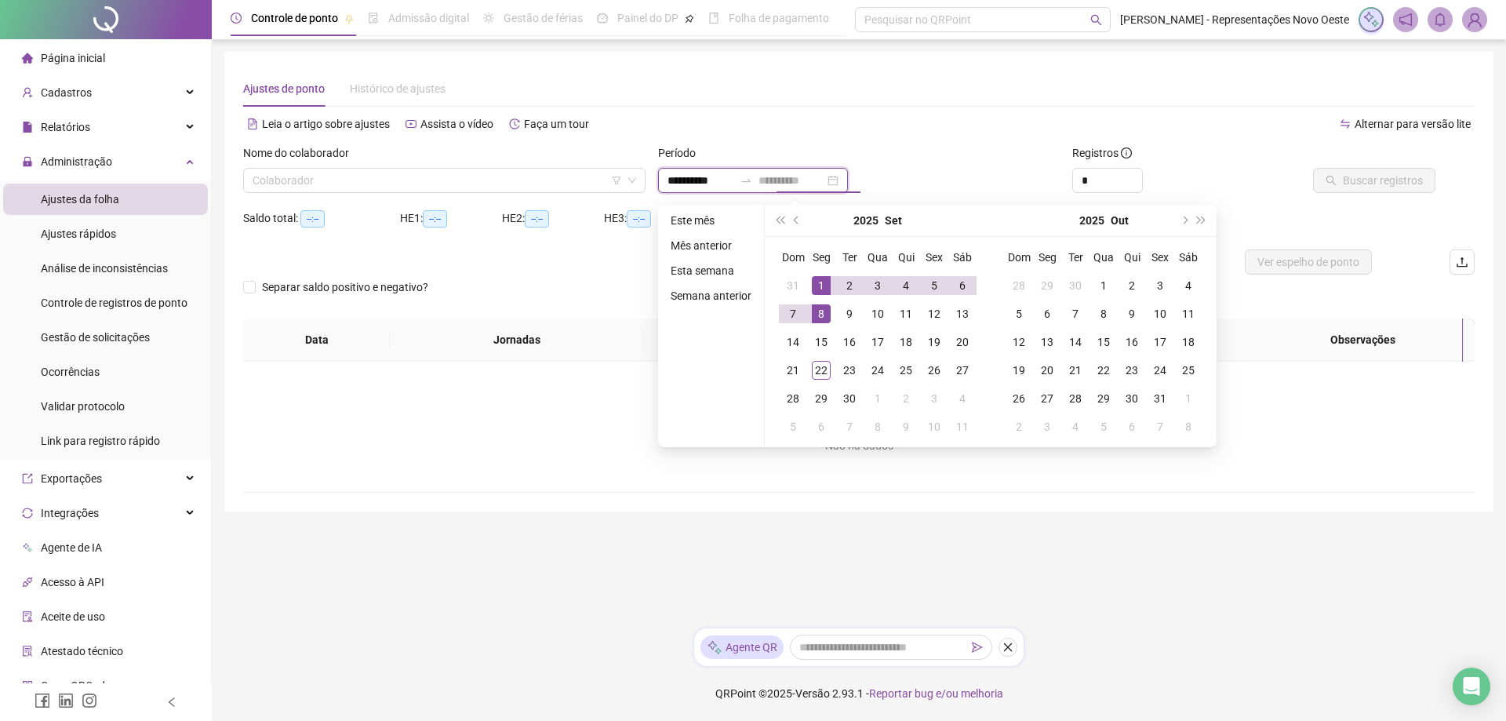
type input "**********"
click at [822, 294] on div "1" at bounding box center [821, 285] width 19 height 19
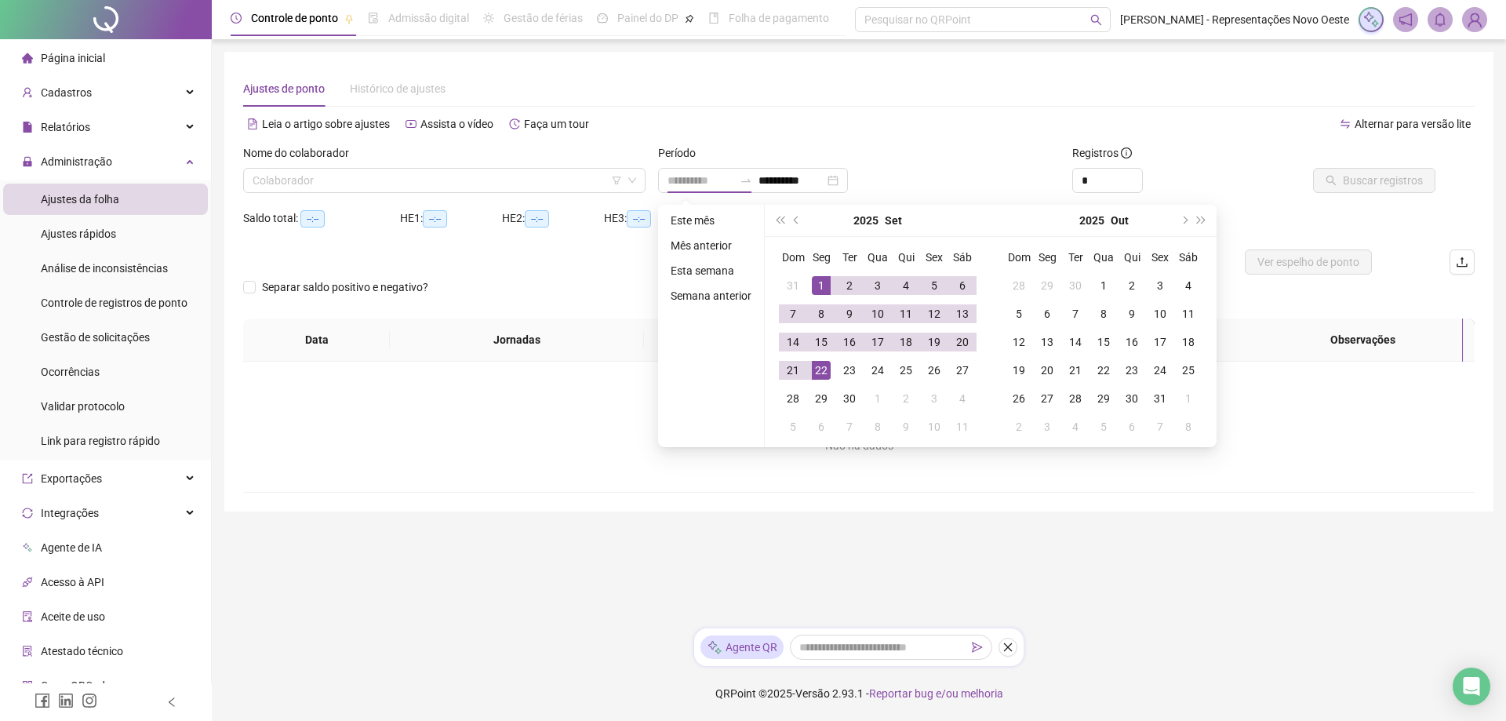
click at [825, 372] on div "22" at bounding box center [821, 370] width 19 height 19
type input "**********"
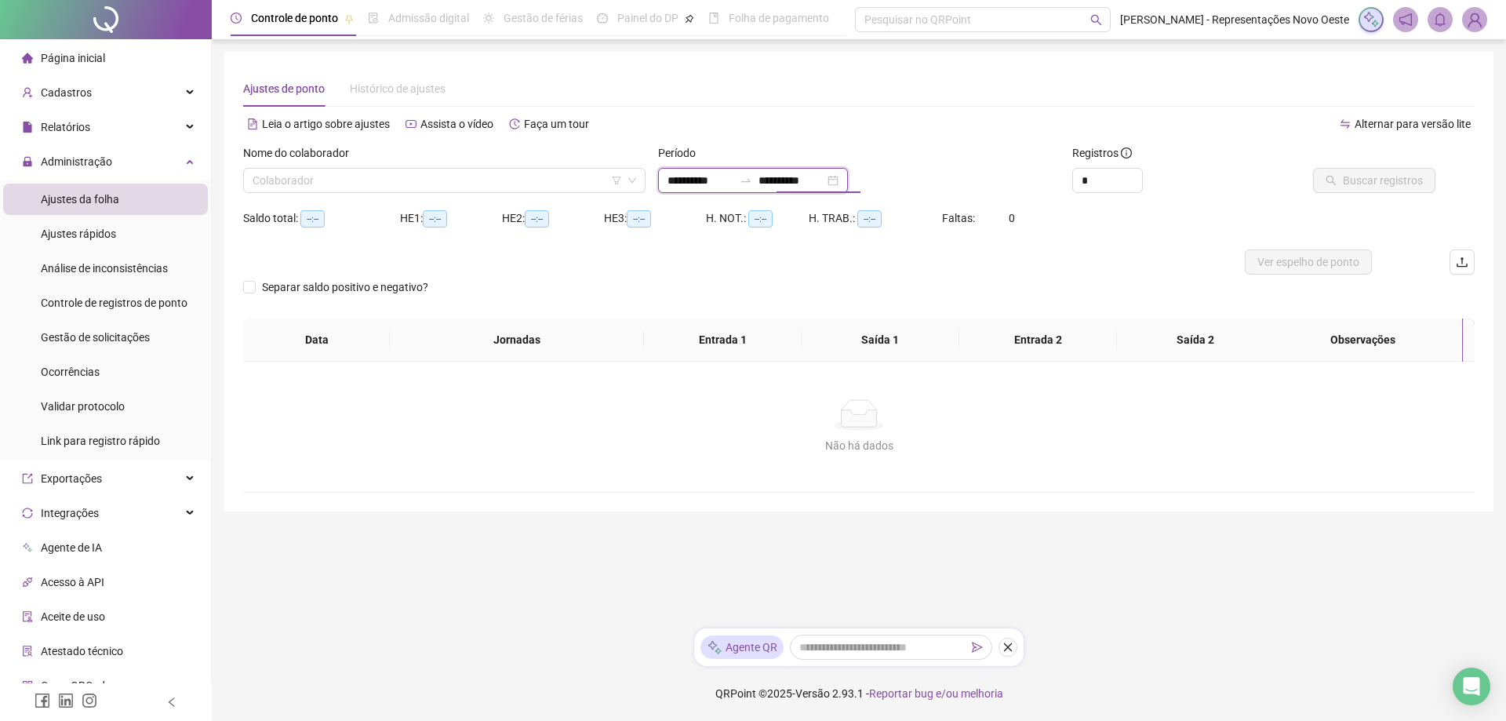
click at [784, 187] on input "**********" at bounding box center [792, 180] width 66 height 17
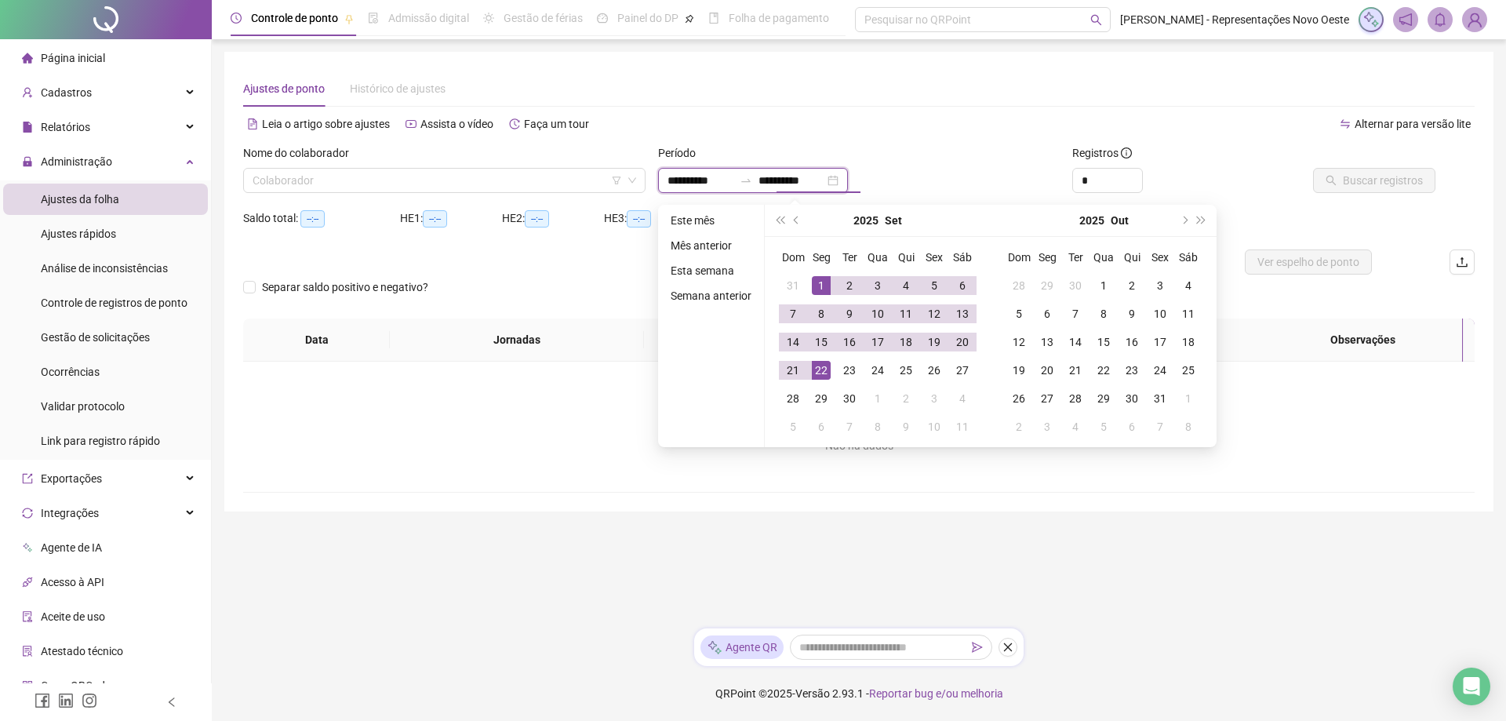
type input "**********"
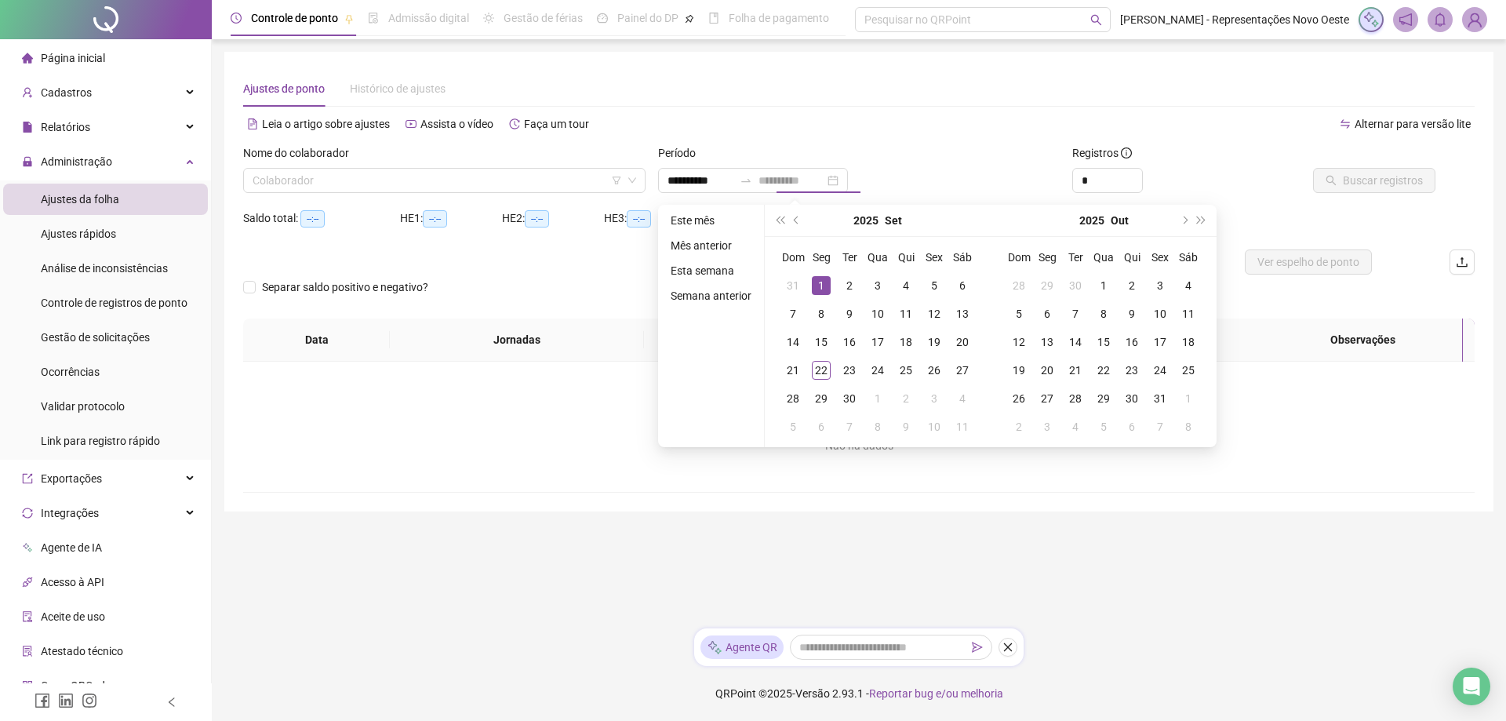
click at [817, 282] on div "1" at bounding box center [821, 285] width 19 height 19
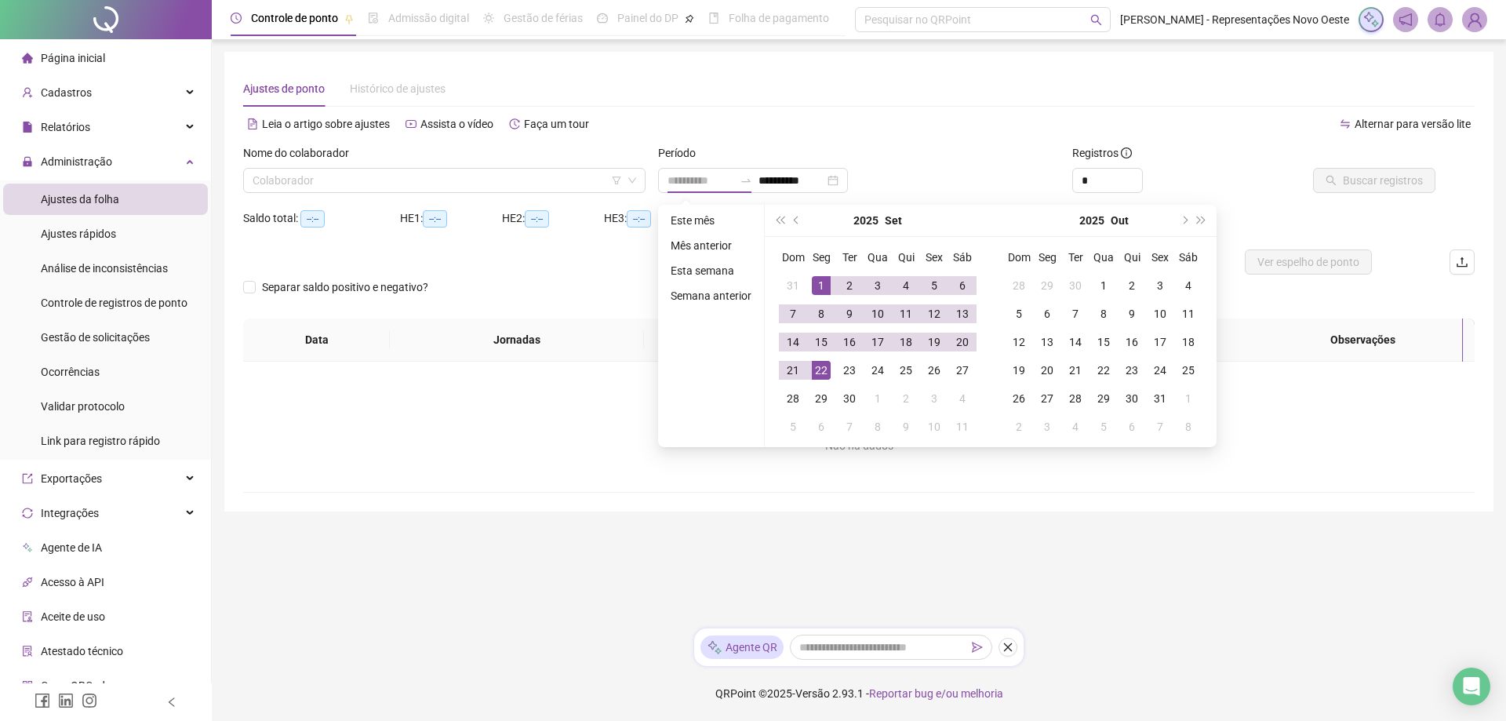
drag, startPoint x: 821, startPoint y: 369, endPoint x: 760, endPoint y: 327, distance: 73.8
click at [821, 369] on div "22" at bounding box center [821, 370] width 19 height 19
type input "**********"
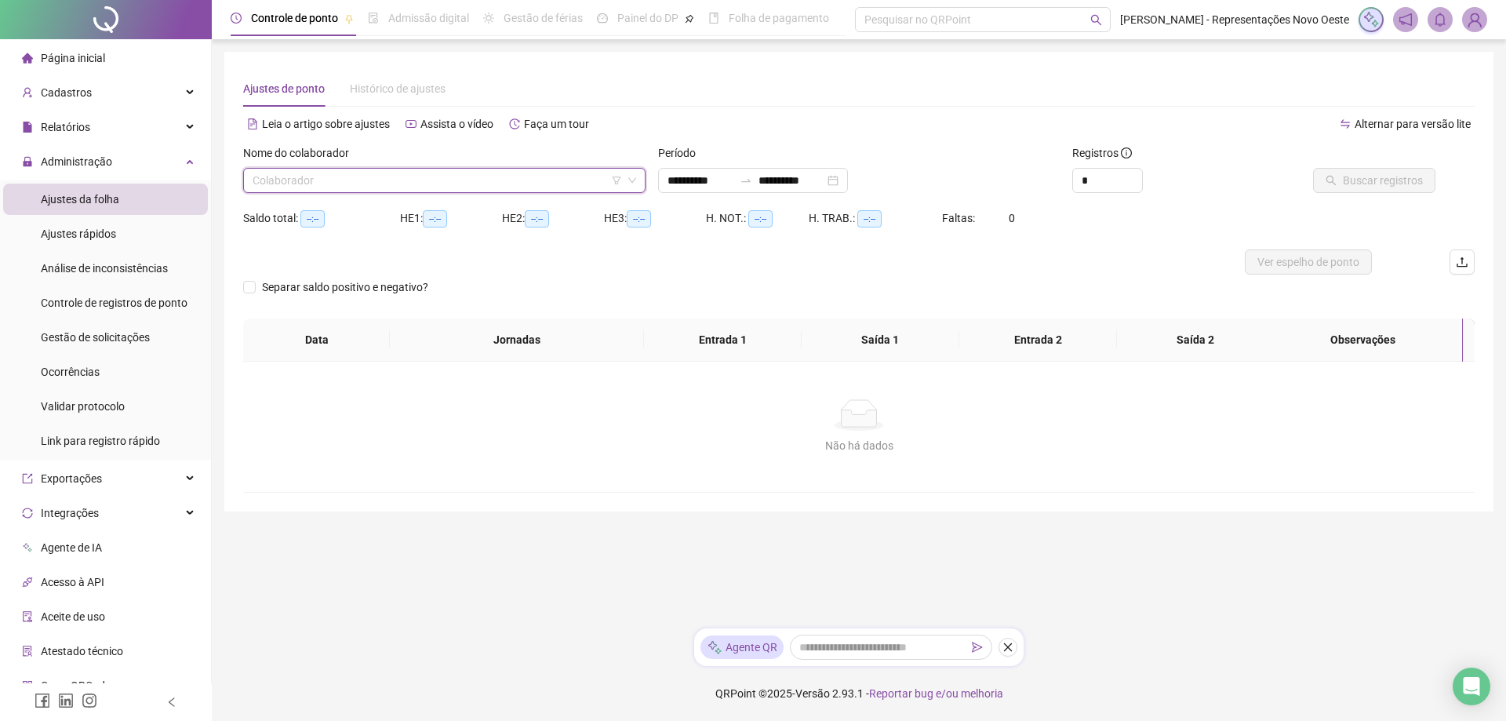
click at [560, 180] on input "search" at bounding box center [437, 181] width 369 height 24
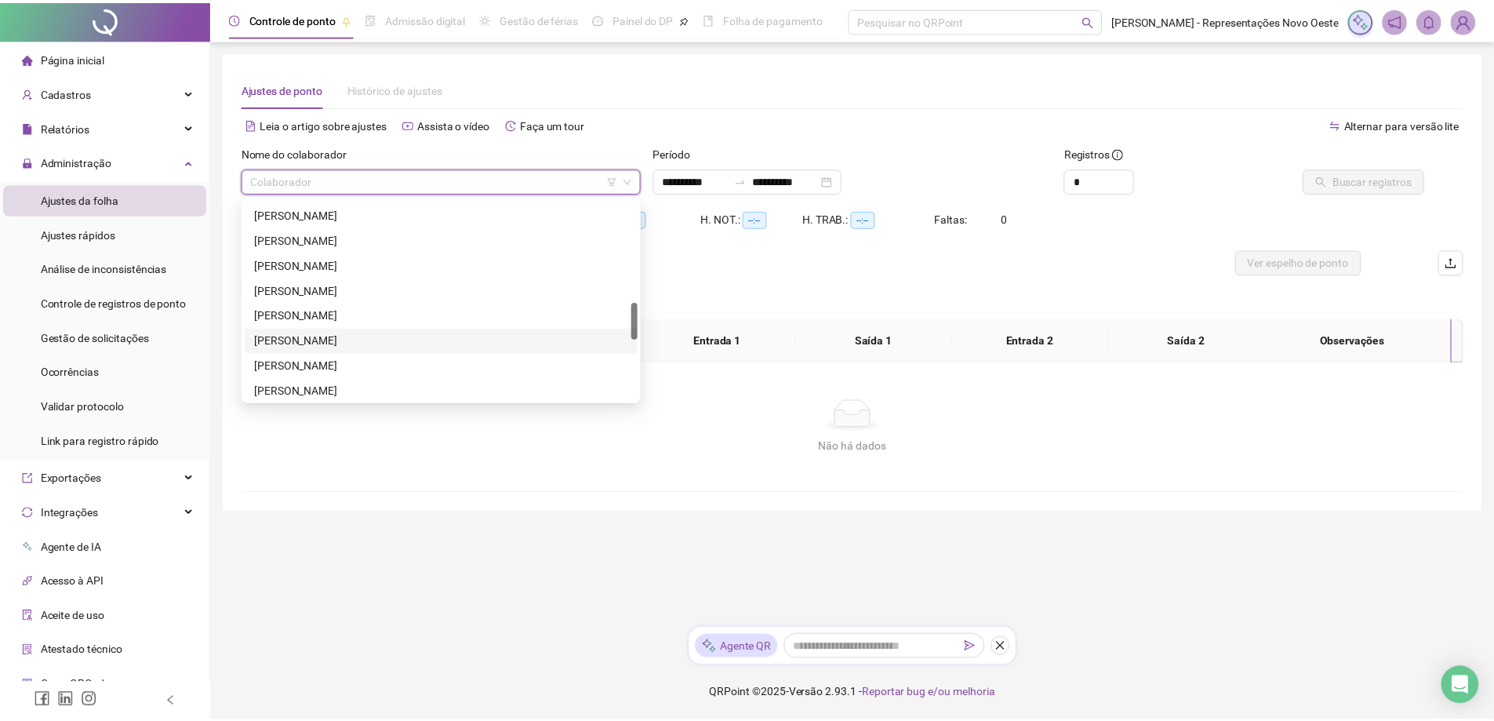
scroll to position [706, 0]
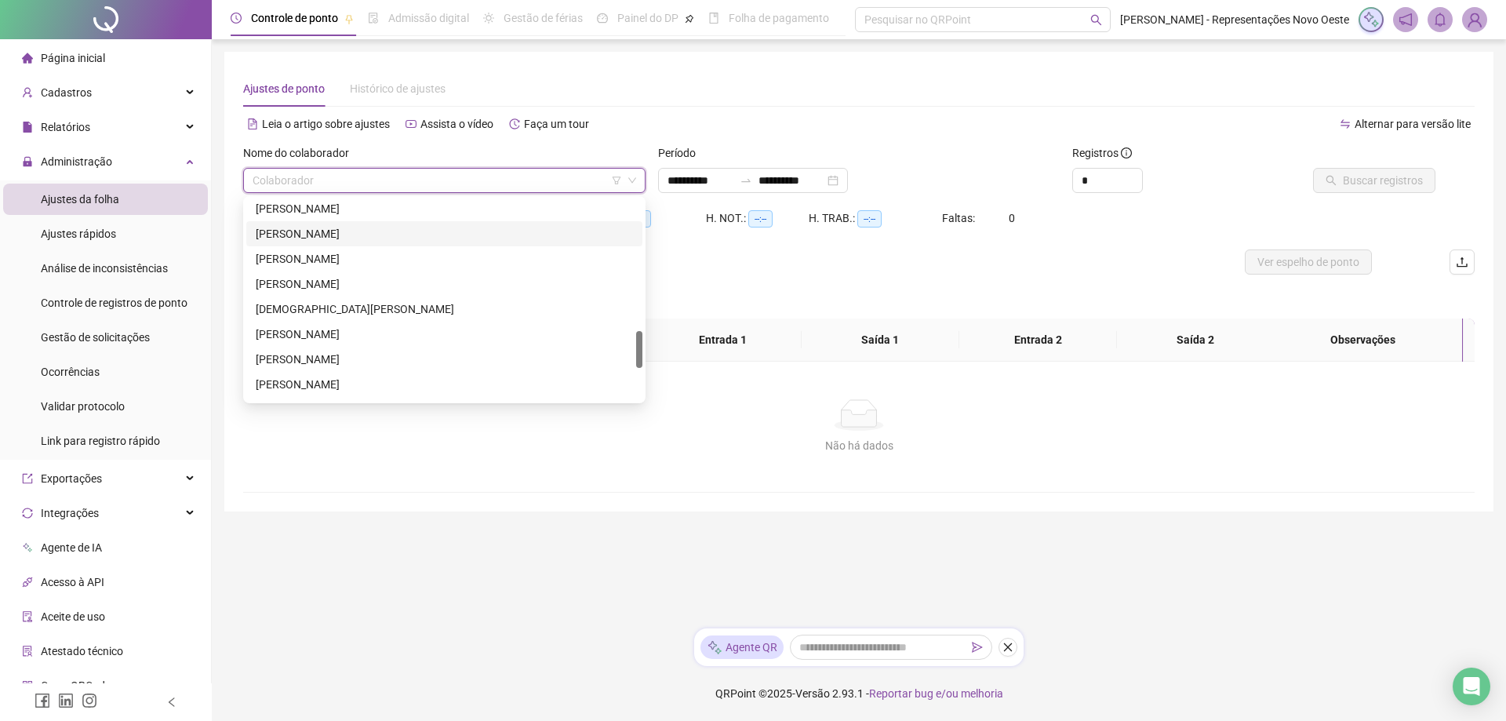
drag, startPoint x: 349, startPoint y: 234, endPoint x: 1325, endPoint y: 261, distance: 976.2
click at [350, 234] on div "[PERSON_NAME]" at bounding box center [444, 233] width 377 height 17
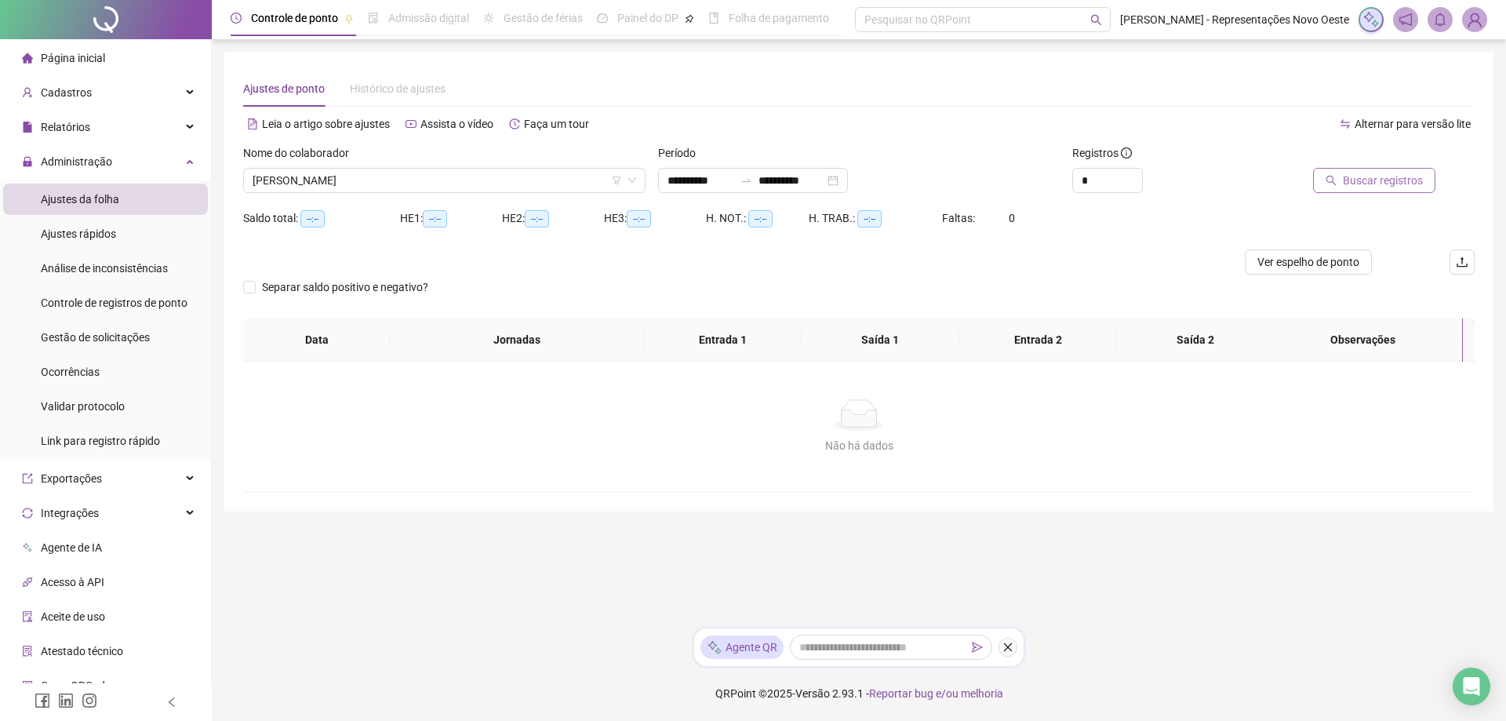
click at [1390, 184] on span "Buscar registros" at bounding box center [1383, 180] width 80 height 17
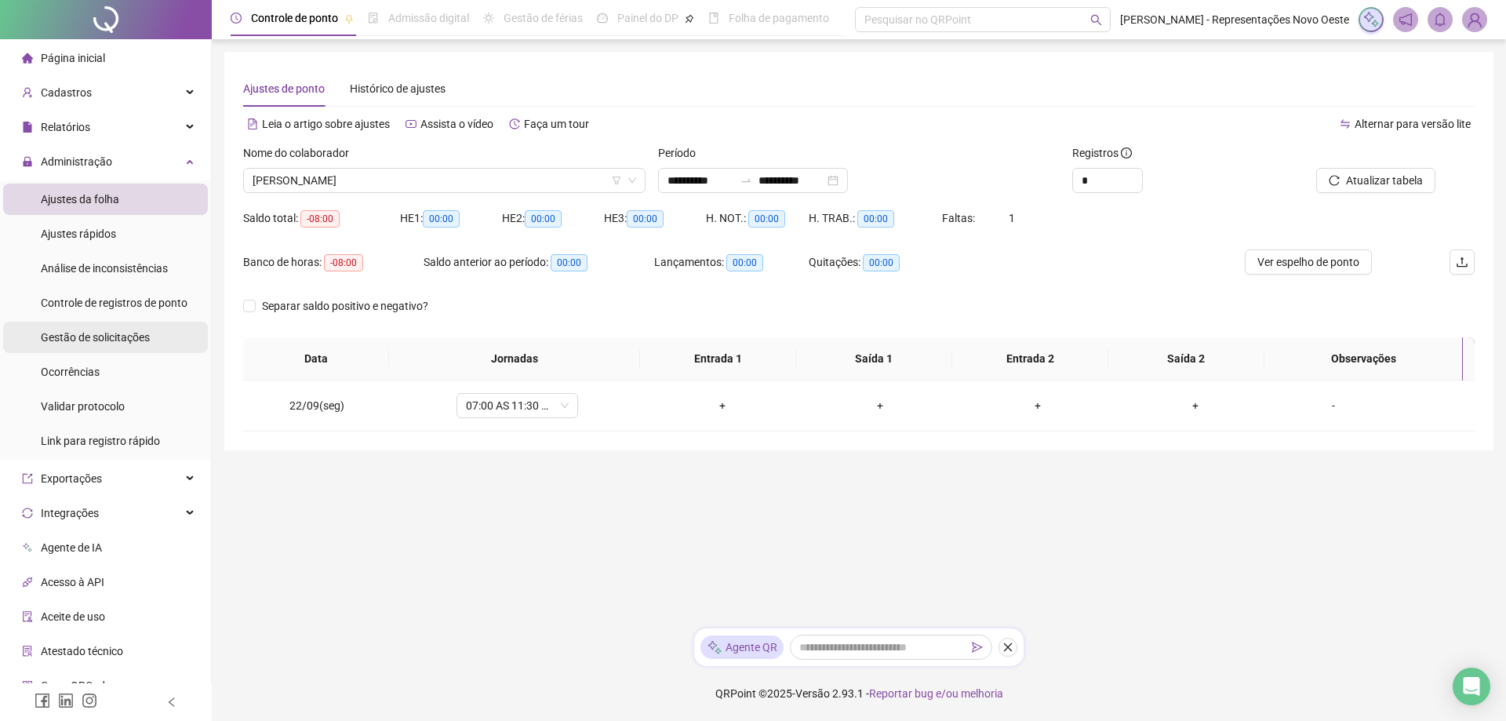
click at [142, 333] on span "Gestão de solicitações" at bounding box center [95, 337] width 109 height 13
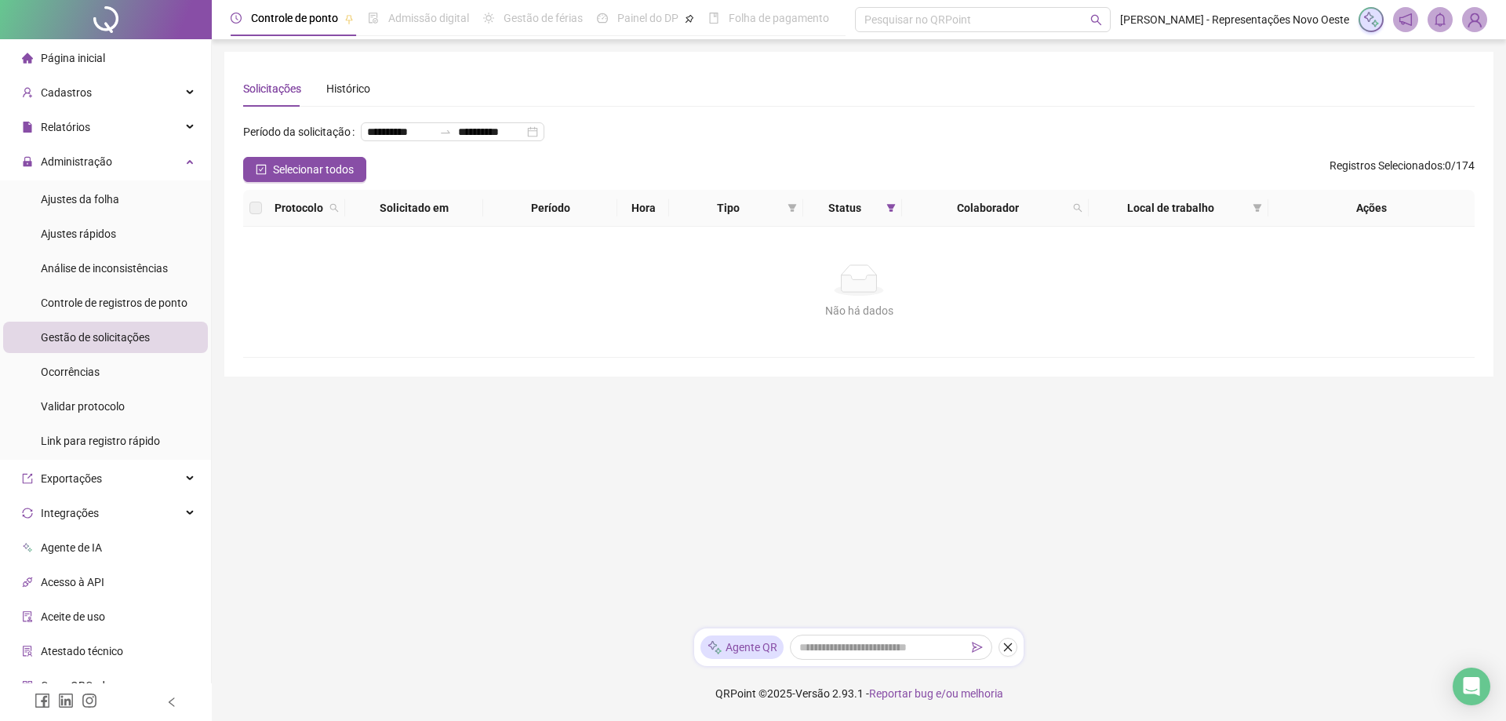
click at [158, 64] on li "Página inicial" at bounding box center [105, 57] width 205 height 31
